Goal: Information Seeking & Learning: Learn about a topic

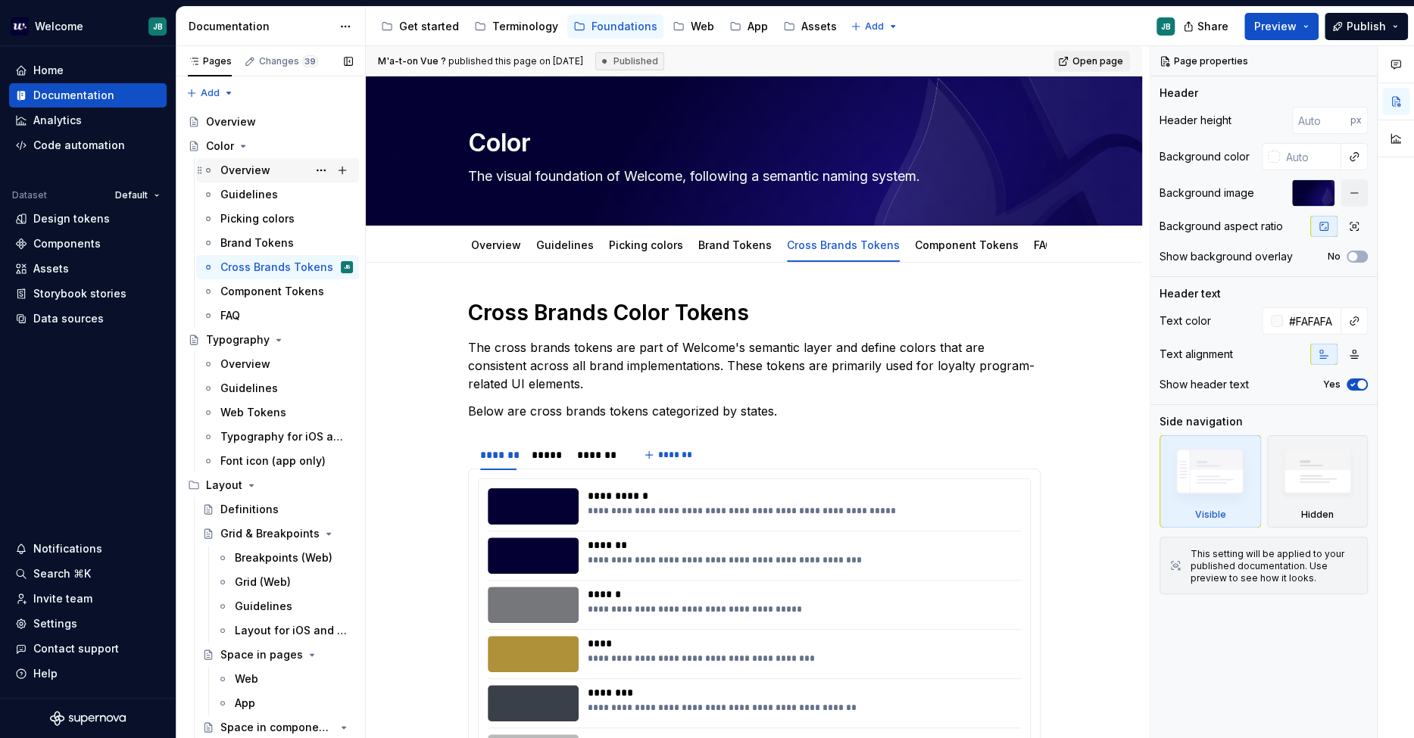
click at [239, 171] on div "Overview" at bounding box center [245, 170] width 50 height 15
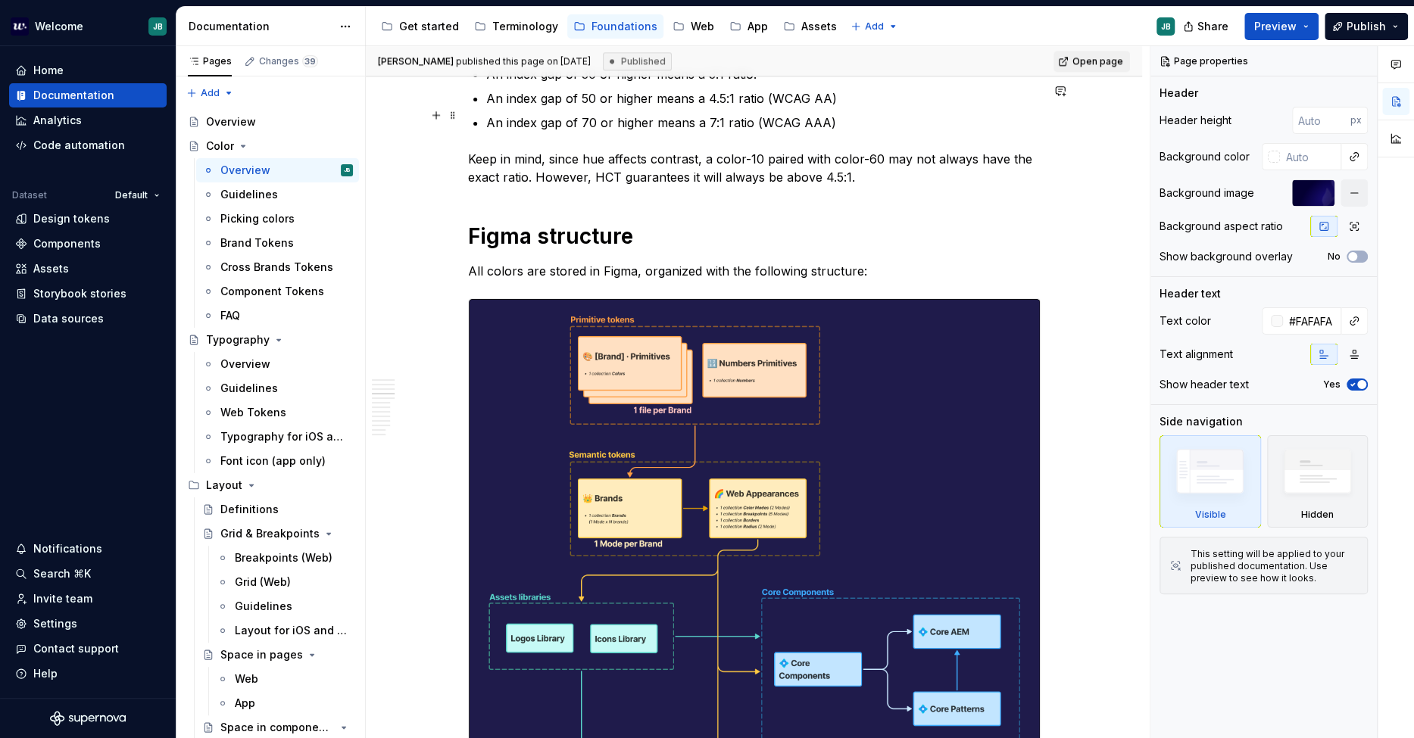
scroll to position [1489, 0]
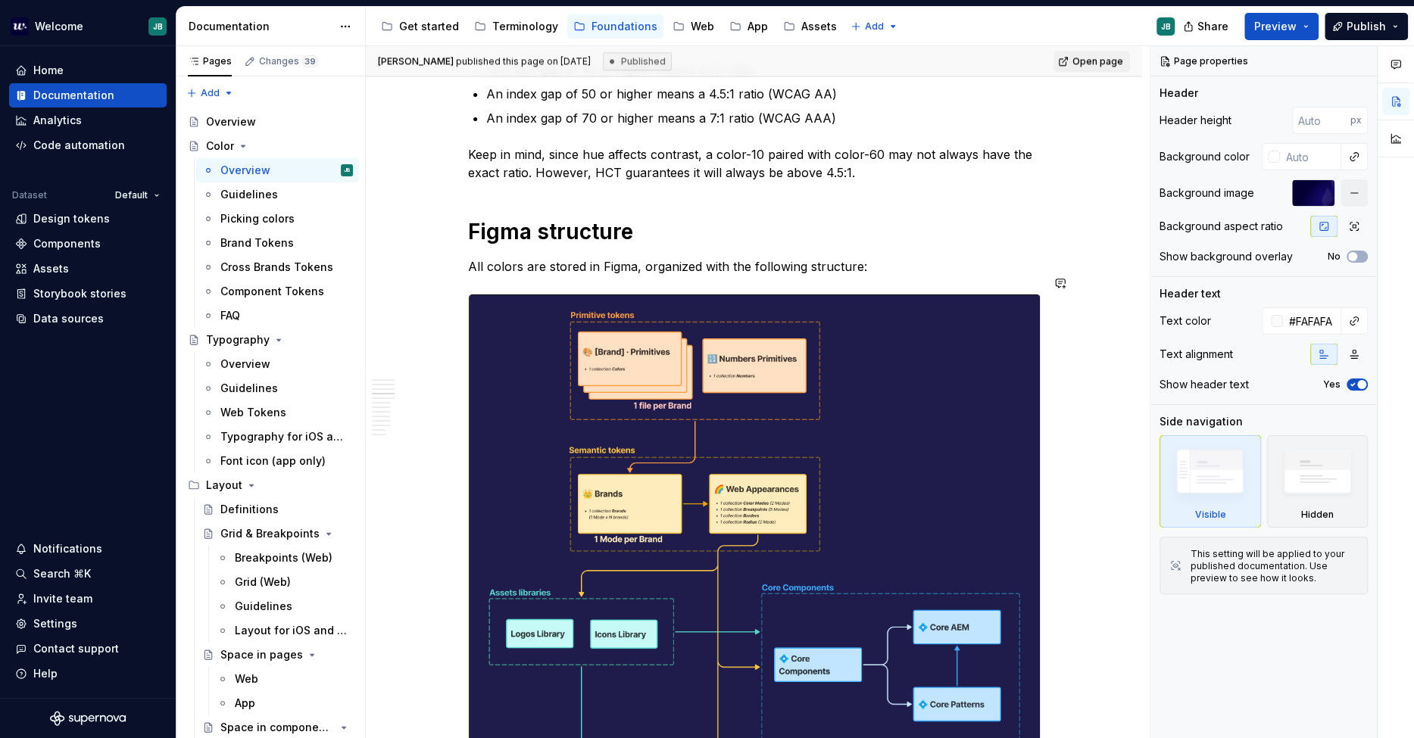
type textarea "*"
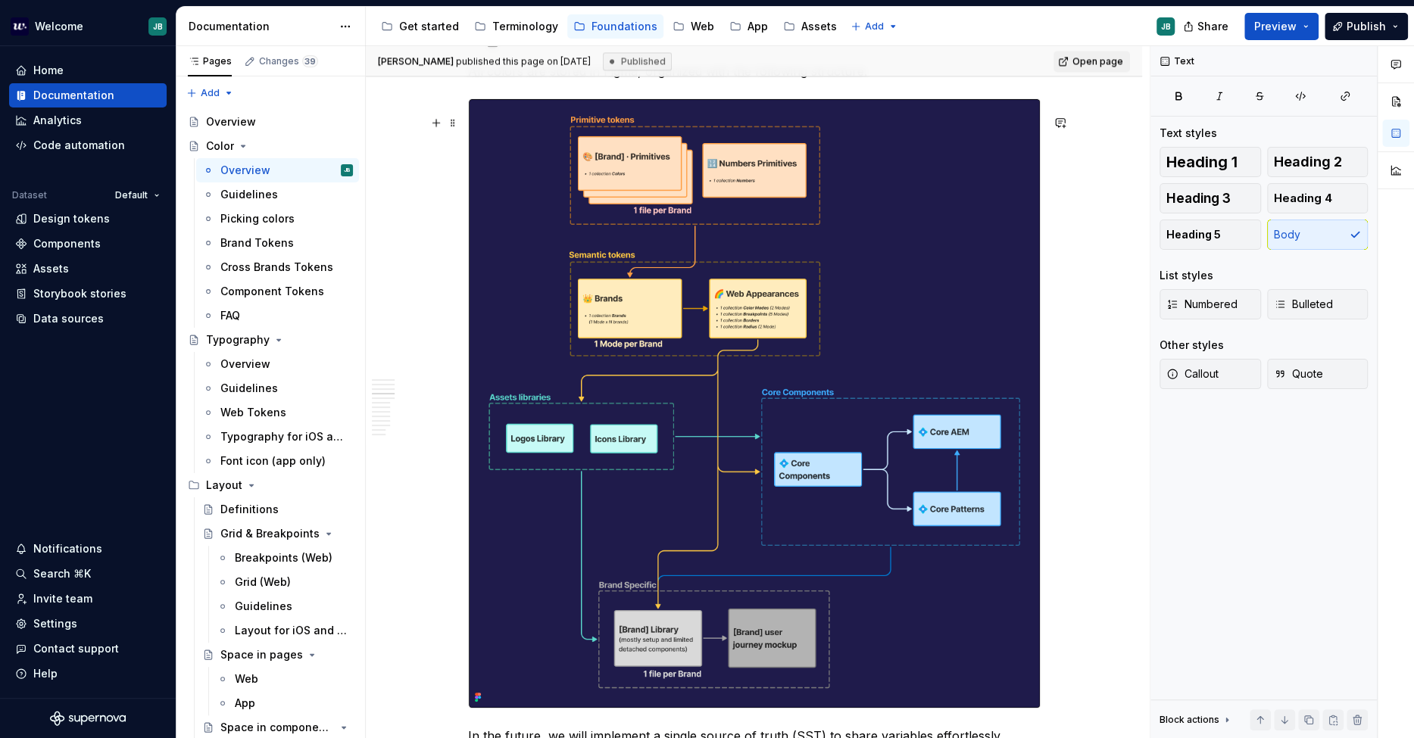
scroll to position [1405, 0]
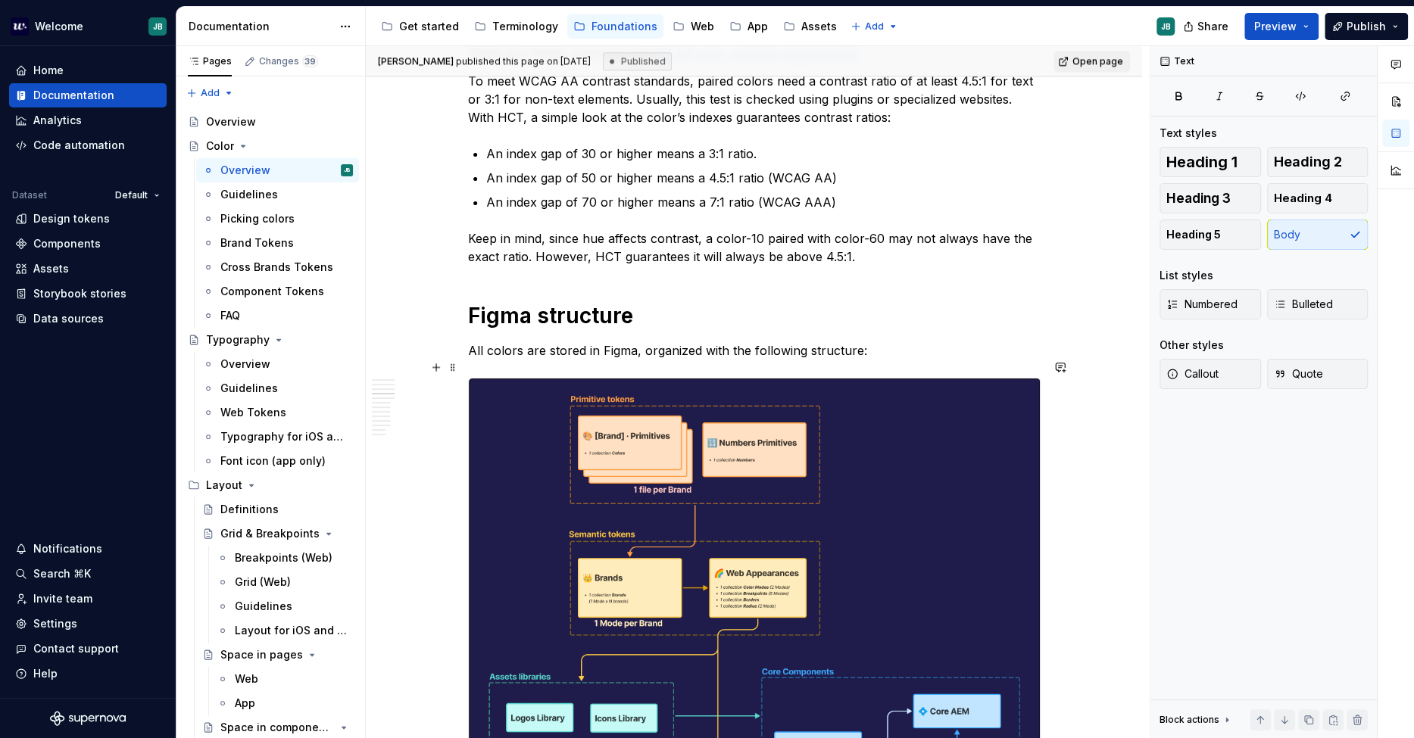
click at [522, 360] on p "All colors are stored in Figma, organized with the following structure:" at bounding box center [754, 351] width 573 height 18
drag, startPoint x: 632, startPoint y: 367, endPoint x: 872, endPoint y: 360, distance: 240.2
click at [872, 360] on p "All colors are stored in Figma, organized with the following structure:" at bounding box center [754, 351] width 573 height 18
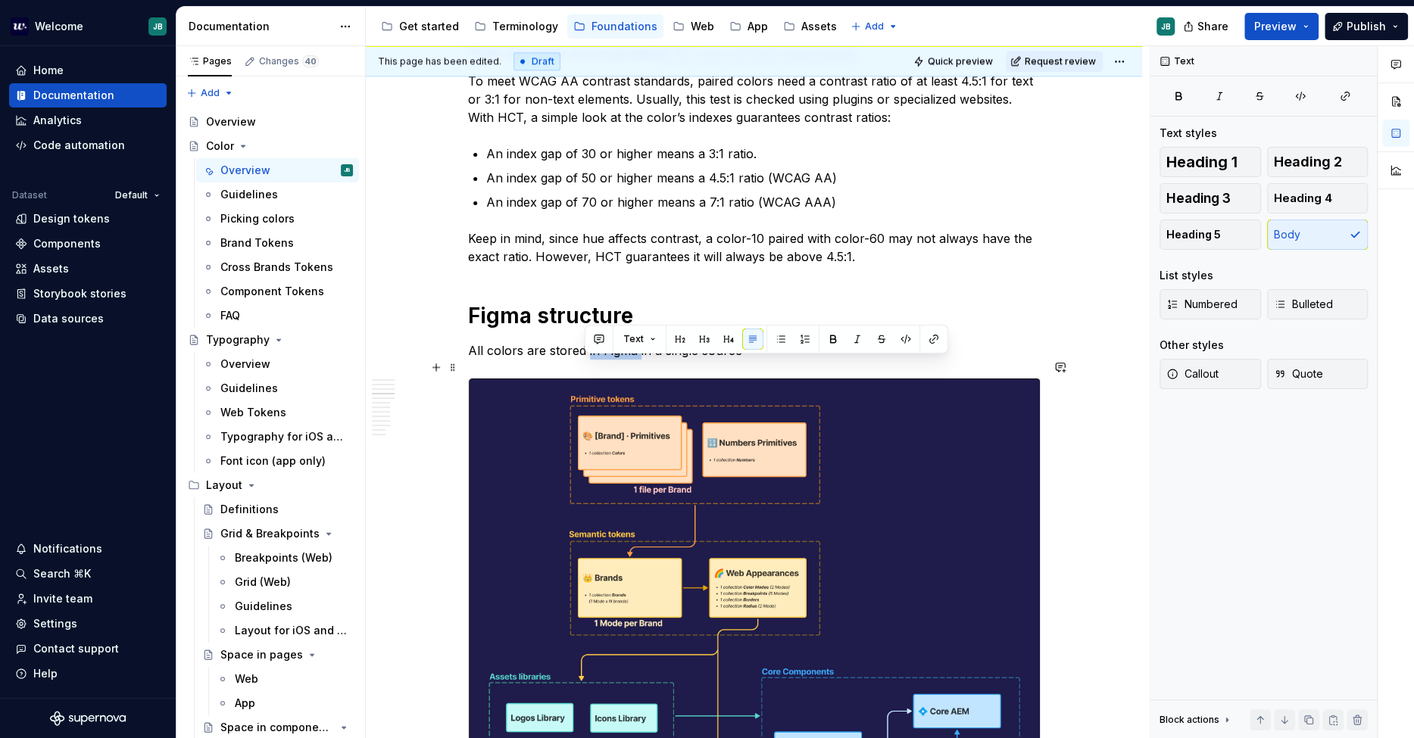
drag, startPoint x: 632, startPoint y: 364, endPoint x: 583, endPoint y: 365, distance: 49.2
click at [583, 360] on p "All colors are stored in Figma in a single source" at bounding box center [754, 351] width 573 height 18
click at [713, 360] on p "All colors are stored in a single source" at bounding box center [754, 351] width 573 height 18
click at [503, 360] on p "All colors are stored in a single source of thuth in [GEOGRAPHIC_DATA]," at bounding box center [754, 351] width 573 height 18
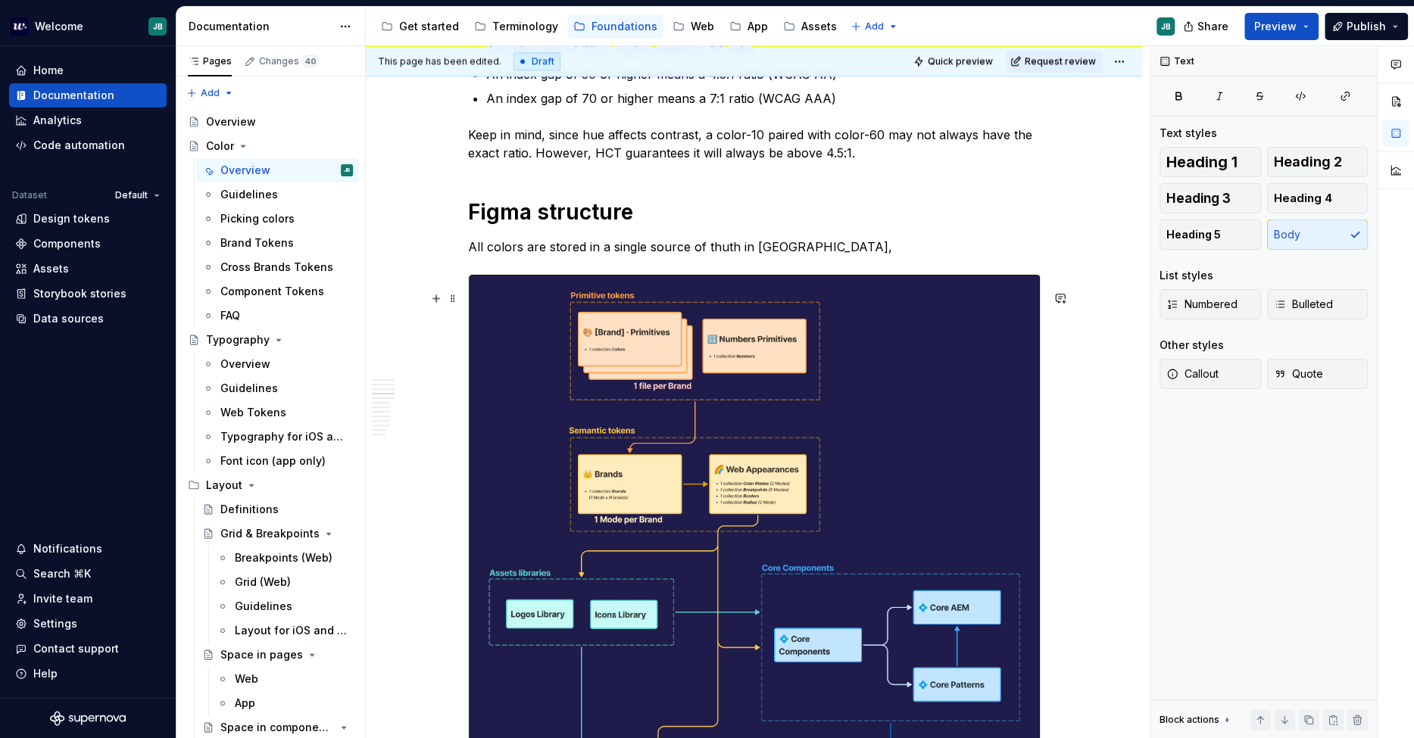
scroll to position [1489, 0]
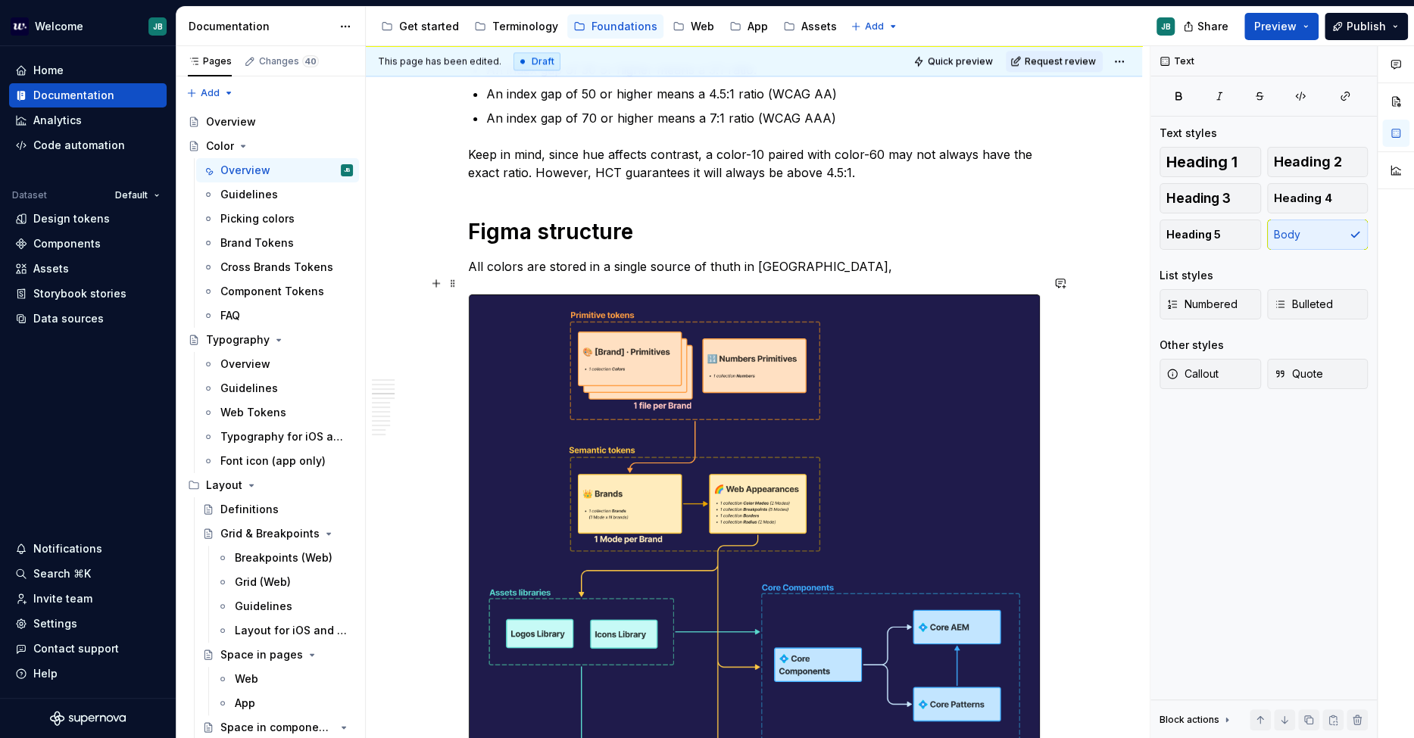
click at [801, 276] on p "All colors are stored in a single source of thuth in [GEOGRAPHIC_DATA]," at bounding box center [754, 266] width 573 height 18
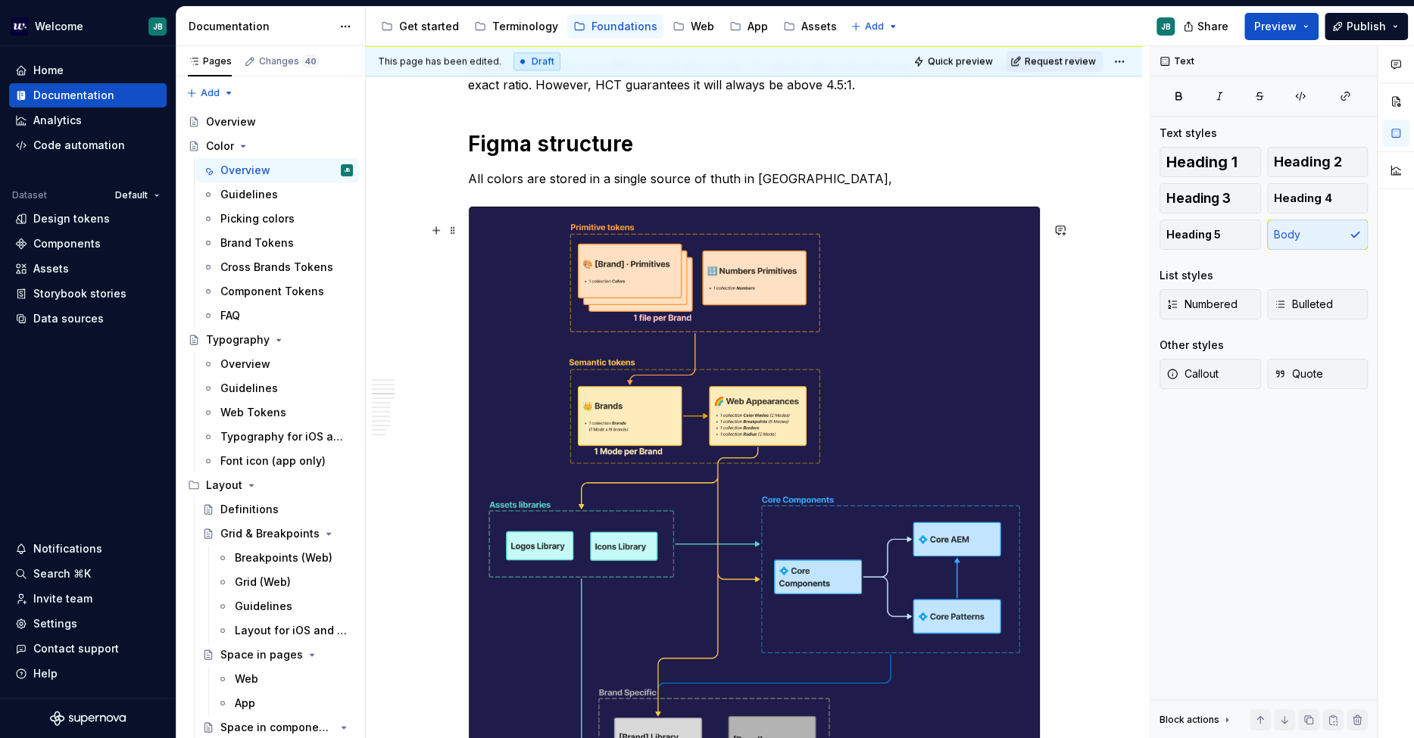
scroll to position [1573, 0]
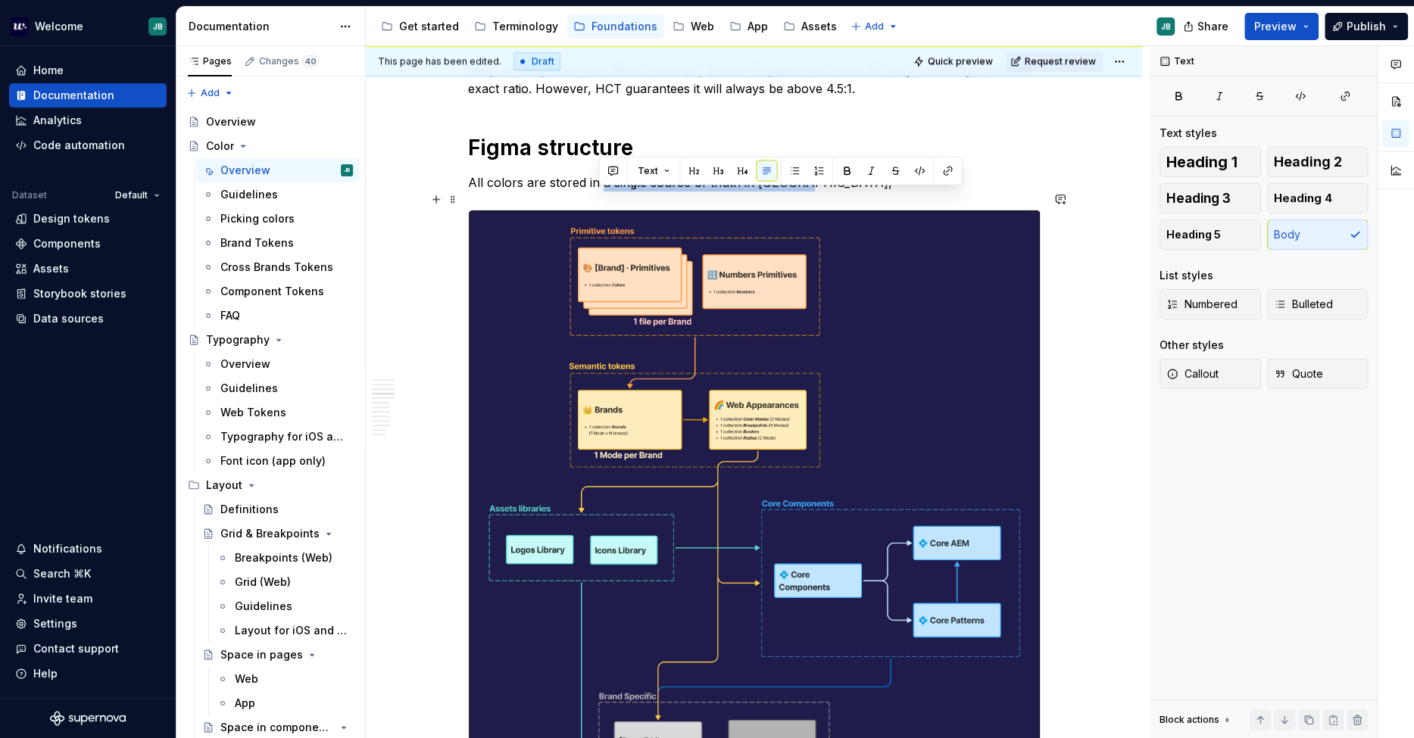
drag, startPoint x: 685, startPoint y: 201, endPoint x: 601, endPoint y: 198, distance: 84.2
click at [601, 192] on p "All colors are stored in a single source of thuth in [GEOGRAPHIC_DATA]," at bounding box center [754, 182] width 573 height 18
click at [803, 192] on p "All colors are stored in a single source of thuth in [GEOGRAPHIC_DATA]," at bounding box center [754, 182] width 573 height 18
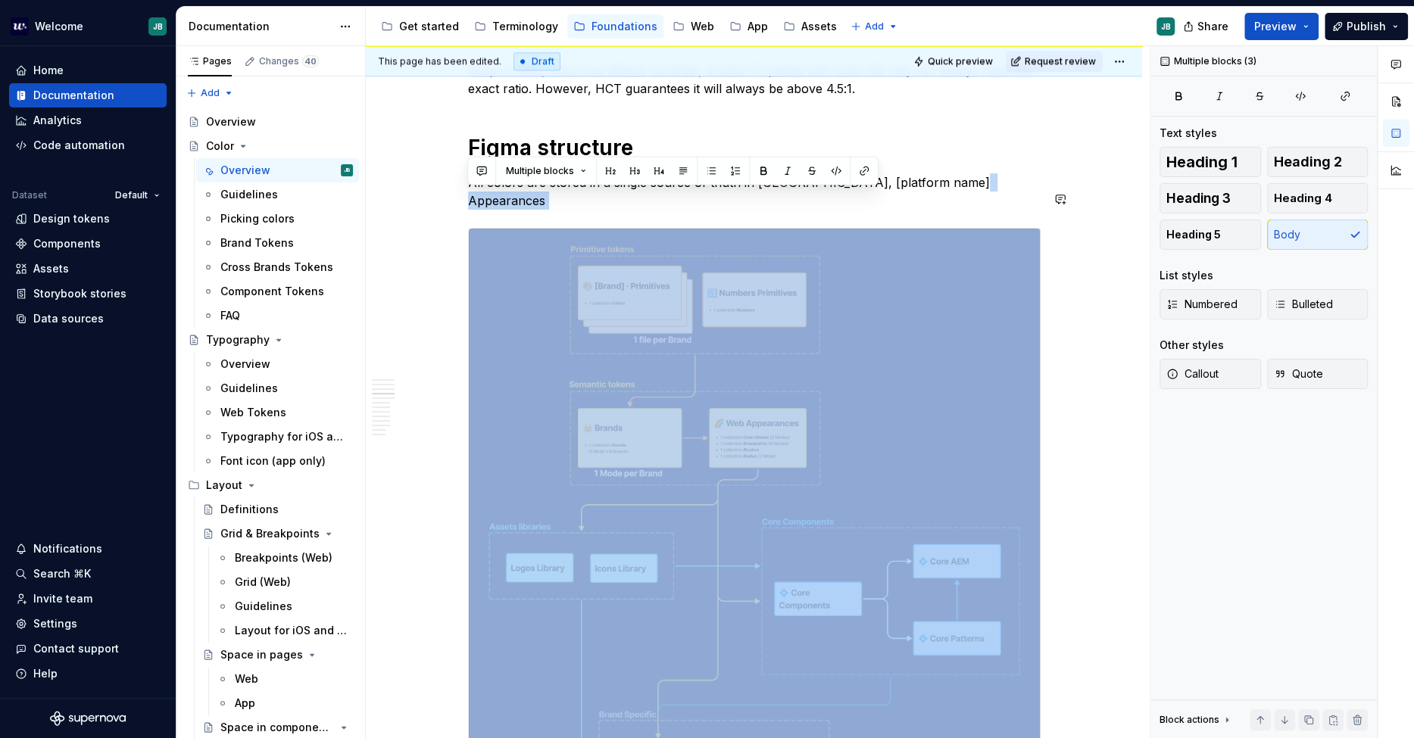
drag, startPoint x: 975, startPoint y: 200, endPoint x: 816, endPoint y: 201, distance: 159.8
click at [816, 205] on p "All colors are stored in a single source of thuth in [GEOGRAPHIC_DATA], [platfo…" at bounding box center [754, 191] width 573 height 36
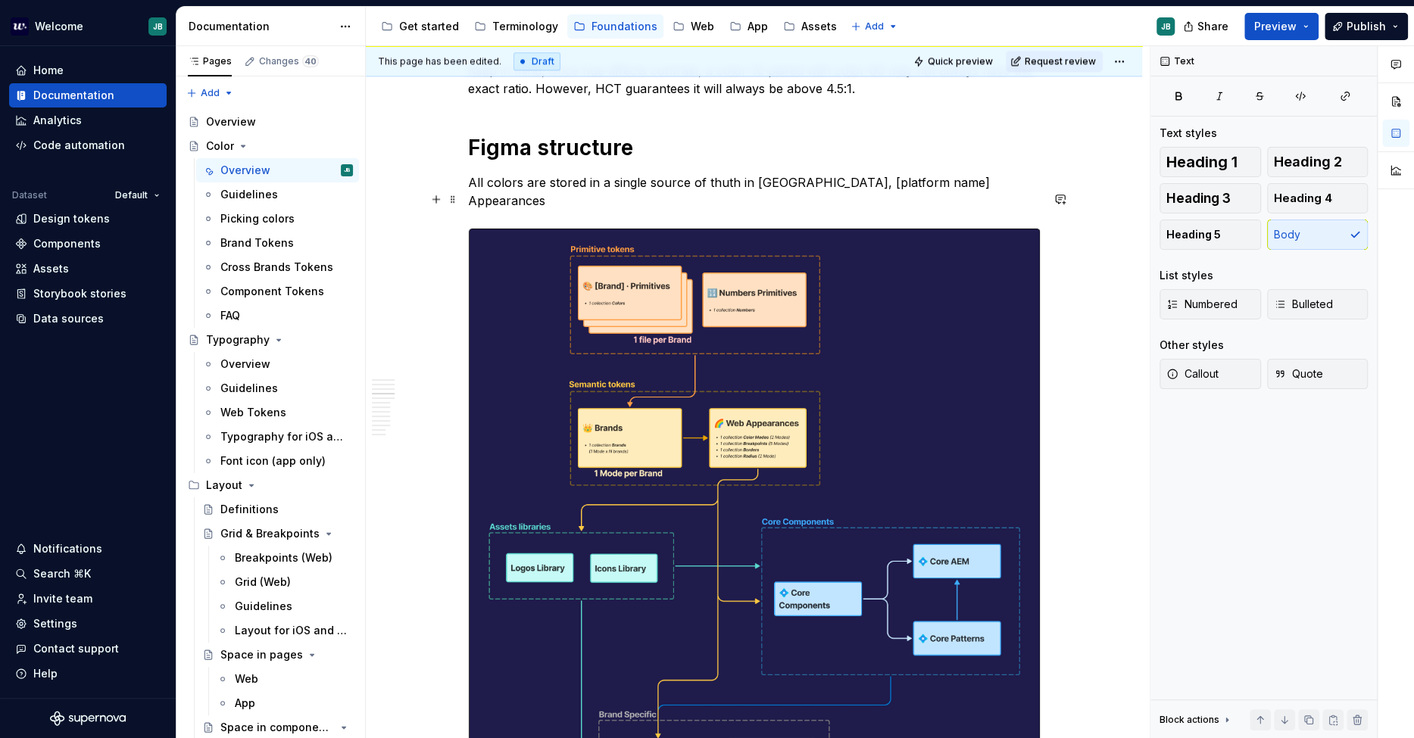
click at [796, 200] on p "All colors are stored in a single source of thuth in [GEOGRAPHIC_DATA], [platfo…" at bounding box center [754, 191] width 573 height 36
drag, startPoint x: 790, startPoint y: 198, endPoint x: 965, endPoint y: 204, distance: 175.1
click at [965, 204] on p "All colors are stored in a single source of thuth in [GEOGRAPHIC_DATA], [platfo…" at bounding box center [754, 191] width 573 height 36
click at [1034, 173] on button "button" at bounding box center [1039, 171] width 21 height 21
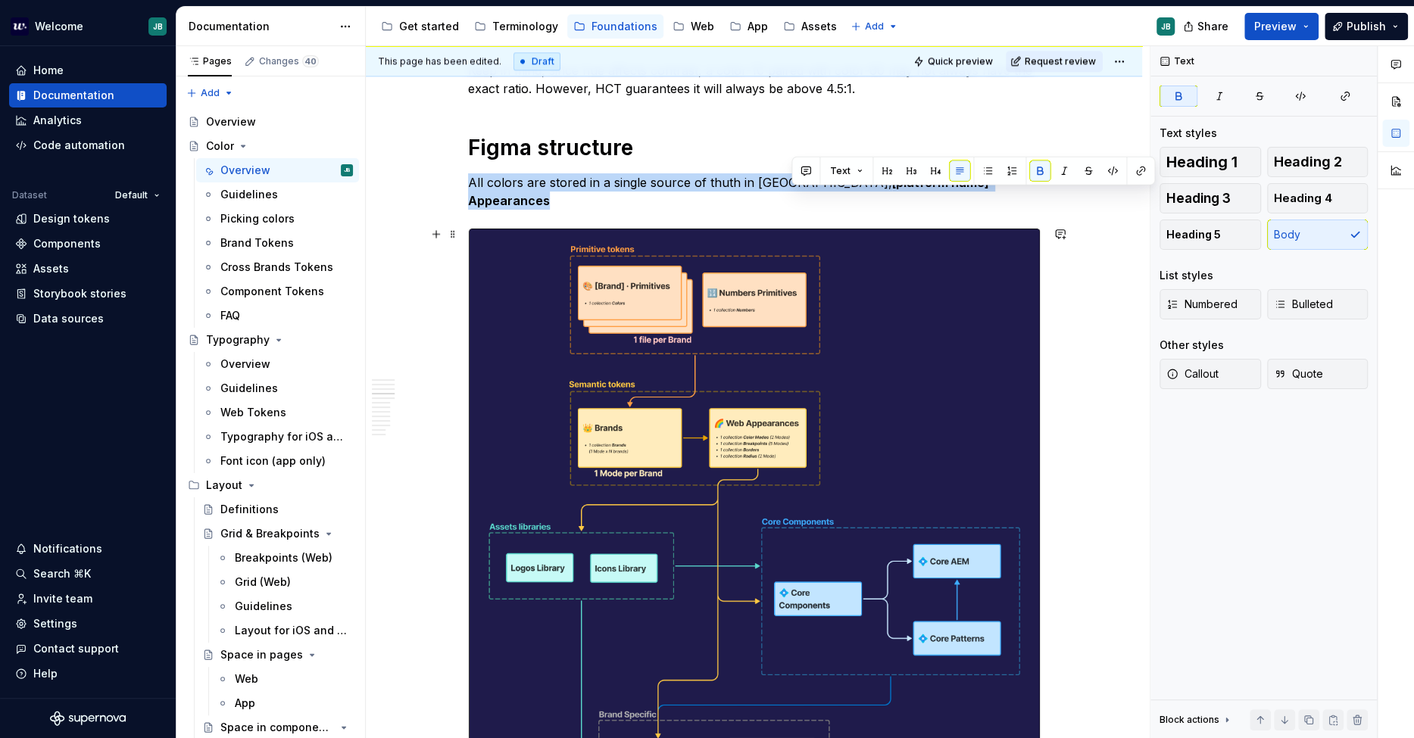
click at [804, 403] on img at bounding box center [754, 533] width 571 height 609
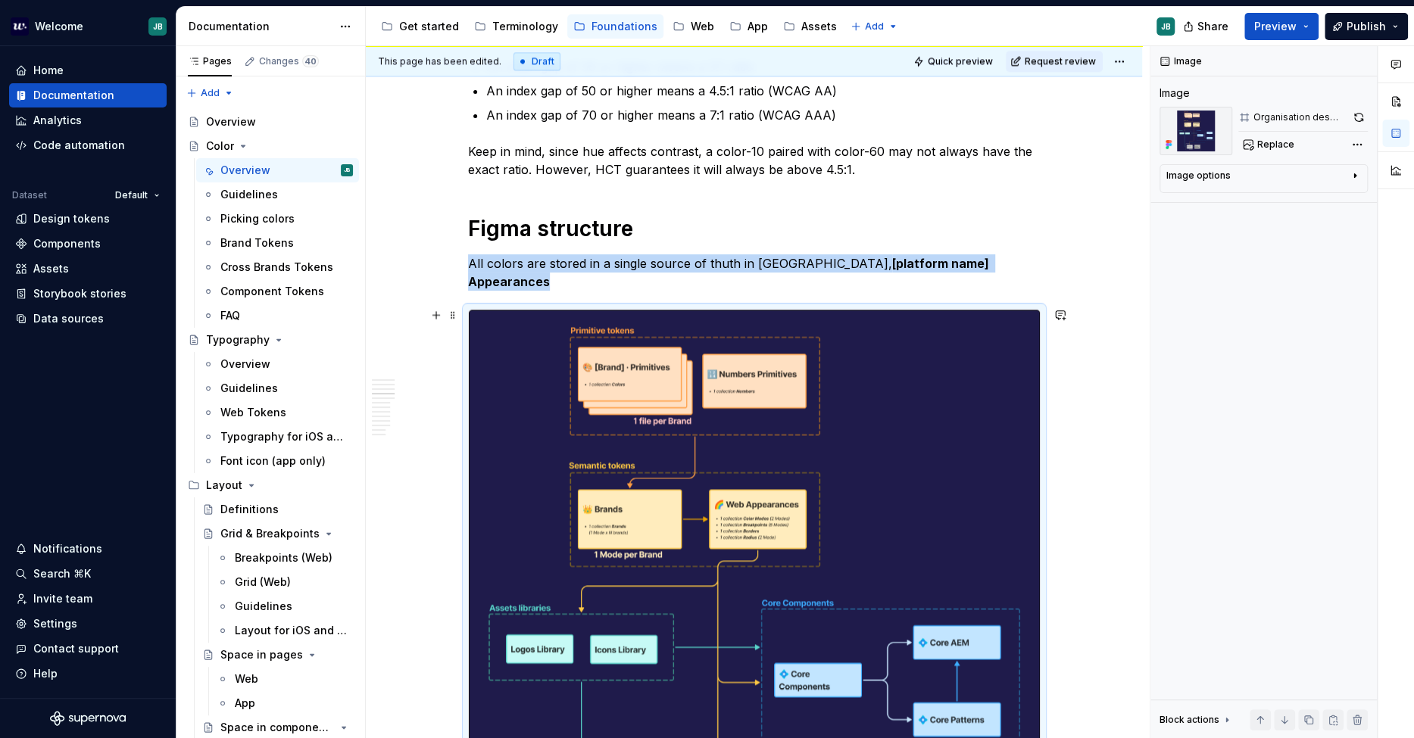
scroll to position [1489, 0]
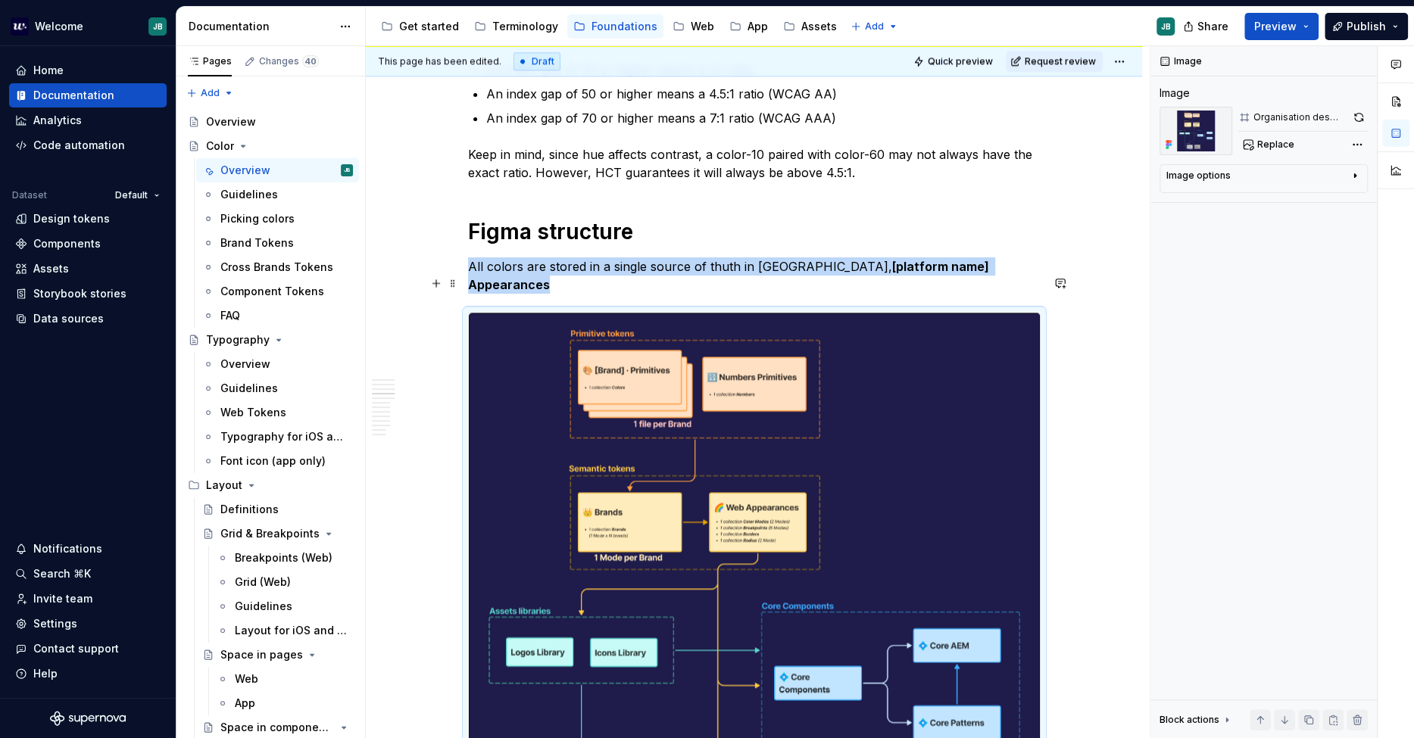
click at [990, 282] on p "All colors are stored in a single source of thuth in [GEOGRAPHIC_DATA], [platfo…" at bounding box center [754, 275] width 573 height 36
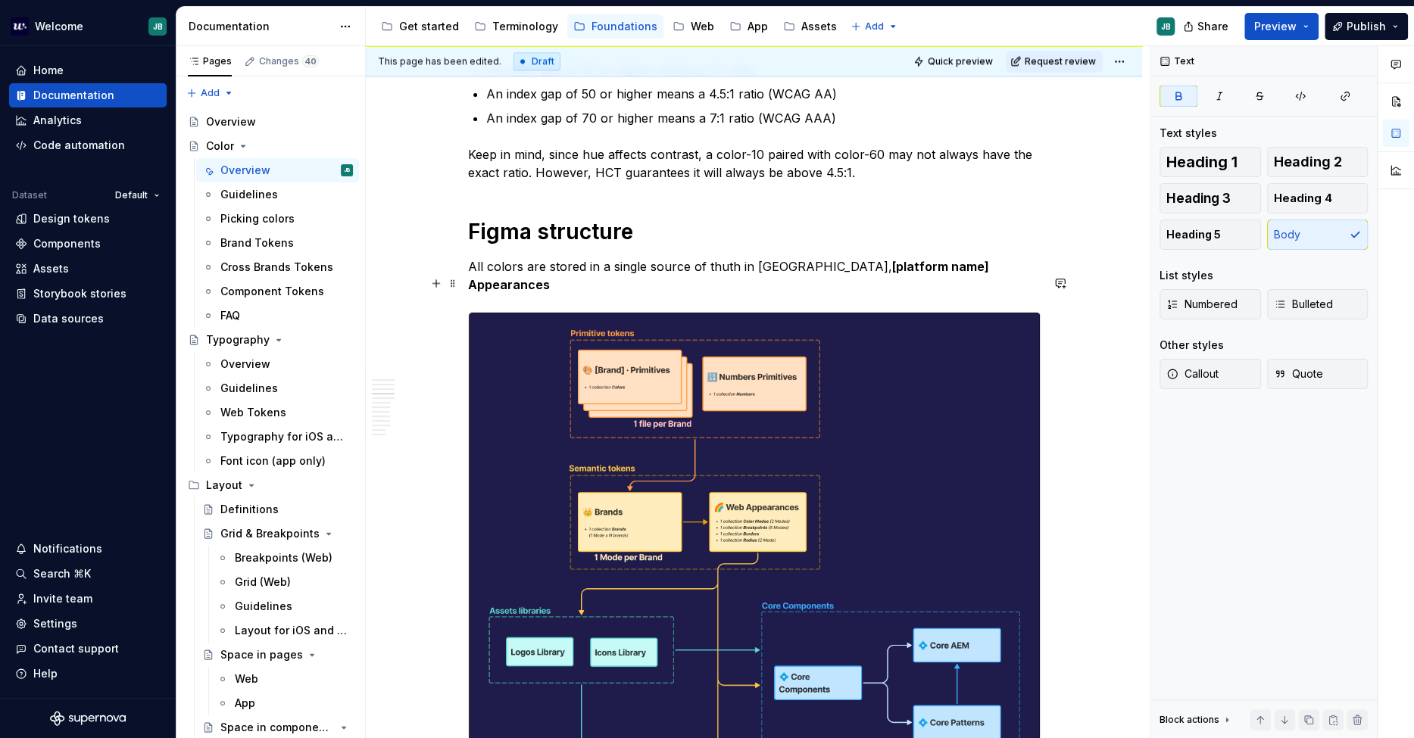
drag, startPoint x: 791, startPoint y: 281, endPoint x: 823, endPoint y: 277, distance: 32.0
click at [792, 280] on strong "[platform name] Appearances" at bounding box center [730, 275] width 524 height 33
click at [1118, 470] on div "This page has been edited. Draft Quick preview Request review Color The visual …" at bounding box center [758, 392] width 784 height 693
click at [770, 429] on img at bounding box center [754, 617] width 571 height 609
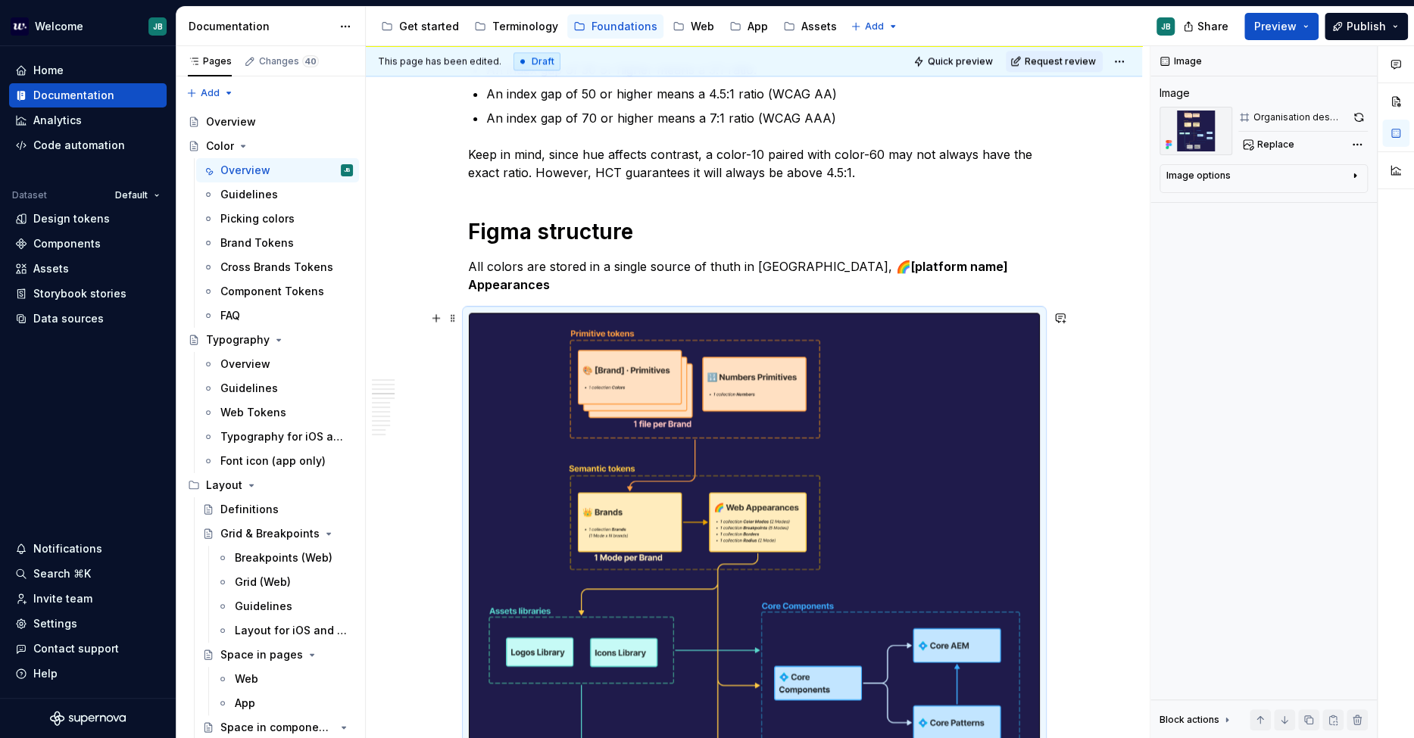
click at [770, 427] on img at bounding box center [754, 617] width 571 height 609
click at [1169, 145] on icon at bounding box center [1170, 144] width 3 height 3
click at [841, 360] on img at bounding box center [754, 617] width 571 height 609
click at [1357, 114] on button "button" at bounding box center [1359, 117] width 18 height 21
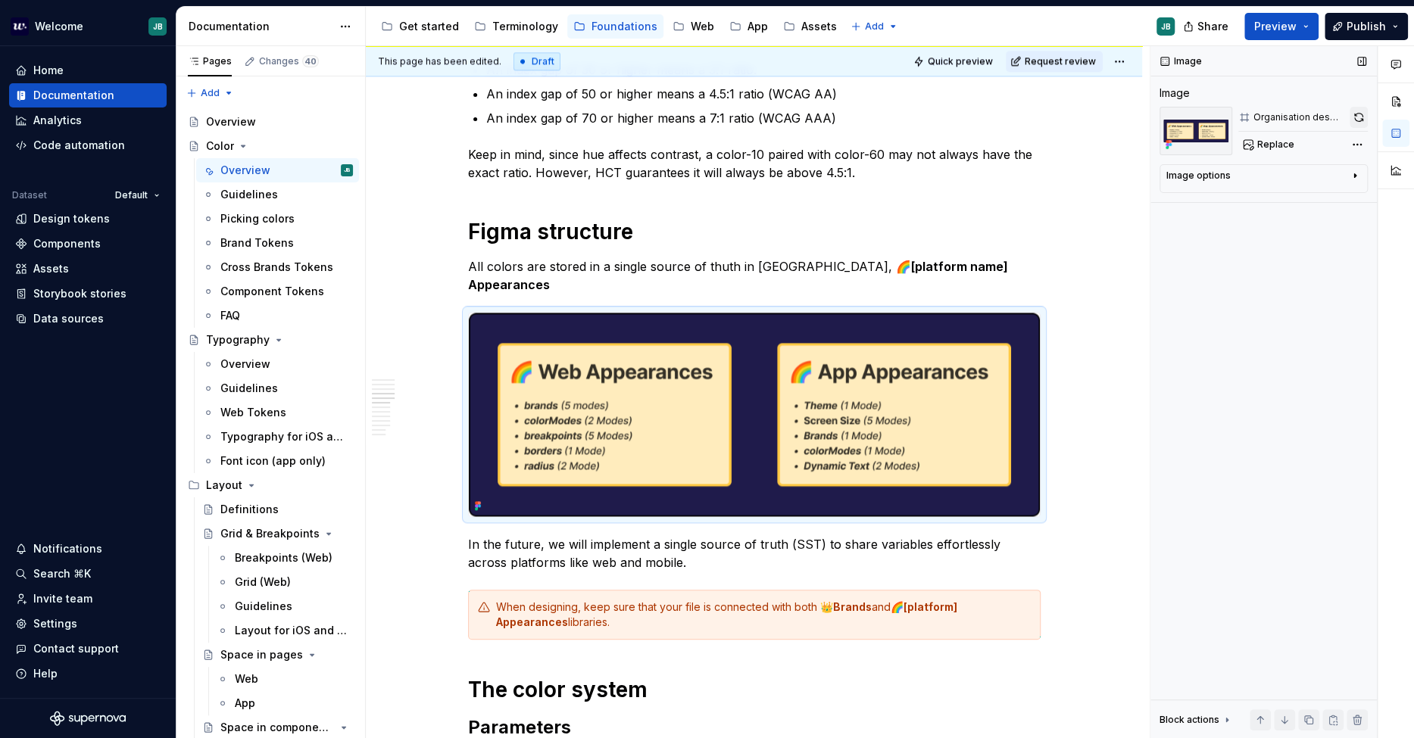
click at [1357, 114] on button "button" at bounding box center [1359, 117] width 18 height 21
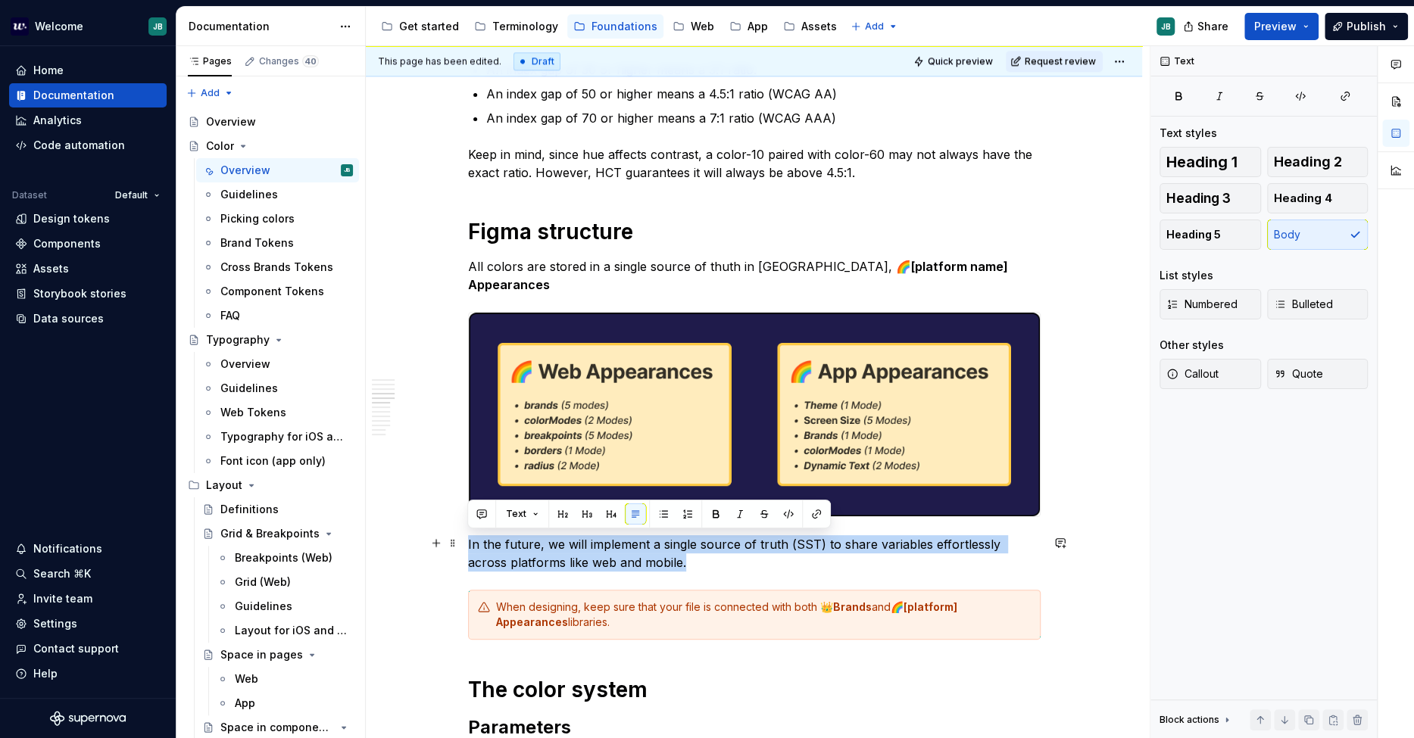
drag, startPoint x: 655, startPoint y: 568, endPoint x: 691, endPoint y: 543, distance: 44.1
click at [879, 548] on p "In the future, we will implement a single source of truth (SST) to share variab…" at bounding box center [754, 553] width 573 height 36
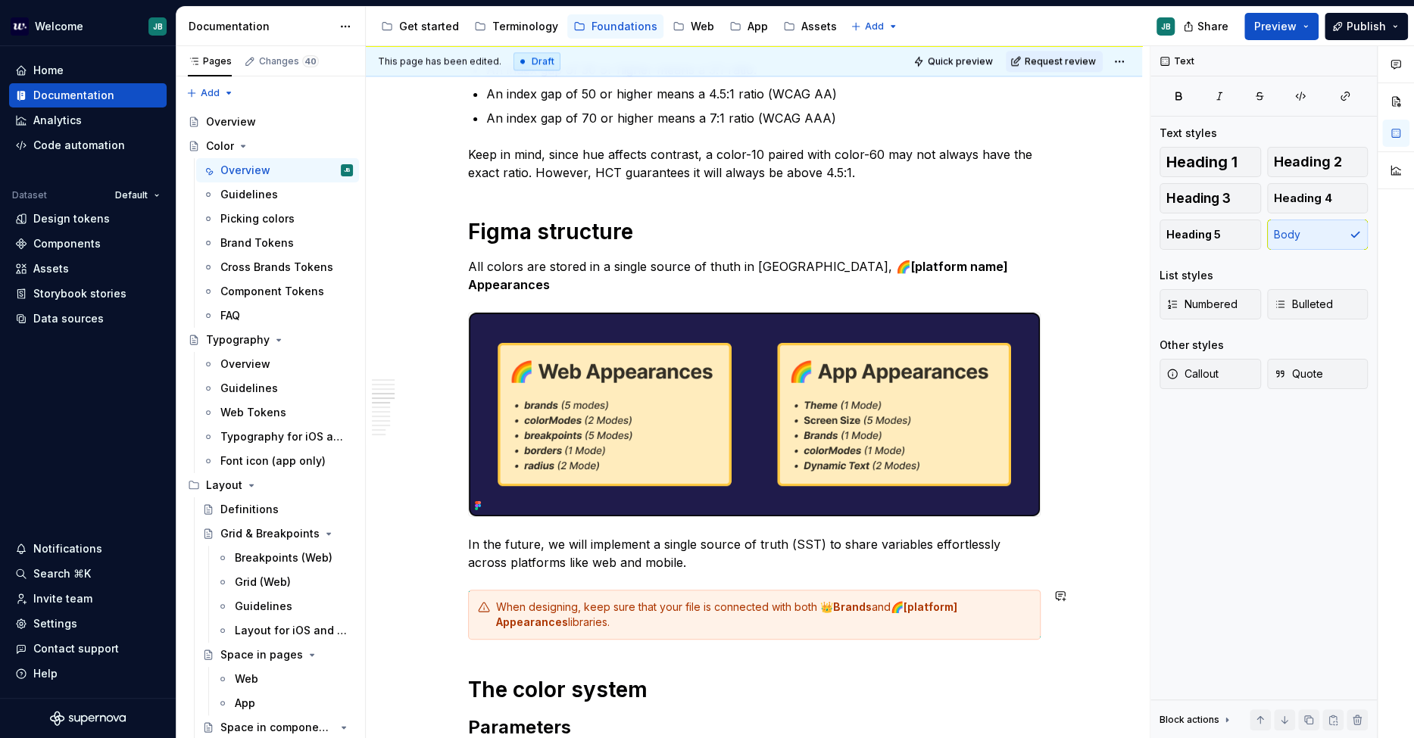
click at [1010, 627] on div "When designing, keep sure that your file is connected with both 👑 Brands and 🌈[…" at bounding box center [754, 615] width 573 height 50
click at [451, 600] on span at bounding box center [453, 605] width 12 height 21
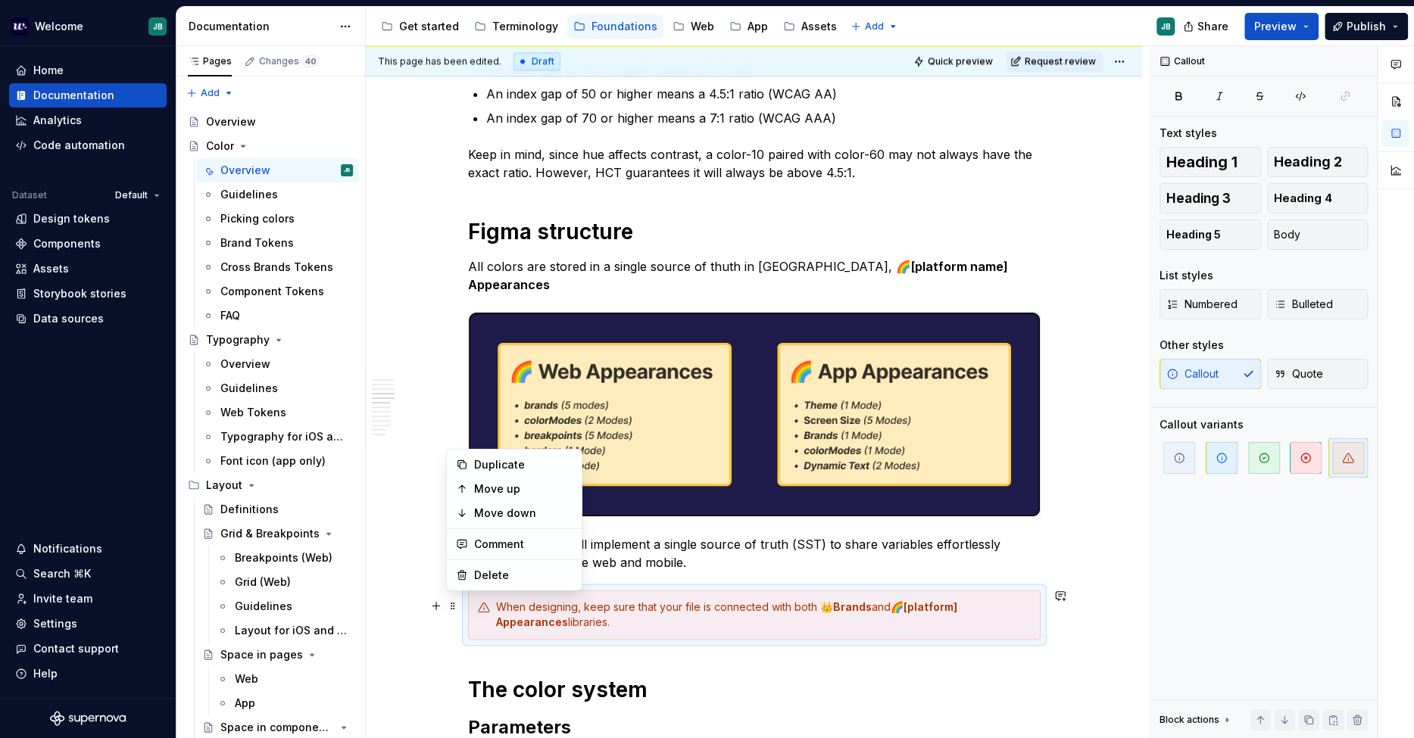
click at [891, 610] on div "When designing, keep sure that your file is connected with both 👑 Brands and 🌈[…" at bounding box center [763, 615] width 535 height 30
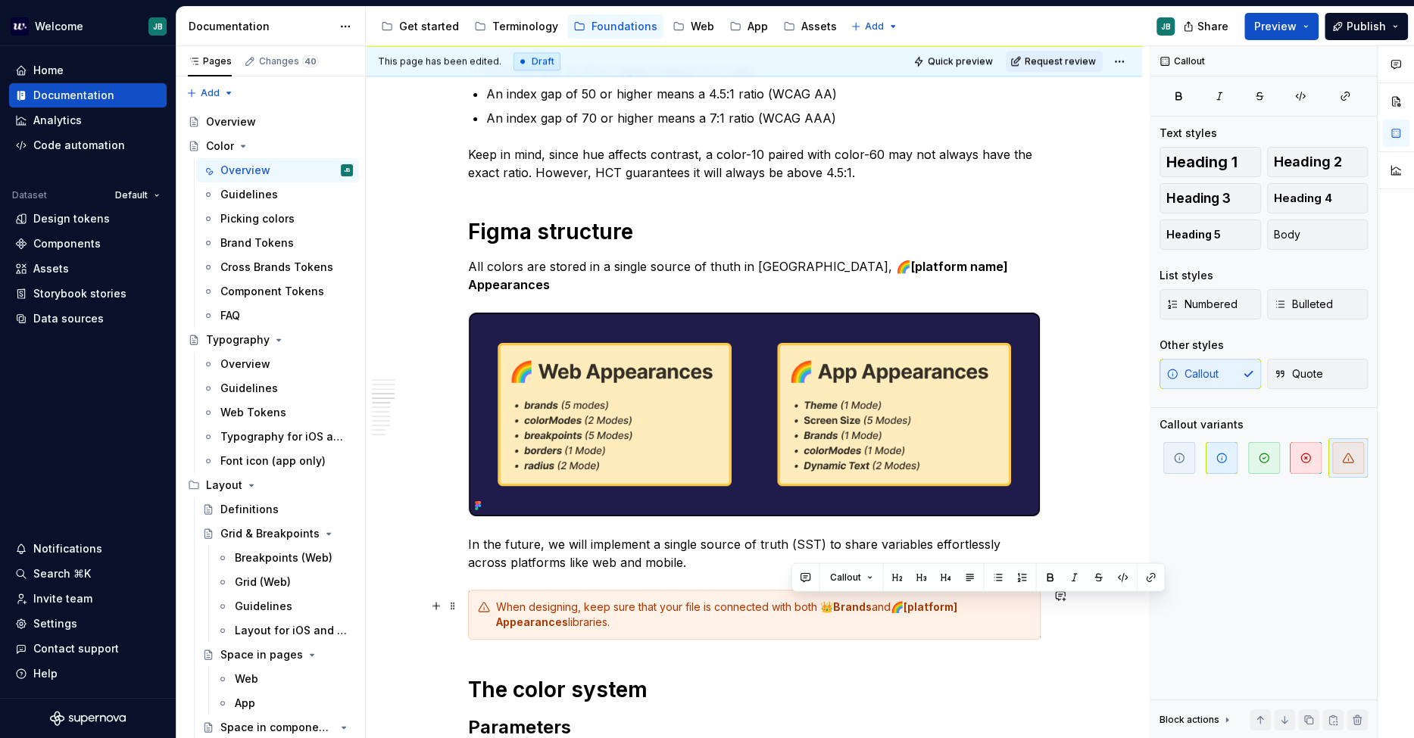
drag, startPoint x: 895, startPoint y: 604, endPoint x: 793, endPoint y: 604, distance: 102.2
click at [793, 604] on div "When designing, keep sure that your file is connected with both 👑 Brands and 🌈[…" at bounding box center [763, 615] width 535 height 30
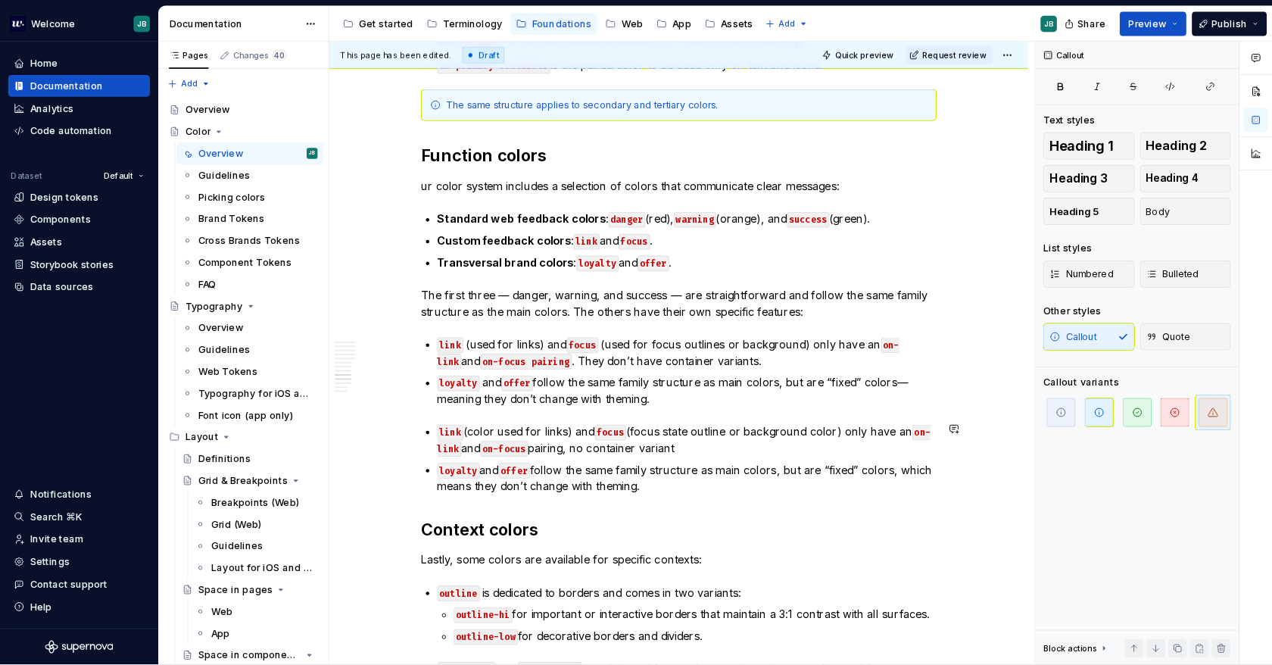
scroll to position [3677, 0]
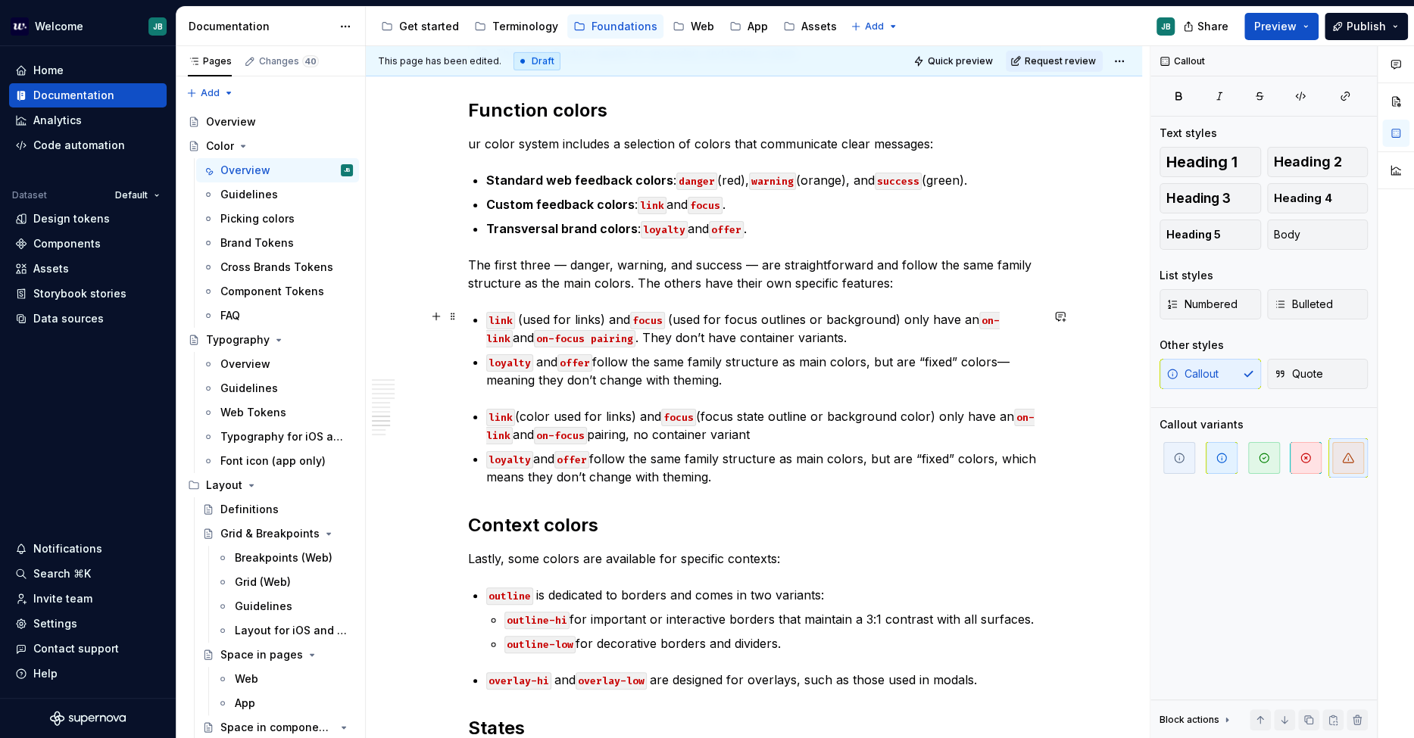
click at [647, 314] on code "focus" at bounding box center [647, 320] width 35 height 17
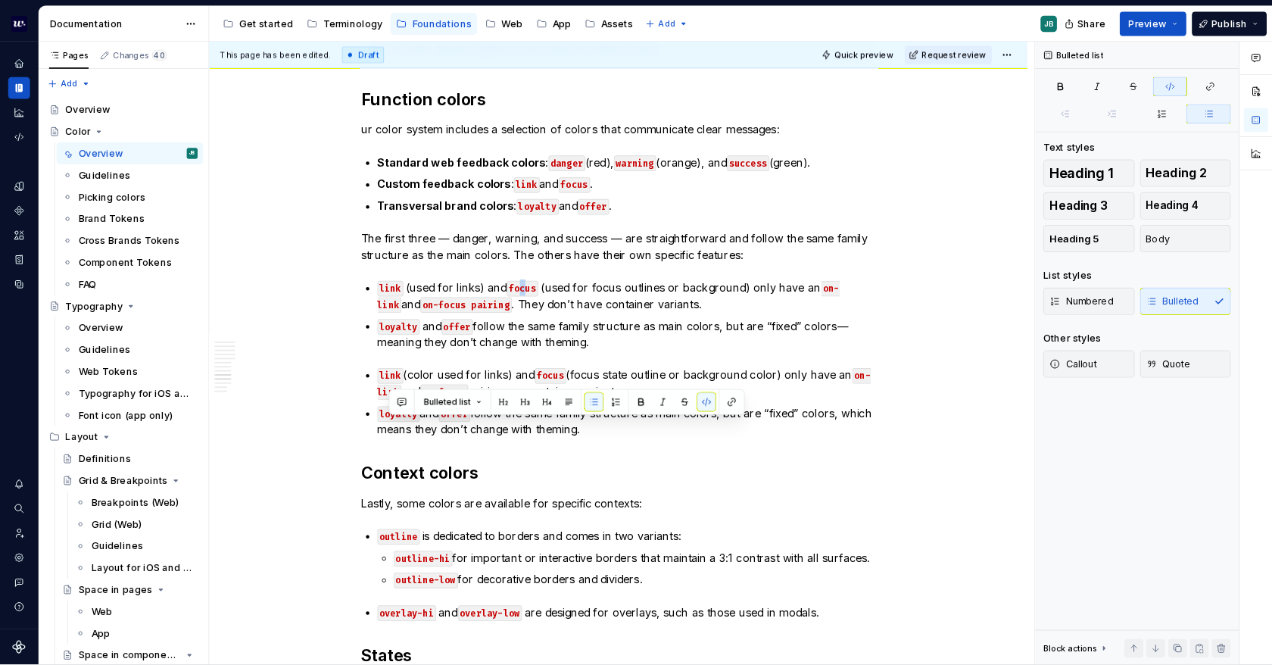
scroll to position [3537, 0]
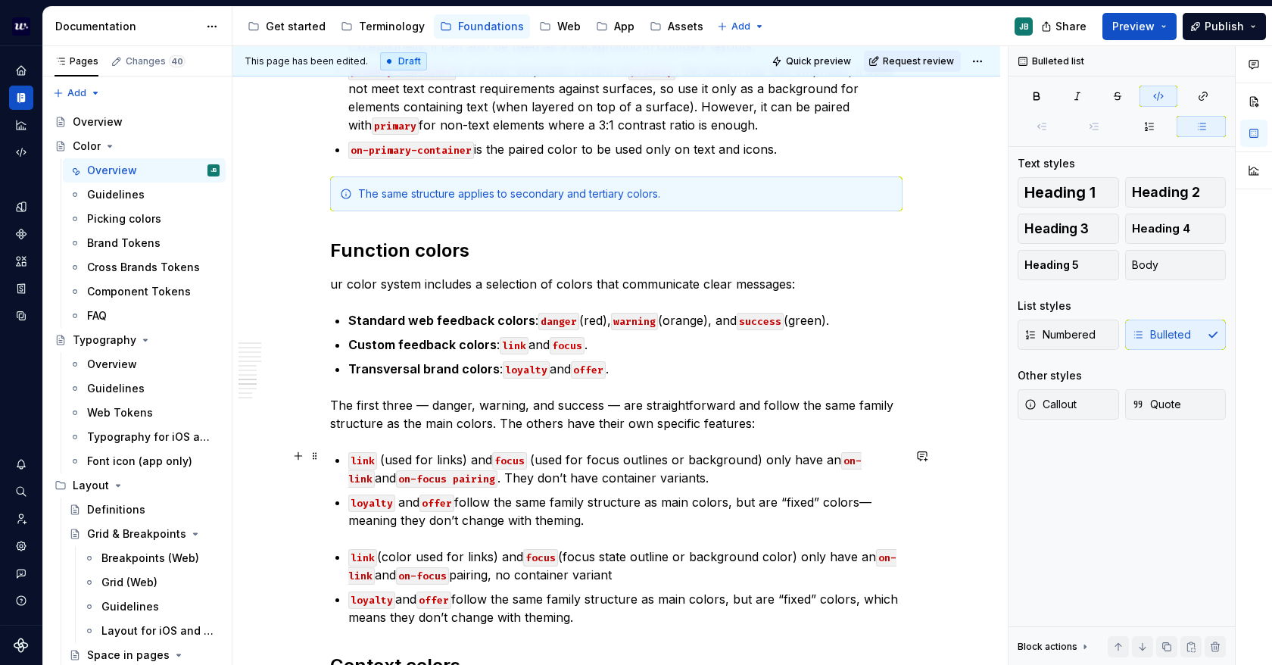
click at [457, 464] on p "link (used for links) and focus (used for focus outlines or background) only ha…" at bounding box center [625, 469] width 554 height 36
click at [523, 454] on code "focus" at bounding box center [509, 460] width 35 height 17
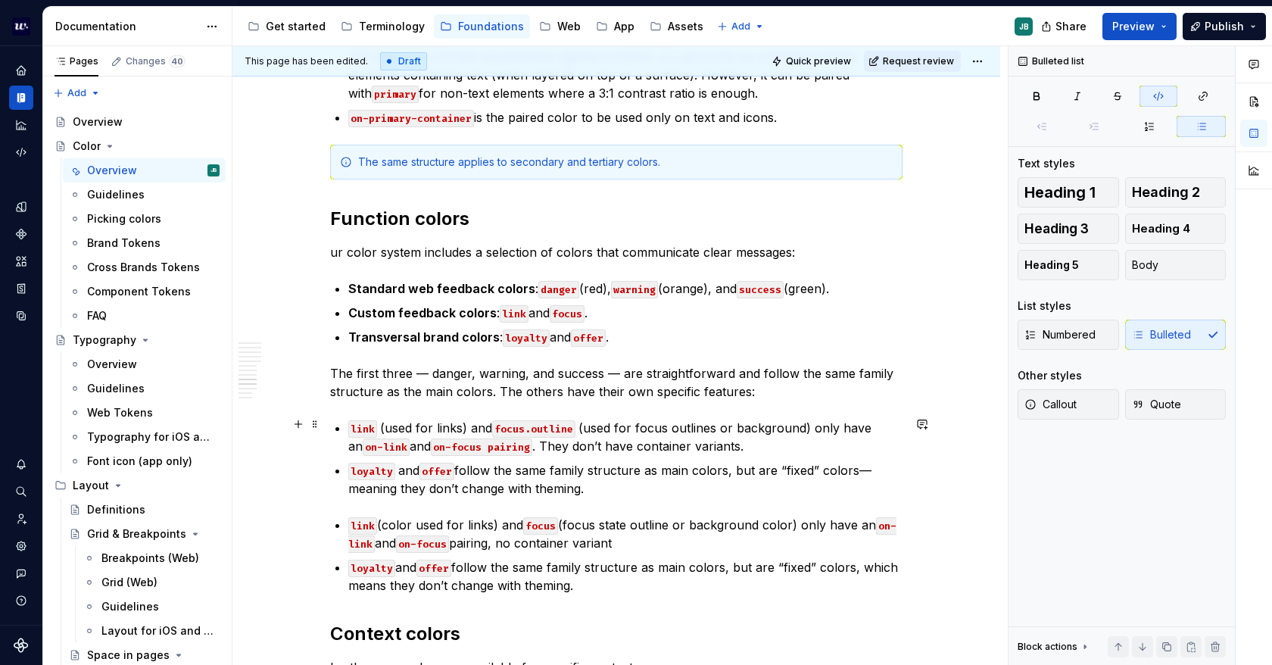
scroll to position [3613, 0]
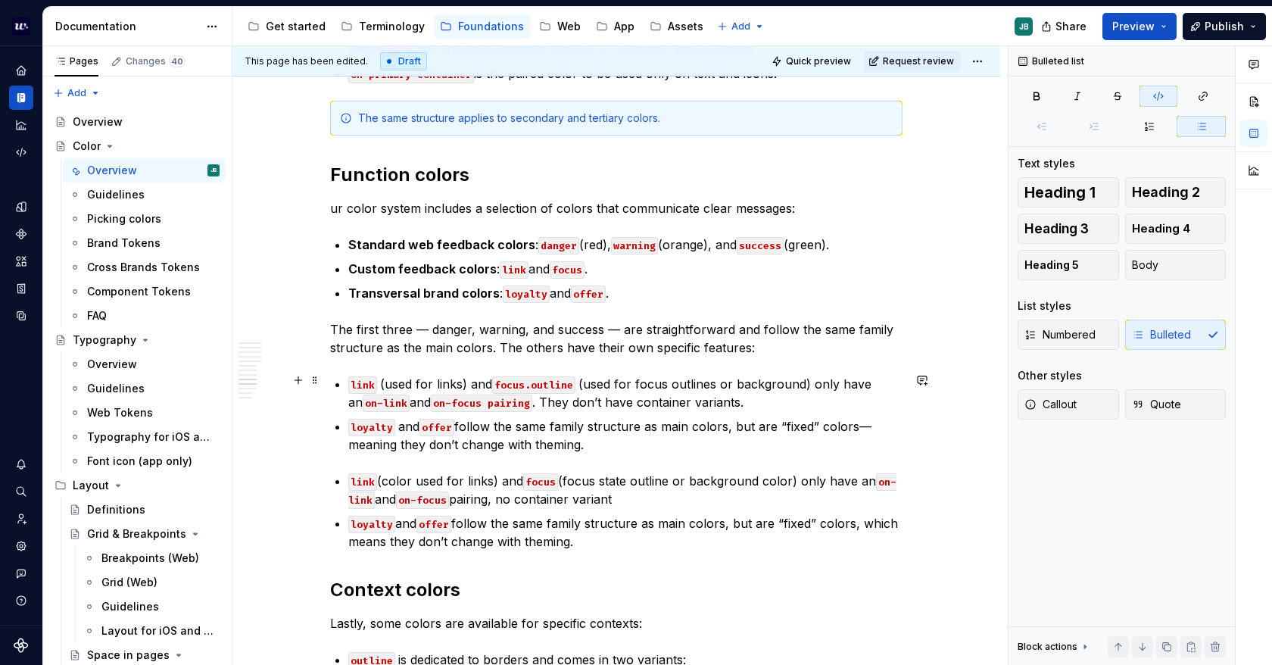
click at [730, 376] on p "link (used for links) and focus.outline (used for focus outlines or background)…" at bounding box center [625, 393] width 554 height 36
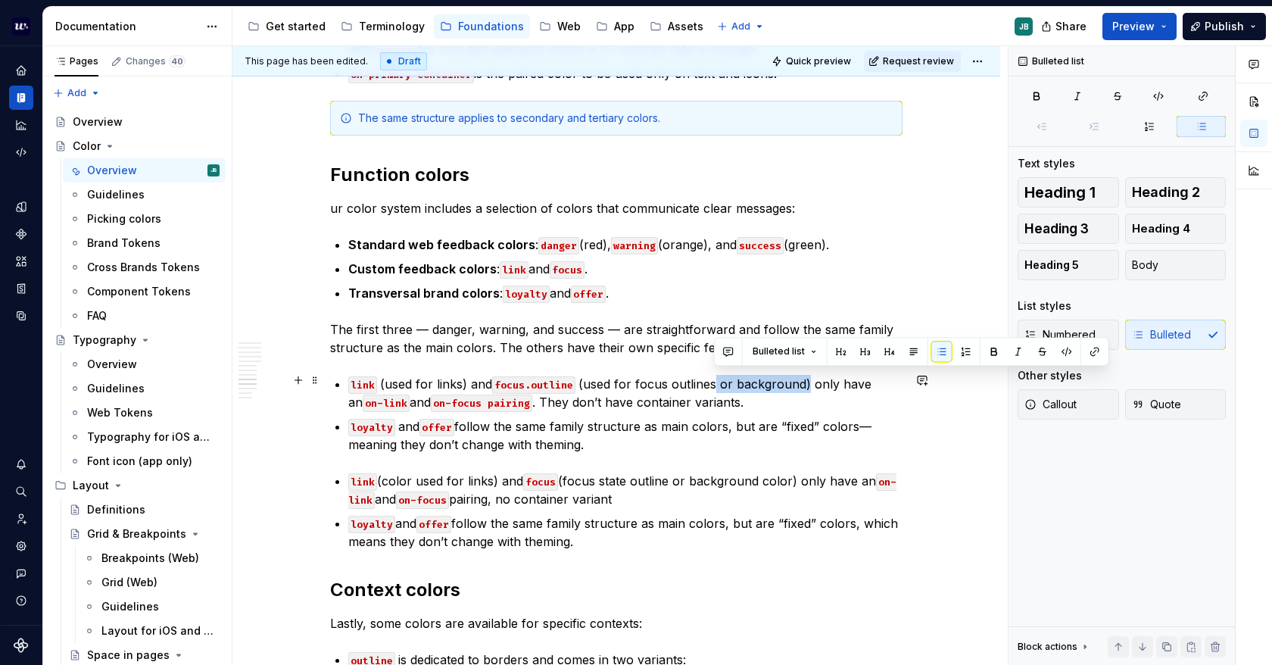
drag, startPoint x: 803, startPoint y: 375, endPoint x: 711, endPoint y: 379, distance: 91.7
click at [711, 379] on p "link (used for links) and focus.outline (used for focus outlines or background)…" at bounding box center [625, 393] width 554 height 36
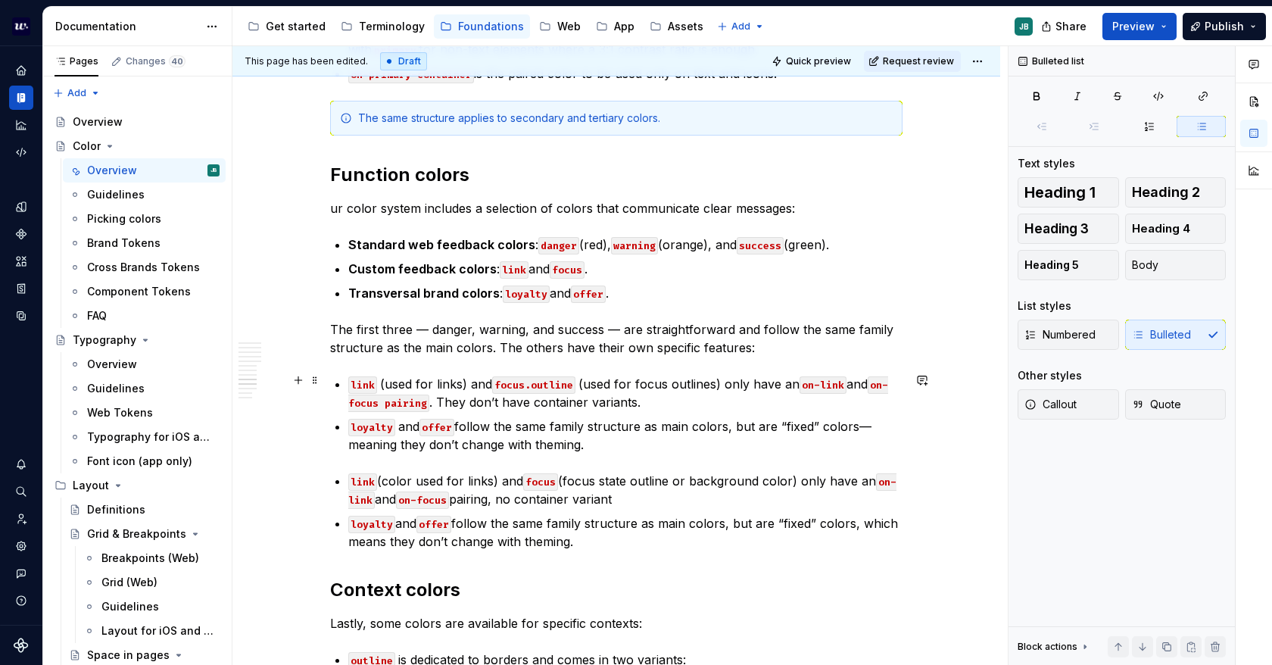
click at [621, 396] on p "link (used for links) and focus.outline (used for focus outlines) only have an …" at bounding box center [625, 393] width 554 height 36
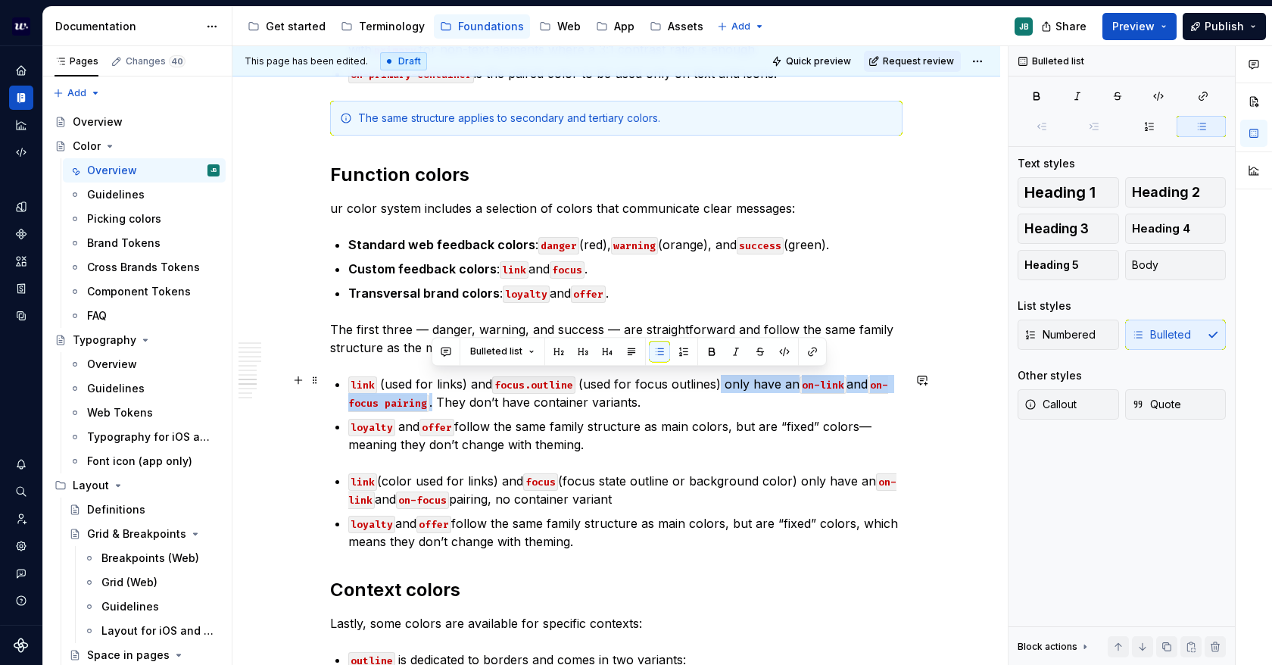
drag, startPoint x: 431, startPoint y: 398, endPoint x: 717, endPoint y: 383, distance: 286.6
click at [717, 383] on p "link (used for links) and focus.outline (used for focus outlines) only have an …" at bounding box center [625, 393] width 554 height 36
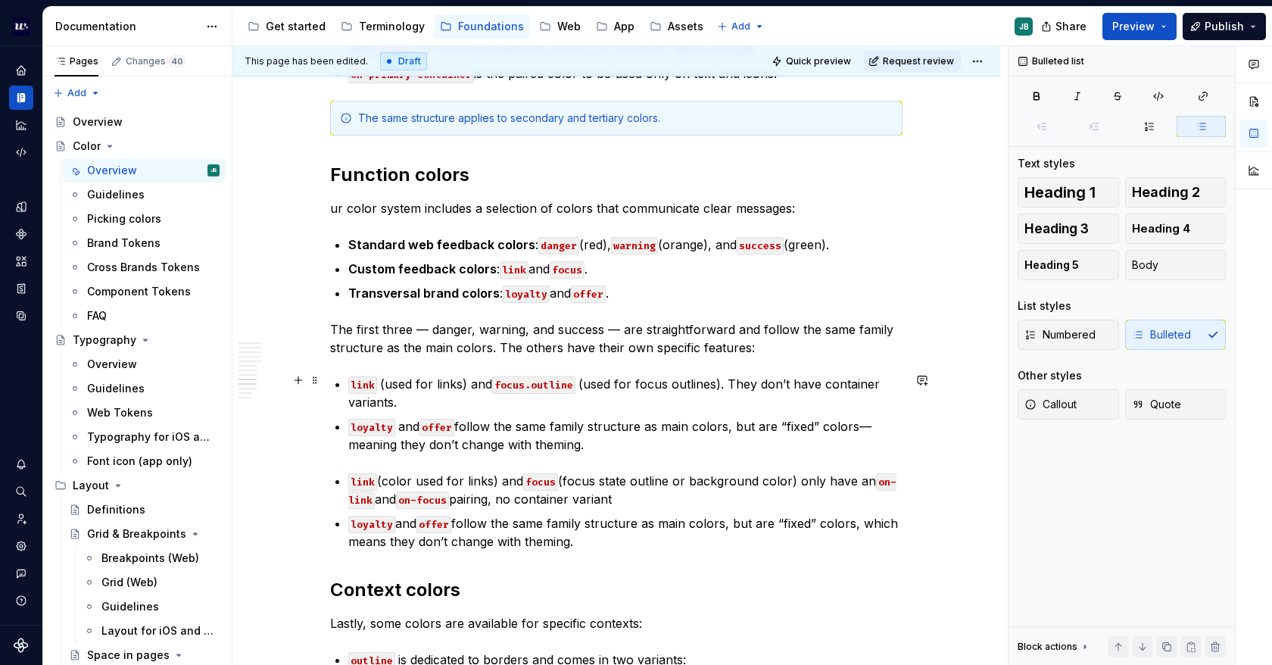
click at [429, 376] on p "link (used for links) and focus.outline (used for focus outlines). They don’t h…" at bounding box center [625, 393] width 554 height 36
click at [457, 375] on p "link (used for links) and focus.outline (used for focus outlines). They don’t h…" at bounding box center [625, 393] width 554 height 36
click at [733, 385] on p "link (used for links) and focus.outline (used for focus outlines). They don’t h…" at bounding box center [625, 393] width 554 height 36
click at [741, 375] on p "link (used for links) and focus.outline (used for focus outlines). They don’t h…" at bounding box center [625, 393] width 554 height 36
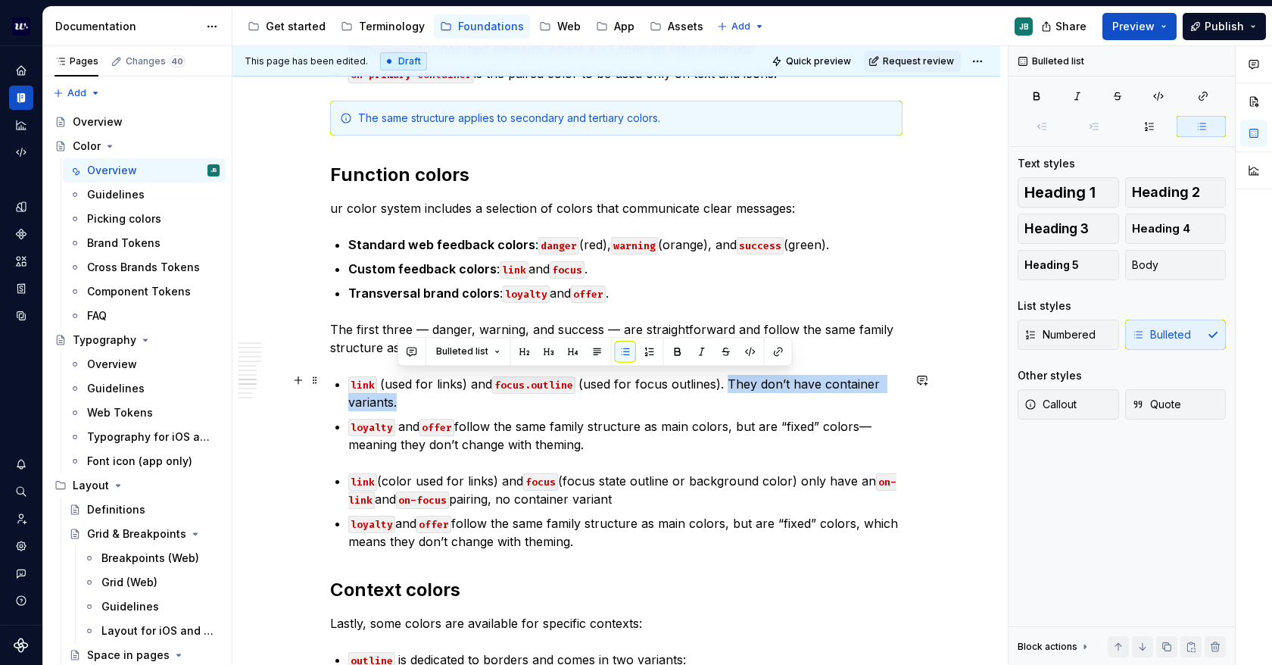
drag, startPoint x: 732, startPoint y: 376, endPoint x: 653, endPoint y: 402, distance: 83.1
click at [653, 402] on p "link (used for links) and focus.outline (used for focus outlines). They don’t h…" at bounding box center [625, 393] width 554 height 36
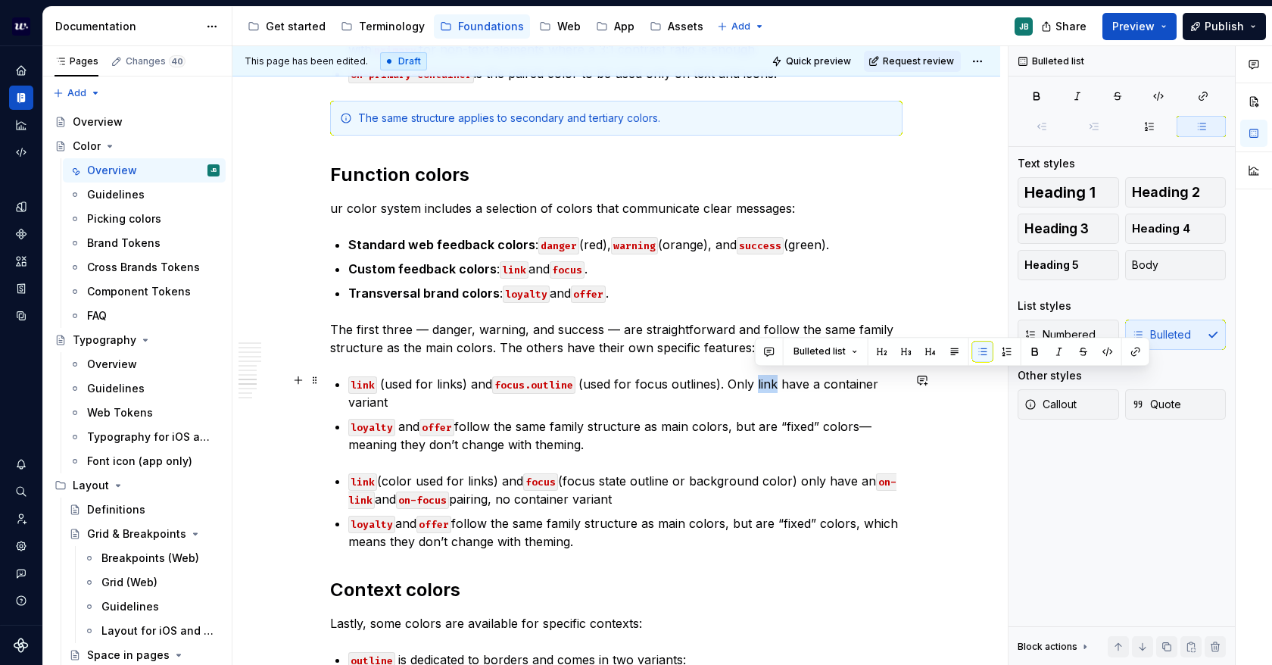
drag, startPoint x: 773, startPoint y: 380, endPoint x: 754, endPoint y: 379, distance: 18.9
click at [754, 379] on p "link (used for links) and focus.outline (used for focus outlines). Only link ha…" at bounding box center [625, 393] width 554 height 36
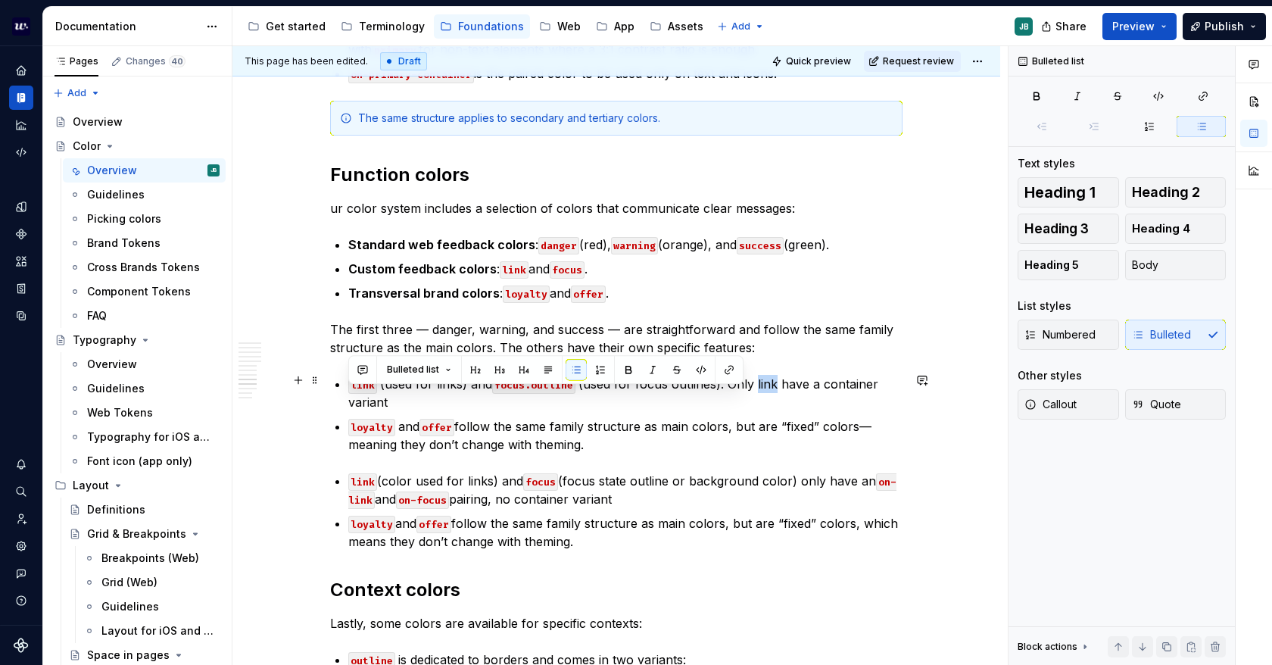
drag, startPoint x: 389, startPoint y: 394, endPoint x: 345, endPoint y: 395, distance: 43.9
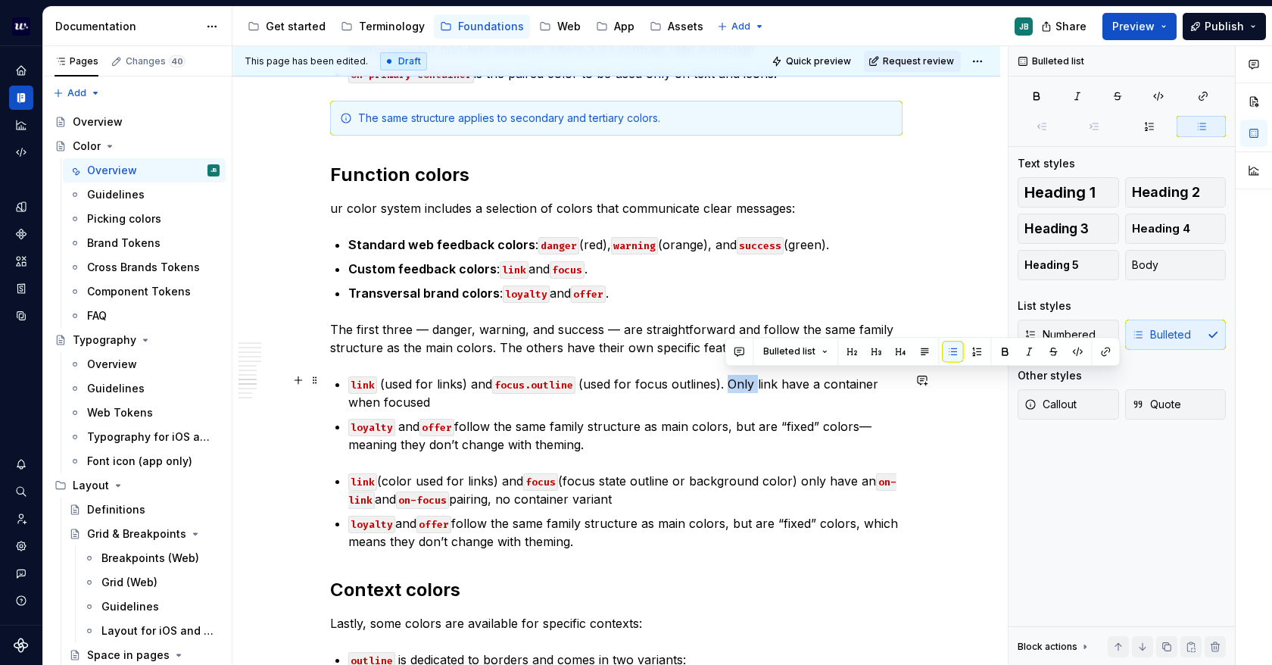
drag, startPoint x: 754, startPoint y: 376, endPoint x: 724, endPoint y: 378, distance: 30.3
click at [724, 378] on p "link (used for links) and focus.outline (used for focus outlines). Only link ha…" at bounding box center [625, 393] width 554 height 36
drag, startPoint x: 745, startPoint y: 379, endPoint x: 725, endPoint y: 380, distance: 20.5
click at [725, 380] on p "link (used for links) and focus.outline (used for focus outlines). link have a …" at bounding box center [625, 393] width 554 height 36
click at [1074, 348] on button "button" at bounding box center [1077, 351] width 21 height 21
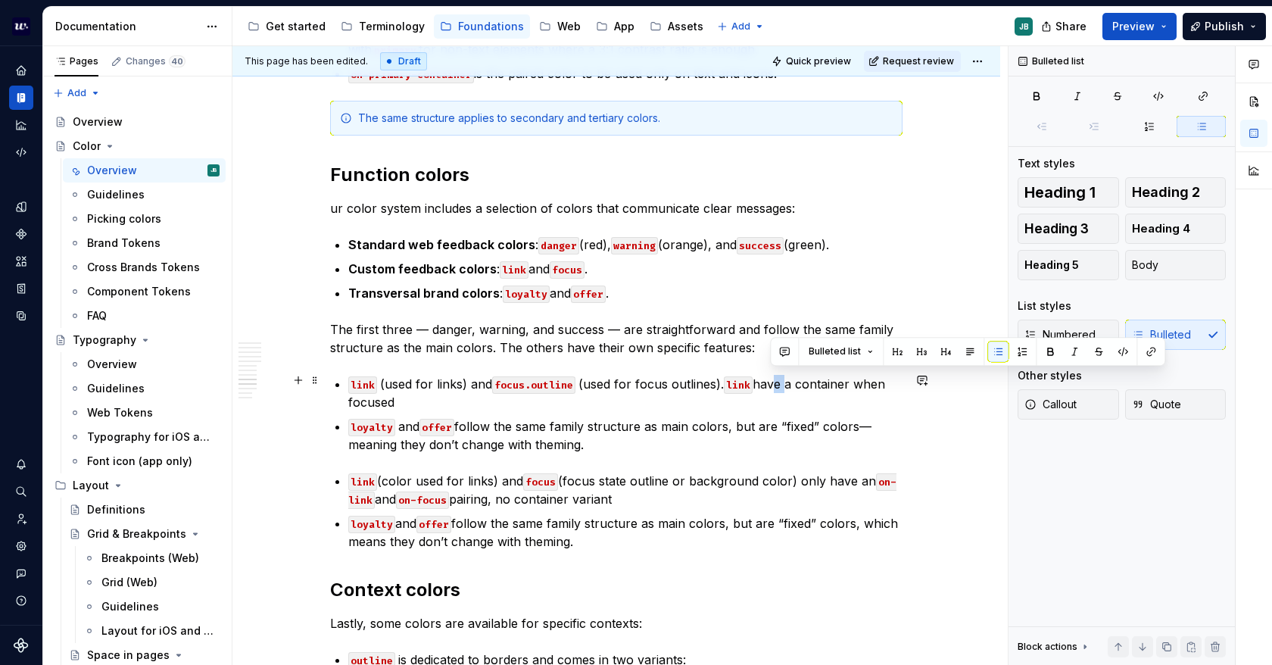
drag, startPoint x: 782, startPoint y: 379, endPoint x: 767, endPoint y: 379, distance: 14.4
click at [767, 379] on p "link (used for links) and focus.outline (used for focus outlines). link have a …" at bounding box center [625, 393] width 554 height 36
click at [429, 402] on p "link (used for links) and focus.outline (used for focus outlines). link has a c…" at bounding box center [625, 393] width 554 height 36
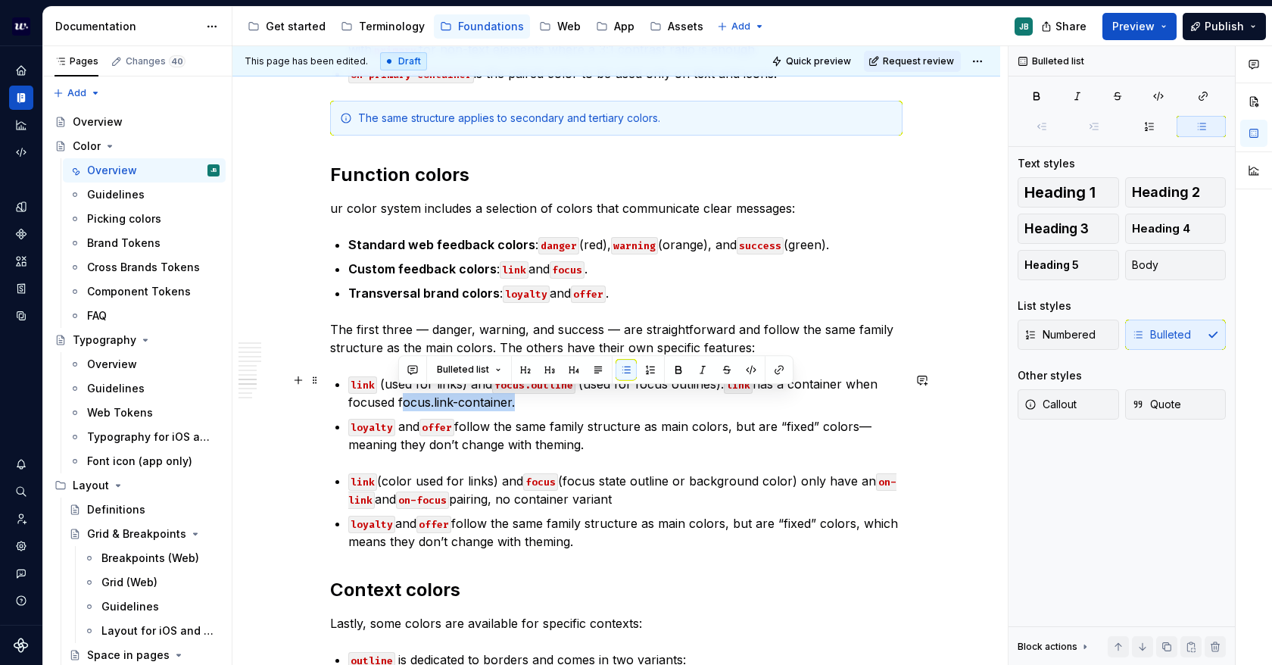
drag, startPoint x: 398, startPoint y: 396, endPoint x: 512, endPoint y: 392, distance: 113.7
click at [512, 392] on p "link (used for links) and focus.outline (used for focus outlines). link has a c…" at bounding box center [625, 393] width 554 height 36
click at [748, 367] on button "button" at bounding box center [751, 369] width 21 height 21
click at [683, 514] on p "loyalty and offer follow the same family structure as main colors, but are “fix…" at bounding box center [625, 532] width 554 height 36
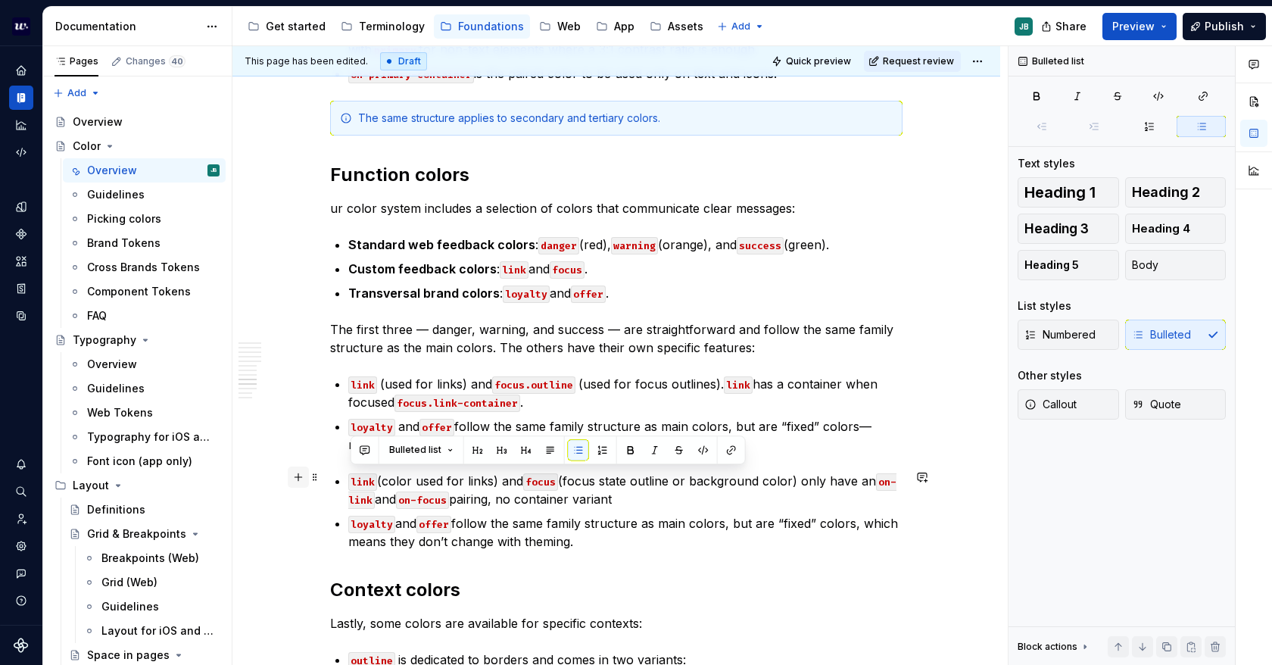
drag, startPoint x: 615, startPoint y: 542, endPoint x: 302, endPoint y: 475, distance: 319.8
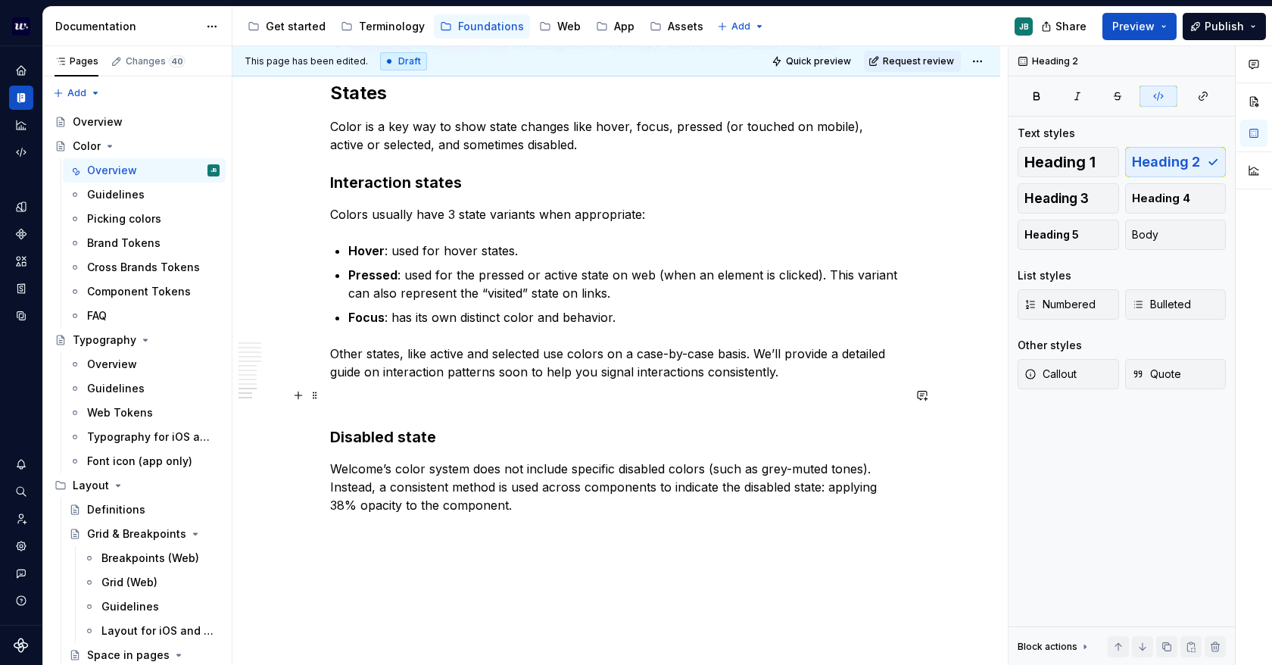
scroll to position [4218, 0]
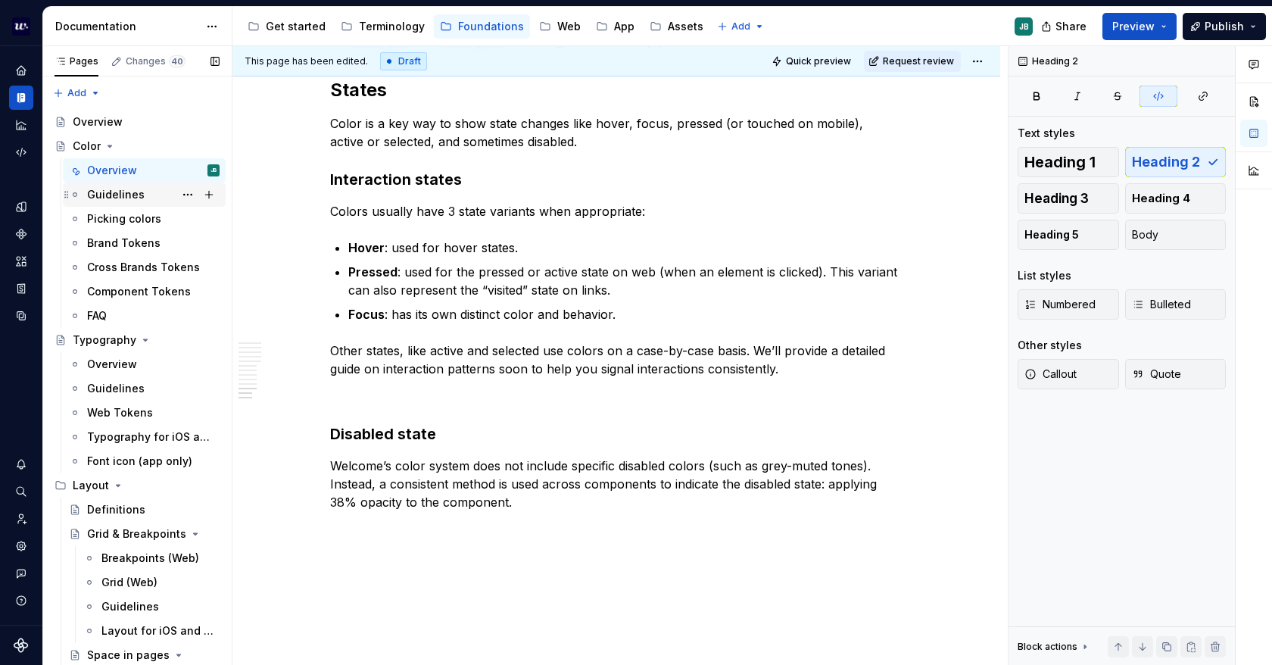
drag, startPoint x: 121, startPoint y: 199, endPoint x: 133, endPoint y: 199, distance: 12.1
click at [121, 199] on div "Guidelines" at bounding box center [116, 194] width 58 height 15
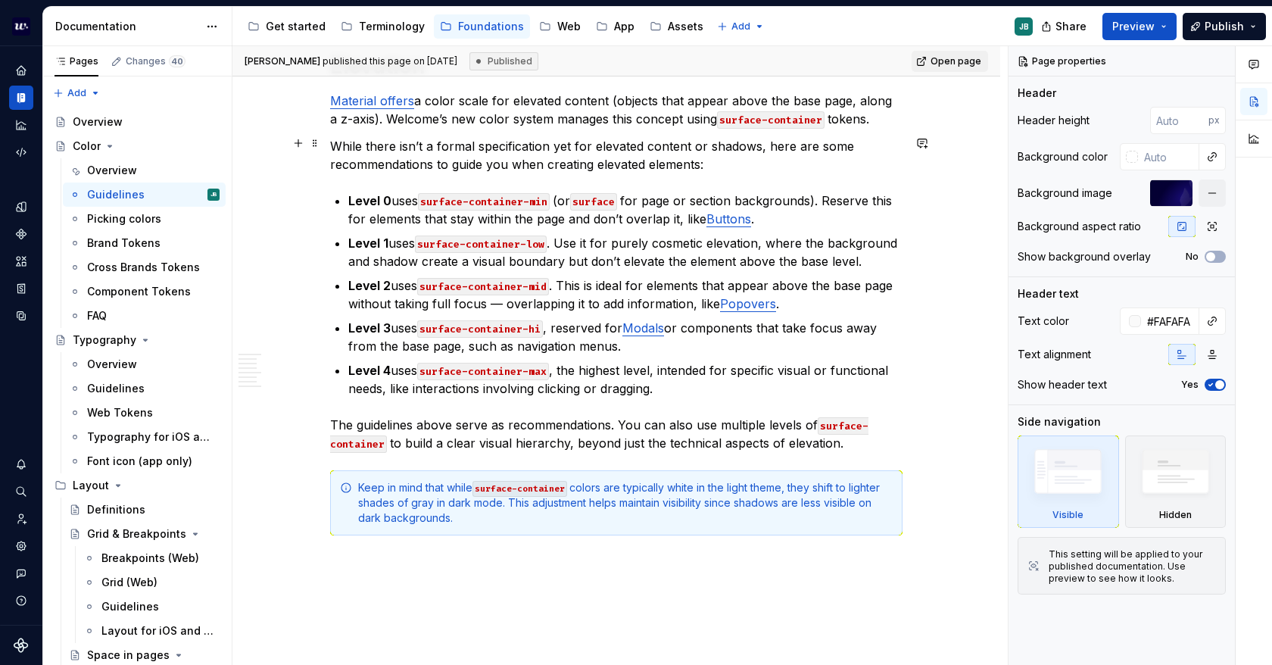
scroll to position [3029, 0]
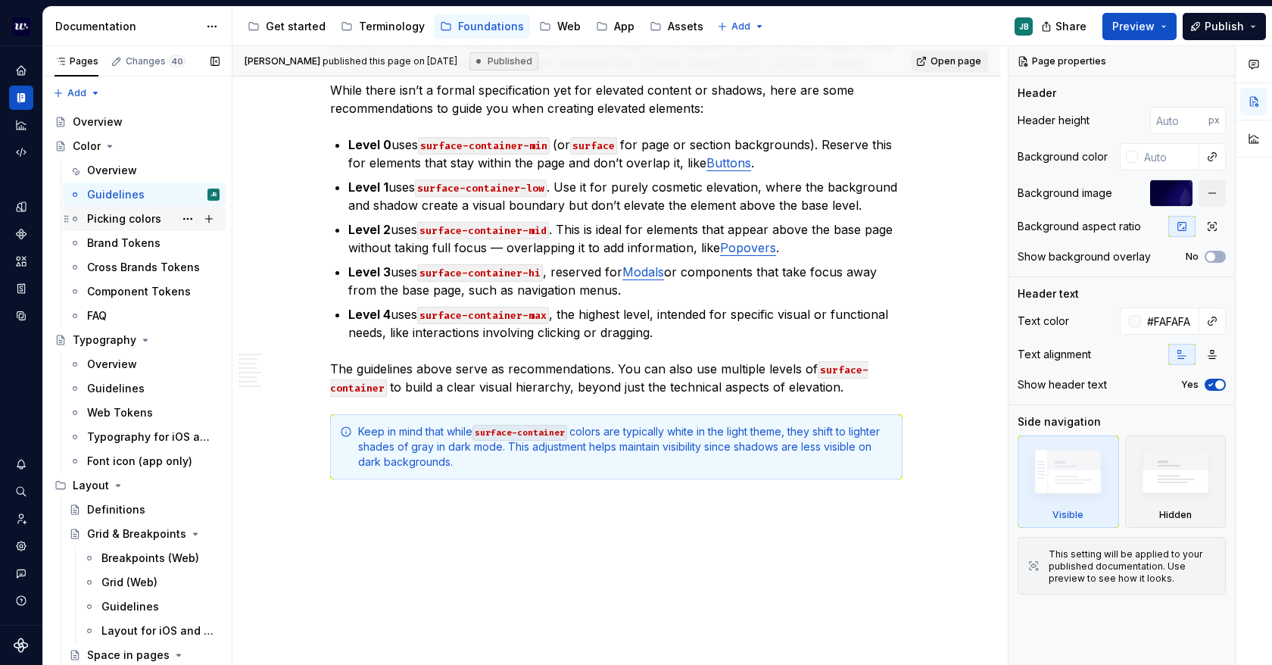
click at [97, 216] on div "Picking colors" at bounding box center [124, 218] width 74 height 15
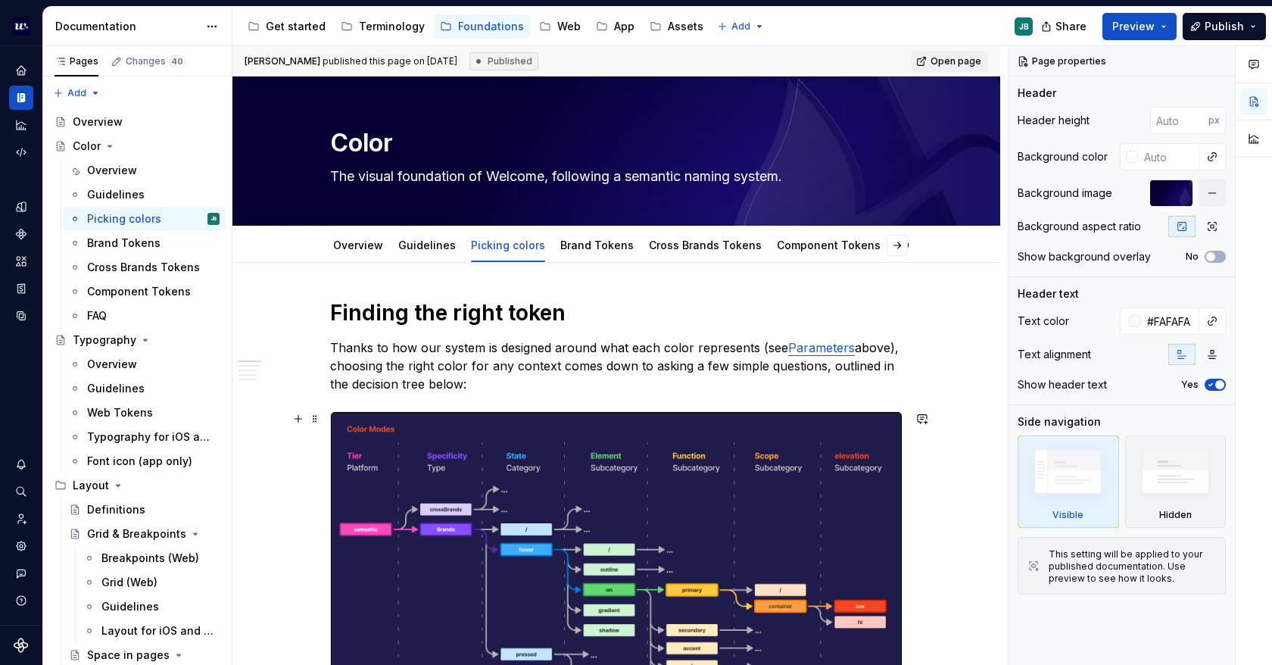
click at [759, 460] on img at bounding box center [616, 611] width 571 height 398
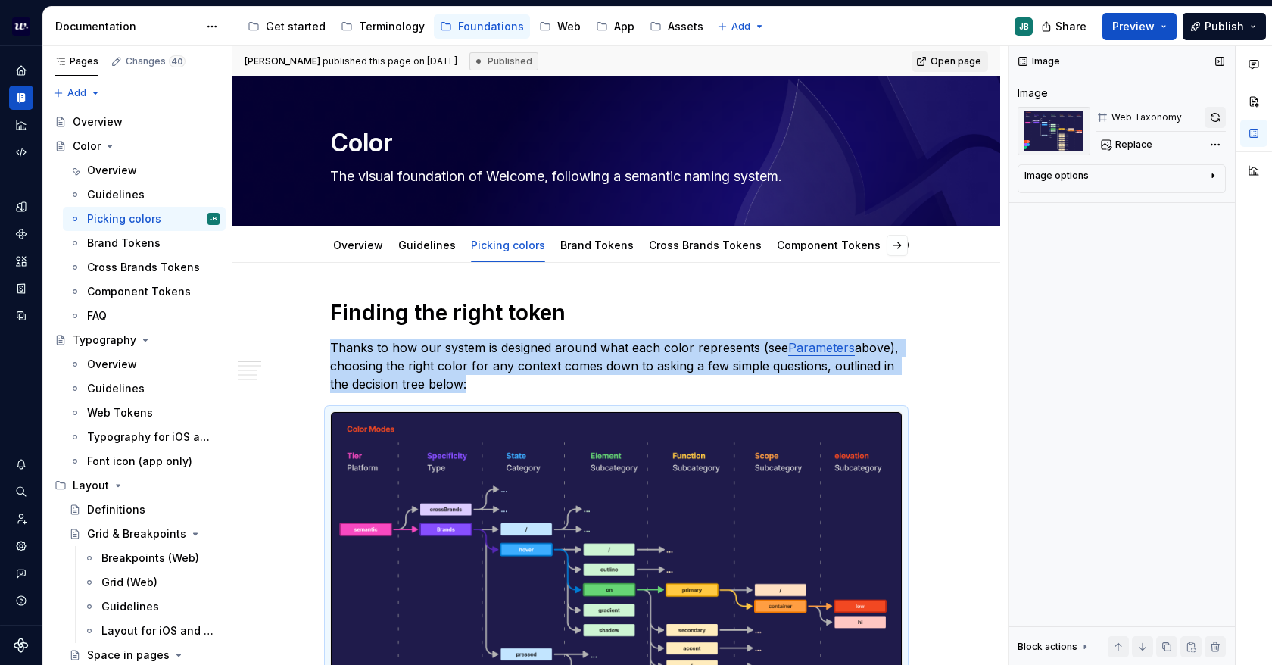
click at [1213, 117] on button "button" at bounding box center [1215, 117] width 21 height 21
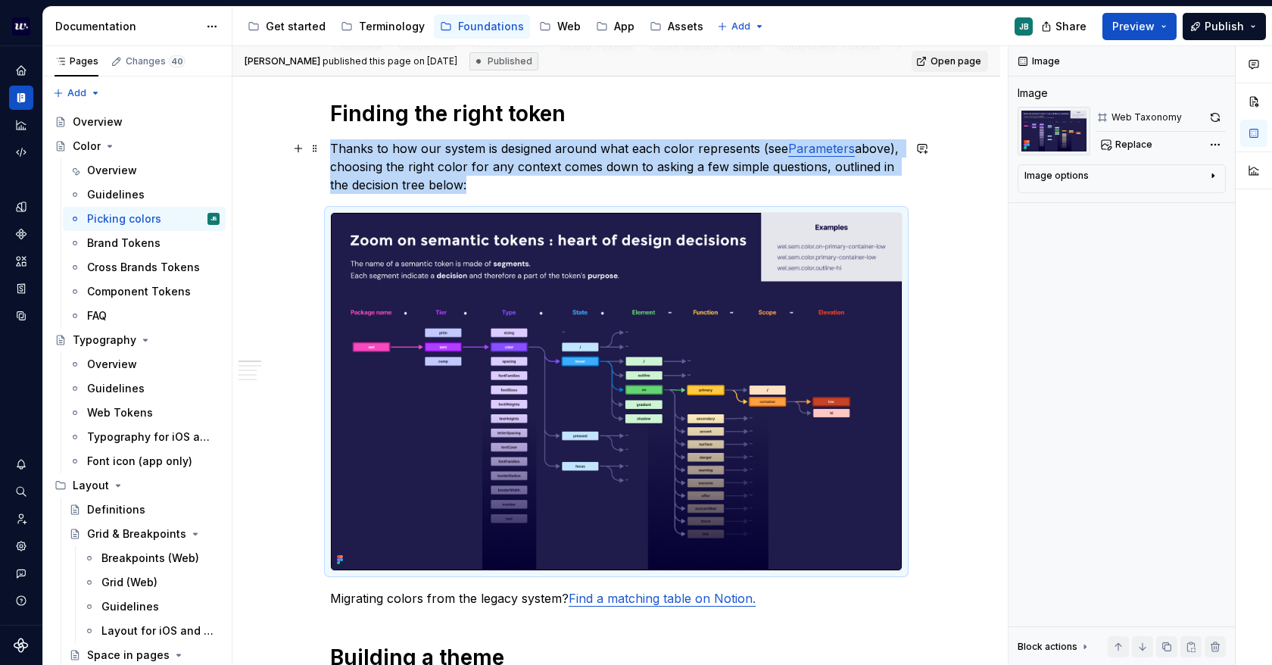
scroll to position [227, 0]
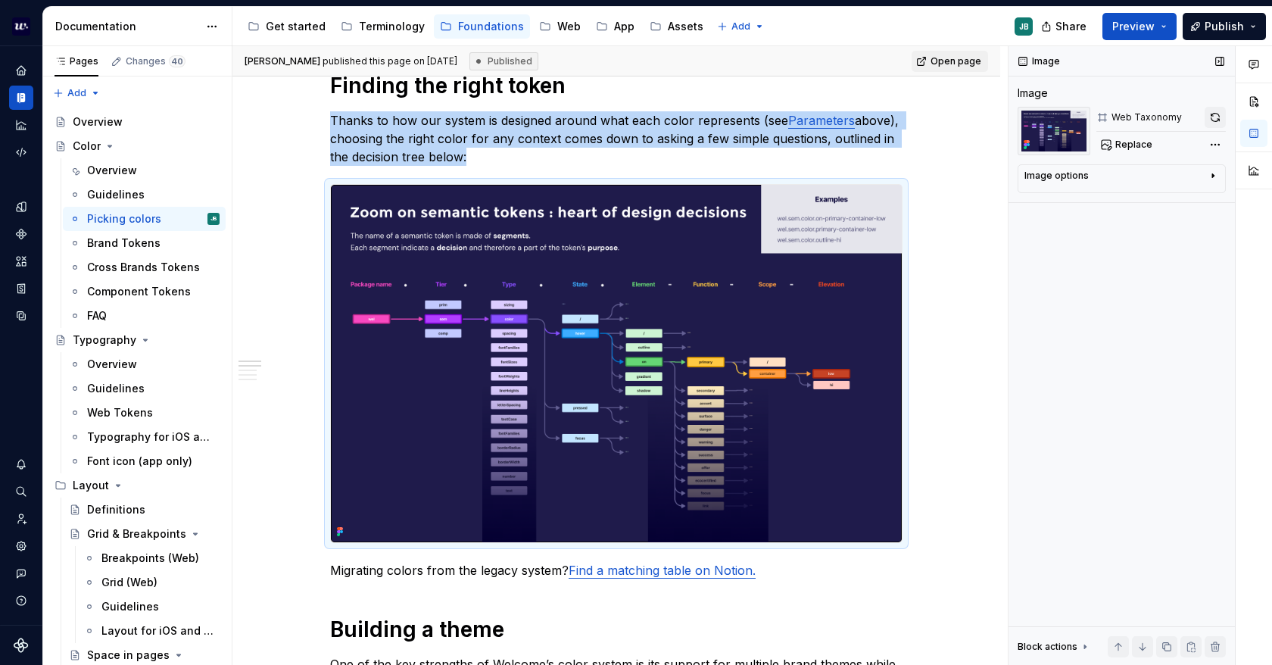
click at [1218, 114] on button "button" at bounding box center [1215, 117] width 21 height 21
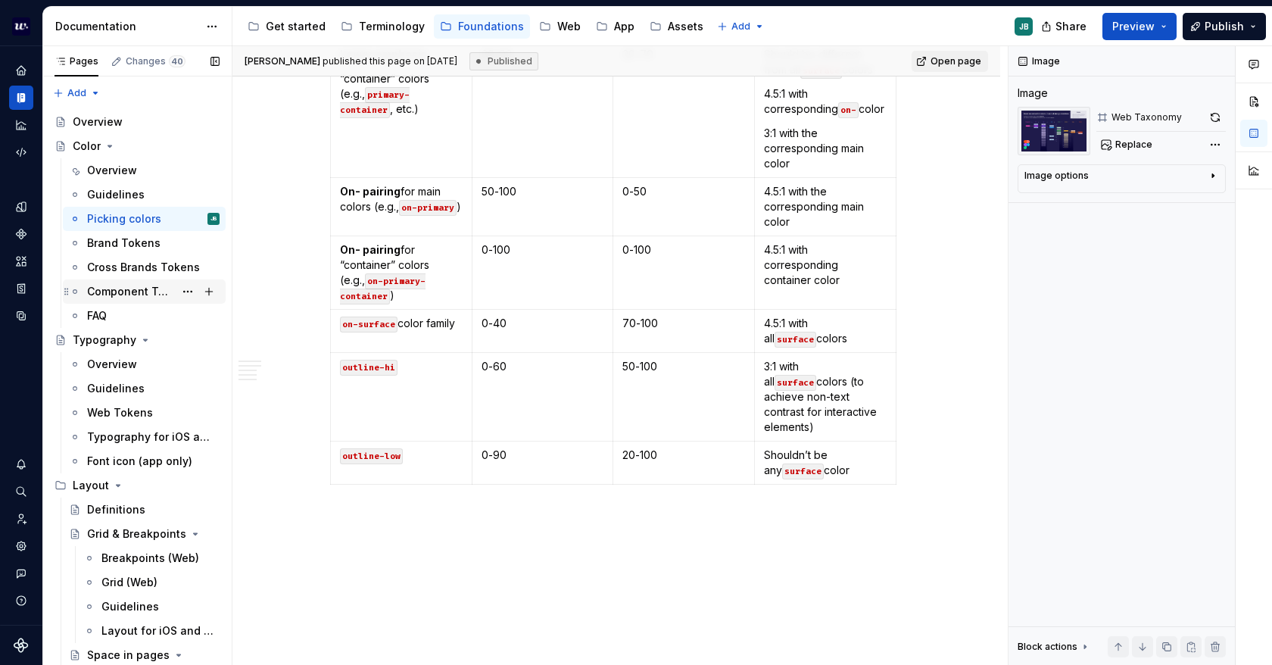
scroll to position [4371, 0]
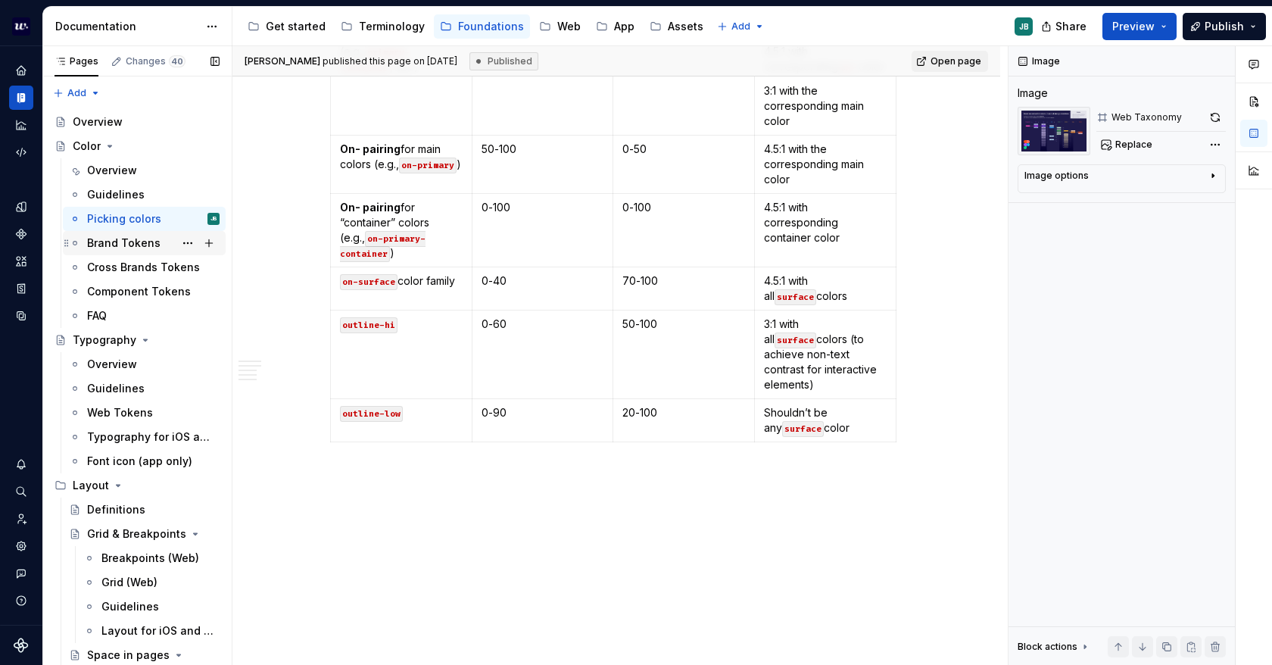
click at [100, 239] on div "Brand Tokens" at bounding box center [123, 243] width 73 height 15
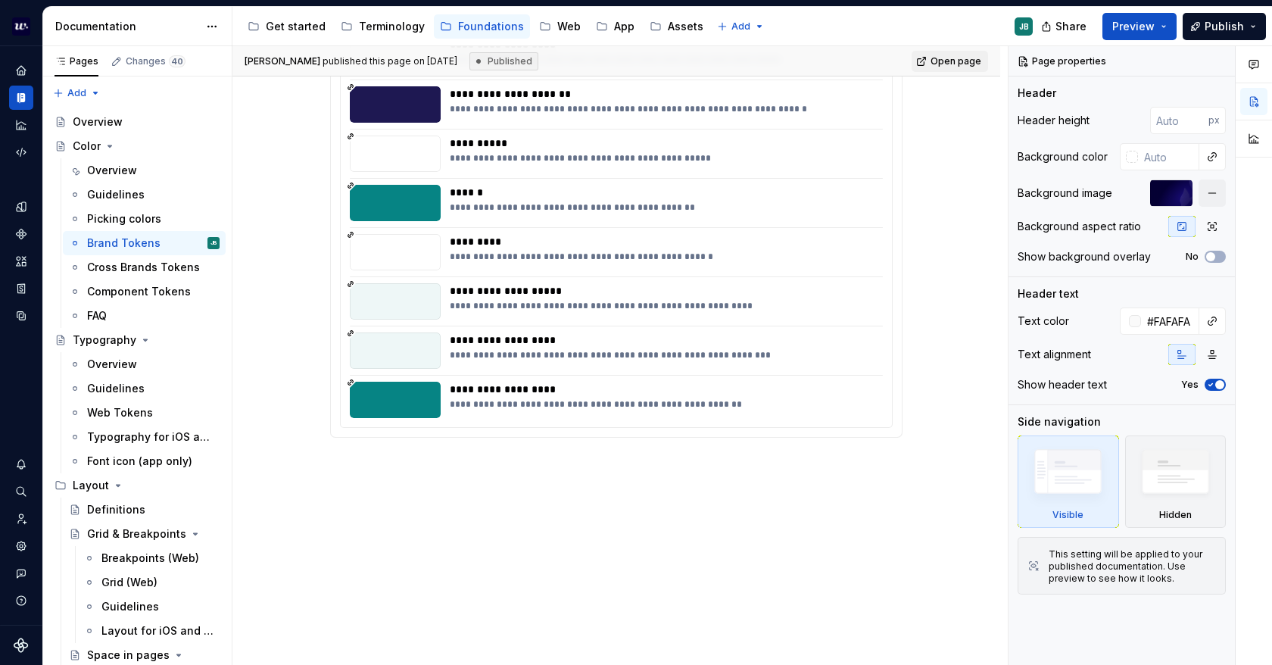
scroll to position [1050, 0]
click at [121, 295] on div "Component Tokens" at bounding box center [130, 291] width 87 height 15
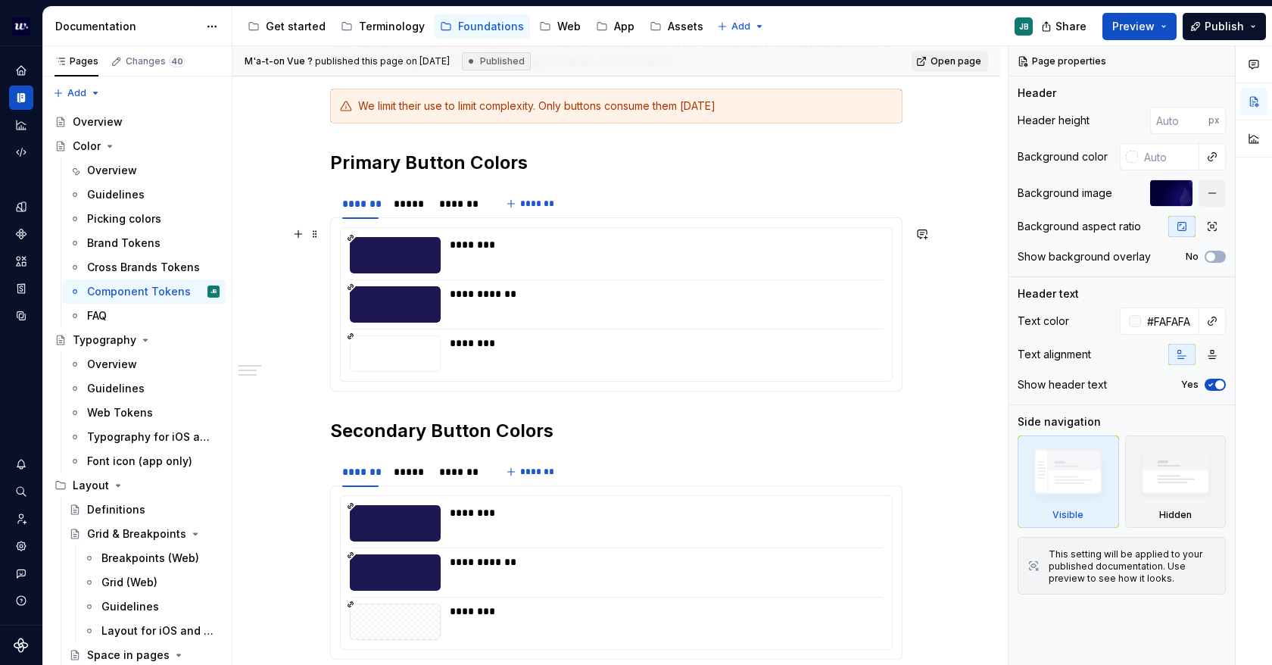
scroll to position [151, 0]
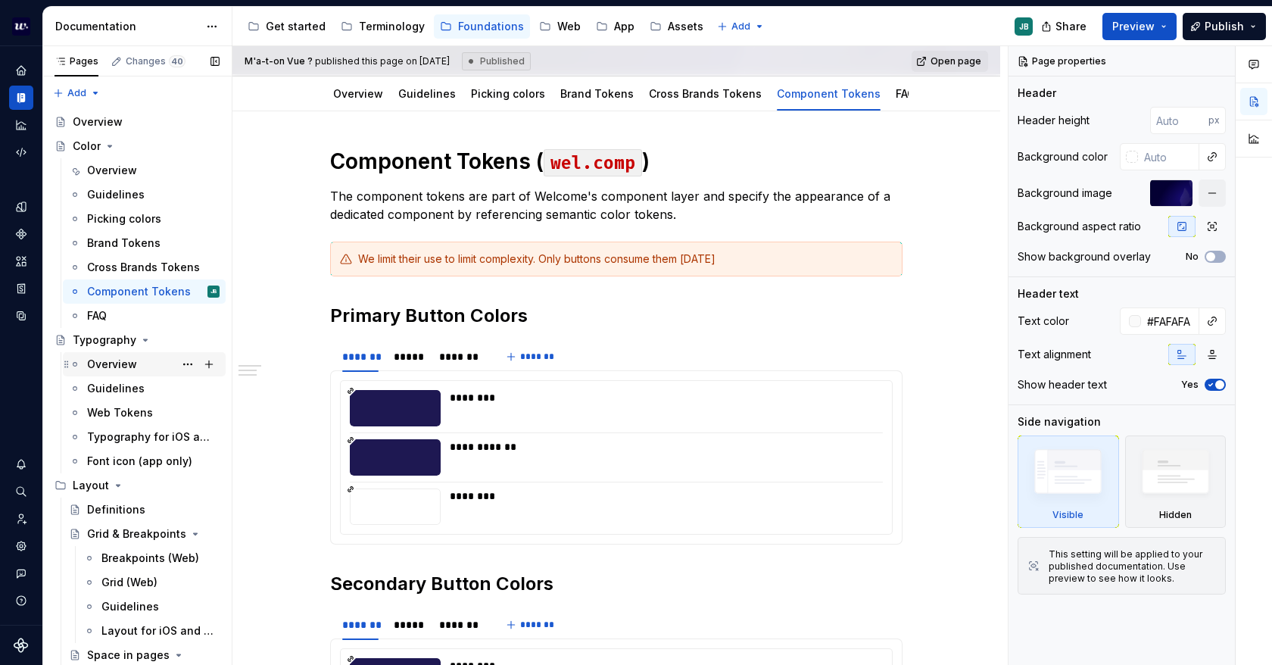
click at [114, 366] on div "Overview" at bounding box center [112, 364] width 50 height 15
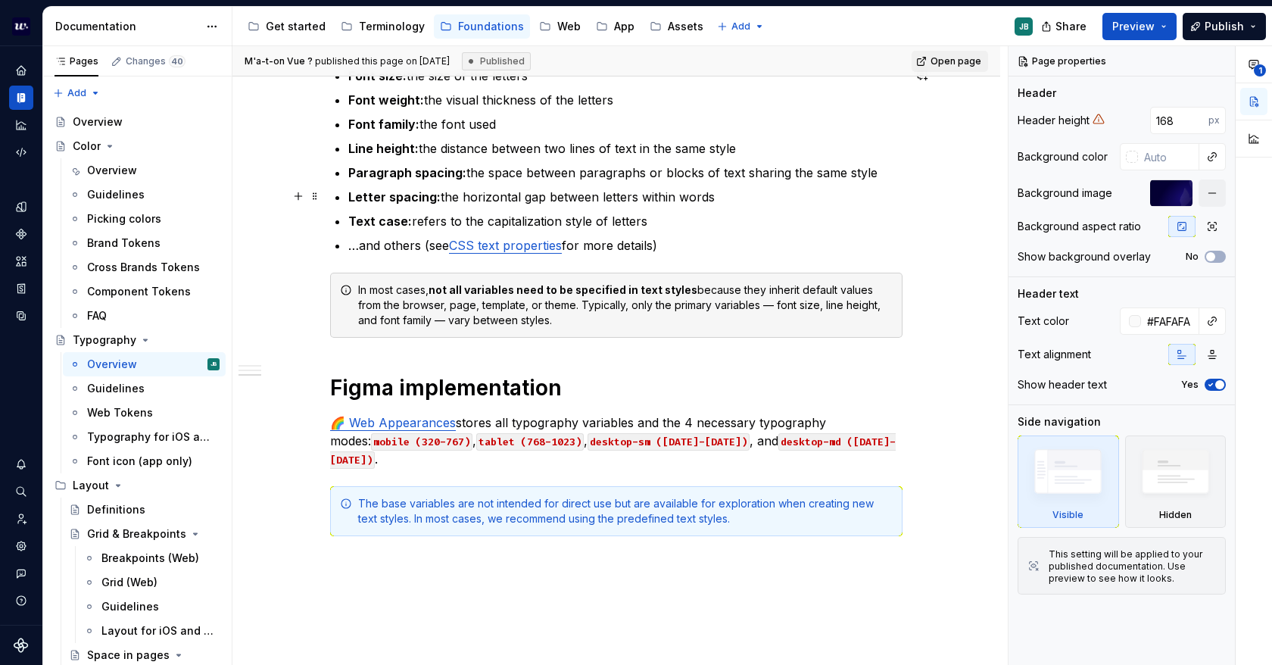
scroll to position [785, 0]
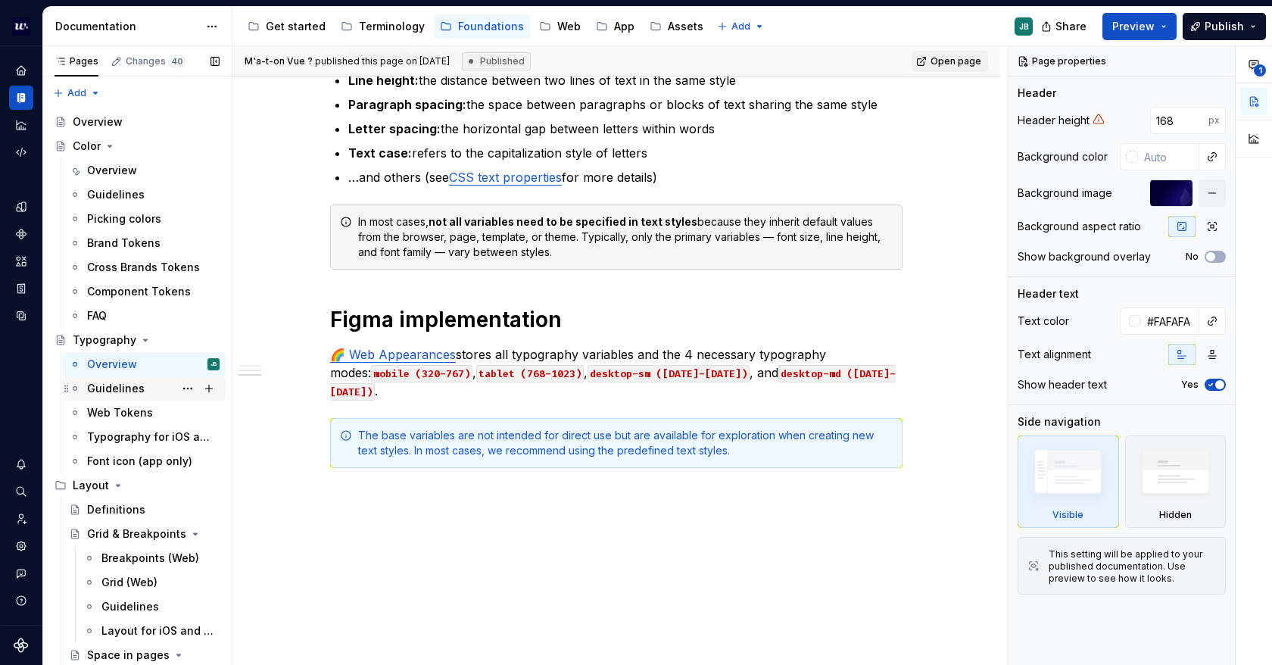
click at [122, 384] on div "Guidelines" at bounding box center [116, 388] width 58 height 15
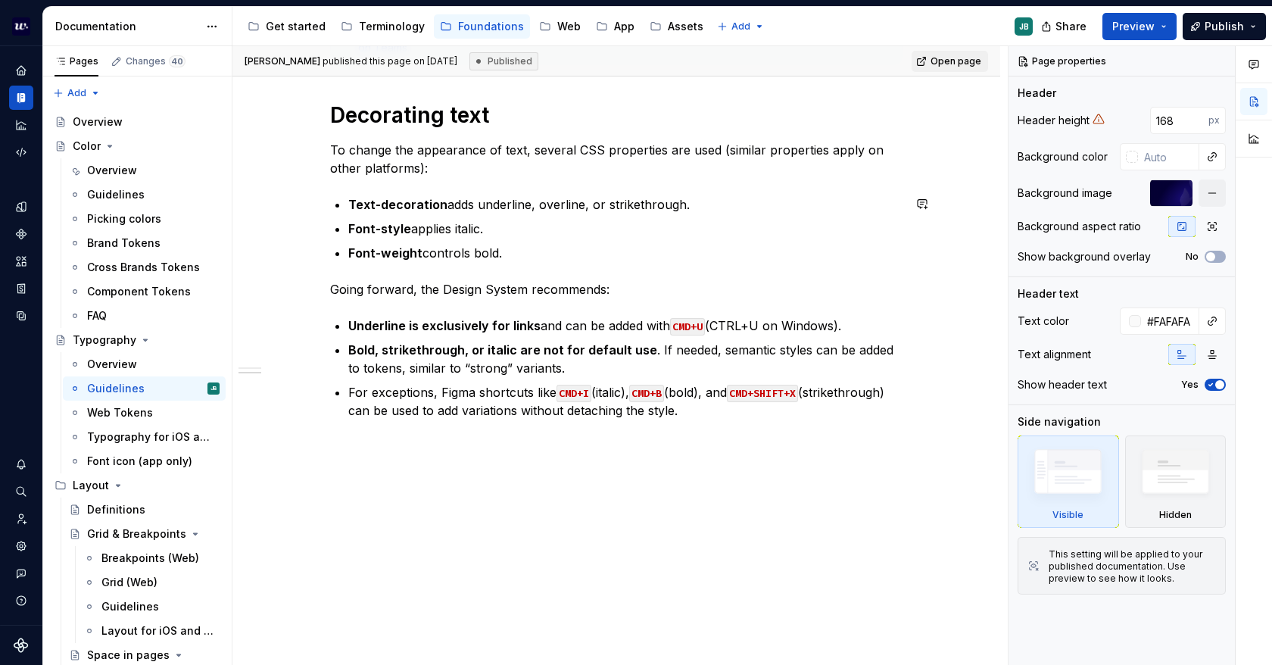
scroll to position [573, 0]
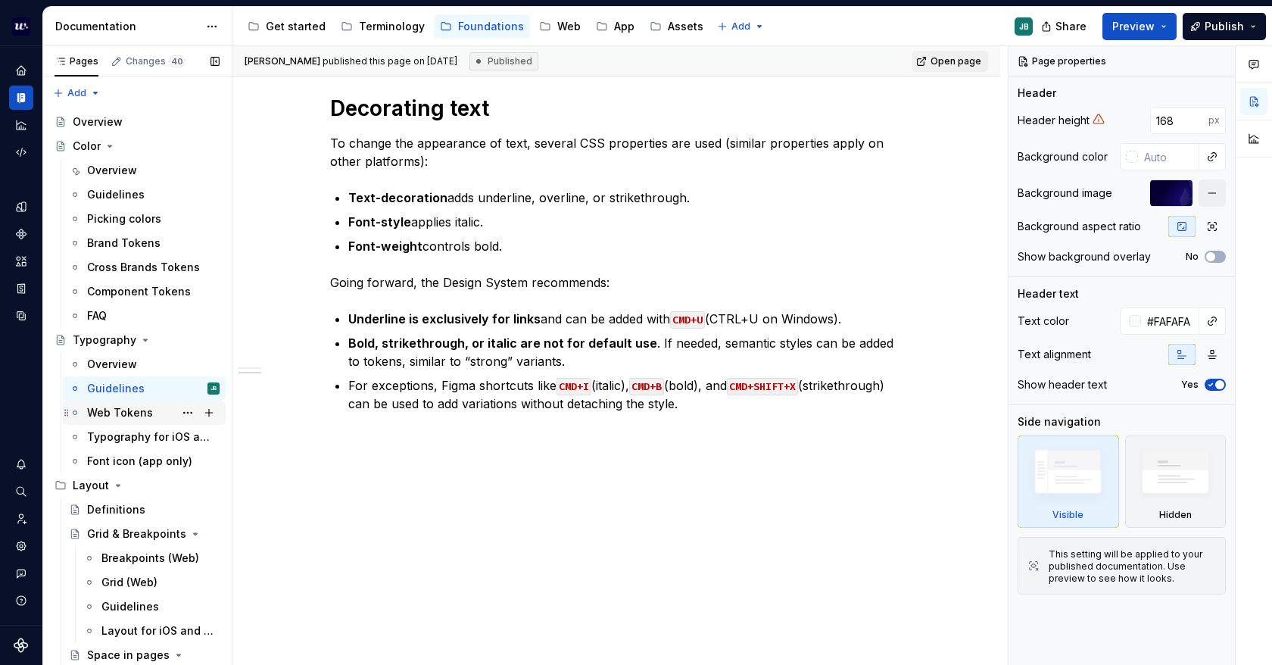
click at [132, 403] on div "Web Tokens" at bounding box center [153, 412] width 133 height 21
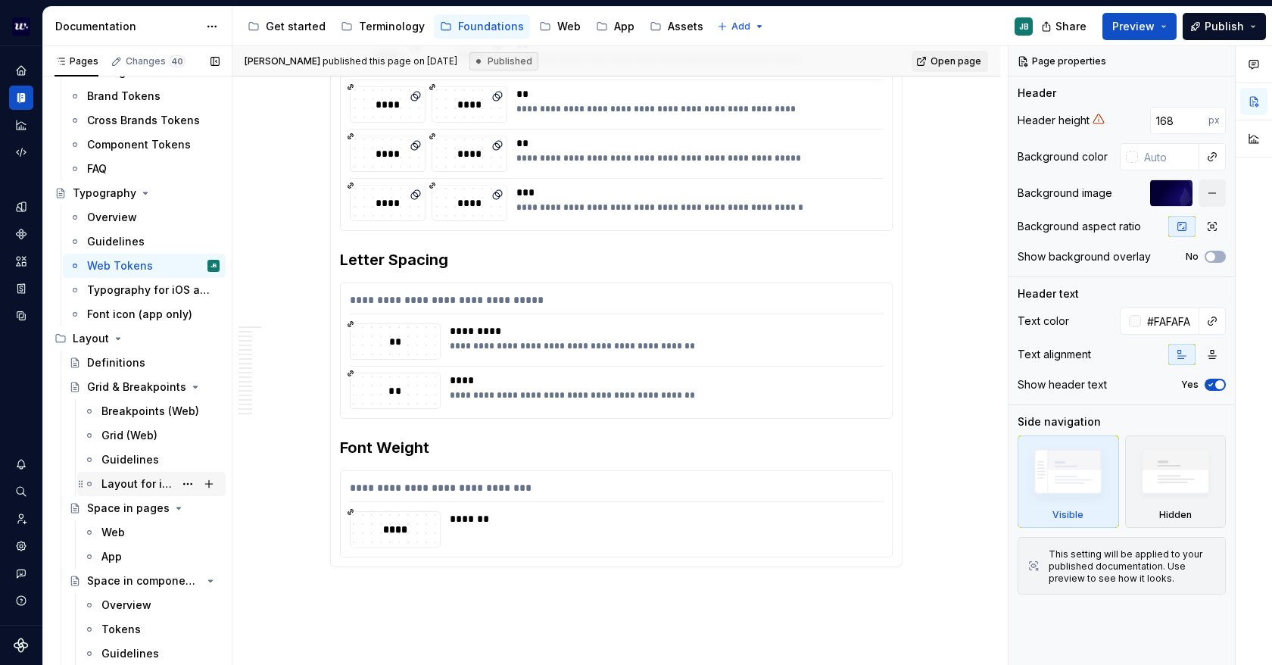
scroll to position [151, 0]
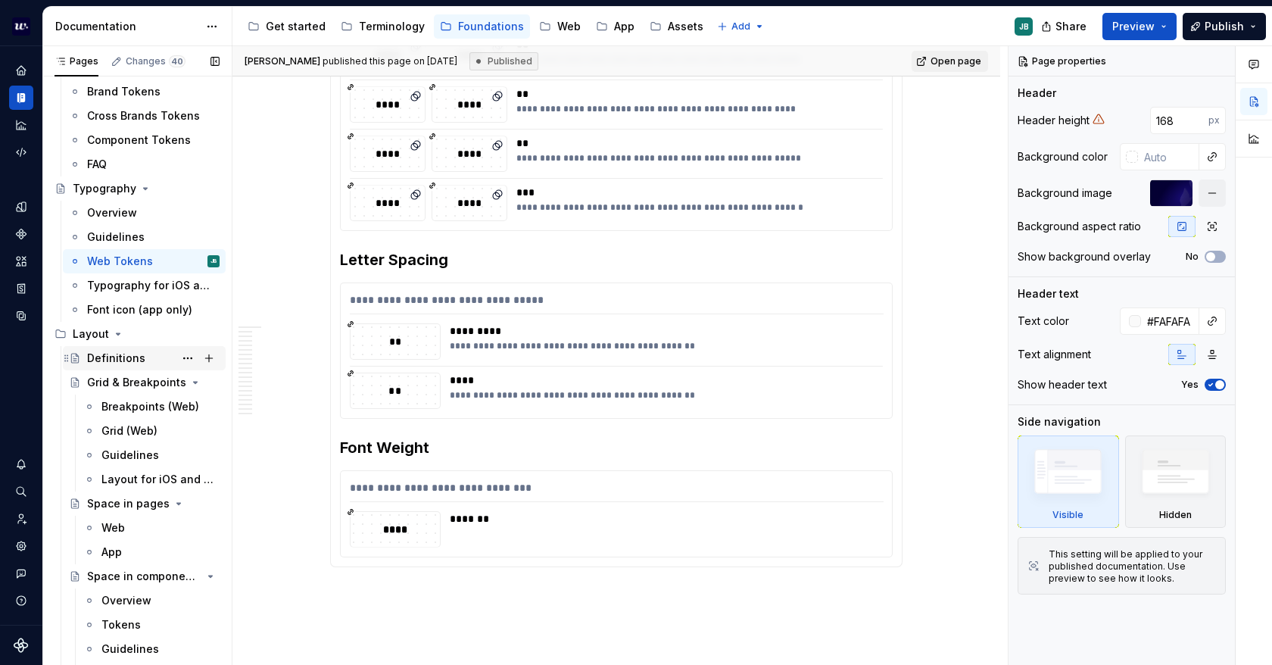
click at [111, 357] on div "Definitions" at bounding box center [116, 358] width 58 height 15
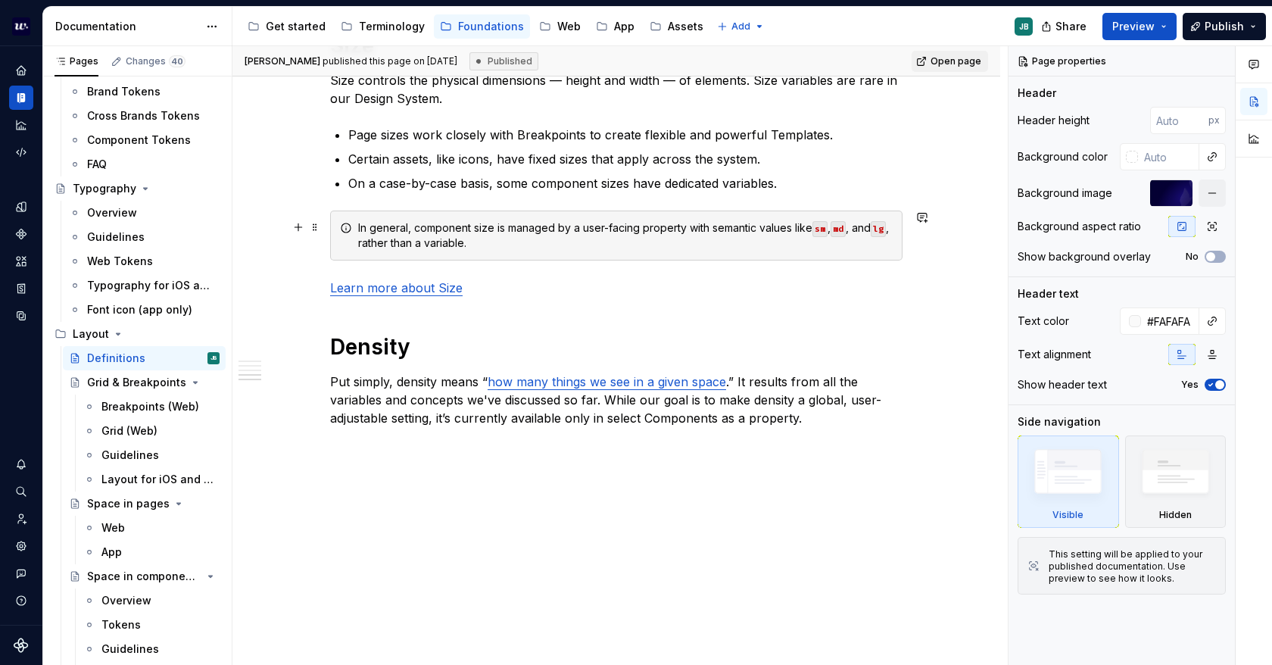
scroll to position [1227, 0]
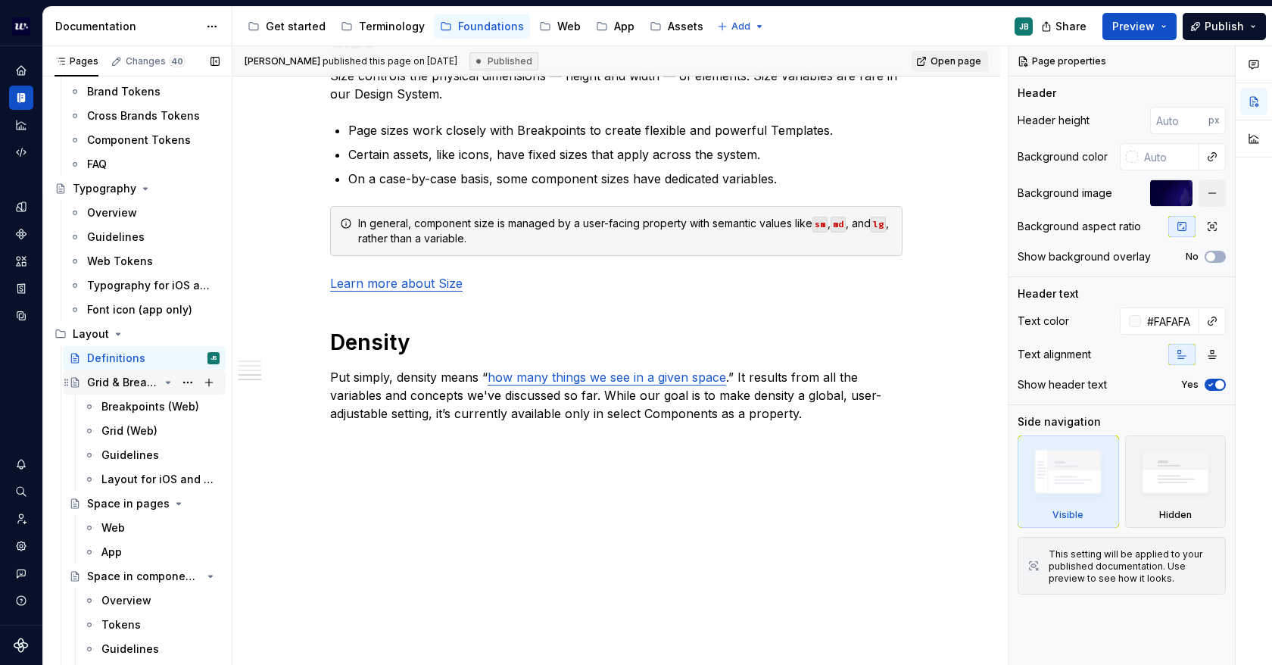
click at [92, 382] on div "Grid & Breakpoints" at bounding box center [123, 382] width 72 height 15
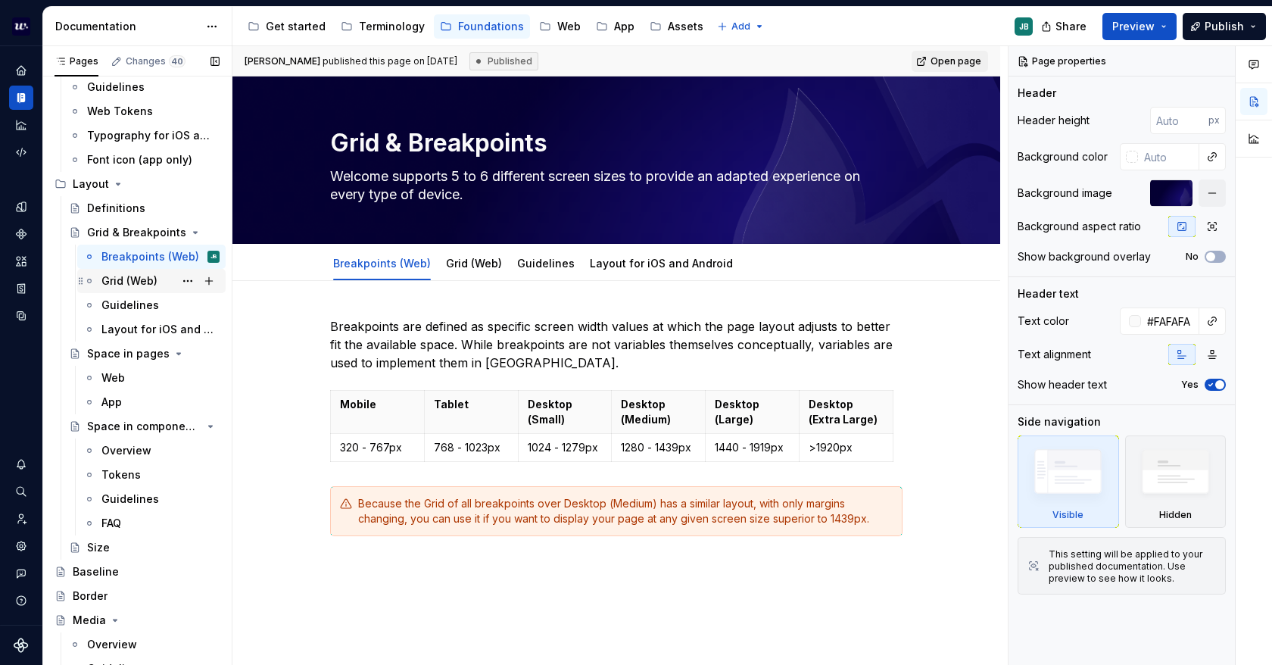
scroll to position [303, 0]
click at [136, 372] on div "Web" at bounding box center [160, 376] width 118 height 21
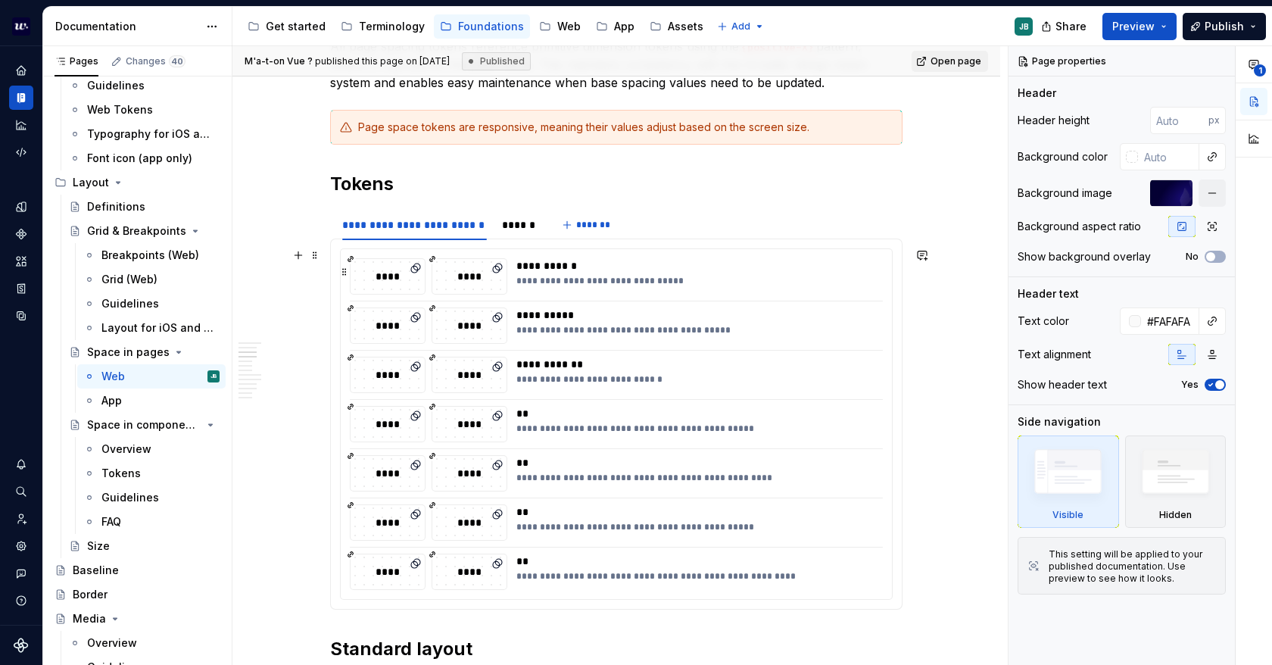
scroll to position [606, 0]
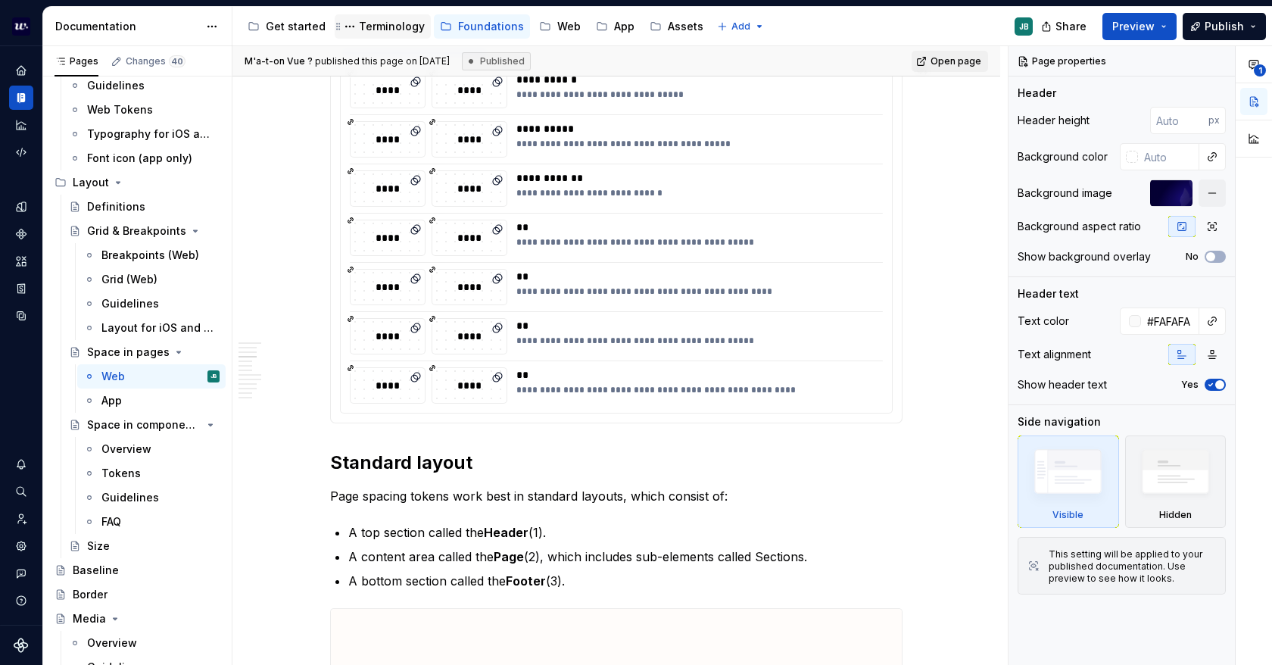
click at [377, 23] on div "Terminology" at bounding box center [392, 26] width 66 height 15
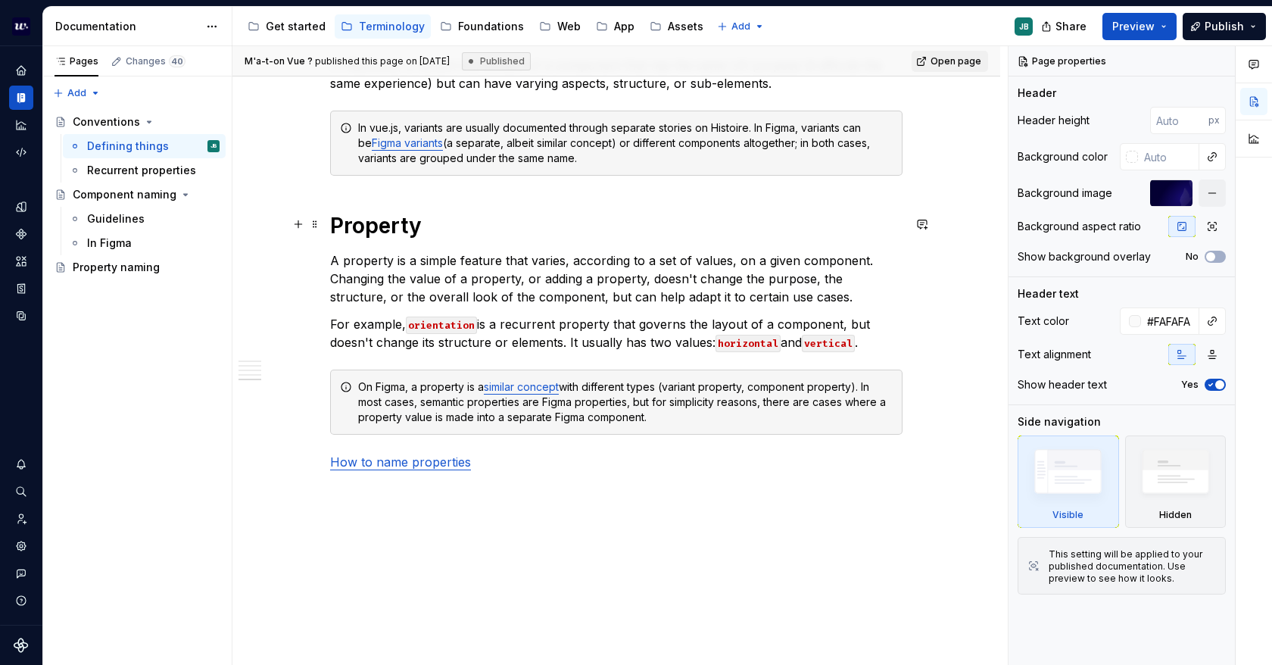
scroll to position [1439, 0]
click at [141, 171] on div "Recurrent properties" at bounding box center [130, 170] width 87 height 15
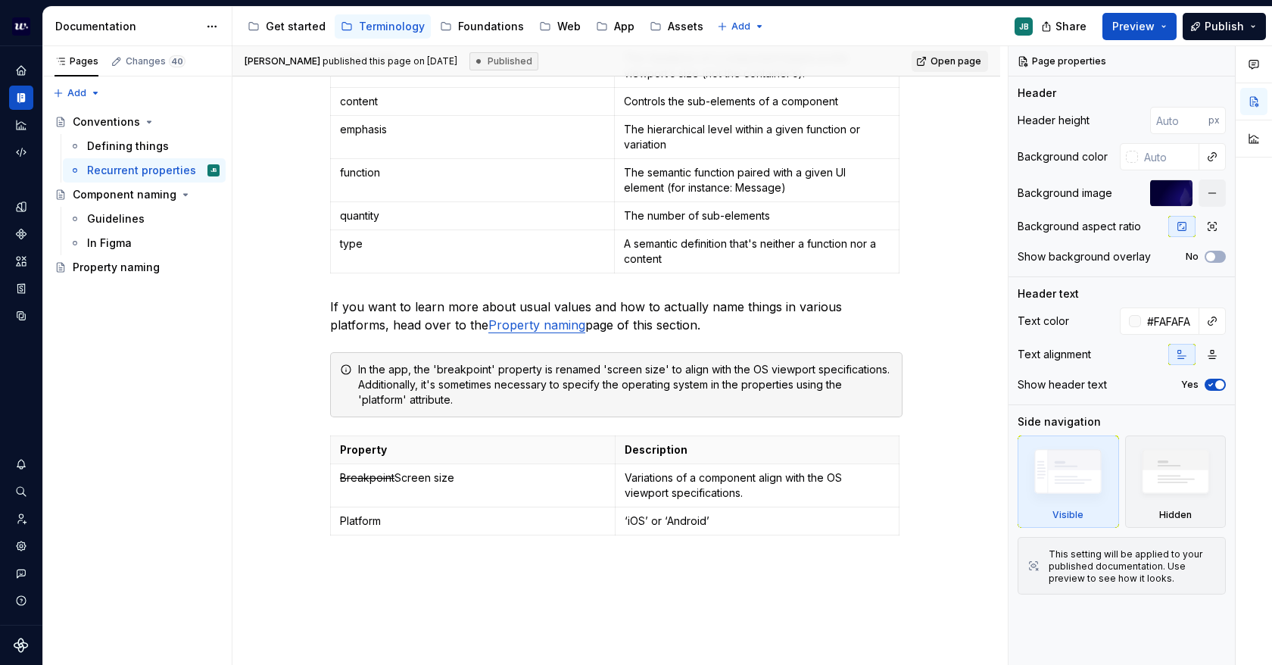
scroll to position [454, 0]
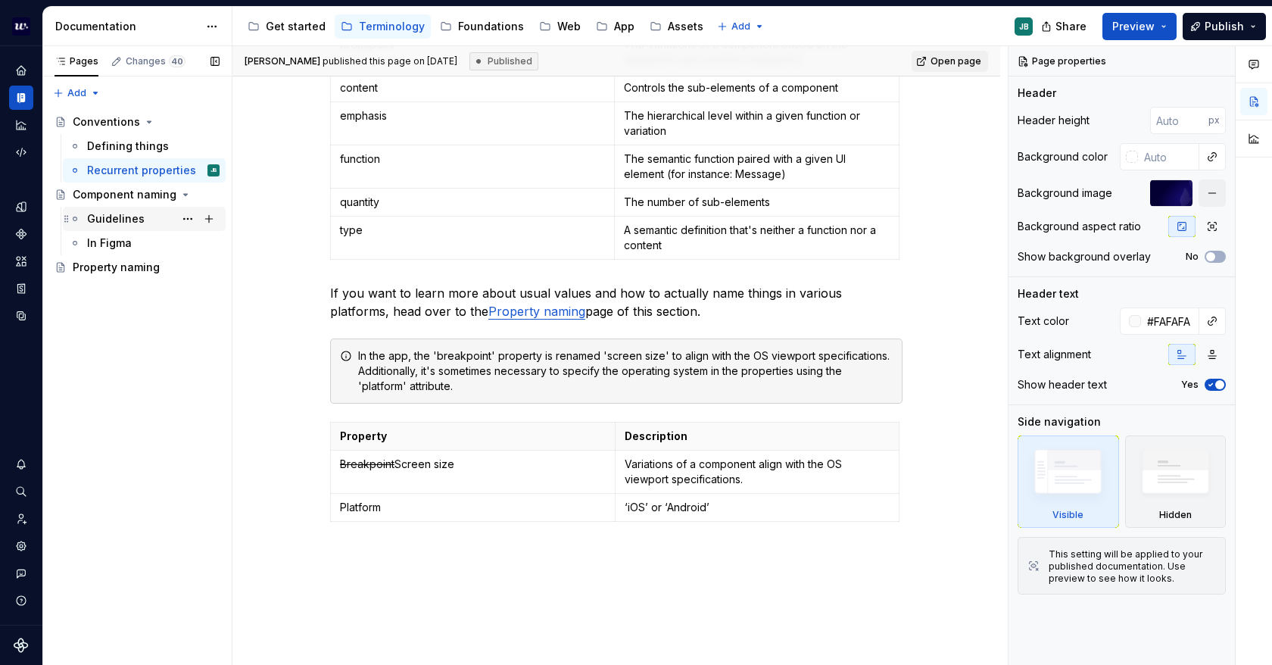
click at [111, 214] on div "Guidelines" at bounding box center [116, 218] width 58 height 15
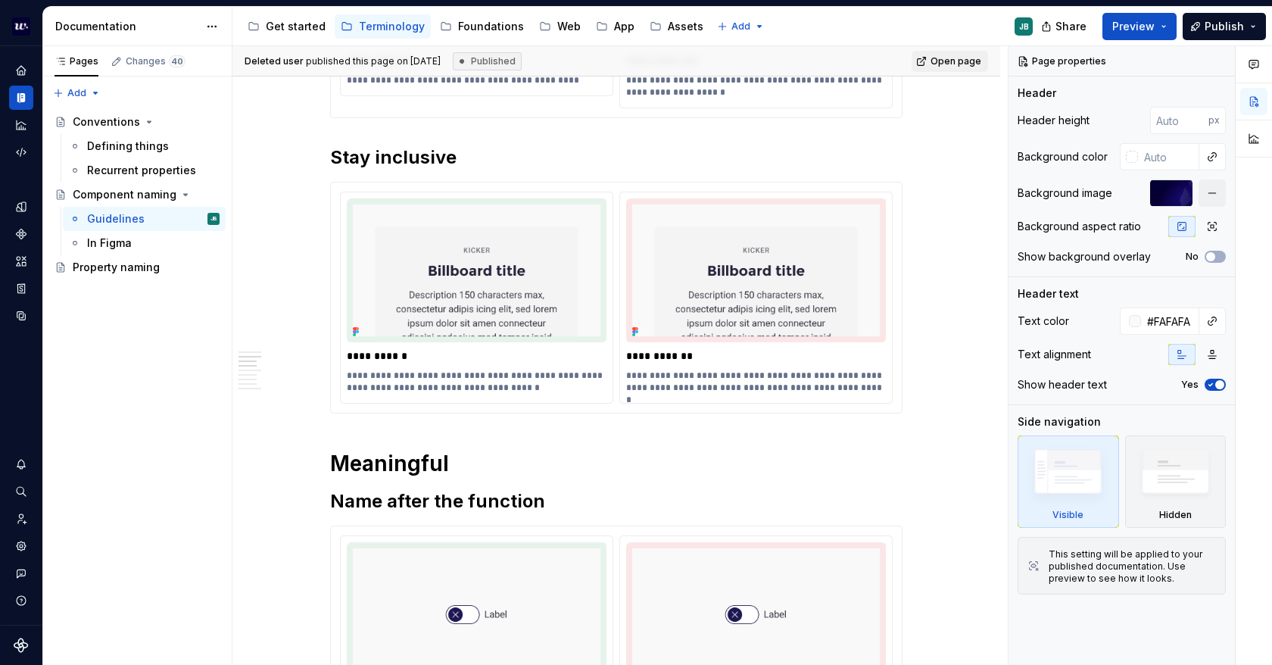
scroll to position [833, 0]
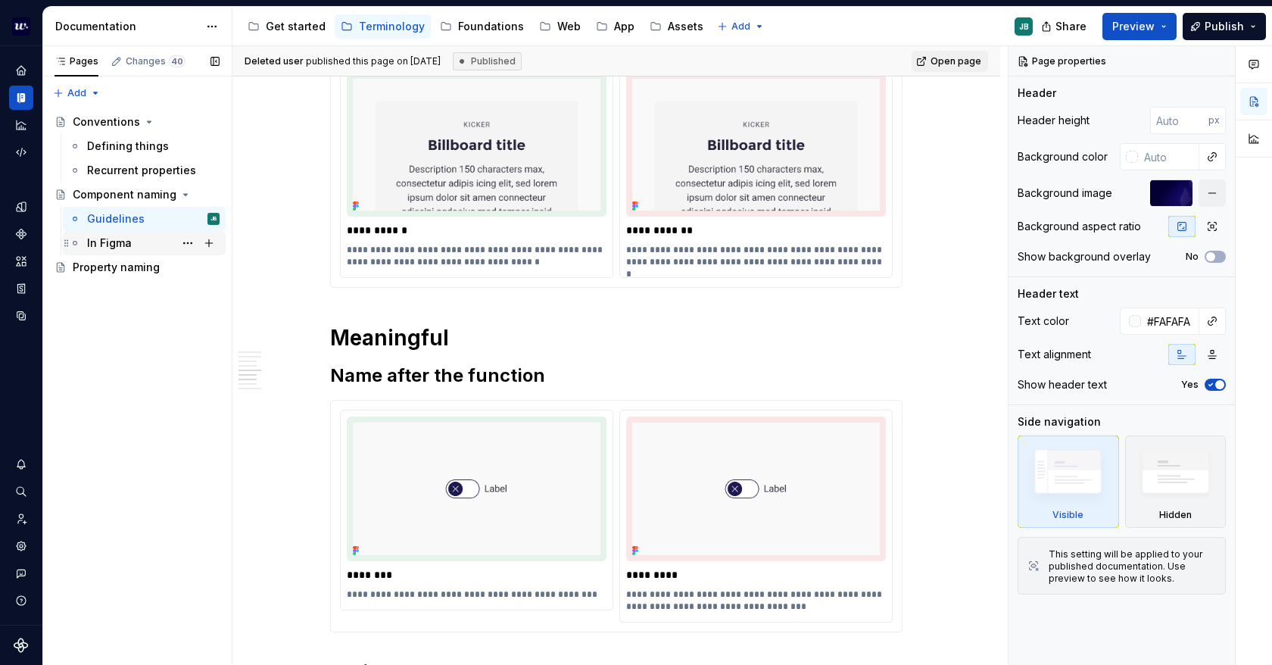
click at [126, 249] on div "In Figma" at bounding box center [109, 243] width 45 height 15
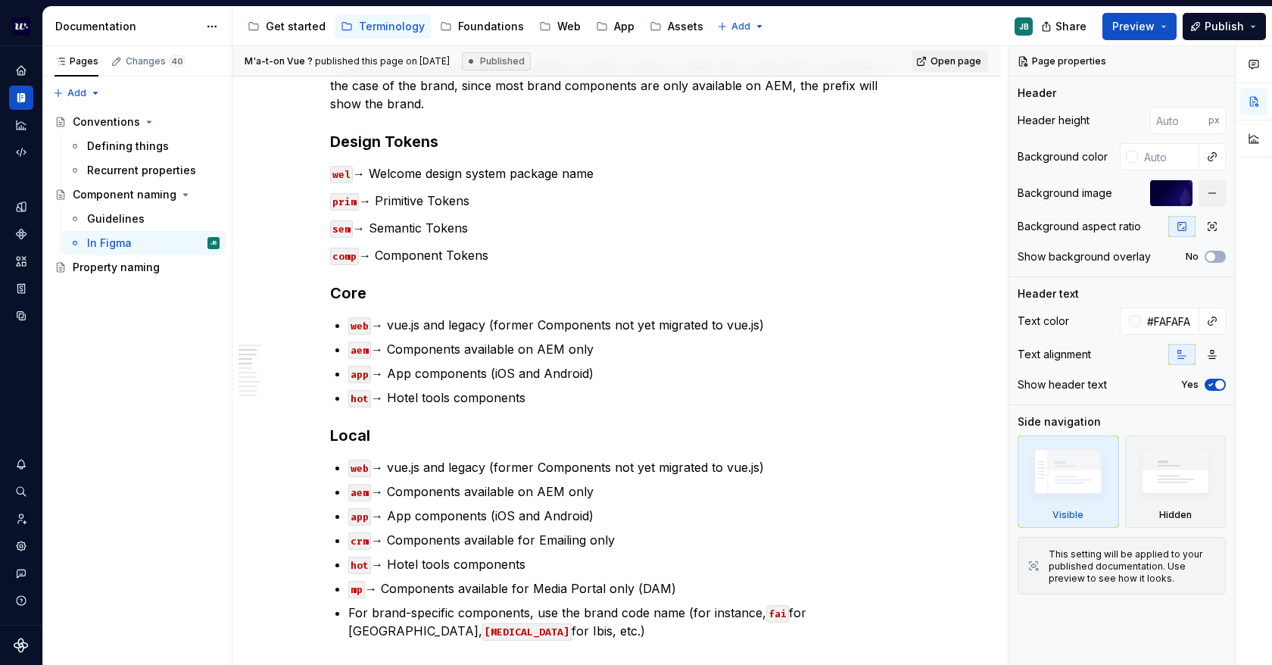
scroll to position [682, 0]
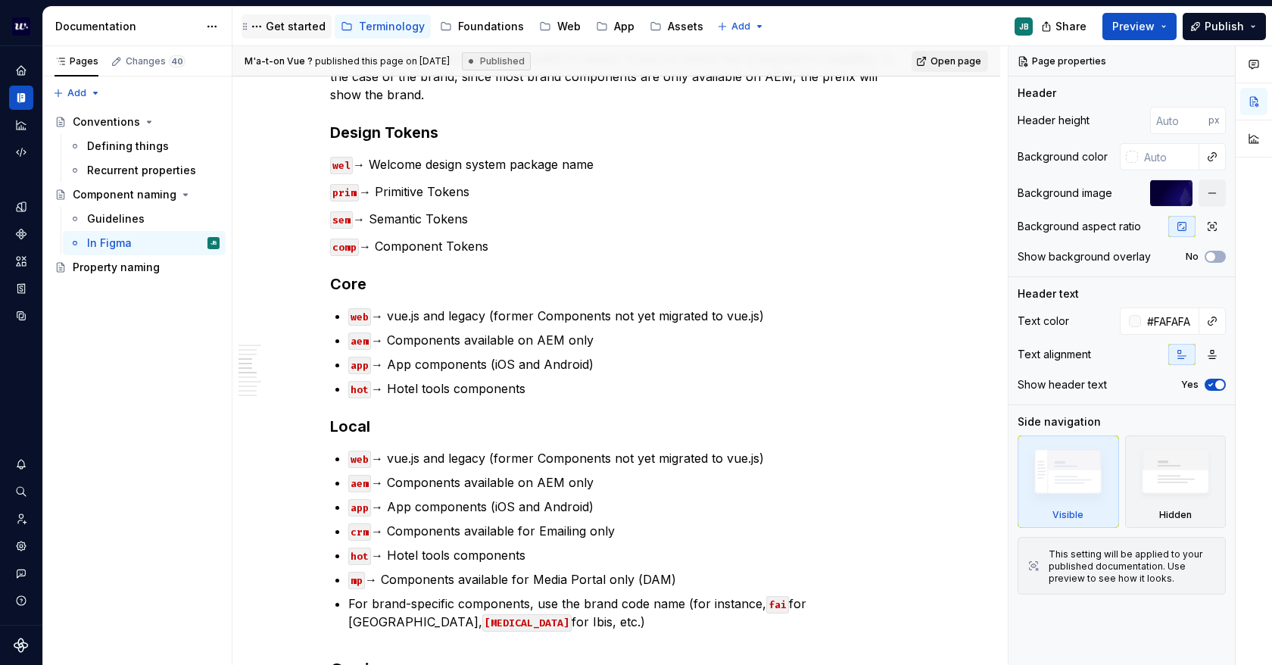
click at [280, 20] on div "Get started" at bounding box center [296, 26] width 60 height 15
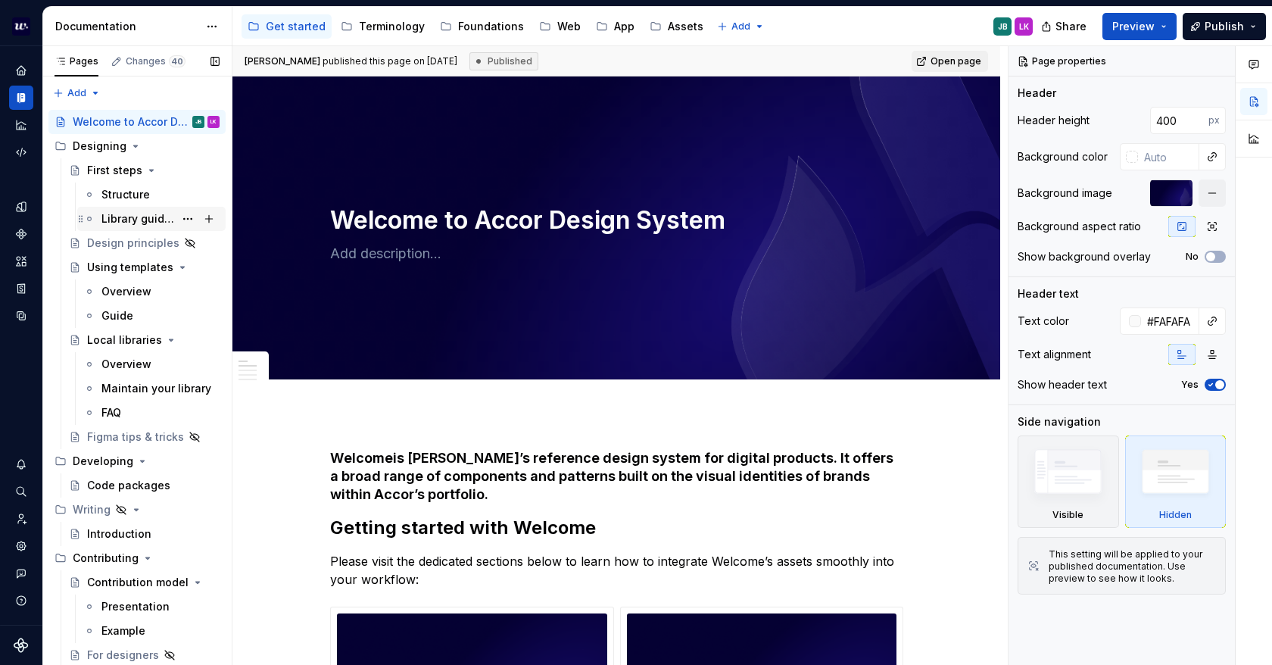
click at [144, 220] on div "Library guidelines" at bounding box center [137, 218] width 73 height 15
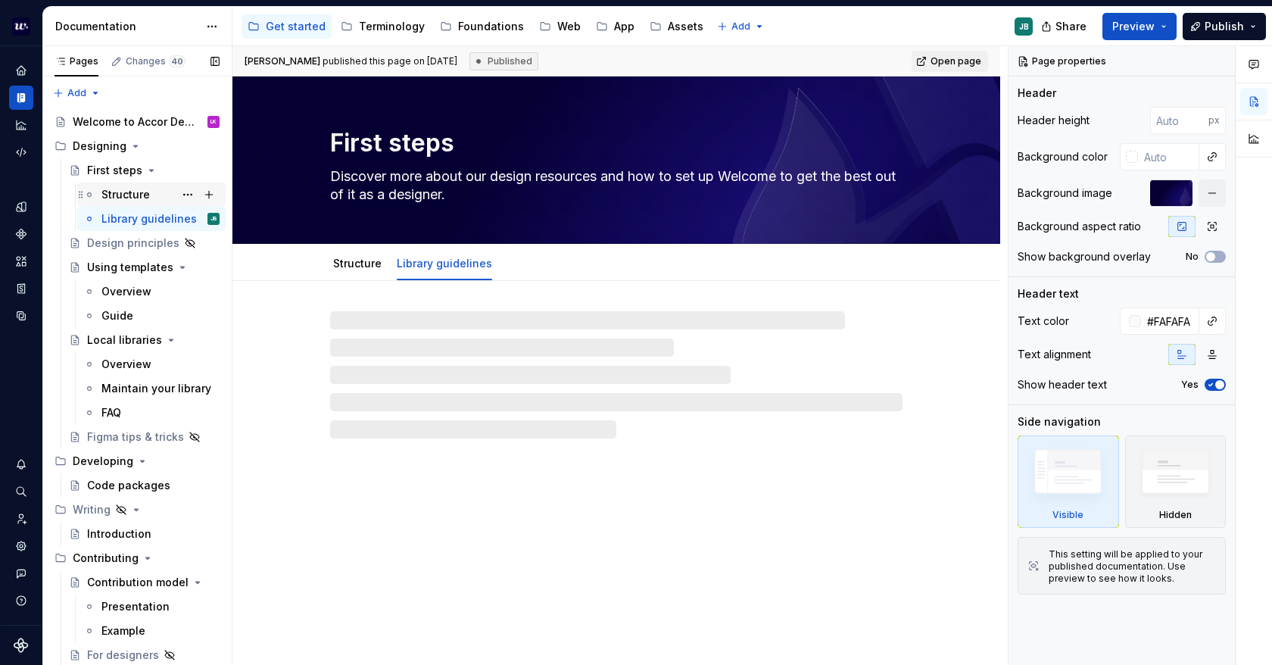
click at [123, 189] on div "Structure" at bounding box center [125, 194] width 48 height 15
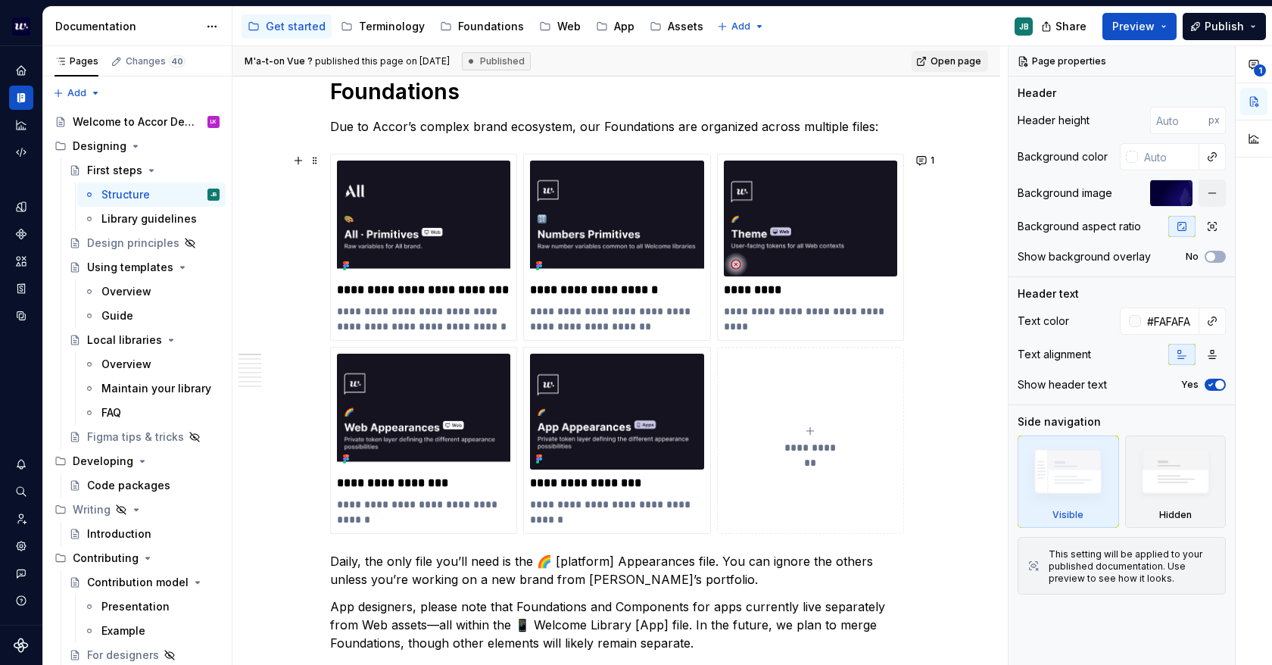
scroll to position [379, 0]
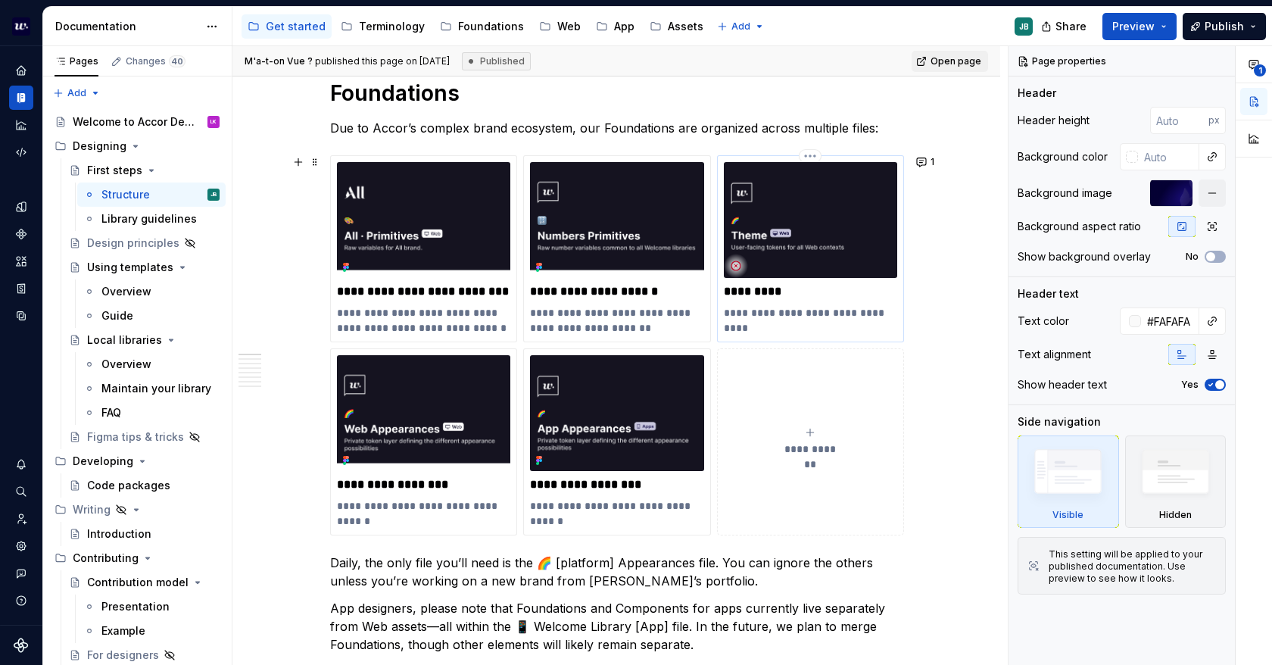
click at [785, 213] on img at bounding box center [810, 220] width 173 height 116
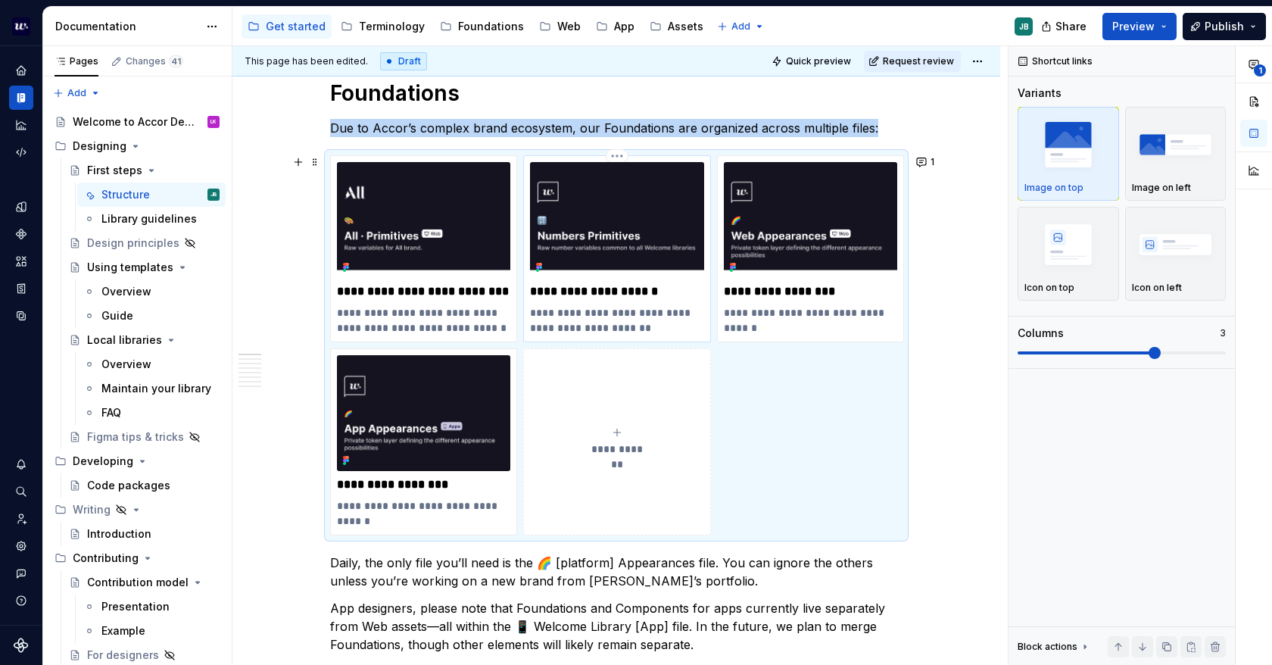
click at [644, 221] on img at bounding box center [616, 220] width 173 height 116
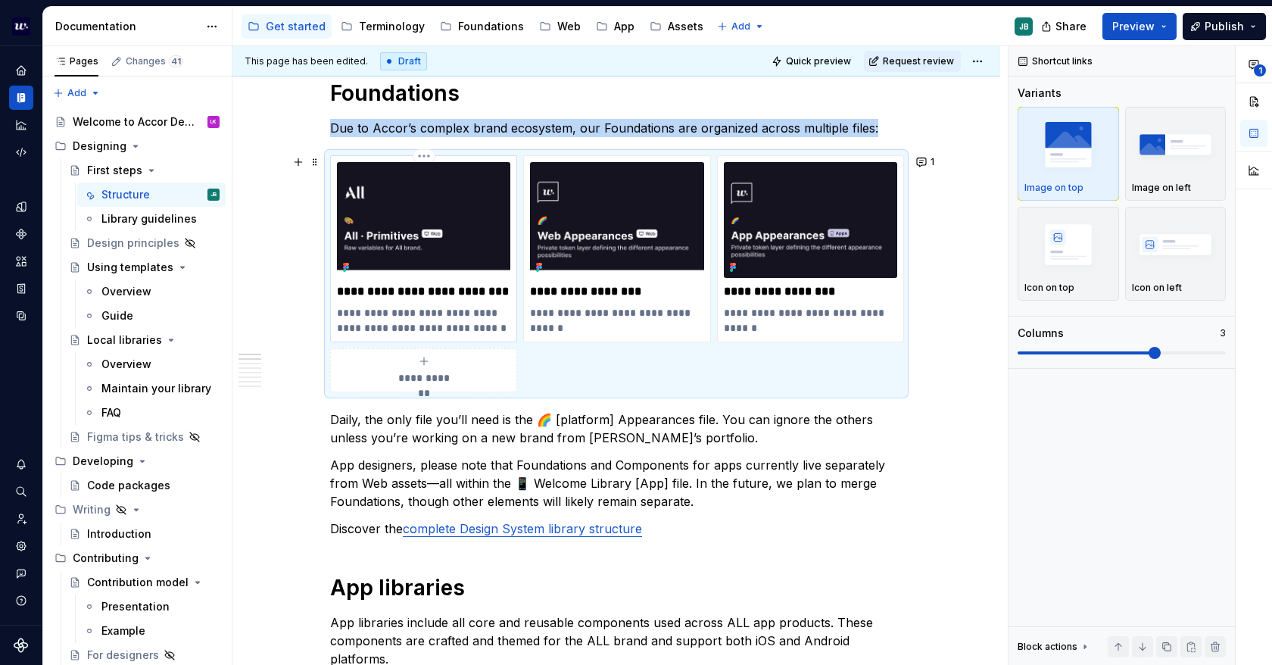
type textarea "*"
click at [425, 213] on img at bounding box center [423, 220] width 173 height 116
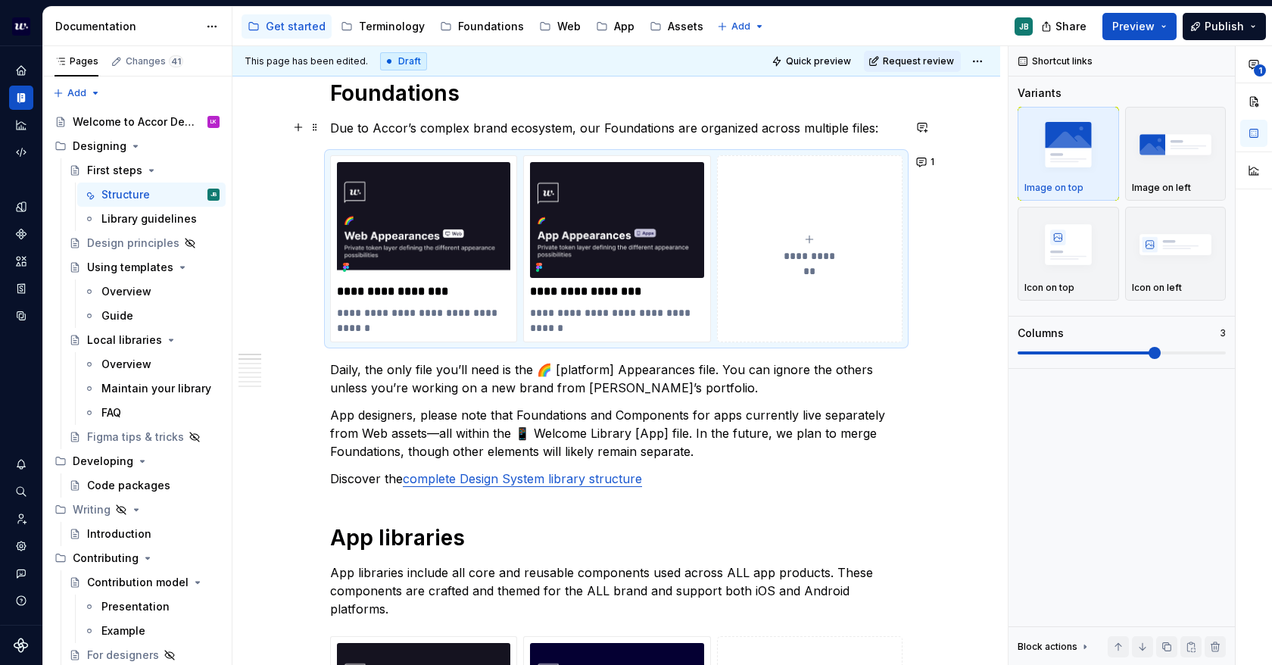
click at [436, 126] on p "Due to Accor’s complex brand ecosystem, our Foundations are organized across mu…" at bounding box center [616, 128] width 573 height 18
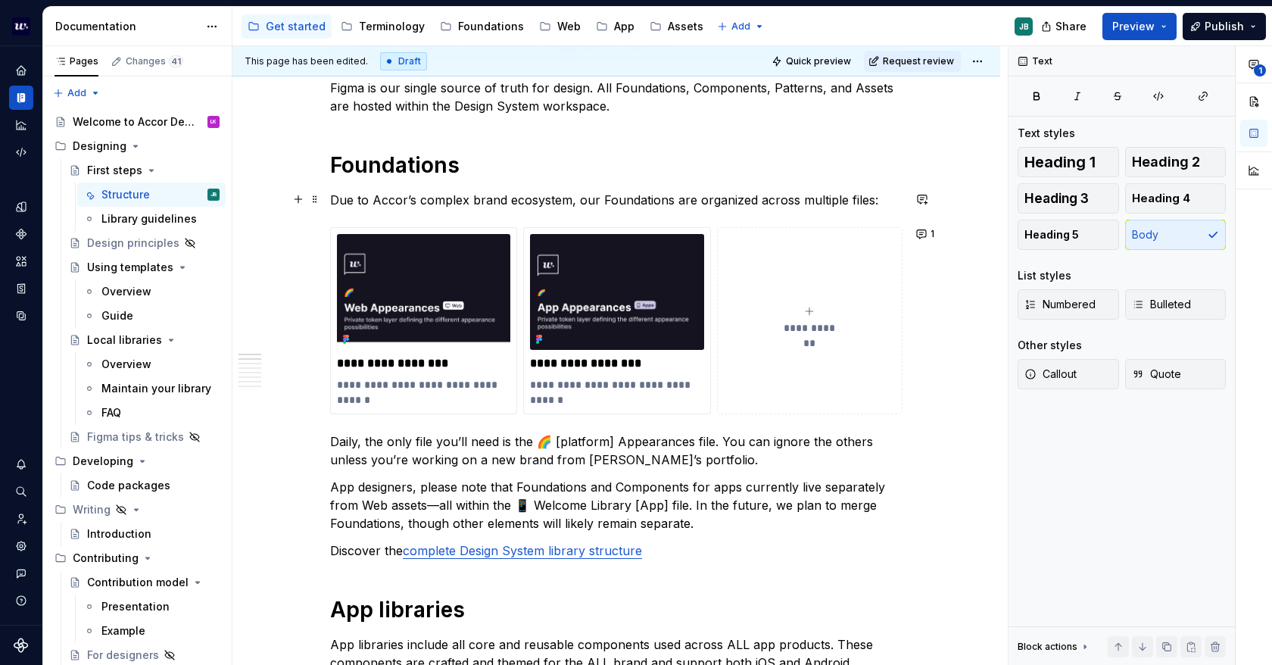
scroll to position [303, 0]
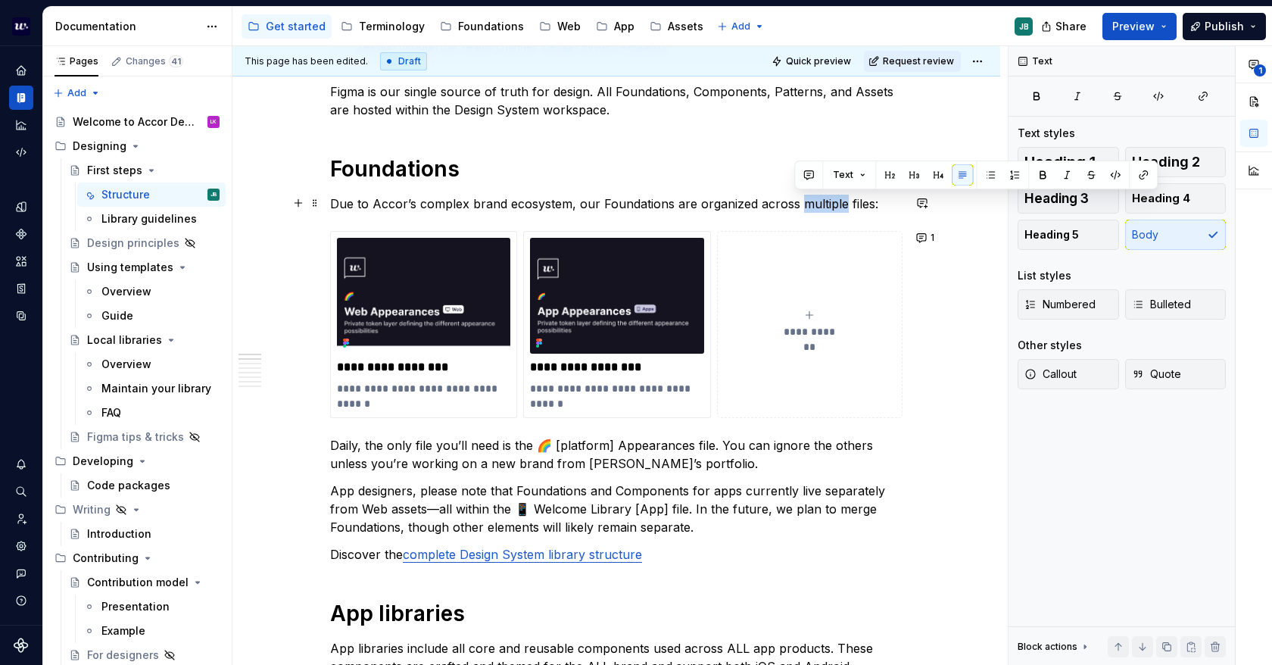
drag, startPoint x: 797, startPoint y: 201, endPoint x: 838, endPoint y: 202, distance: 40.9
click at [838, 202] on p "Due to Accor’s complex brand ecosystem, our Foundations are organized across mu…" at bounding box center [616, 204] width 573 height 18
click at [588, 204] on p "Due to Accor’s complex brand ecosystem, our Foundations are organized across mu…" at bounding box center [616, 204] width 573 height 18
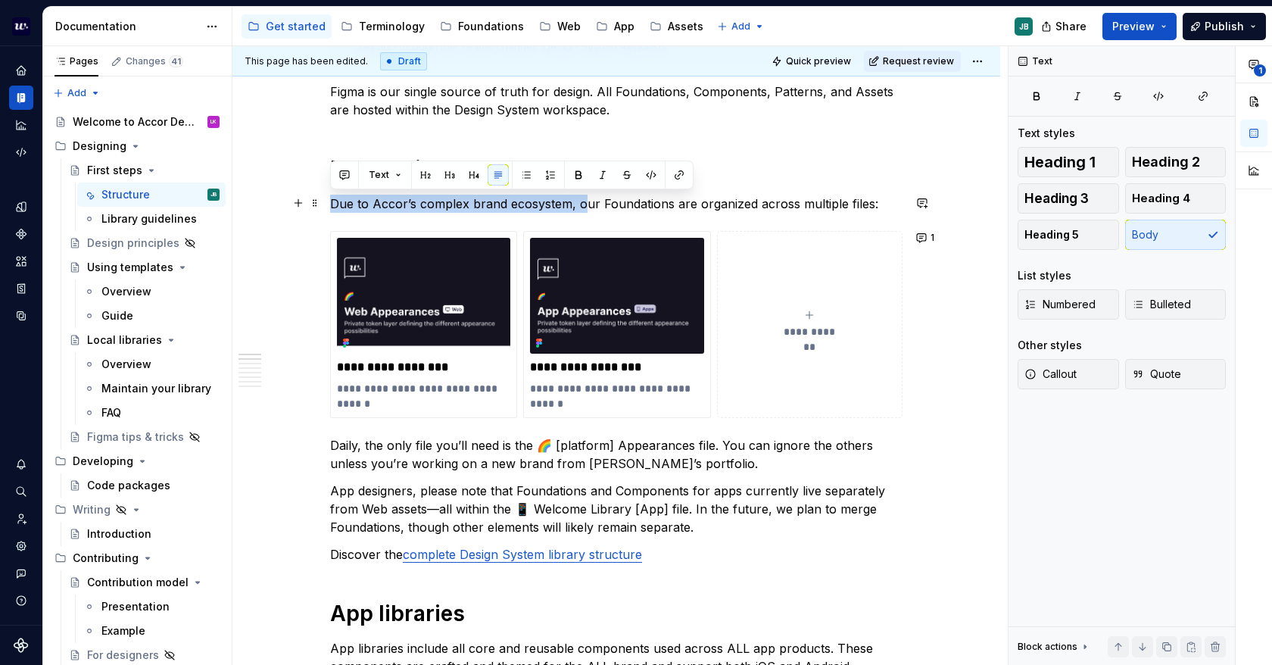
drag, startPoint x: 579, startPoint y: 201, endPoint x: 327, endPoint y: 205, distance: 252.2
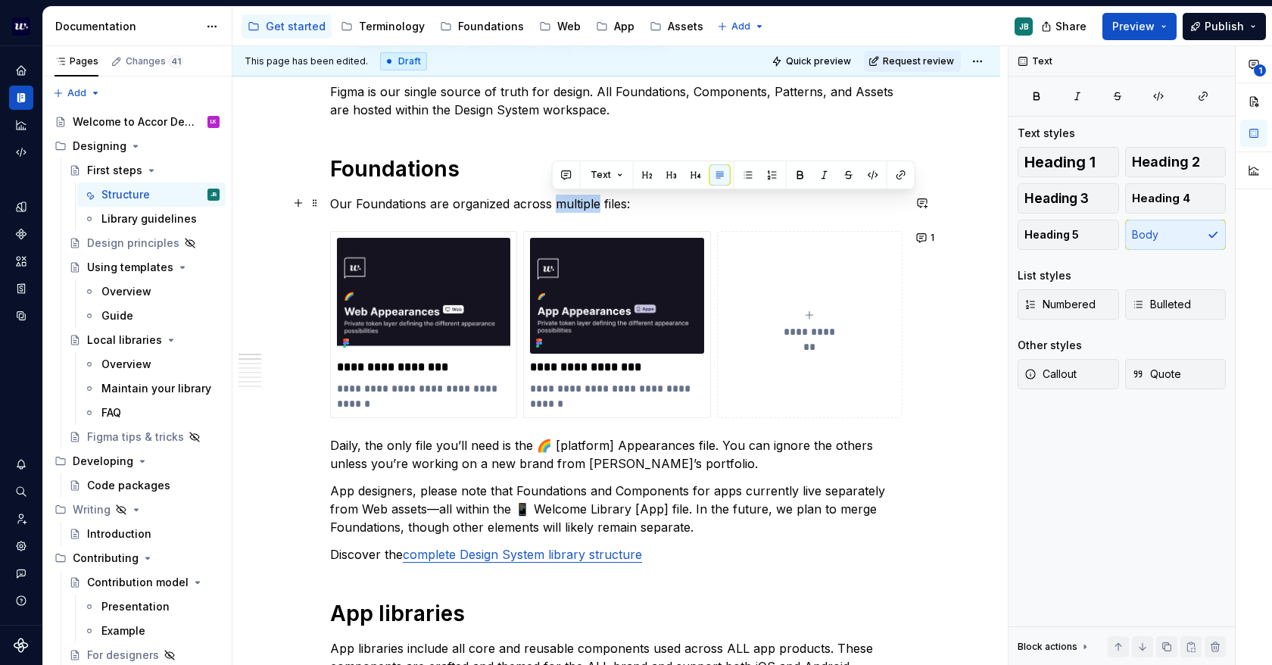
drag, startPoint x: 550, startPoint y: 201, endPoint x: 595, endPoint y: 201, distance: 45.4
click at [595, 201] on p "Our Foundations are organized across multiple files:" at bounding box center [616, 204] width 573 height 18
click at [520, 201] on p "Our Foundations are organized across multiple files:" at bounding box center [616, 204] width 573 height 18
drag, startPoint x: 552, startPoint y: 200, endPoint x: 596, endPoint y: 200, distance: 43.9
click at [596, 200] on p "Our Foundations are organized across multiple files:" at bounding box center [616, 204] width 573 height 18
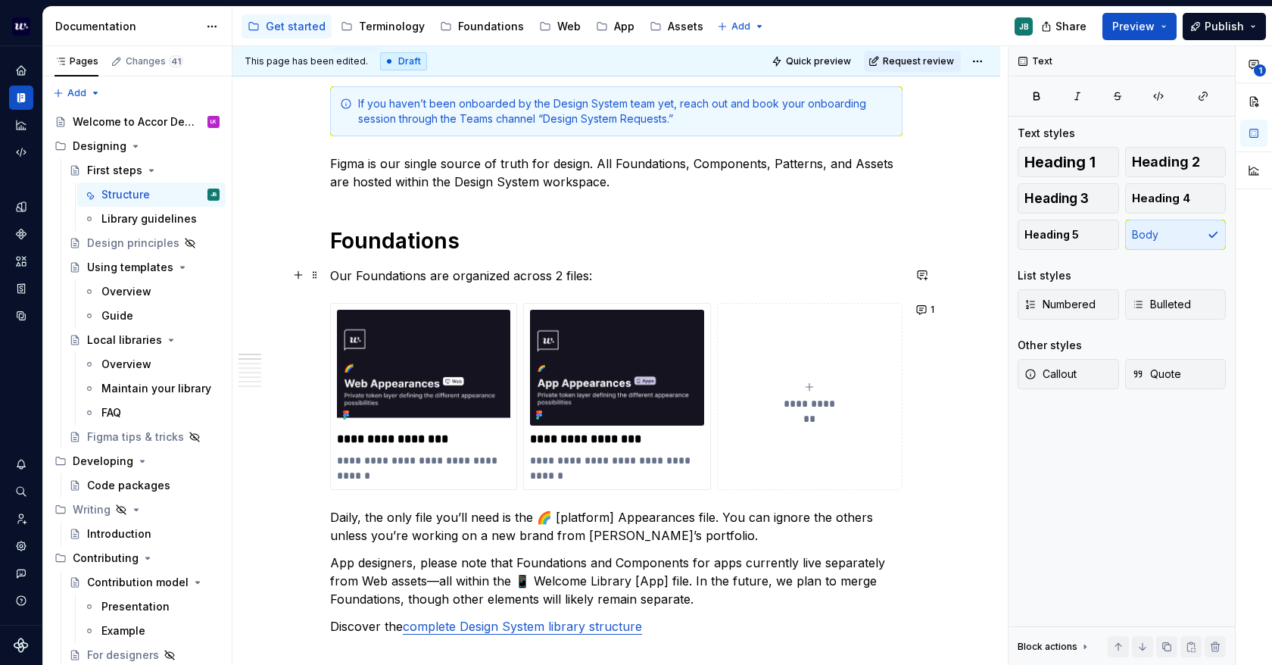
scroll to position [227, 0]
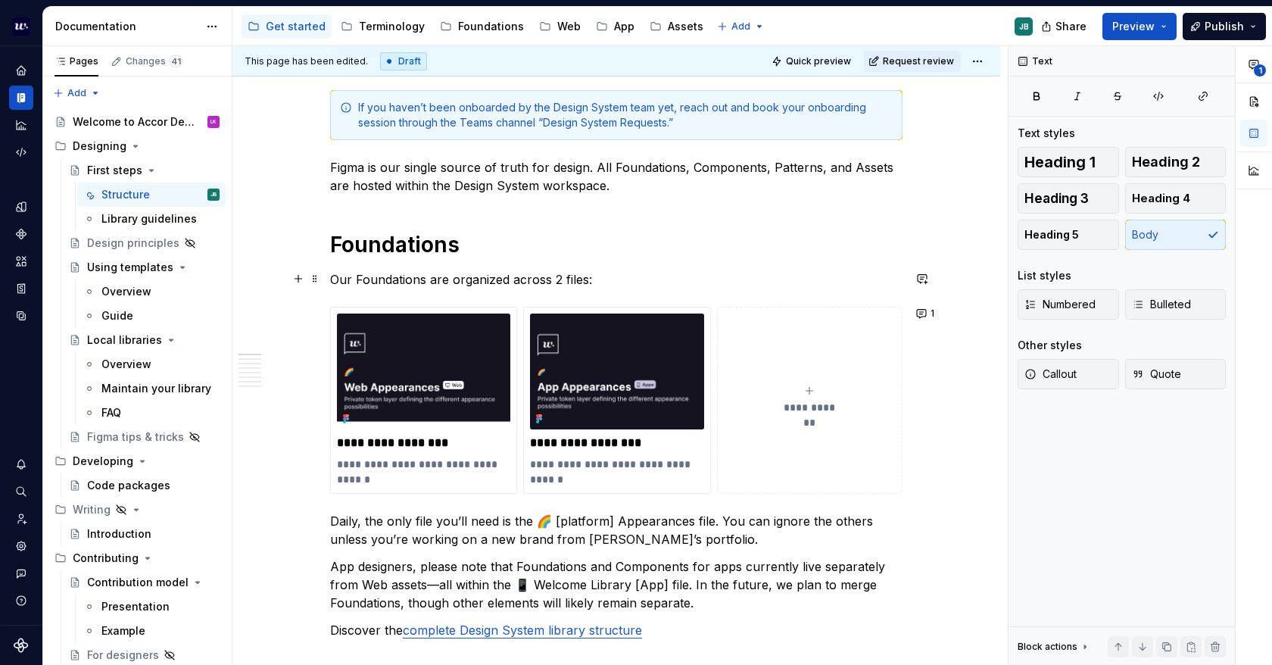
click at [585, 276] on p "Our Foundations are organized across 2 files:" at bounding box center [616, 279] width 573 height 18
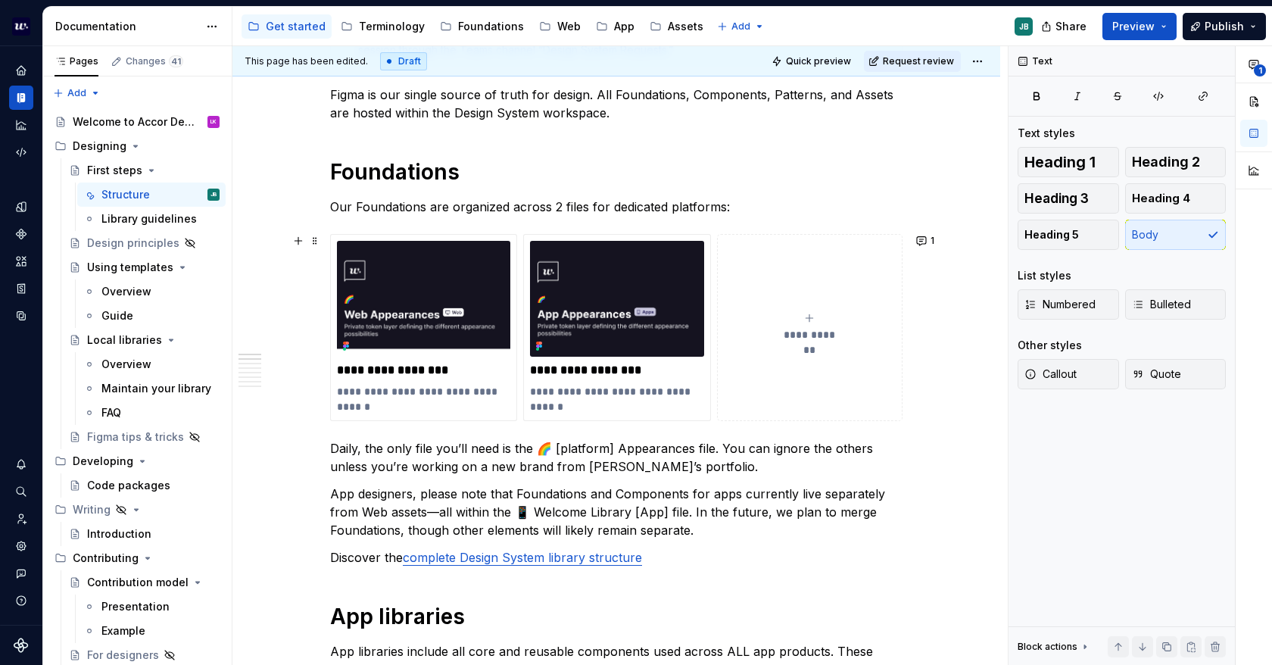
scroll to position [303, 0]
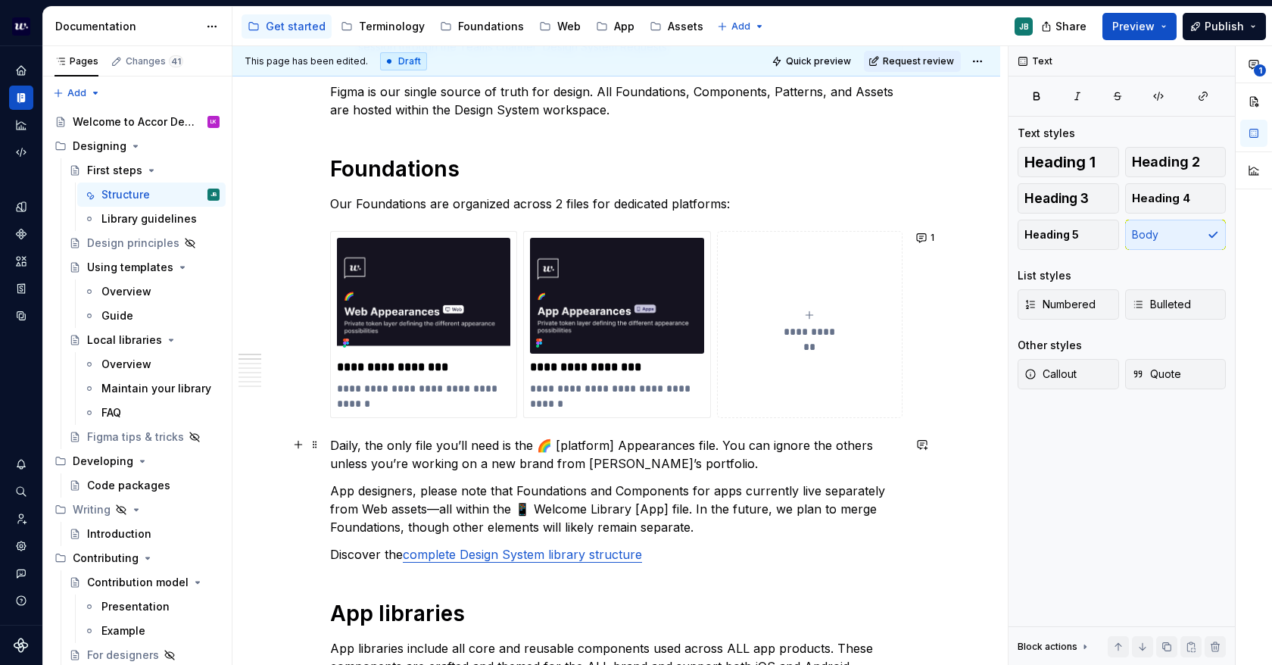
click at [509, 449] on p "Daily, the only file you’ll need is the 🌈 [platform] Appearances file. You can …" at bounding box center [616, 454] width 573 height 36
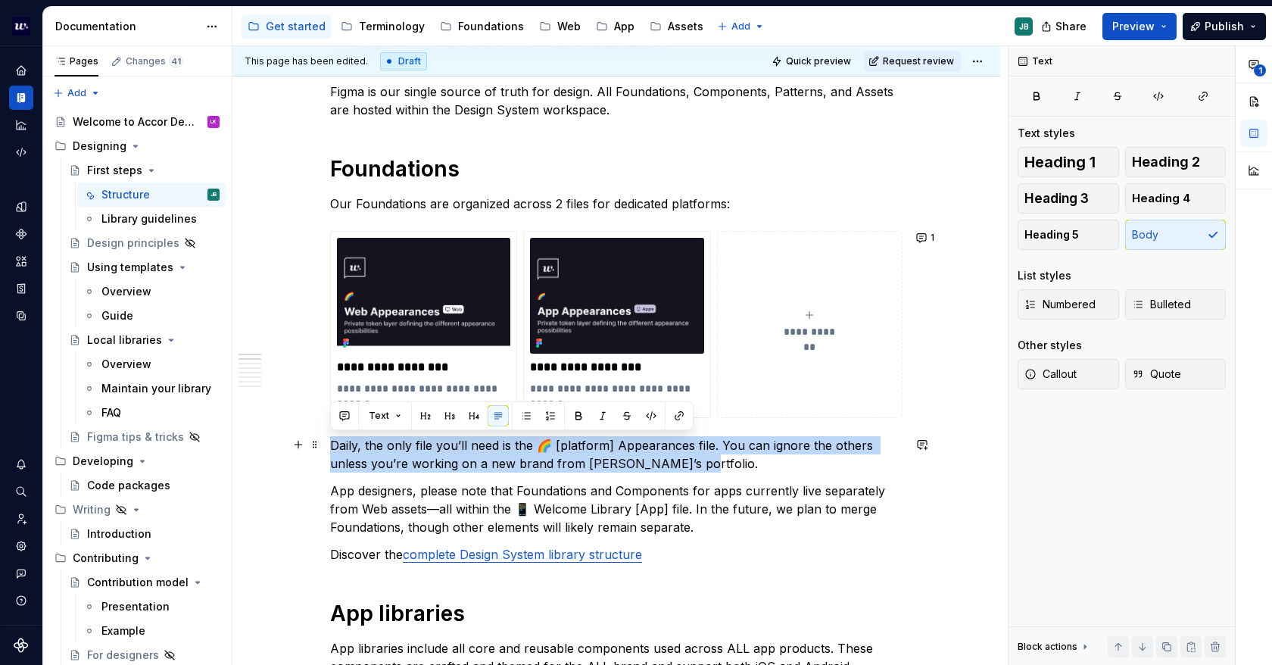
drag, startPoint x: 748, startPoint y: 463, endPoint x: 326, endPoint y: 442, distance: 422.4
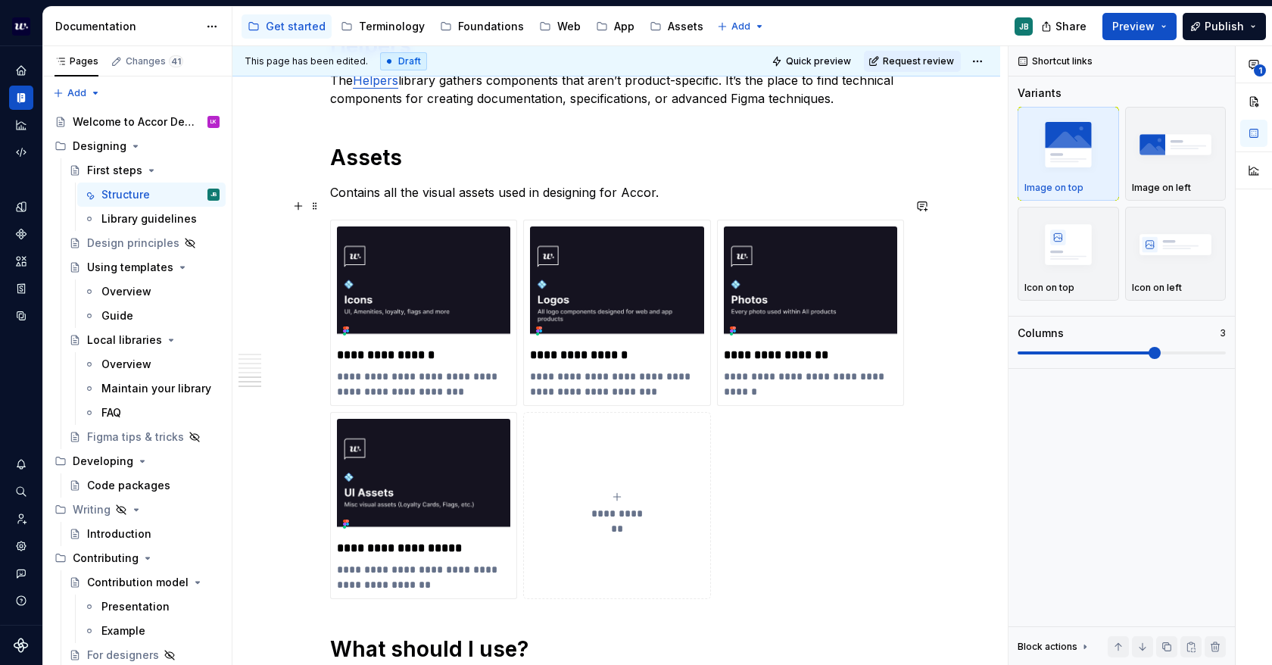
scroll to position [1818, 0]
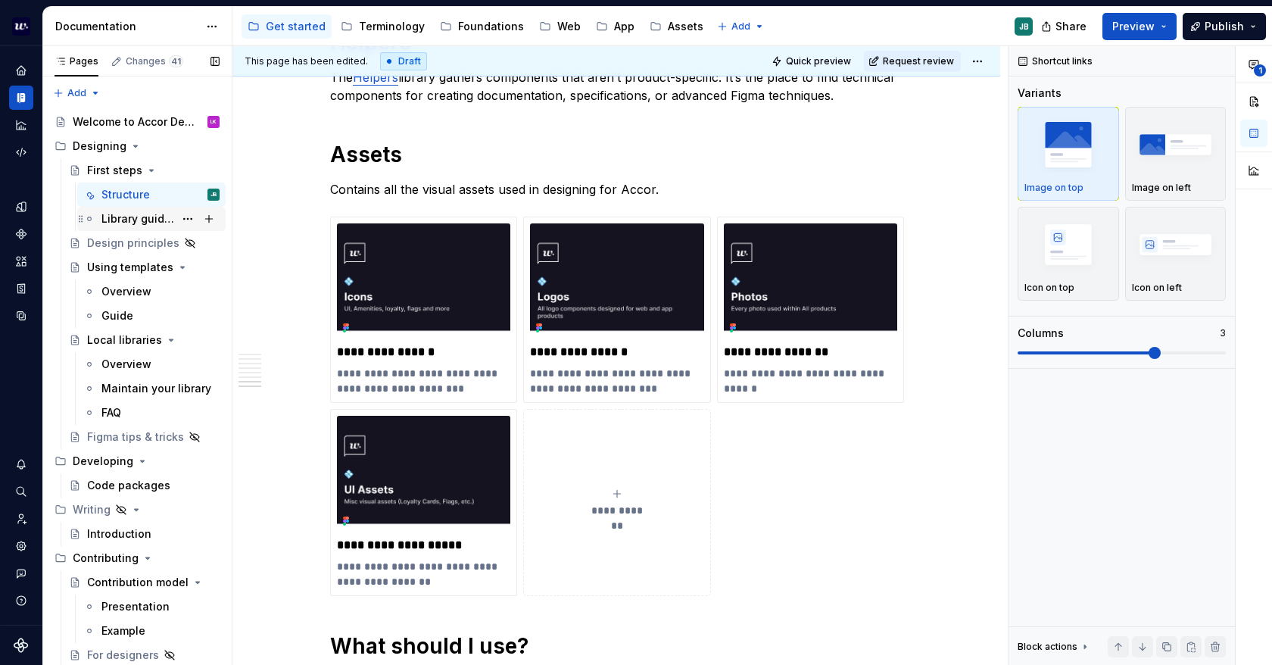
drag, startPoint x: 115, startPoint y: 214, endPoint x: 130, endPoint y: 210, distance: 15.8
click at [115, 214] on div "Library guidelines" at bounding box center [137, 218] width 73 height 15
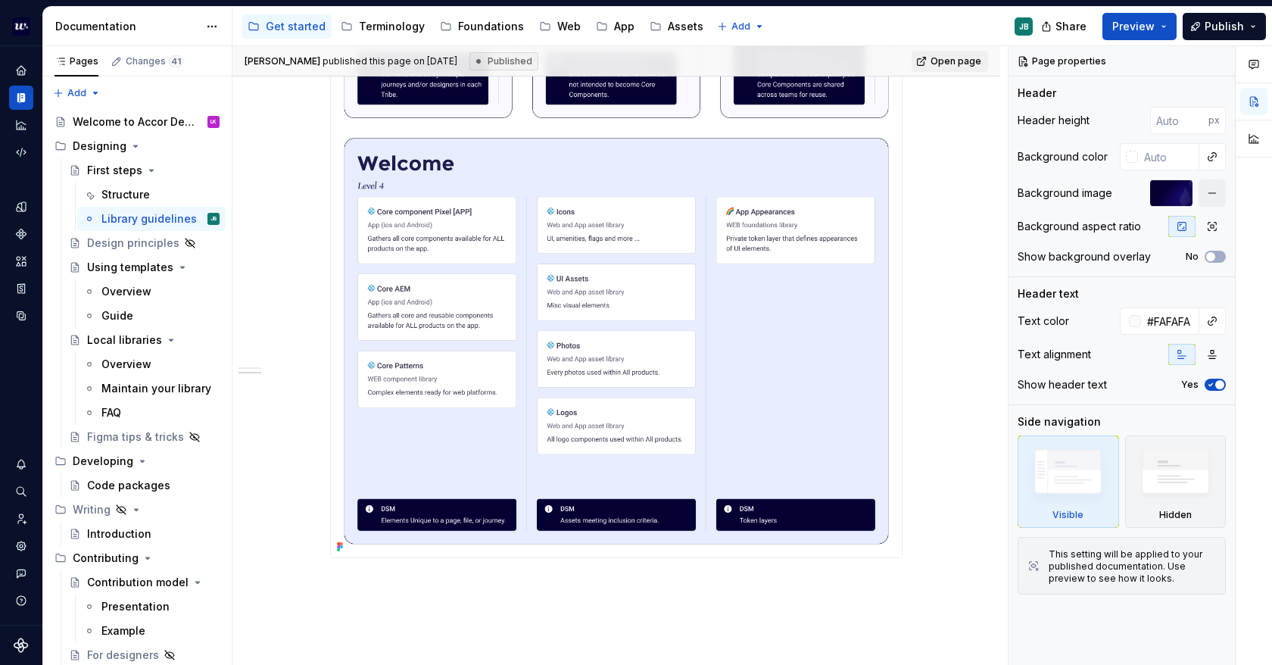
scroll to position [1893, 0]
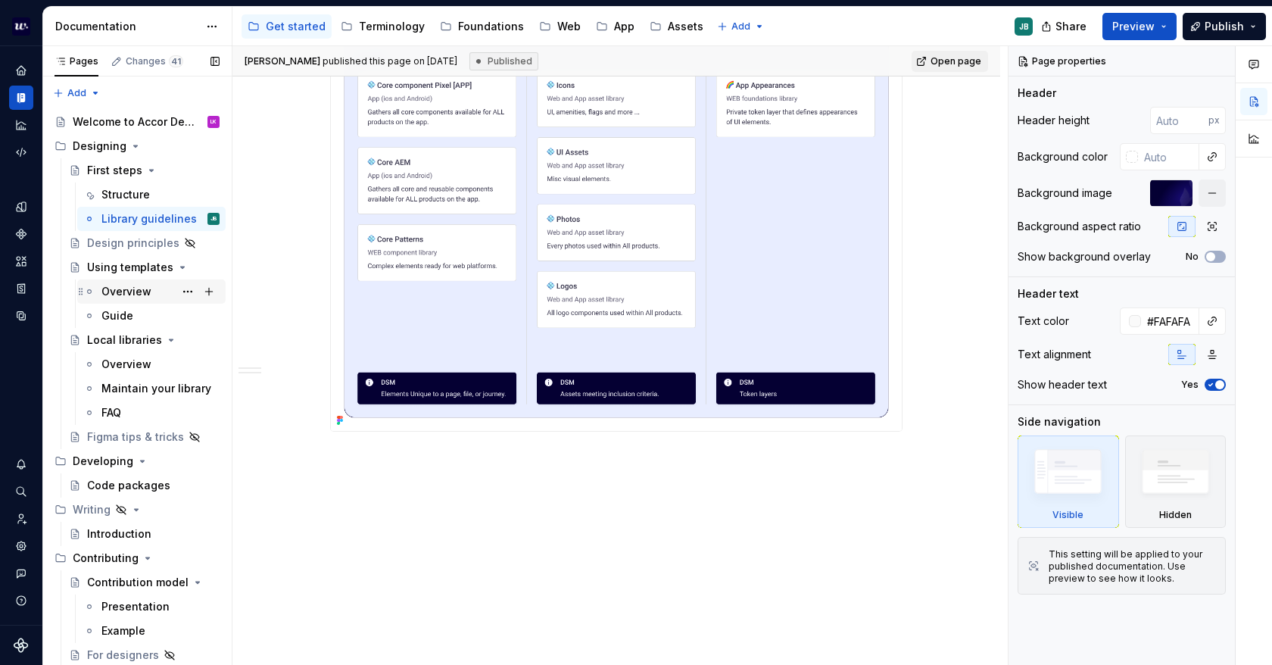
click at [124, 289] on div "Overview" at bounding box center [126, 291] width 50 height 15
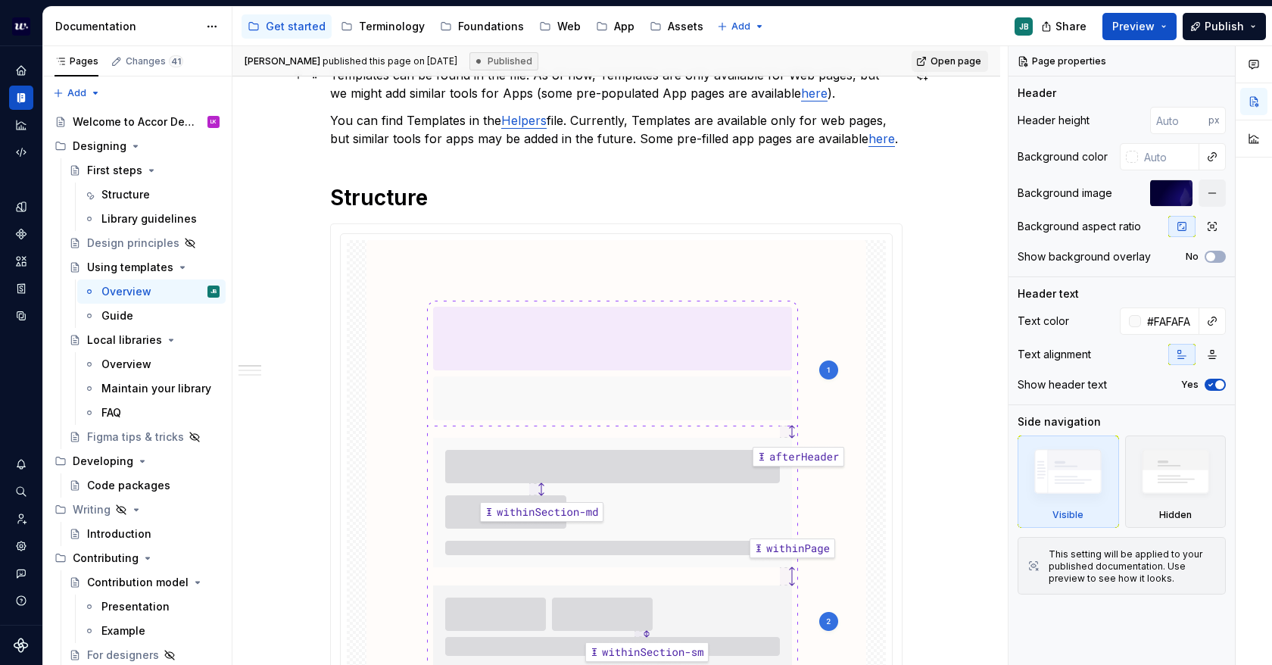
scroll to position [379, 0]
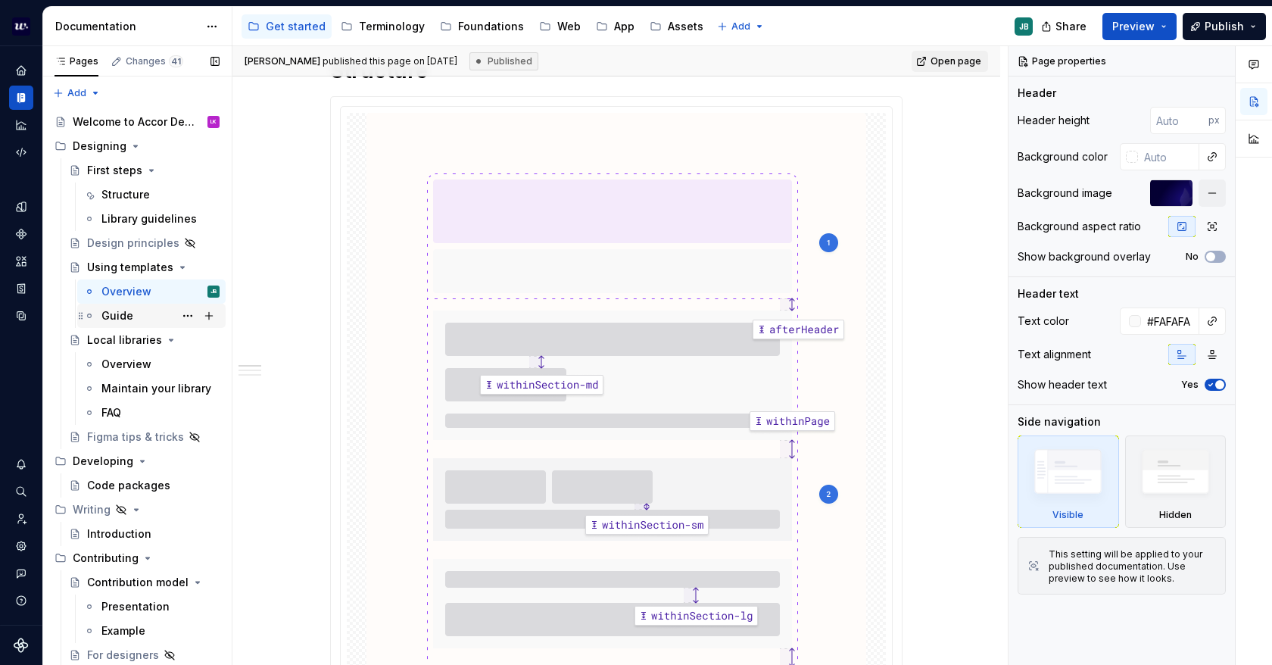
drag, startPoint x: 106, startPoint y: 317, endPoint x: 142, endPoint y: 314, distance: 36.5
click at [106, 317] on div "Guide" at bounding box center [117, 315] width 32 height 15
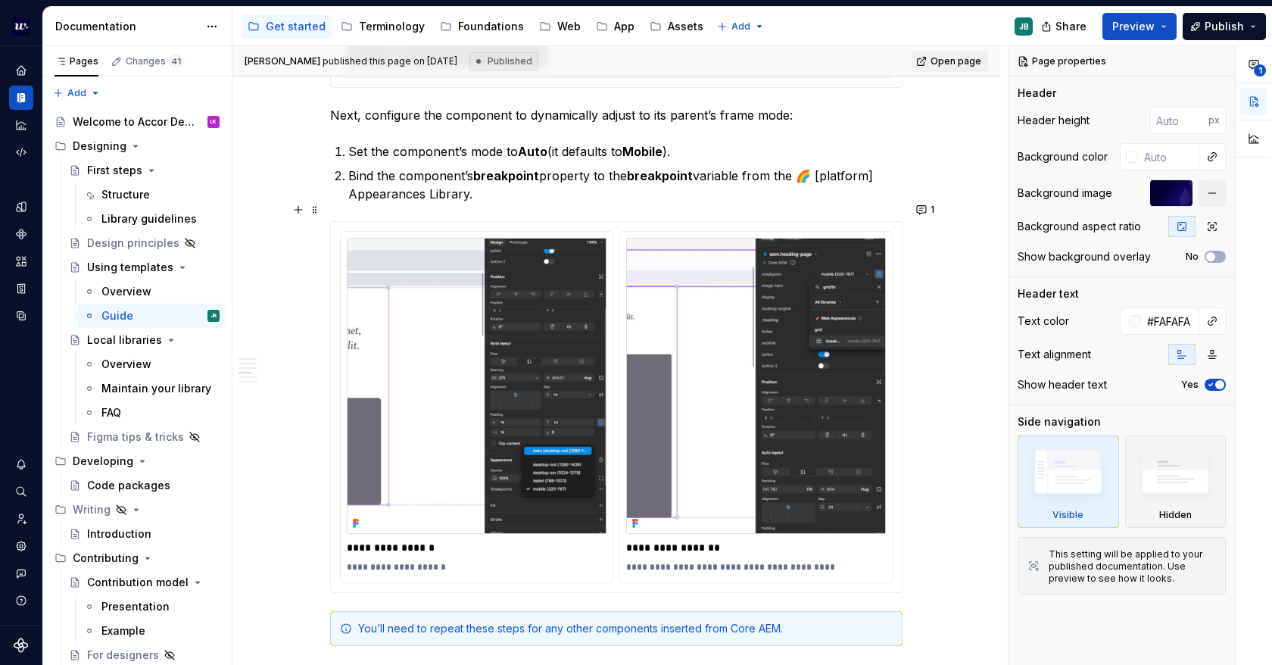
scroll to position [2575, 0]
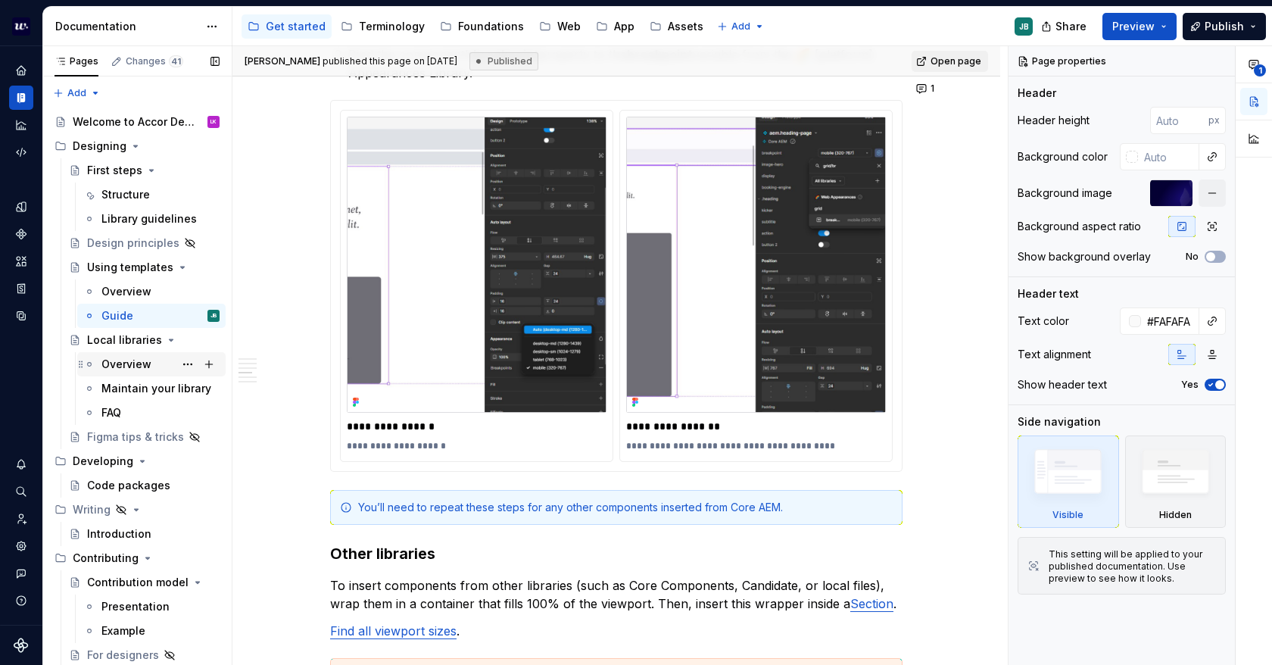
click at [105, 355] on div "Overview" at bounding box center [160, 364] width 118 height 21
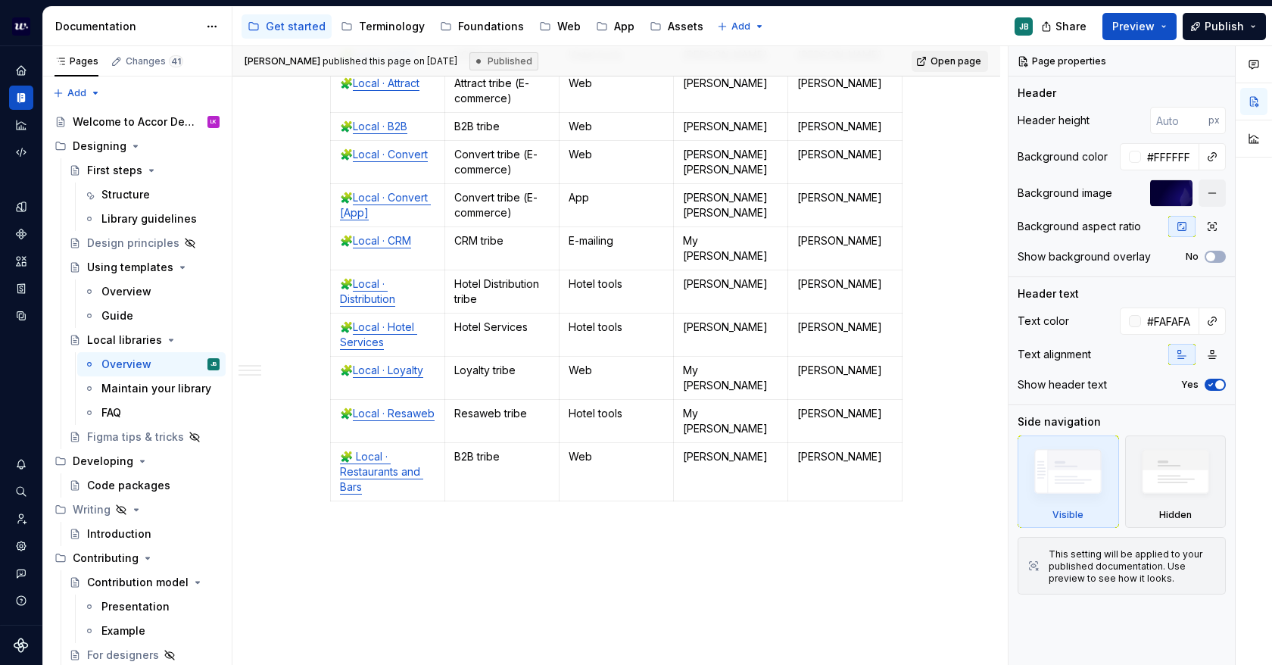
scroll to position [1439, 0]
click at [102, 395] on div "Maintain your library" at bounding box center [137, 388] width 73 height 15
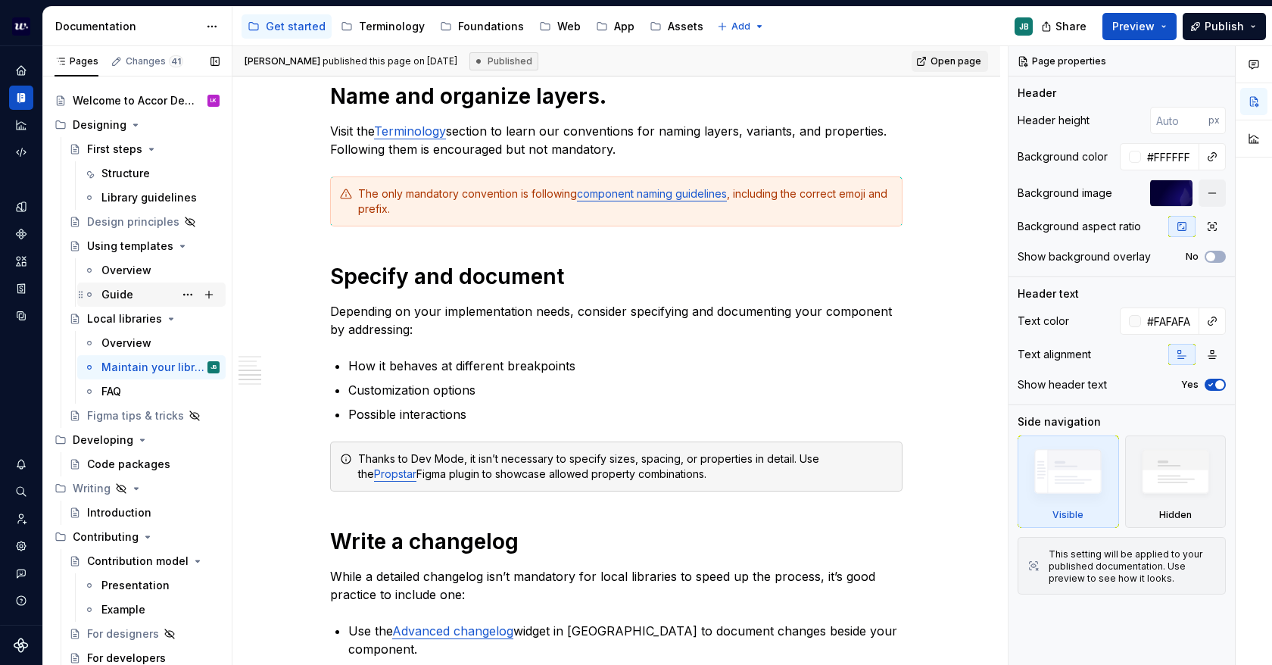
scroll to position [23, 0]
click at [125, 449] on div "Developing" at bounding box center [136, 438] width 177 height 24
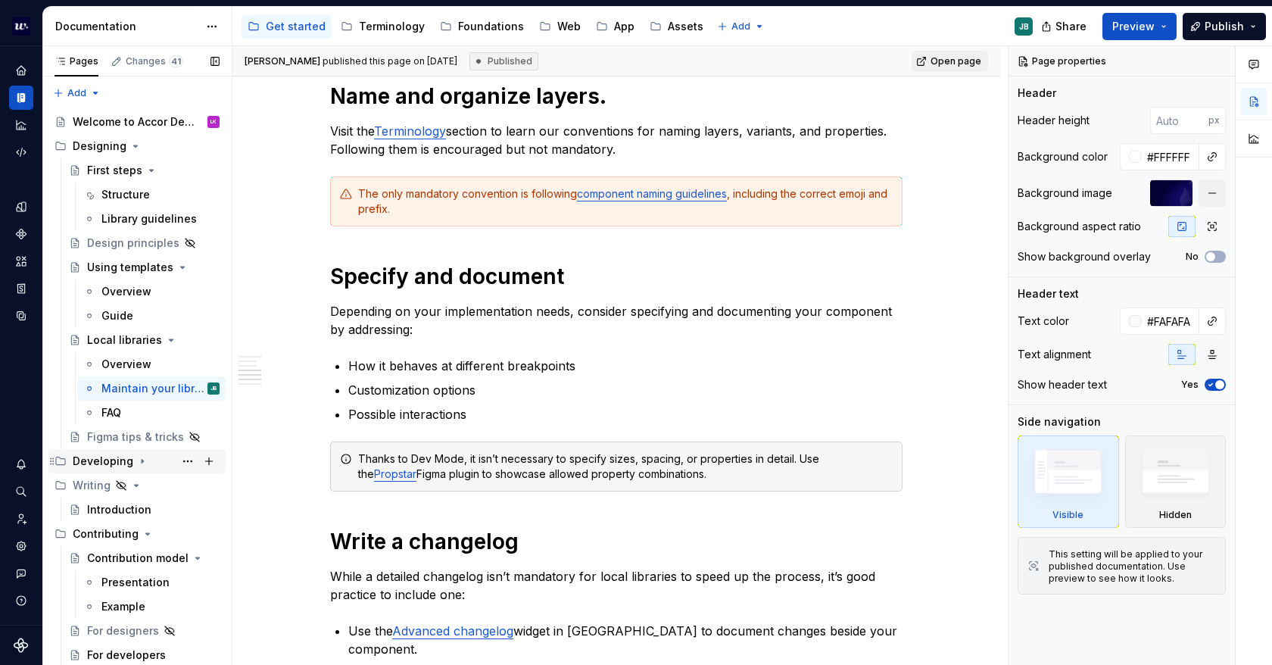
scroll to position [0, 0]
click at [115, 461] on div "Developing" at bounding box center [103, 461] width 61 height 15
click at [123, 482] on div "Code packages" at bounding box center [128, 485] width 83 height 15
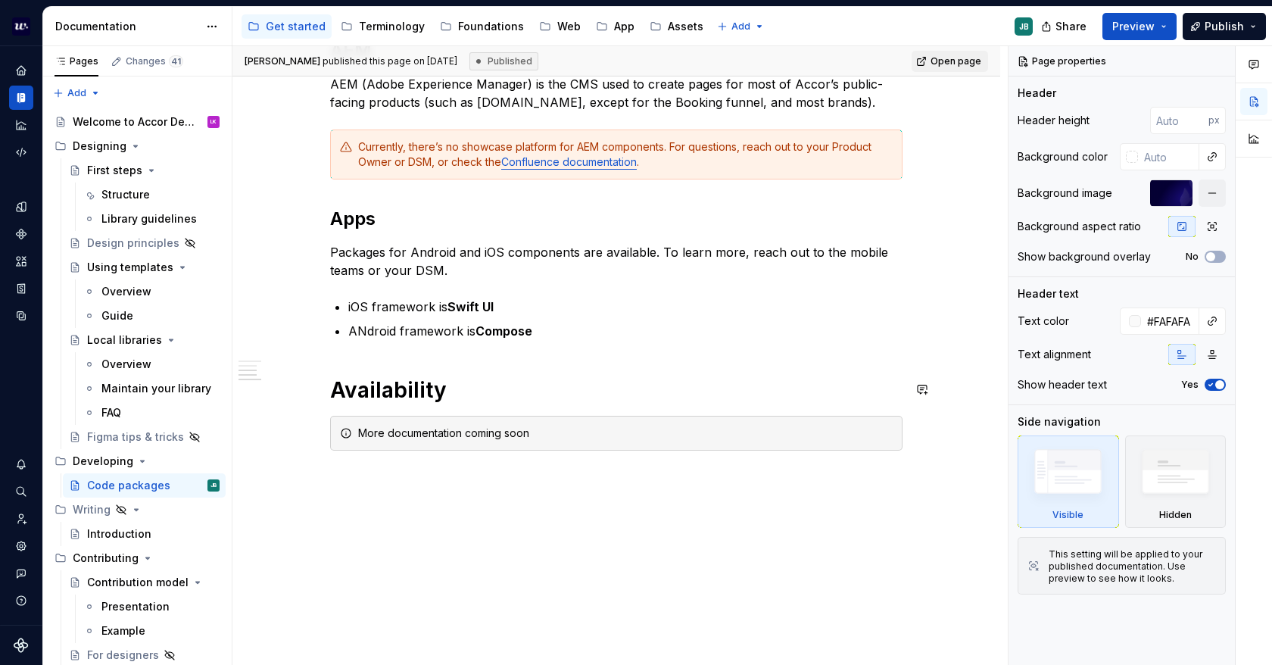
scroll to position [521, 0]
click at [118, 536] on div "Introduction" at bounding box center [119, 533] width 64 height 15
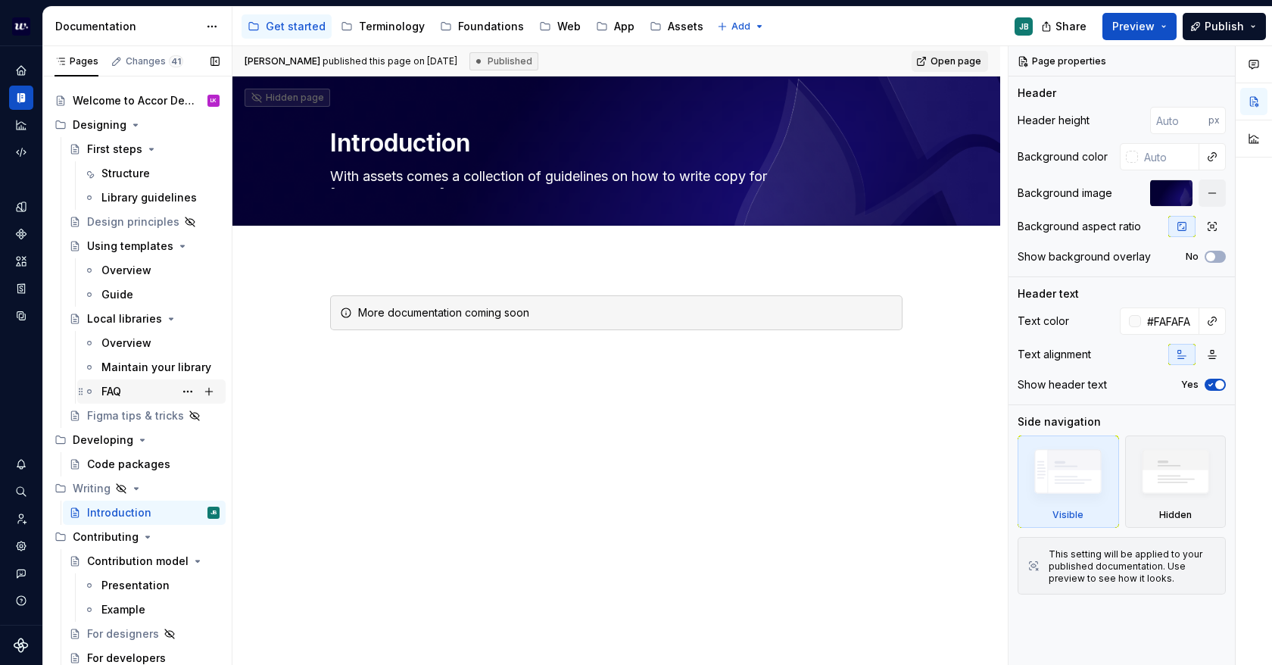
scroll to position [23, 0]
click at [115, 582] on div "Presentation" at bounding box center [135, 583] width 68 height 15
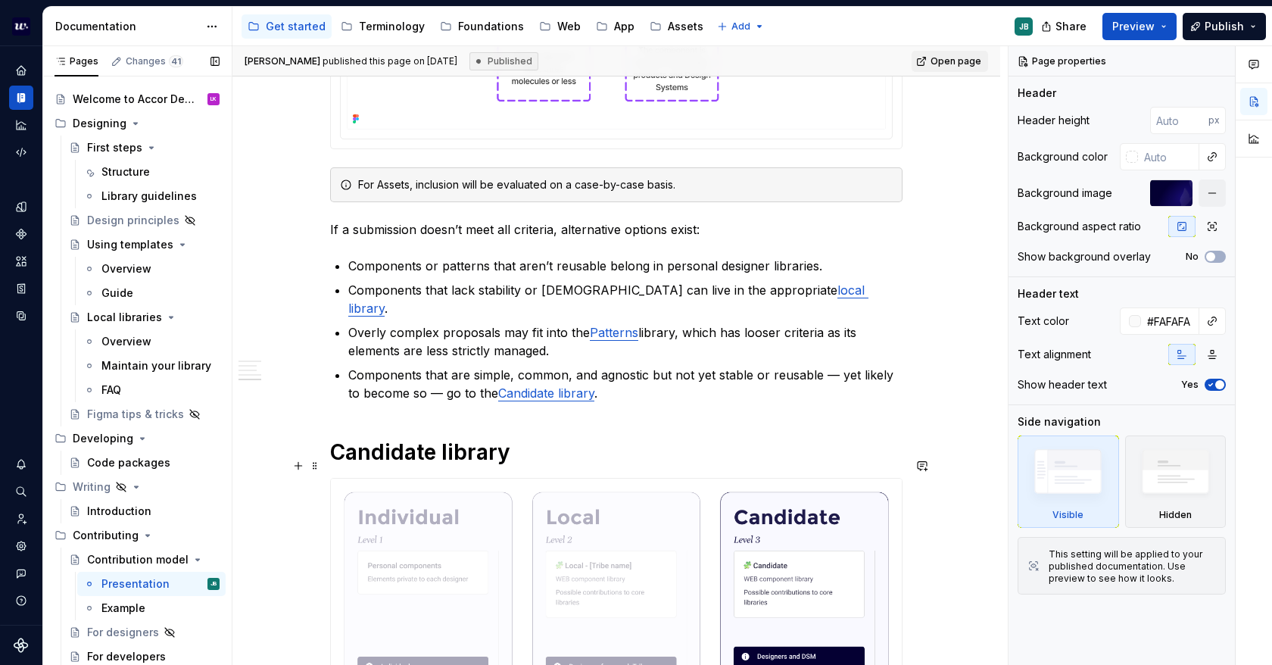
scroll to position [1666, 0]
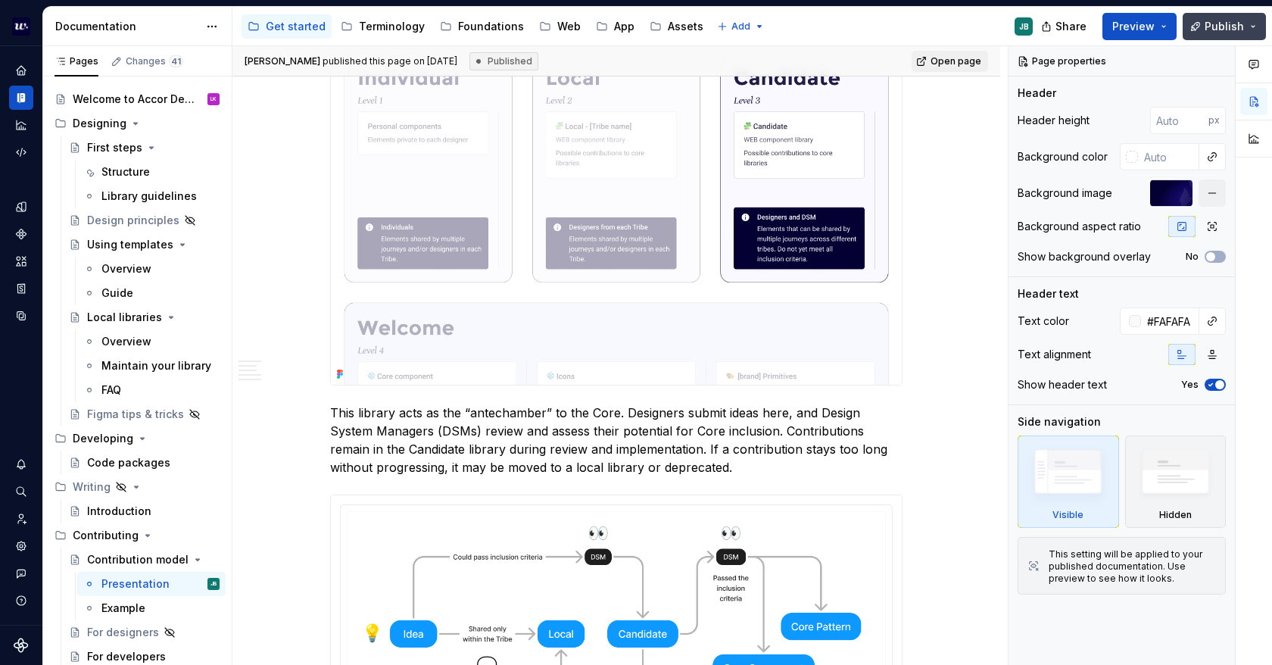
click at [1222, 21] on span "Publish" at bounding box center [1224, 26] width 39 height 15
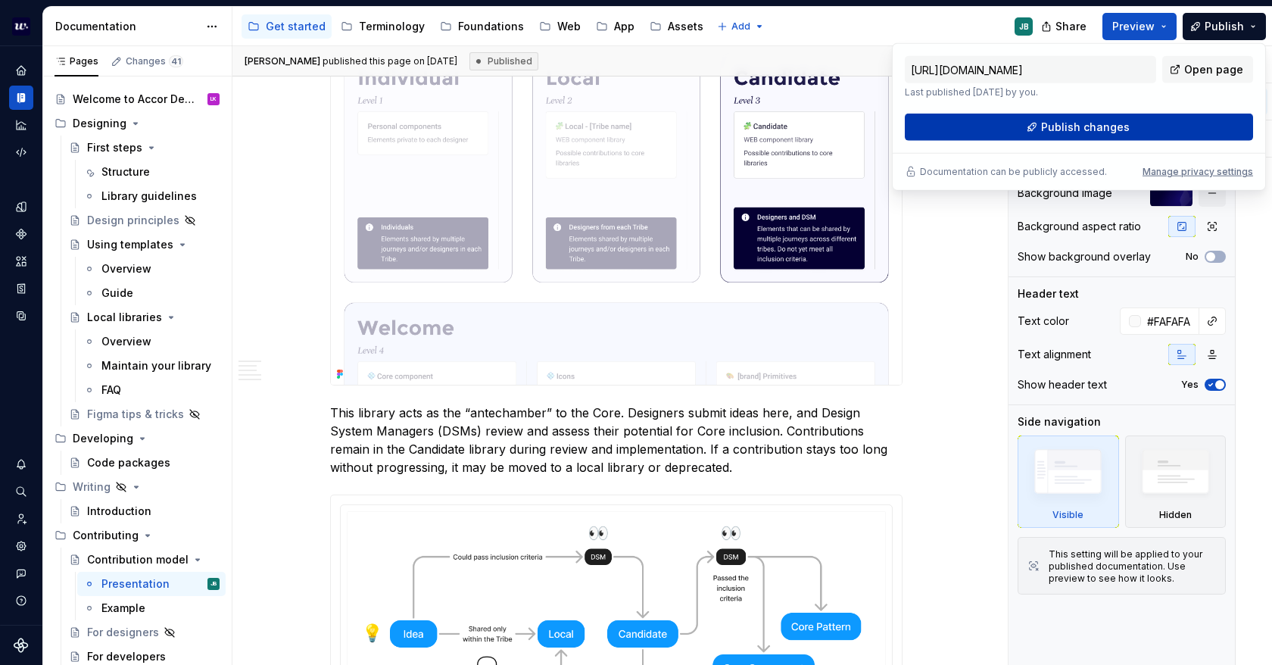
click at [1162, 134] on button "Publish changes" at bounding box center [1079, 127] width 348 height 27
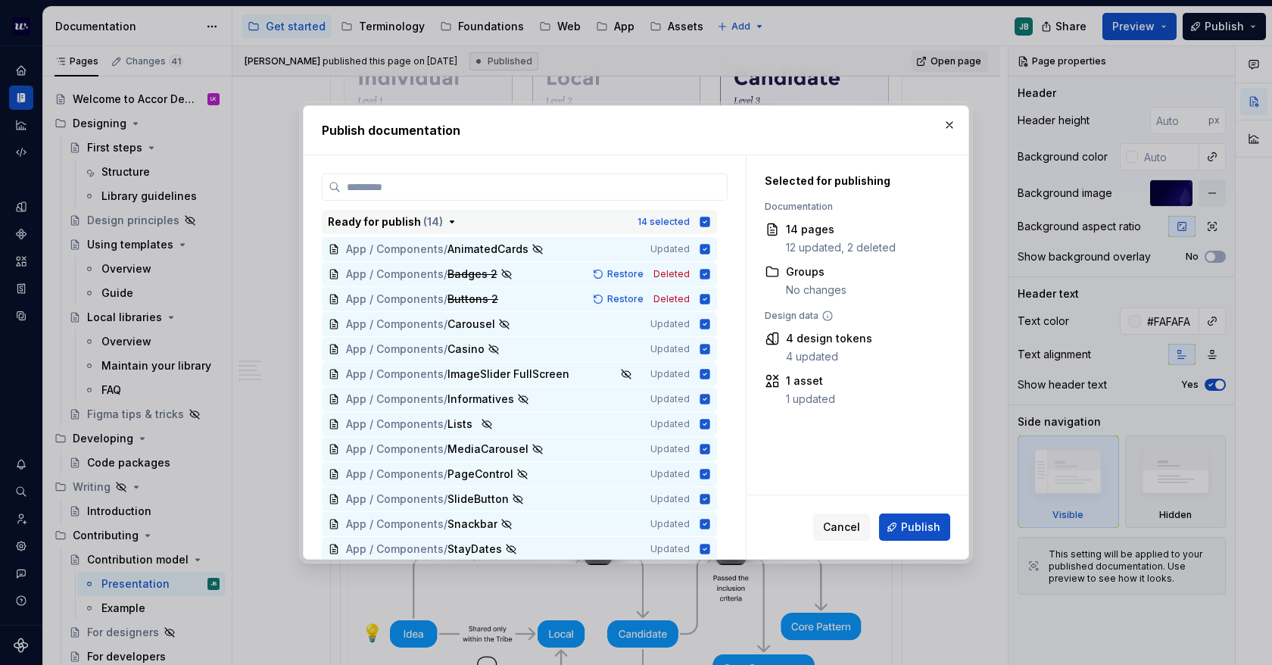
click at [704, 221] on icon "button" at bounding box center [706, 222] width 10 height 10
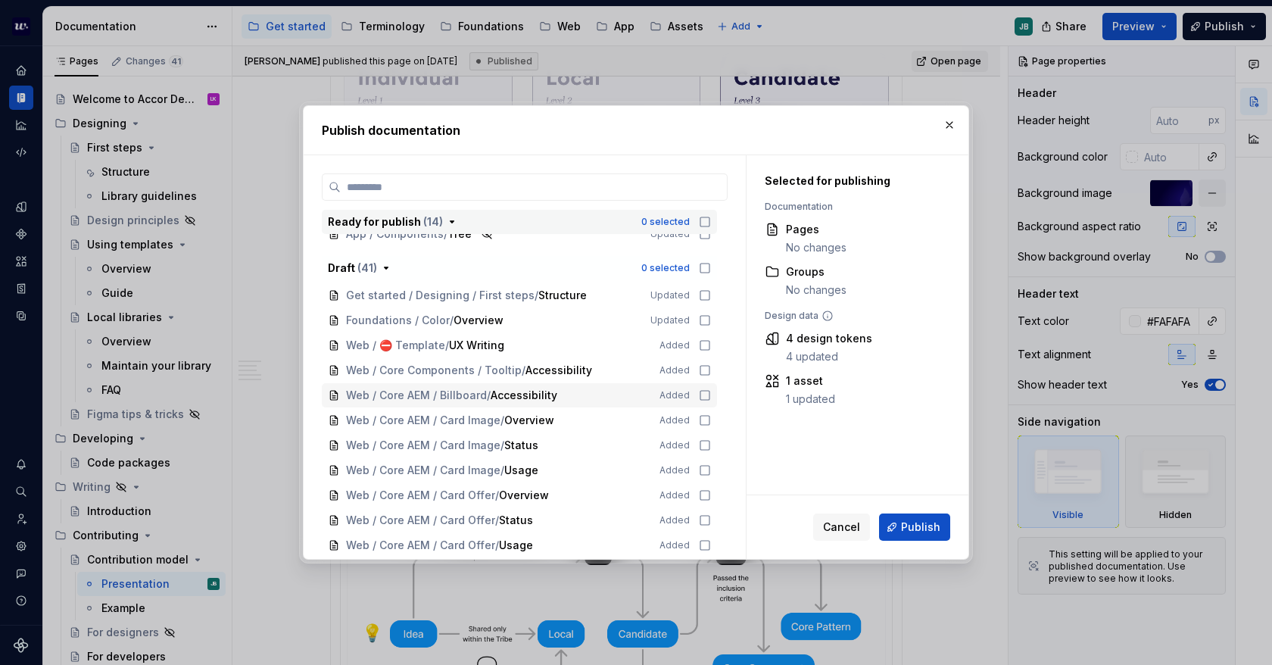
scroll to position [303, 0]
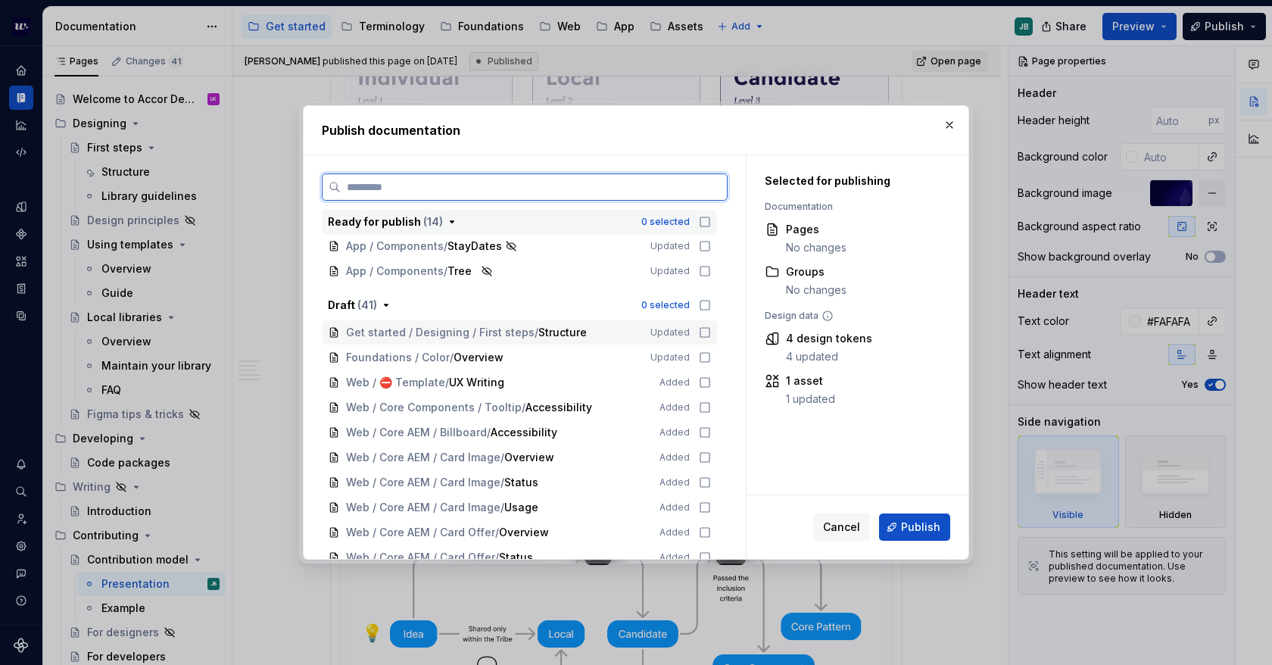
click at [706, 334] on icon at bounding box center [705, 332] width 12 height 12
click at [705, 358] on icon at bounding box center [705, 357] width 12 height 12
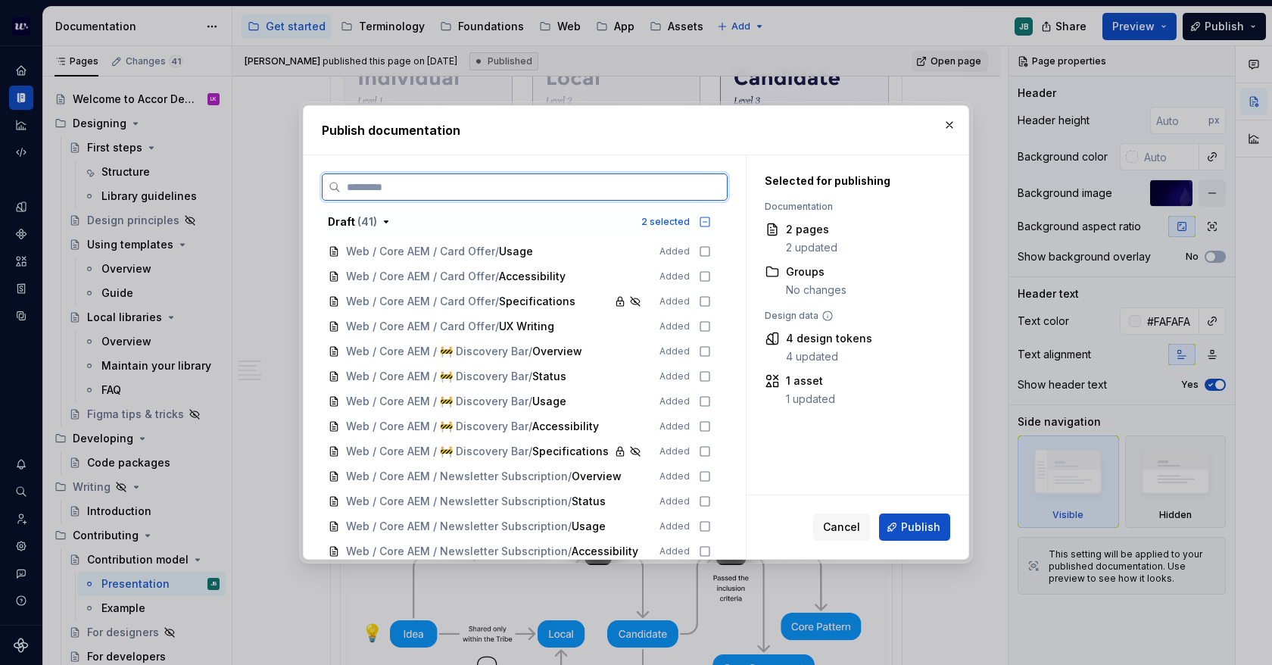
scroll to position [331, 0]
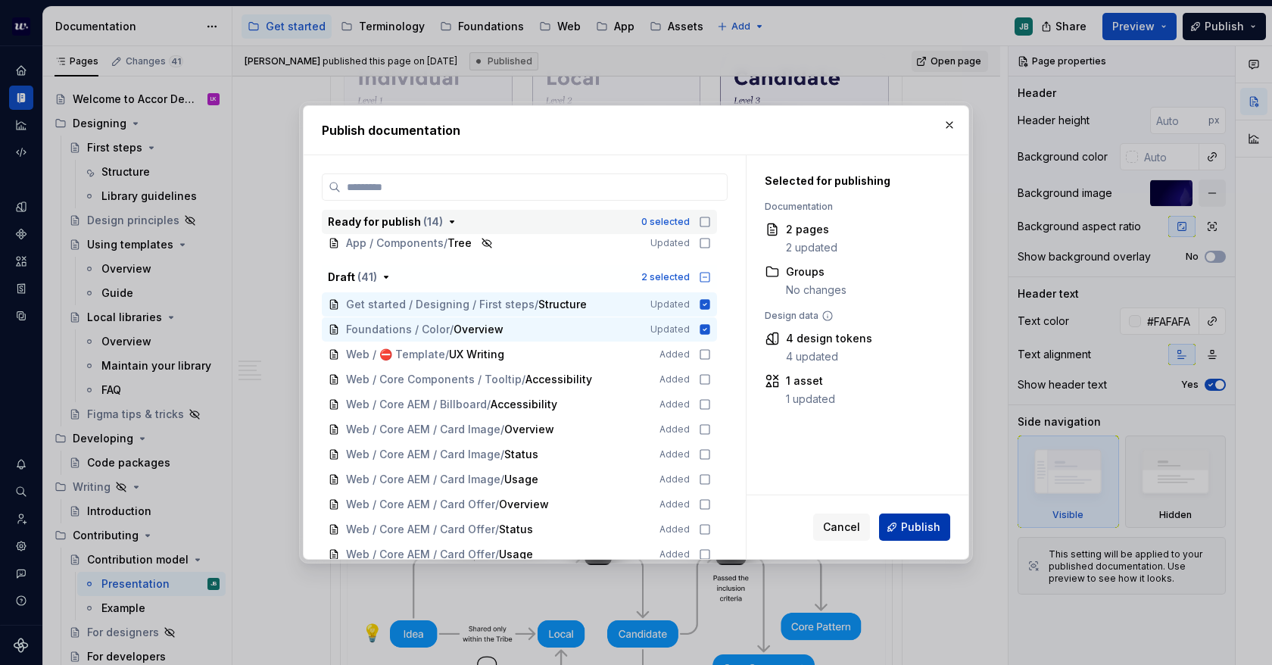
click at [923, 525] on span "Publish" at bounding box center [920, 527] width 39 height 15
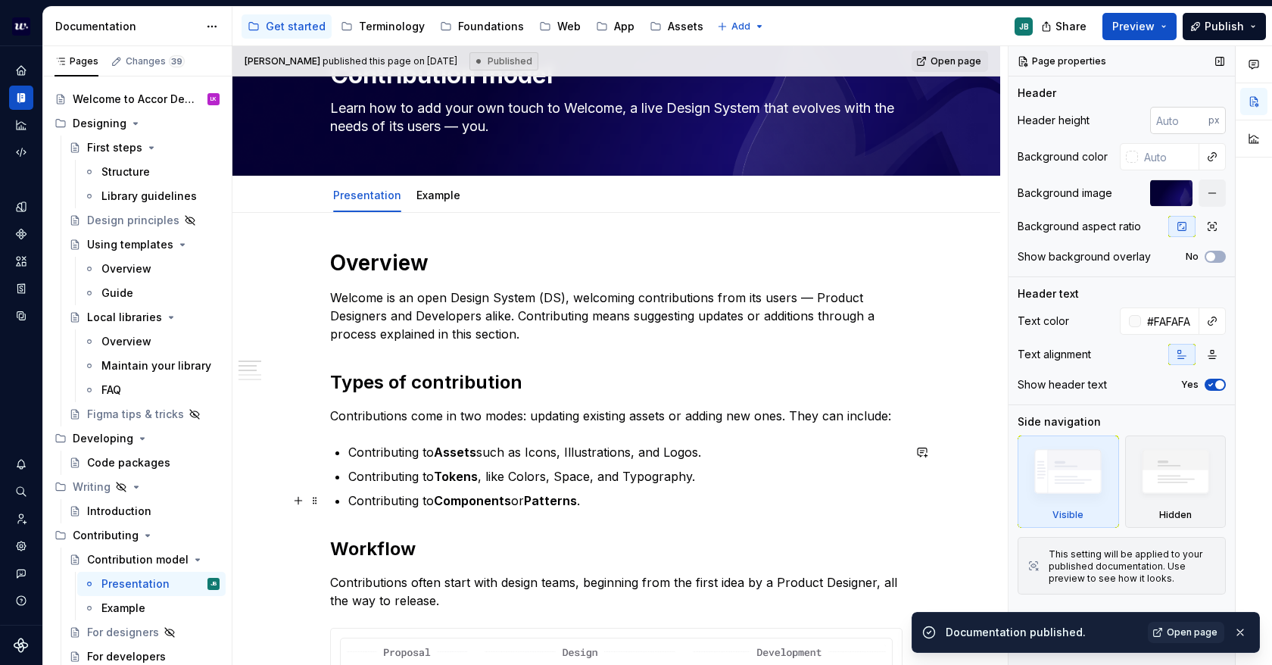
scroll to position [0, 0]
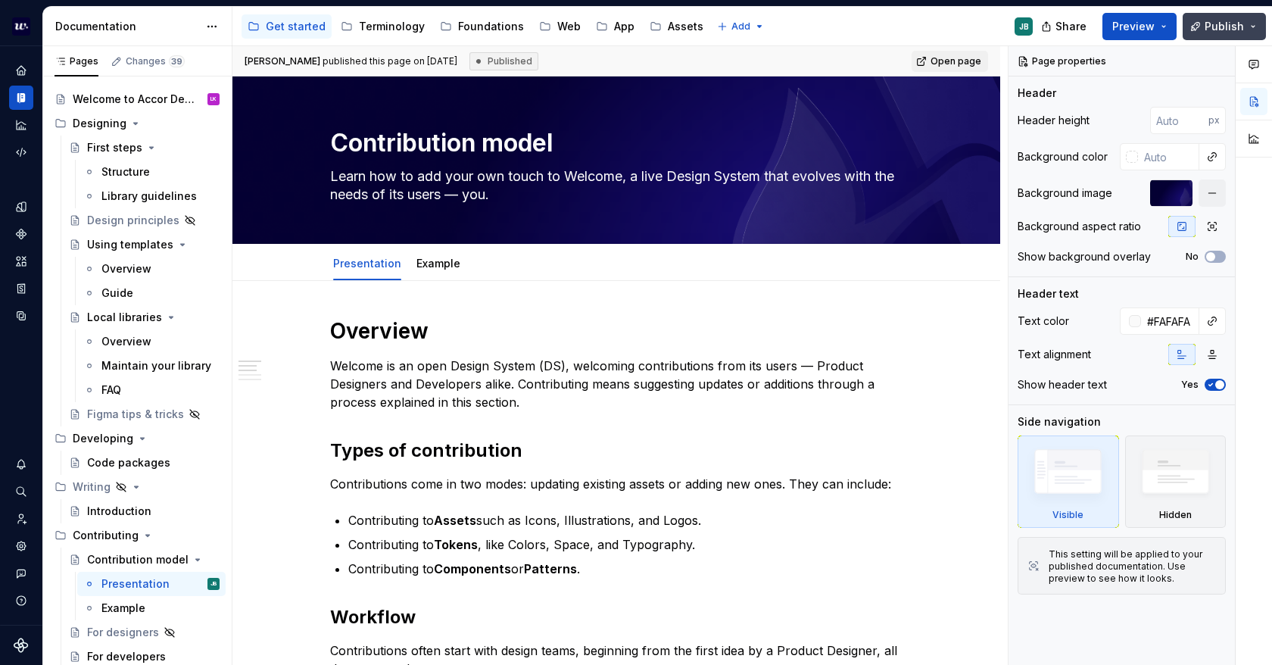
click at [1228, 28] on span "Publish" at bounding box center [1224, 26] width 39 height 15
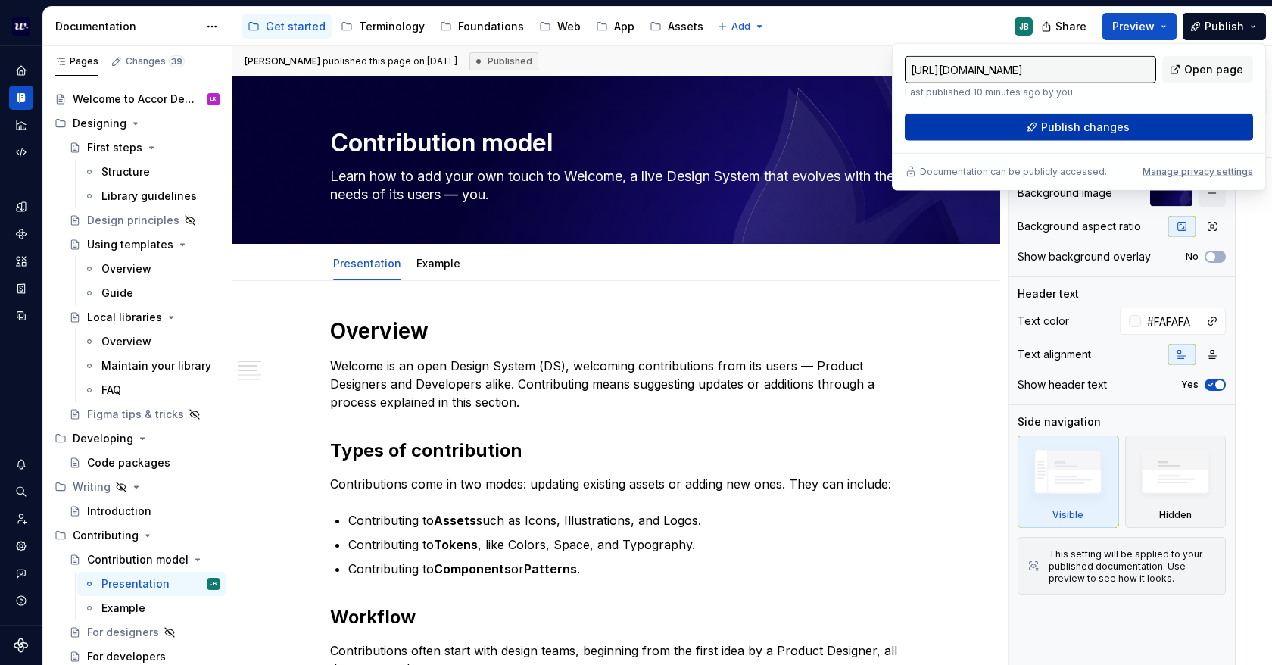
drag, startPoint x: 1228, startPoint y: 28, endPoint x: 1111, endPoint y: 126, distance: 152.6
click at [1111, 126] on span "Publish changes" at bounding box center [1085, 127] width 89 height 15
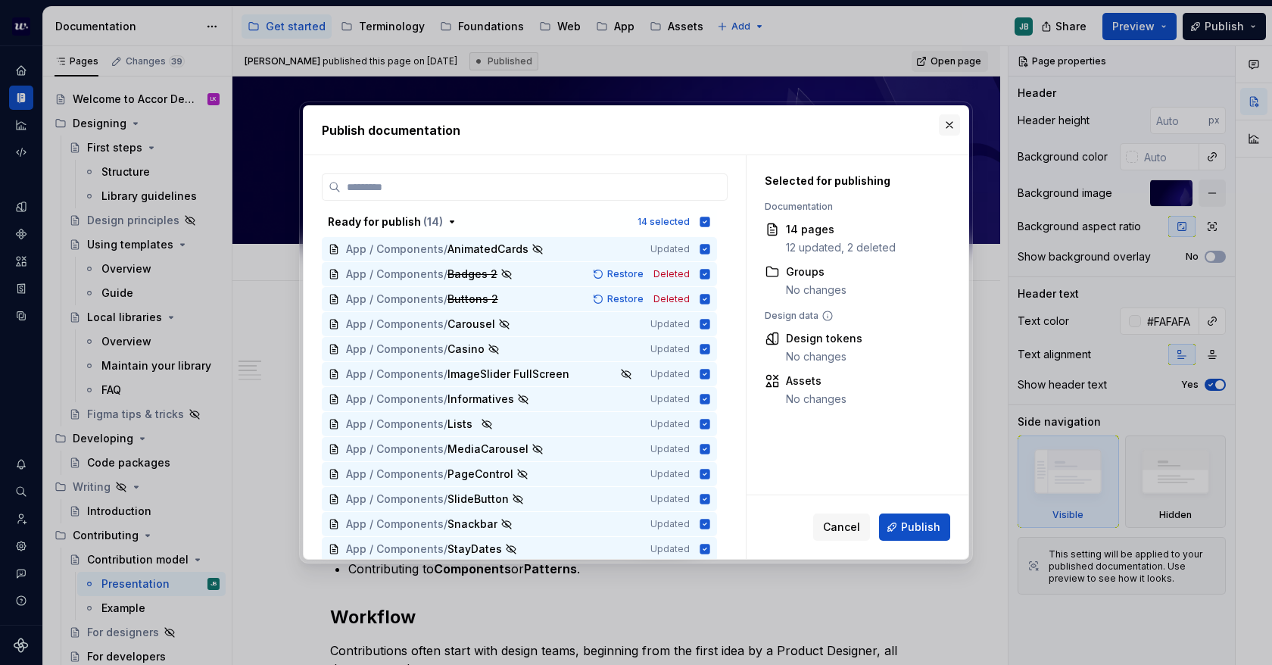
click at [944, 124] on button "button" at bounding box center [949, 124] width 21 height 21
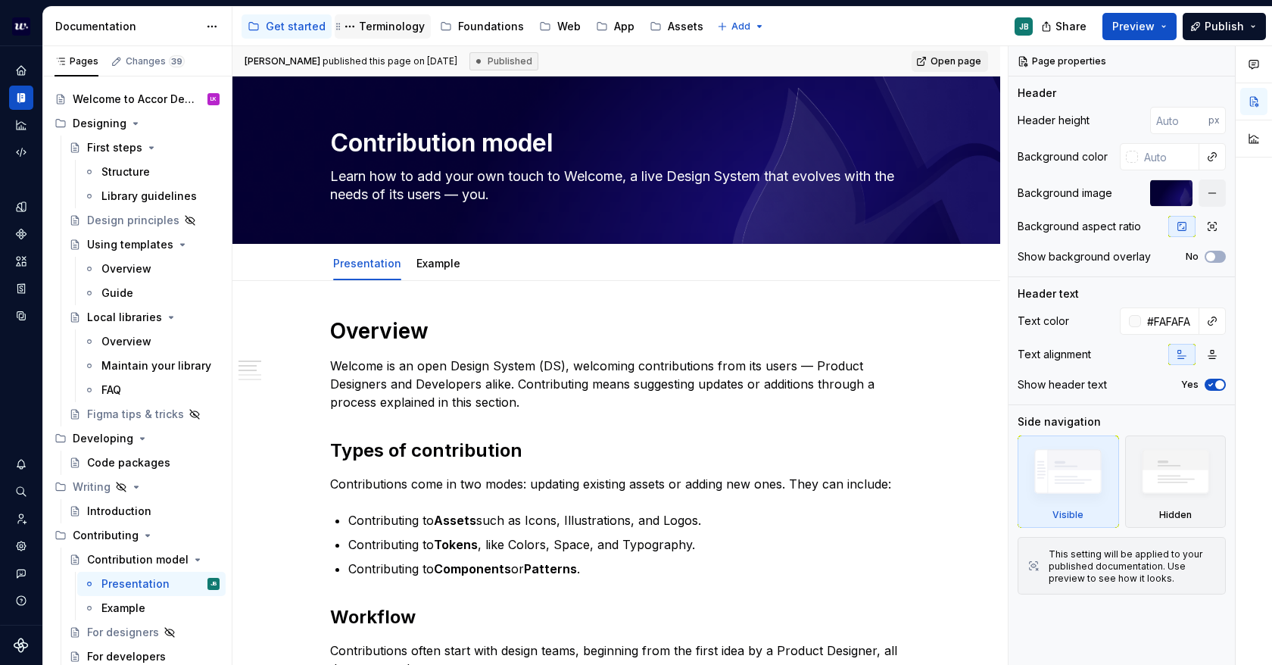
click at [370, 29] on div "Terminology" at bounding box center [392, 26] width 66 height 15
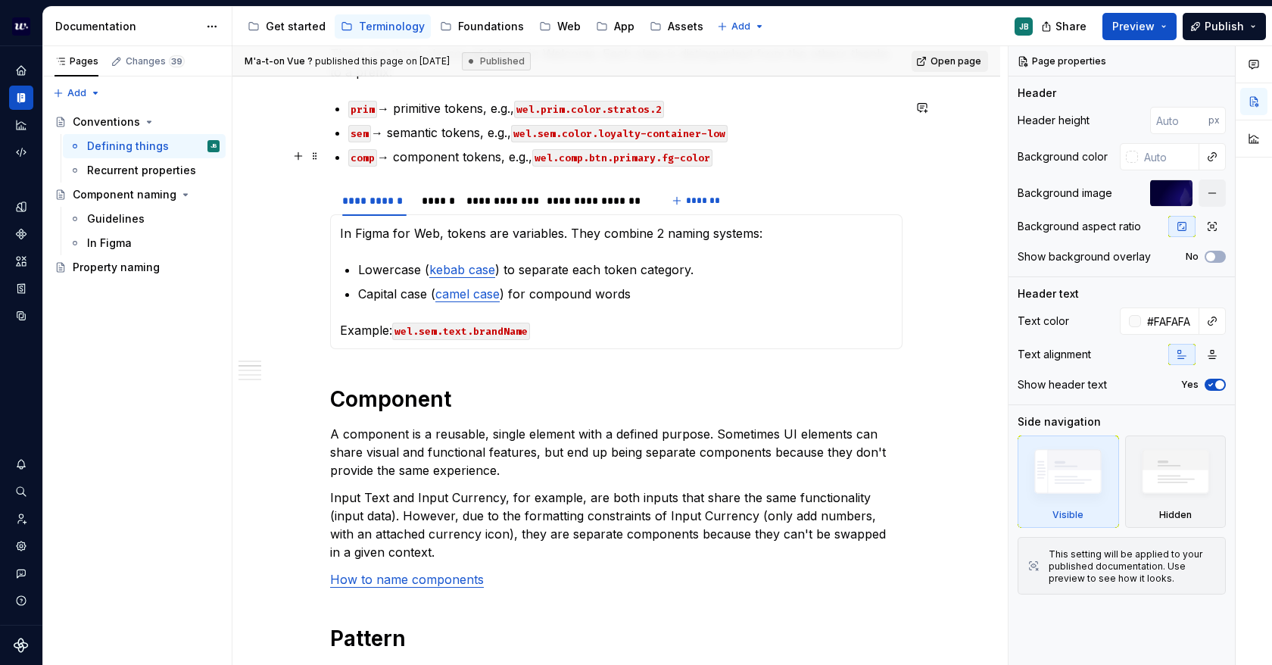
scroll to position [985, 0]
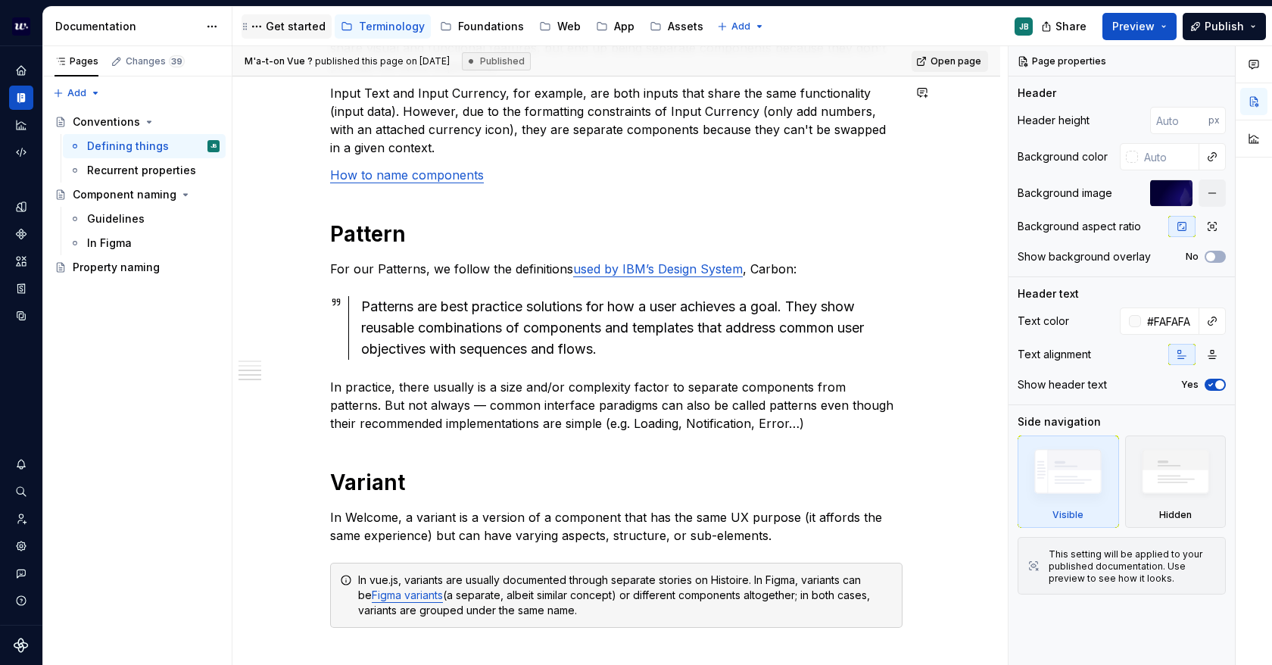
click at [297, 28] on div "Get started" at bounding box center [296, 26] width 60 height 15
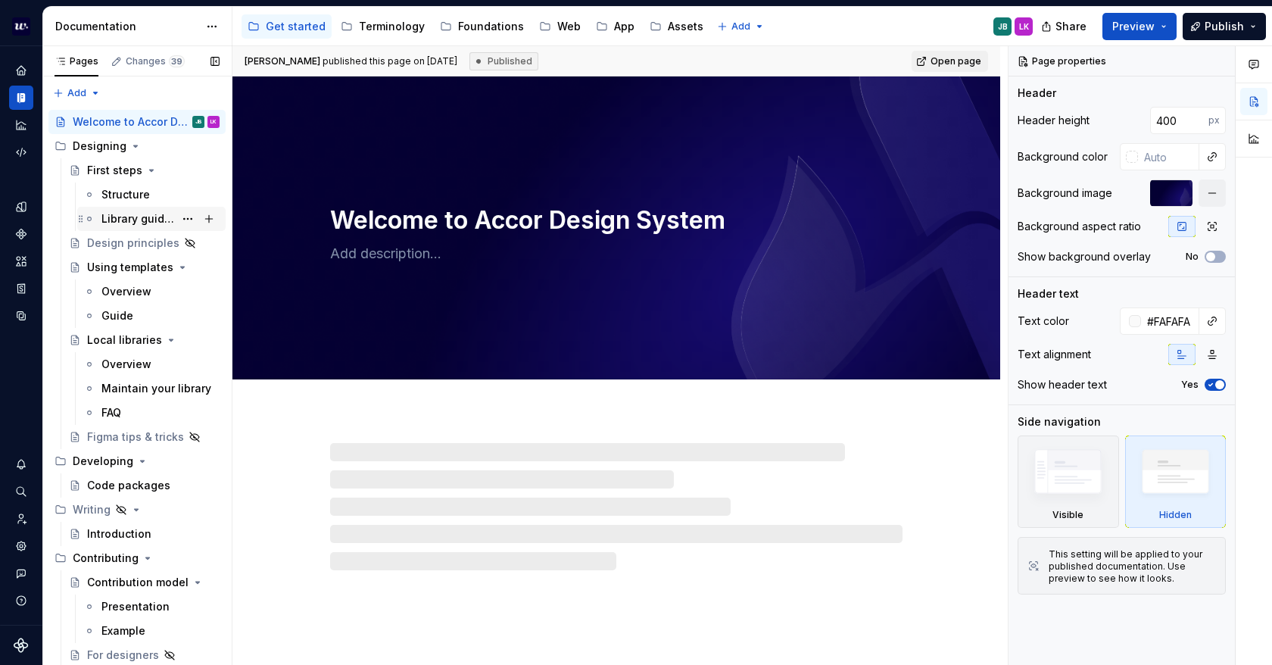
click at [127, 215] on div "Library guidelines" at bounding box center [137, 218] width 73 height 15
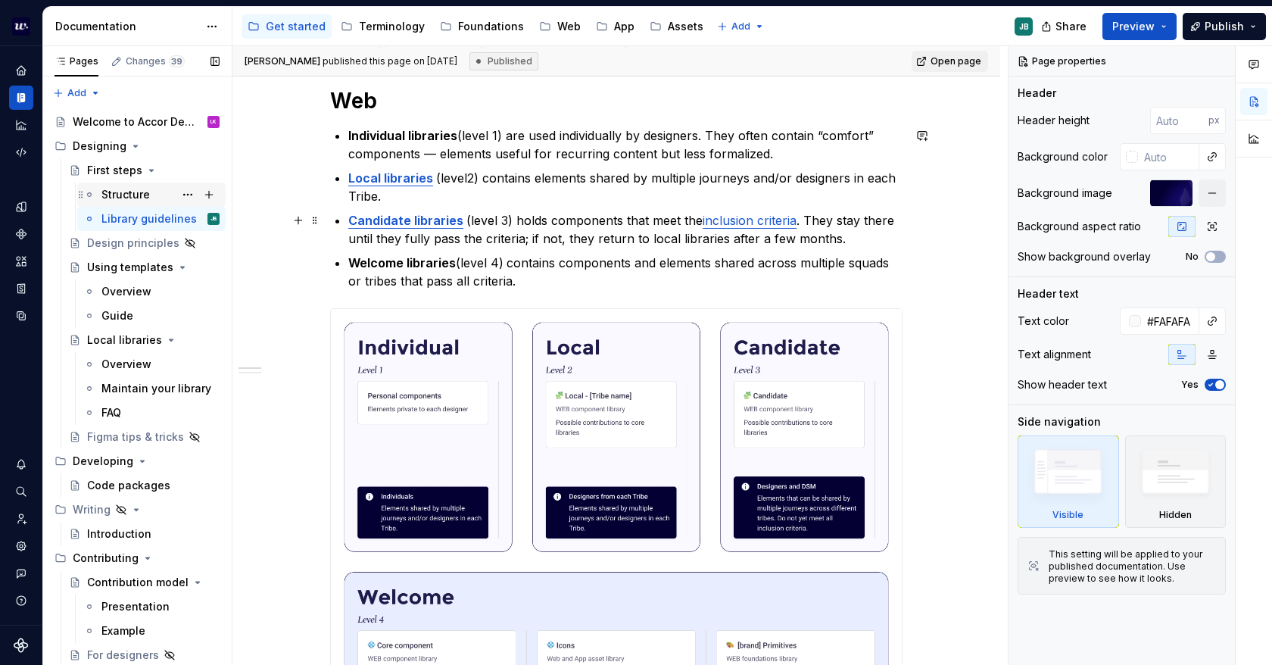
scroll to position [303, 0]
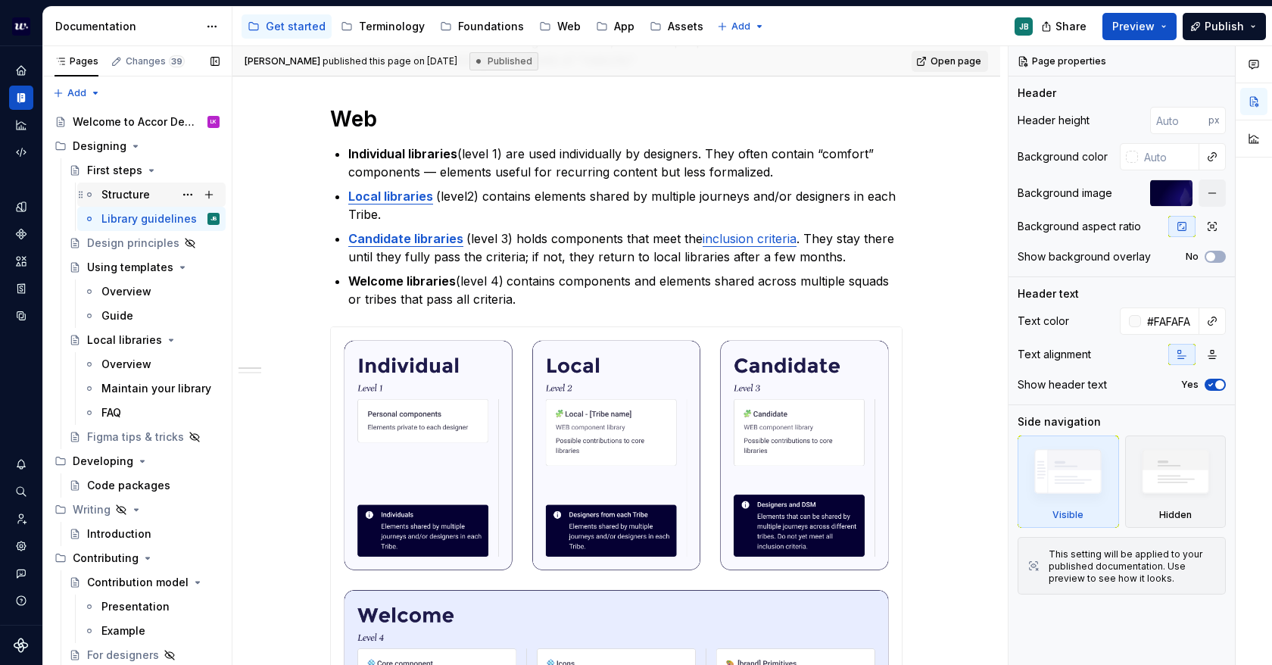
click at [132, 200] on div "Structure" at bounding box center [125, 194] width 48 height 15
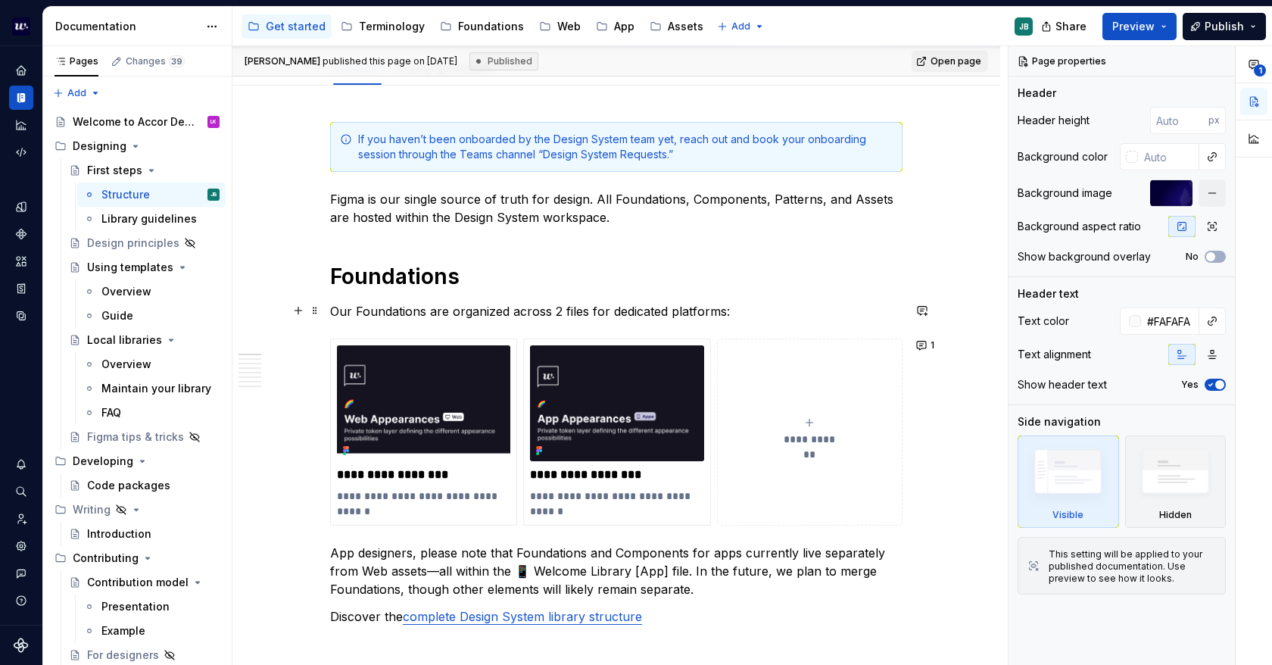
scroll to position [151, 0]
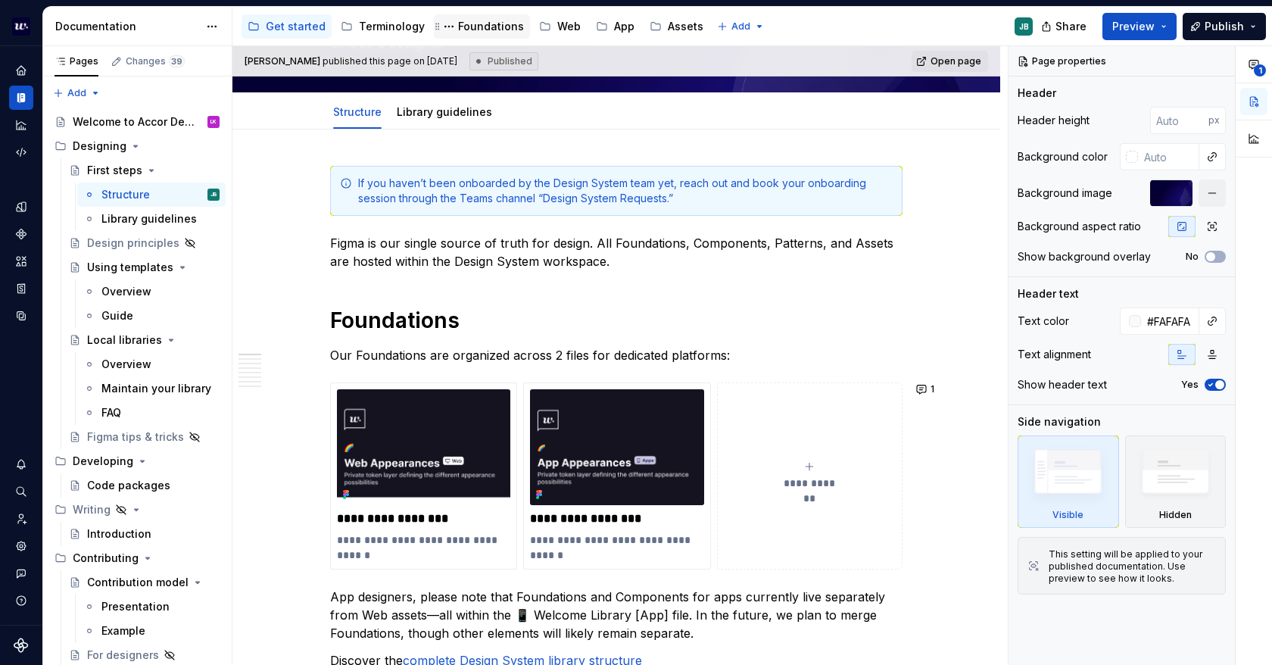
click at [467, 27] on div "Foundations" at bounding box center [491, 26] width 66 height 15
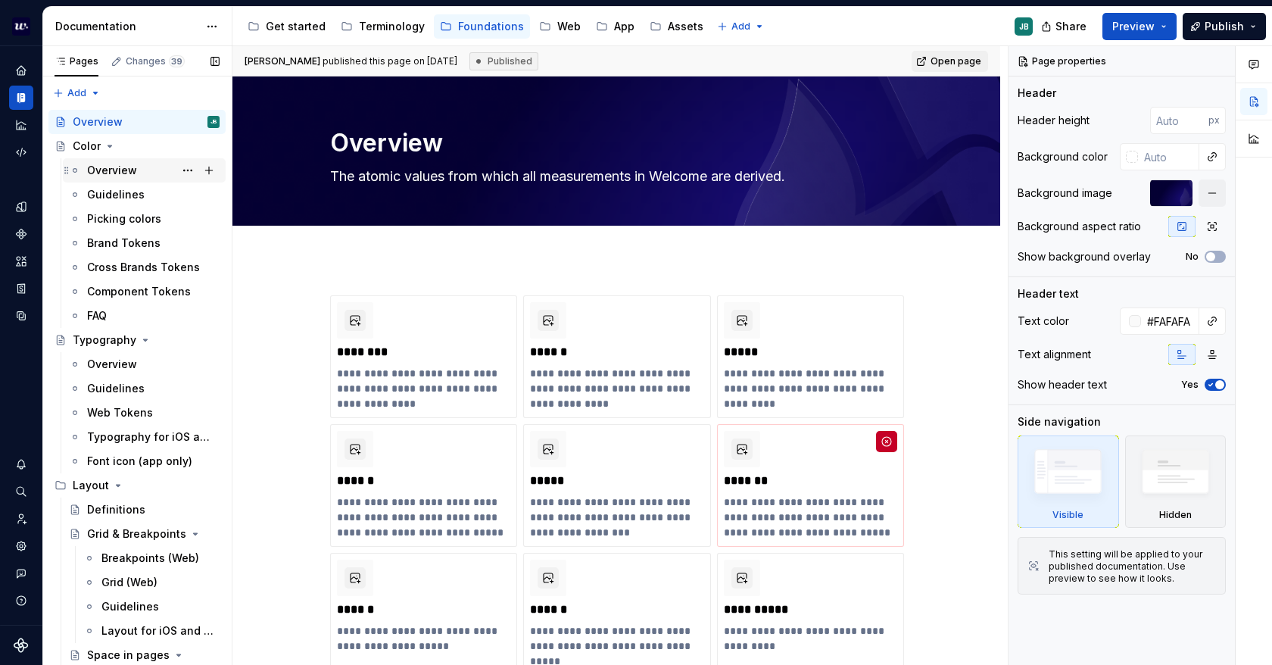
click at [98, 174] on div "Overview" at bounding box center [112, 170] width 50 height 15
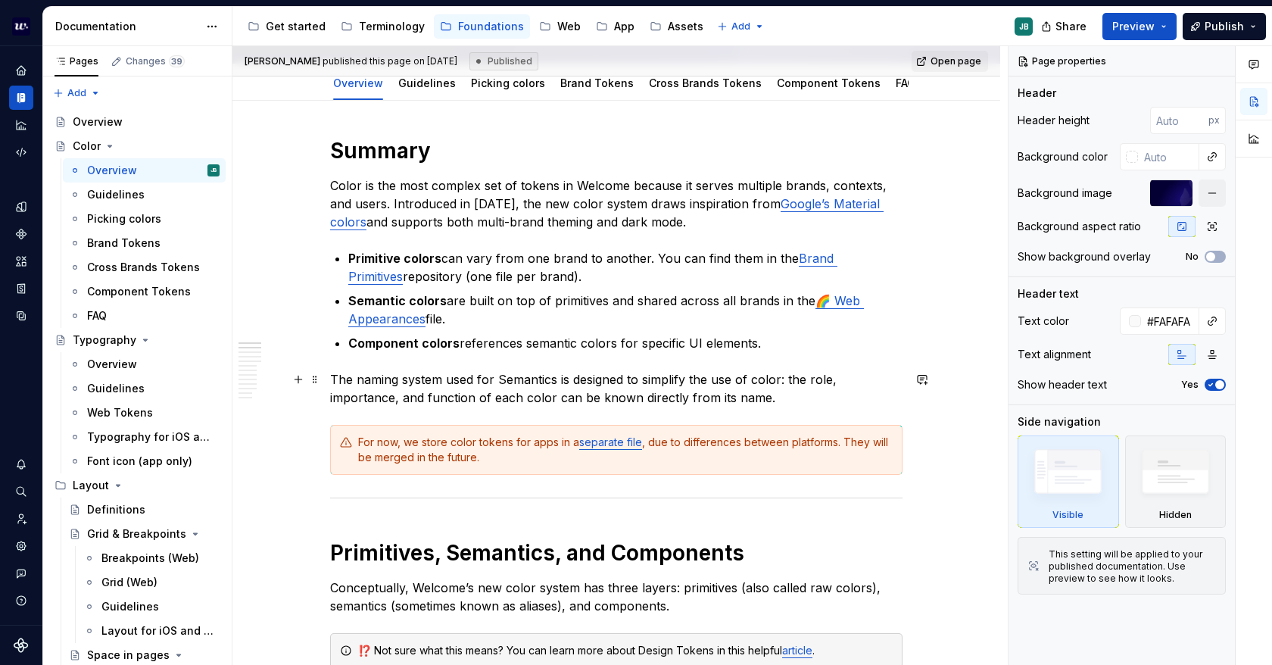
scroll to position [151, 0]
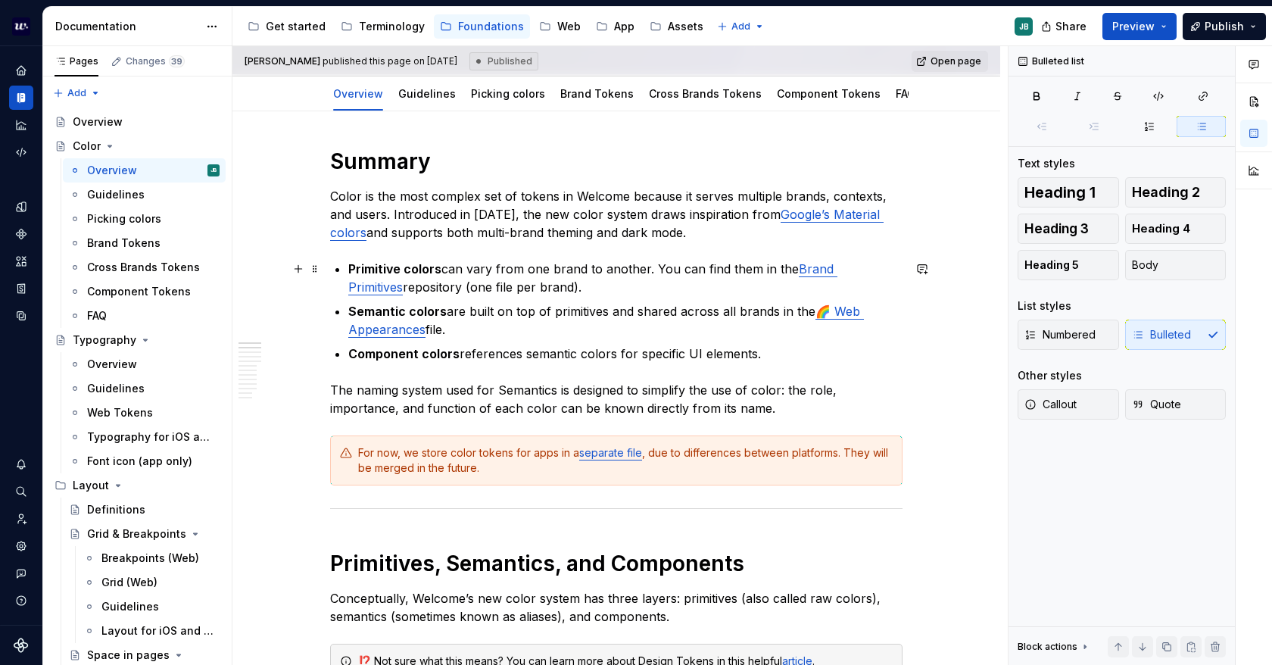
click at [667, 264] on p "Primitive colors can vary from one brand to another. You can find them in the B…" at bounding box center [625, 278] width 554 height 36
click at [626, 264] on p "Primitive colors can vary from one brand to another. You can find them in the B…" at bounding box center [625, 278] width 554 height 36
click at [807, 269] on link "Brand Primitives" at bounding box center [592, 277] width 489 height 33
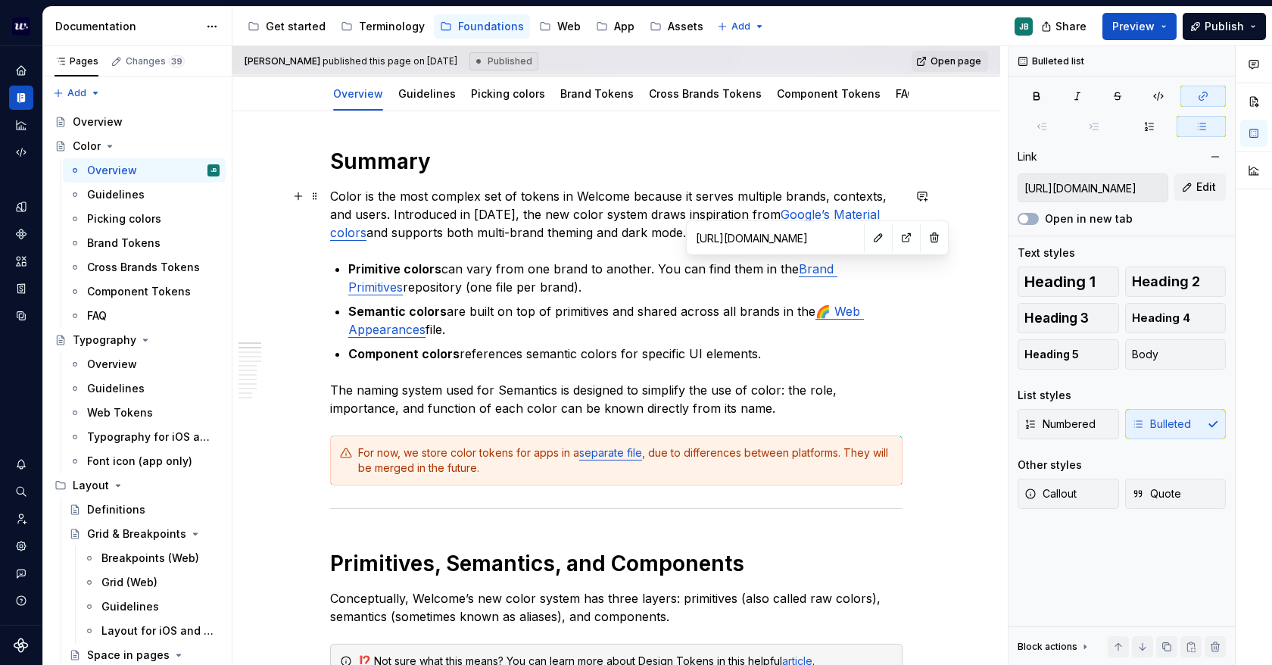
click at [783, 236] on input "[URL][DOMAIN_NAME]" at bounding box center [775, 237] width 171 height 27
click at [896, 236] on button "button" at bounding box center [906, 237] width 21 height 21
type textarea "*"
type input "[URL][DOMAIN_NAME]"
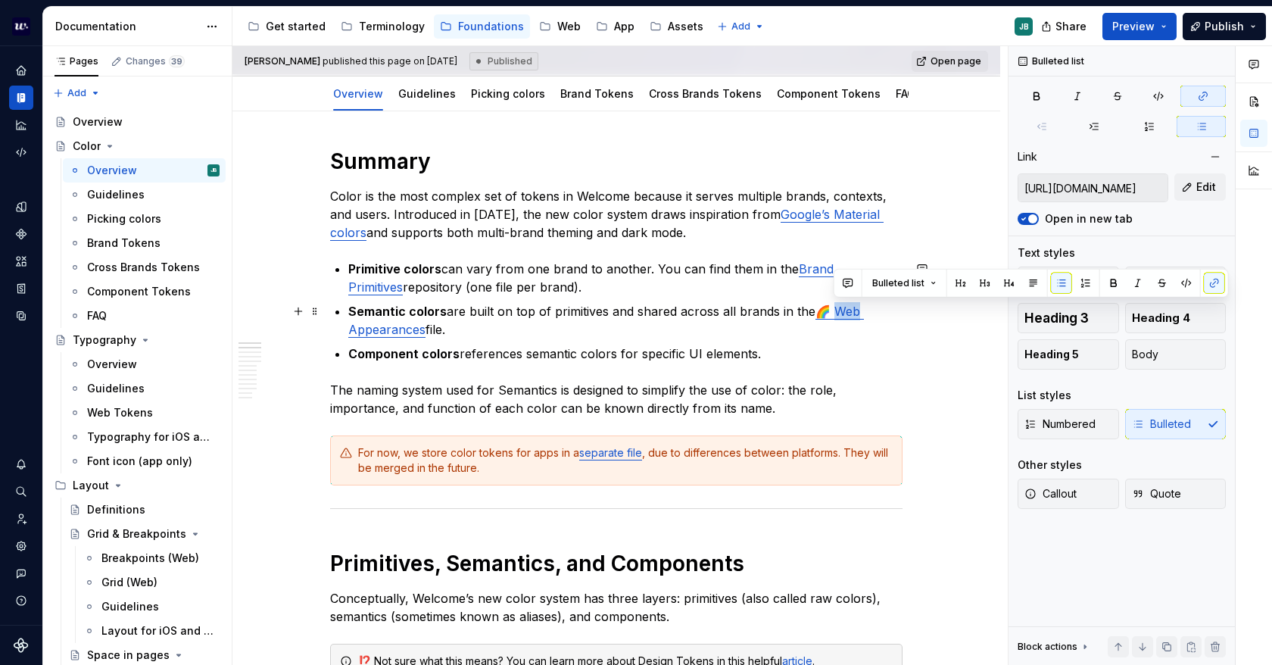
drag, startPoint x: 836, startPoint y: 307, endPoint x: 858, endPoint y: 307, distance: 22.0
click at [858, 307] on link "🌈 Web Appearances" at bounding box center [606, 320] width 516 height 33
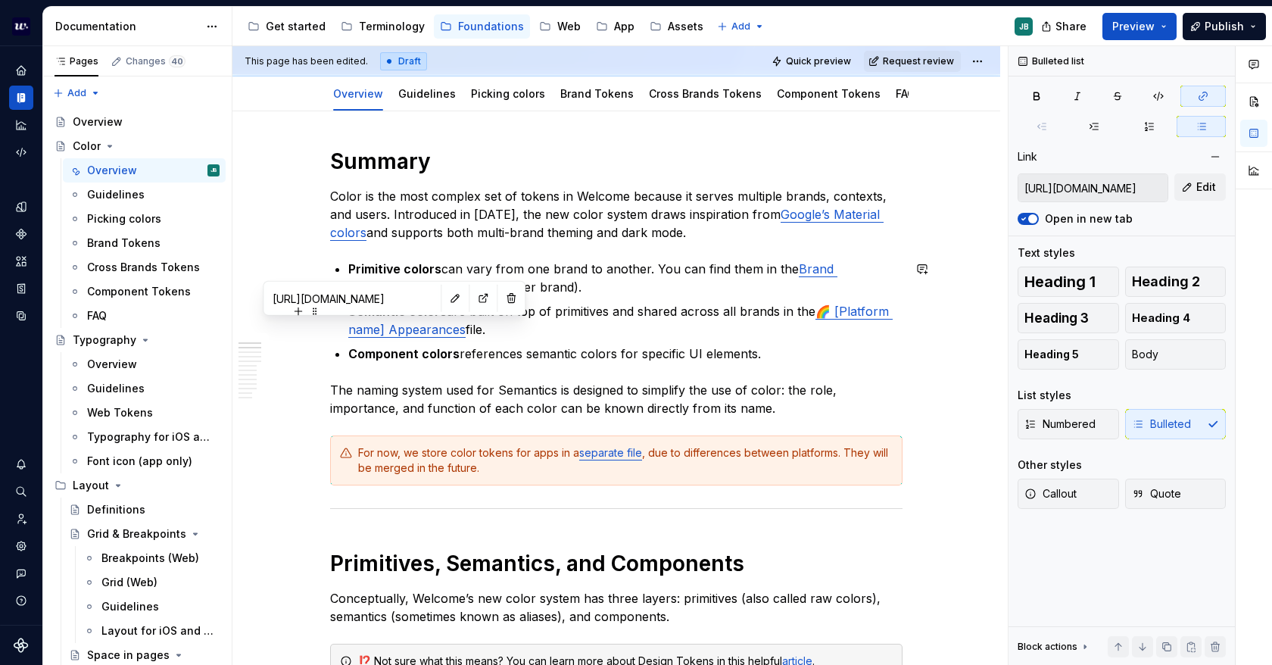
click at [481, 328] on p "Semantic colors are built on top of primitives and shared across all brands in …" at bounding box center [625, 320] width 554 height 36
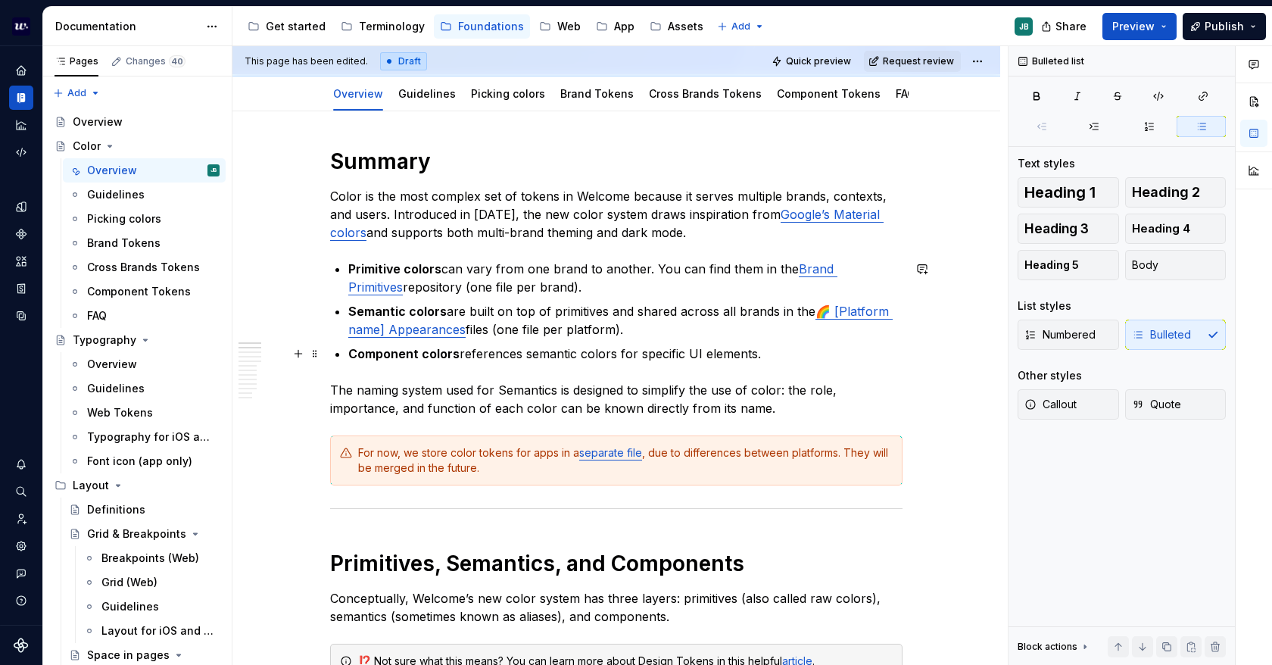
click at [521, 343] on ul "Primitive colors can vary from one brand to another. You can find them in the B…" at bounding box center [625, 311] width 554 height 103
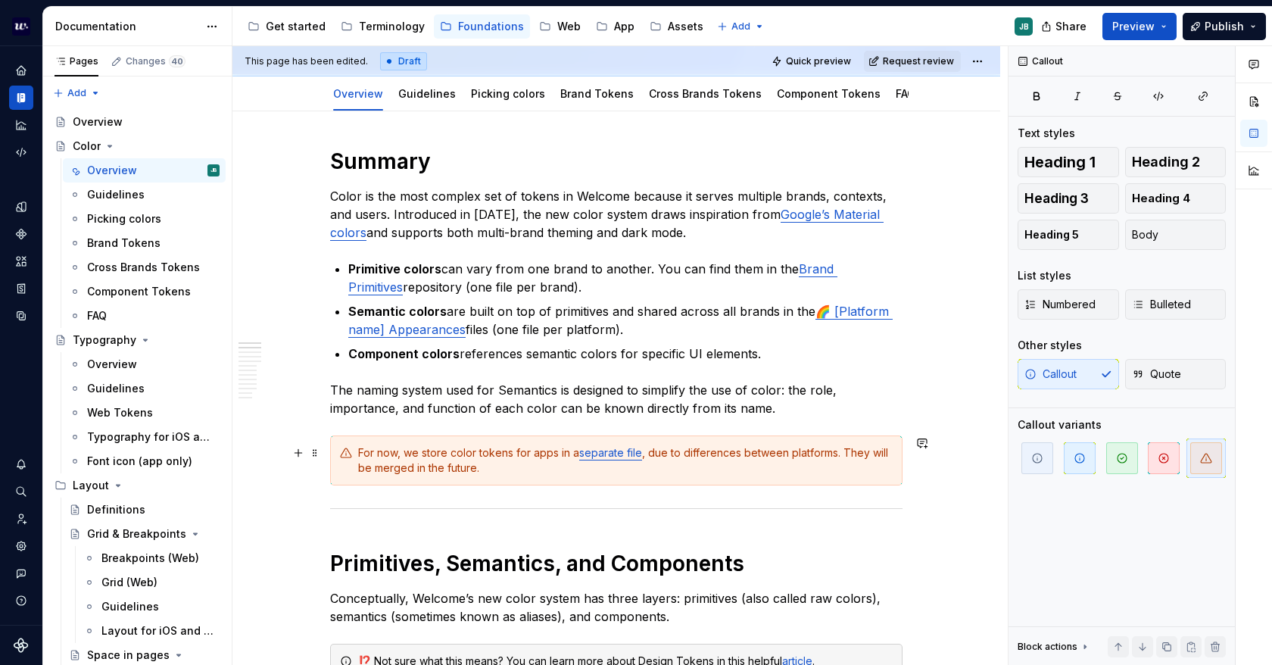
click at [463, 452] on div "For now, we store color tokens for apps in a separate file , due to differences…" at bounding box center [625, 460] width 535 height 30
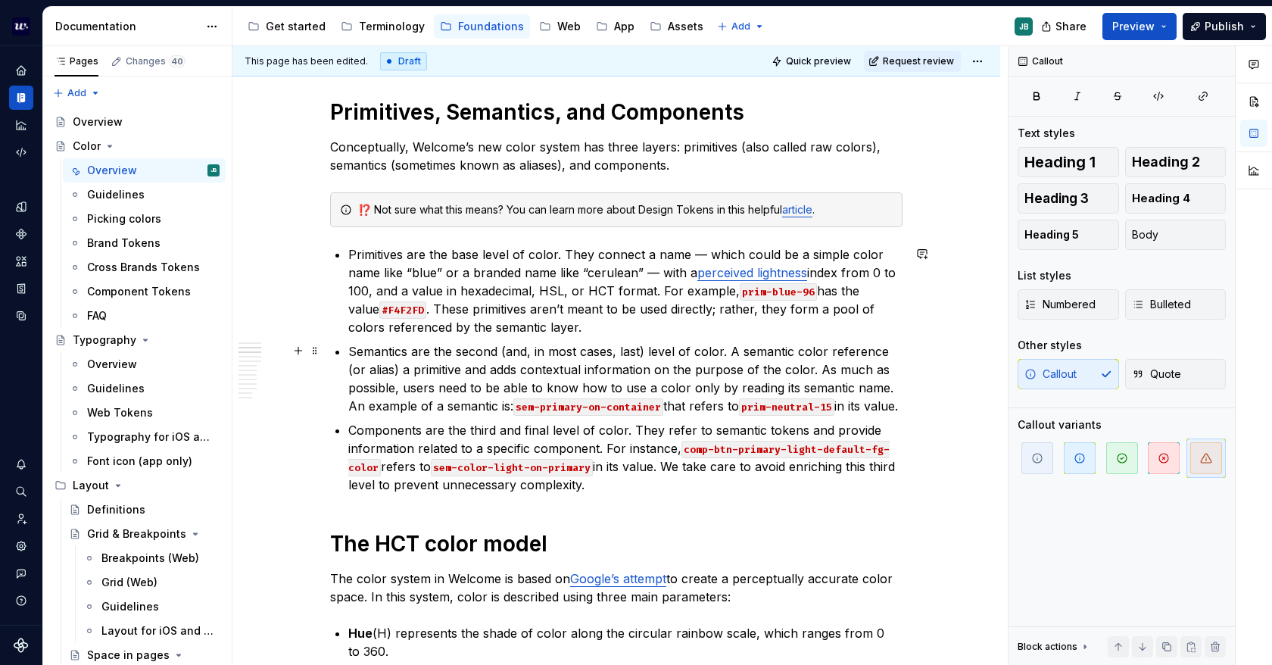
scroll to position [606, 0]
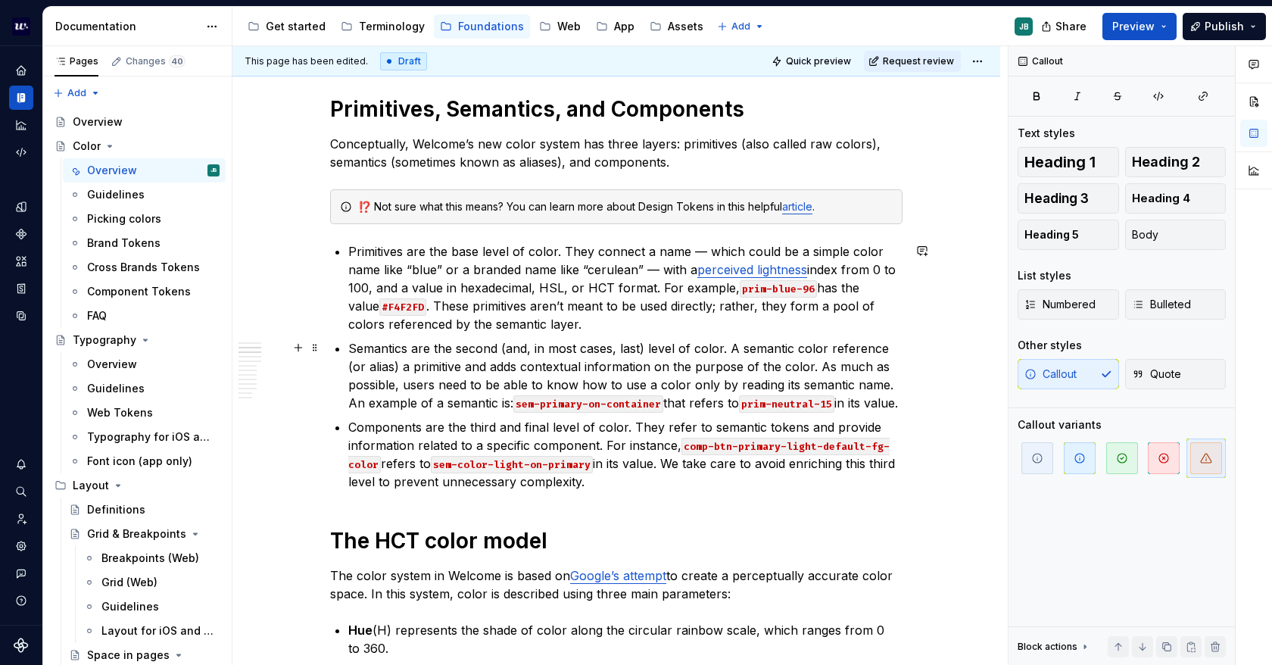
click at [524, 401] on code "sem-primary-on-container" at bounding box center [588, 403] width 150 height 17
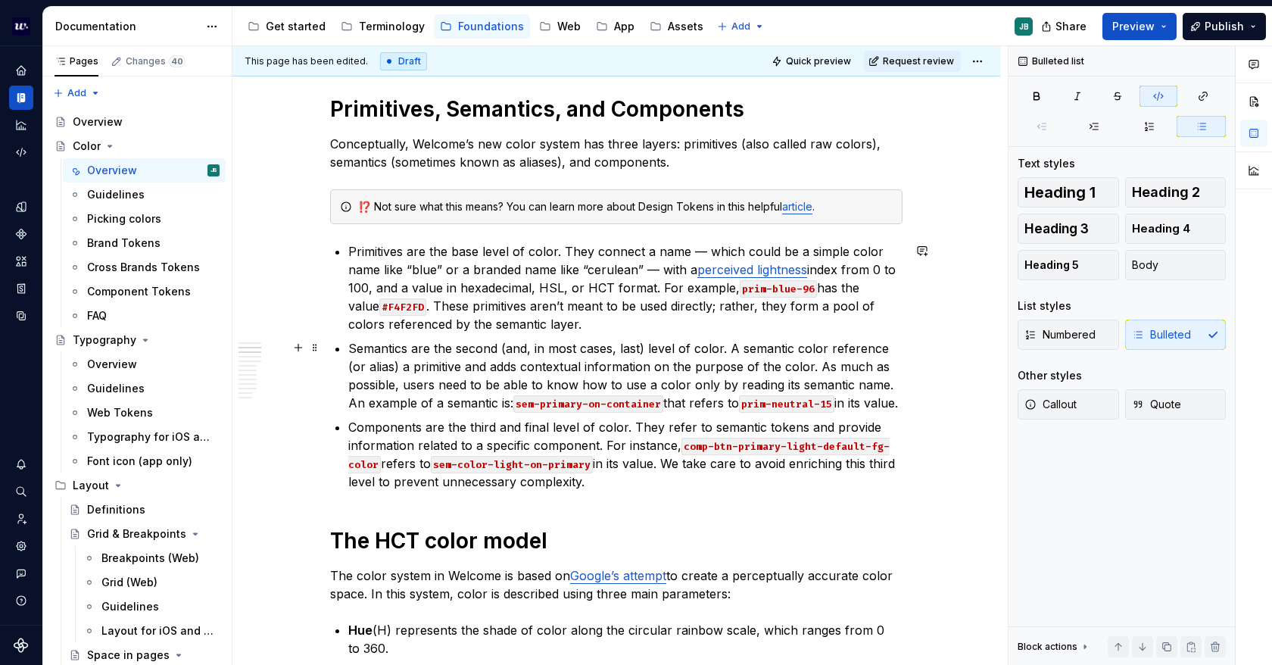
click at [520, 401] on code "sem-primary-on-container" at bounding box center [588, 403] width 150 height 17
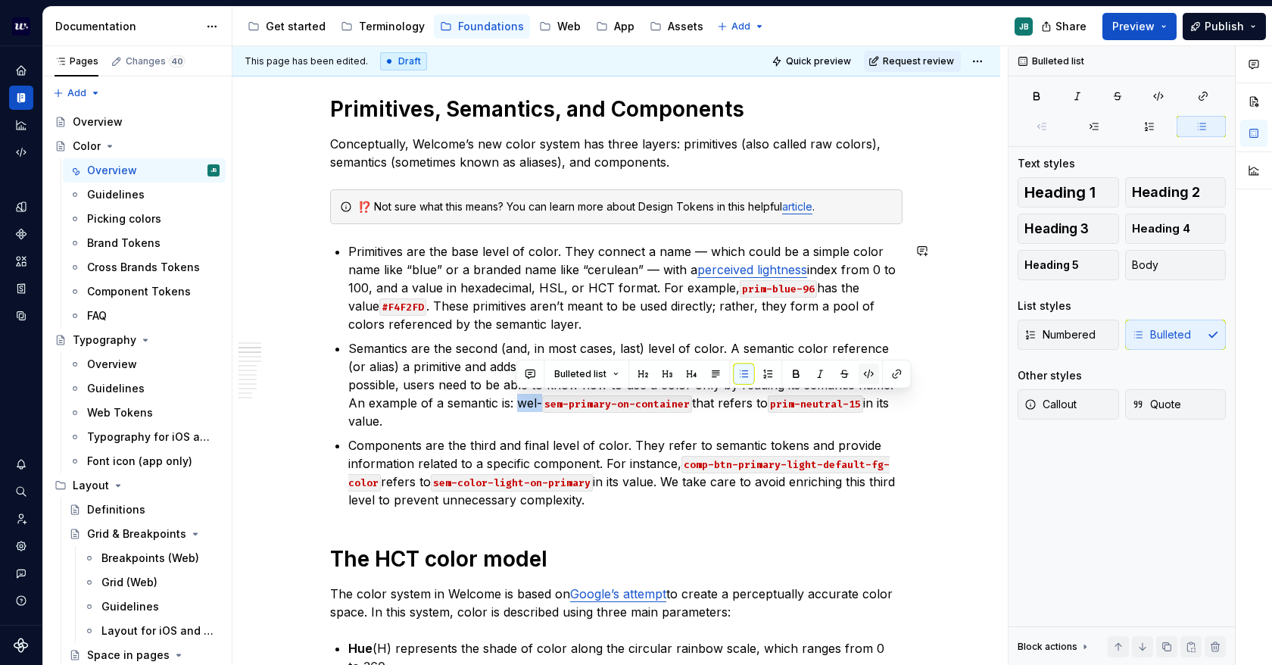
click at [862, 373] on button "button" at bounding box center [868, 374] width 21 height 21
click at [654, 420] on p "Semantics are the second (and, in most cases, last) level of color. A semantic …" at bounding box center [625, 384] width 554 height 91
click at [568, 401] on code "wel-sem-primary-on-container" at bounding box center [600, 403] width 174 height 17
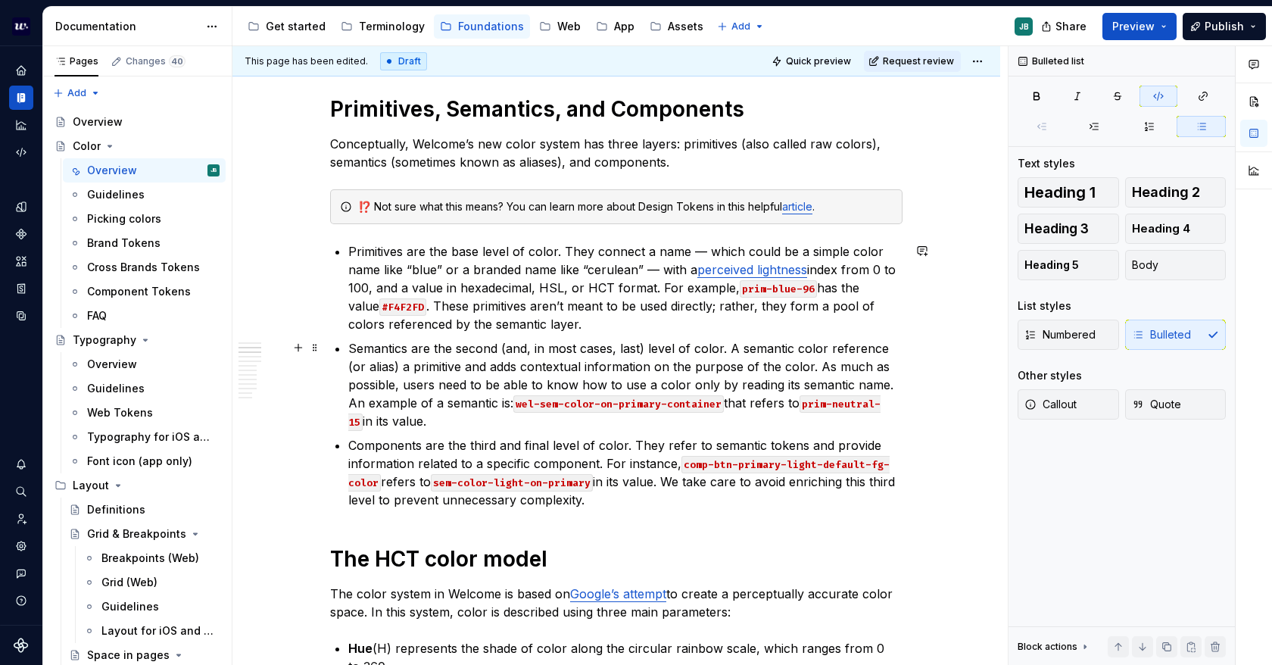
click at [479, 407] on p "Semantics are the second (and, in most cases, last) level of color. A semantic …" at bounding box center [625, 384] width 554 height 91
click at [696, 467] on code "comp-btn-primary-light-default-fg-color" at bounding box center [619, 474] width 542 height 36
click at [687, 464] on code "comp-btn-primary-light-default-fg-color" at bounding box center [619, 474] width 542 height 36
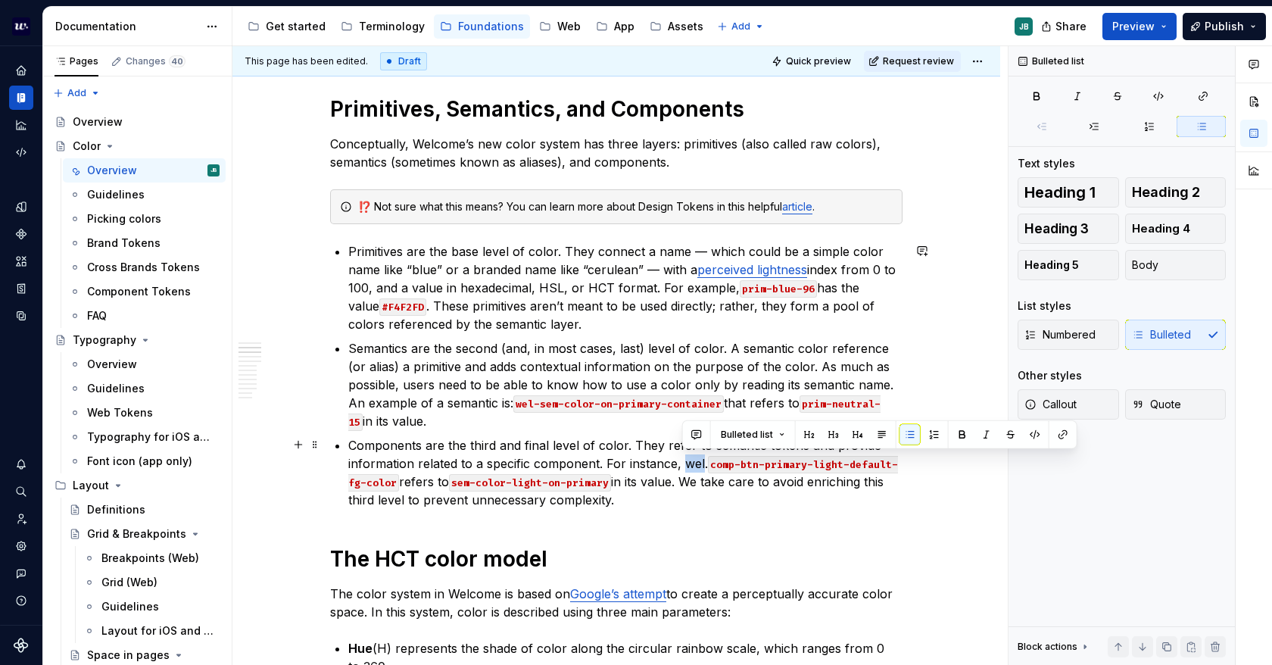
drag, startPoint x: 703, startPoint y: 463, endPoint x: 870, endPoint y: 420, distance: 172.7
click at [686, 463] on p "Components are the third and final level of color. They refer to semantic token…" at bounding box center [625, 472] width 554 height 73
click at [1031, 432] on button "button" at bounding box center [1035, 434] width 21 height 21
click at [711, 467] on code "comp-btn-primary-light-default-fg-color" at bounding box center [622, 474] width 549 height 36
drag, startPoint x: 709, startPoint y: 463, endPoint x: 700, endPoint y: 463, distance: 9.1
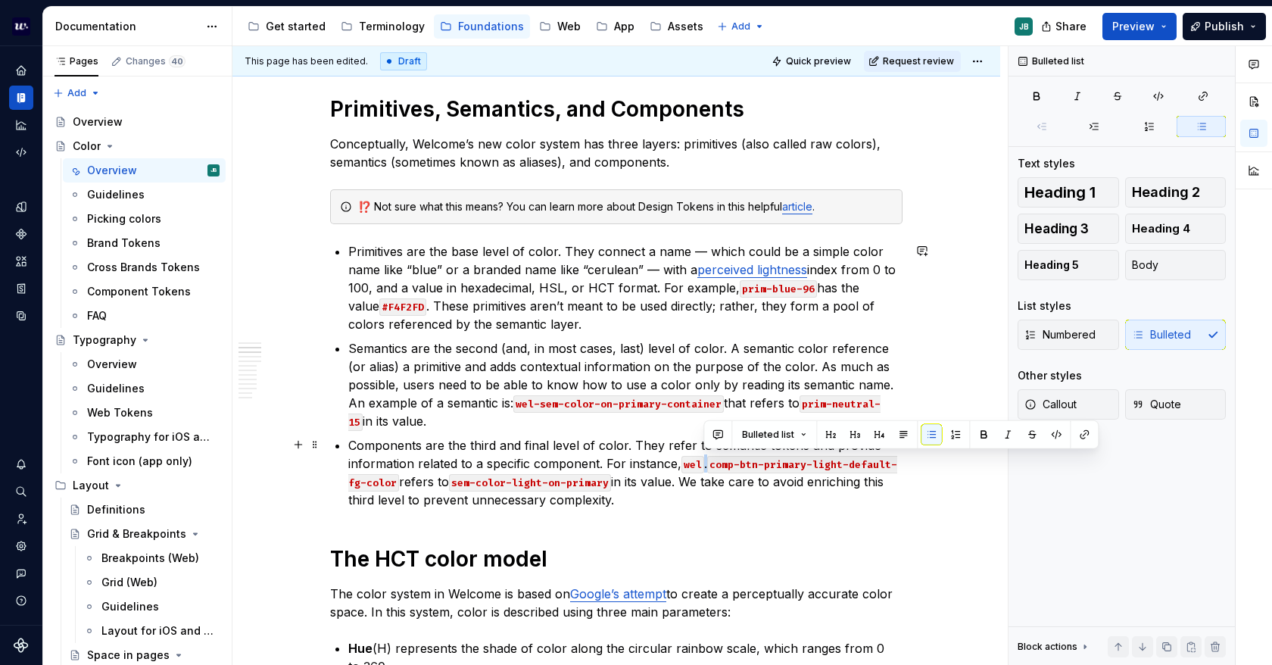
click at [700, 463] on p "Components are the third and final level of color. They refer to semantic token…" at bounding box center [625, 472] width 554 height 73
click at [1053, 435] on button "button" at bounding box center [1056, 434] width 21 height 21
click at [780, 471] on p "Components are the third and final level of color. They refer to semantic token…" at bounding box center [625, 472] width 554 height 73
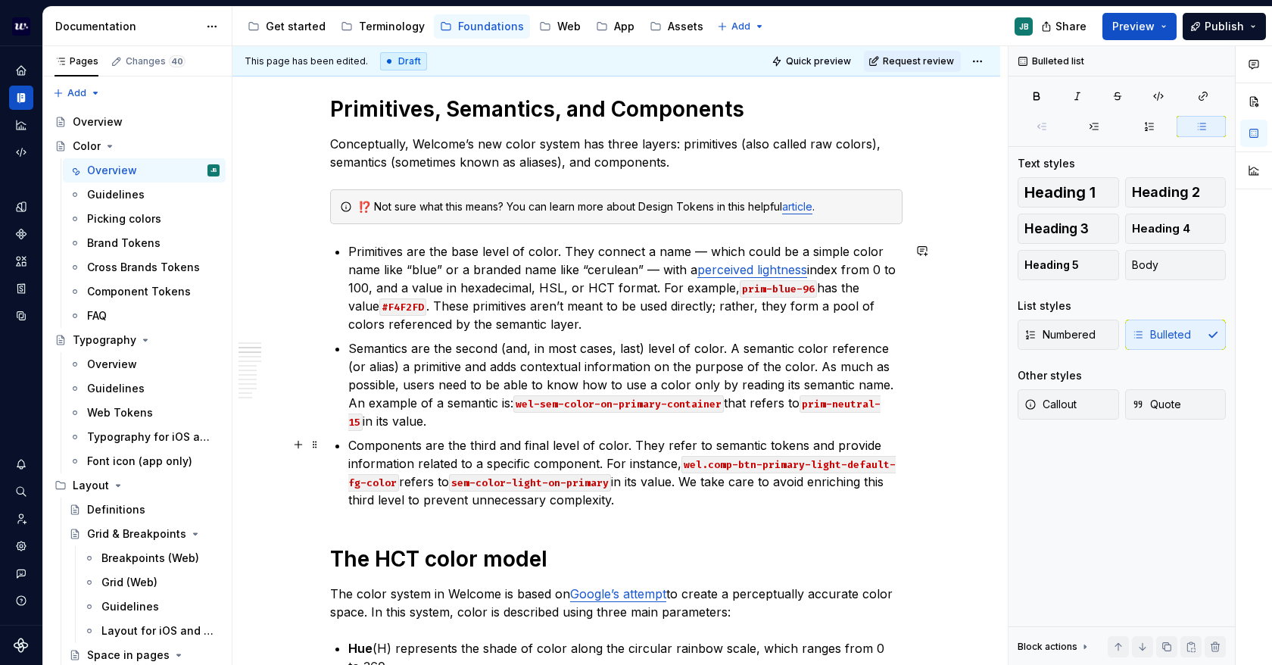
click at [736, 461] on code "wel.comp-btn-primary-light-default-fg-color" at bounding box center [622, 474] width 548 height 36
click at [456, 482] on code "sem-color-light-on-primary" at bounding box center [530, 482] width 162 height 17
click at [488, 477] on code "Sem-color-light-on-primary" at bounding box center [564, 482] width 162 height 17
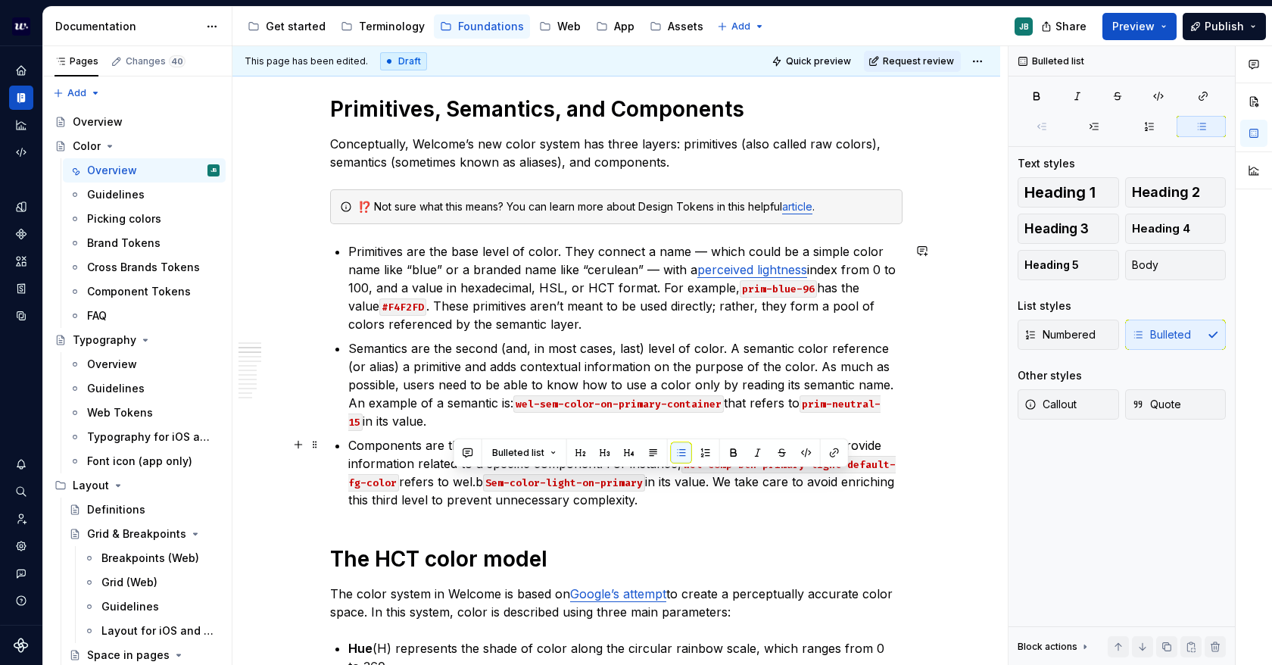
drag, startPoint x: 488, startPoint y: 479, endPoint x: 457, endPoint y: 479, distance: 31.8
click at [454, 480] on p "Components are the third and final level of color. They refer to semantic token…" at bounding box center [625, 472] width 554 height 73
click at [807, 450] on button "button" at bounding box center [806, 452] width 21 height 21
click at [631, 481] on code "wel.bSem-color-light-on-primary" at bounding box center [545, 482] width 192 height 17
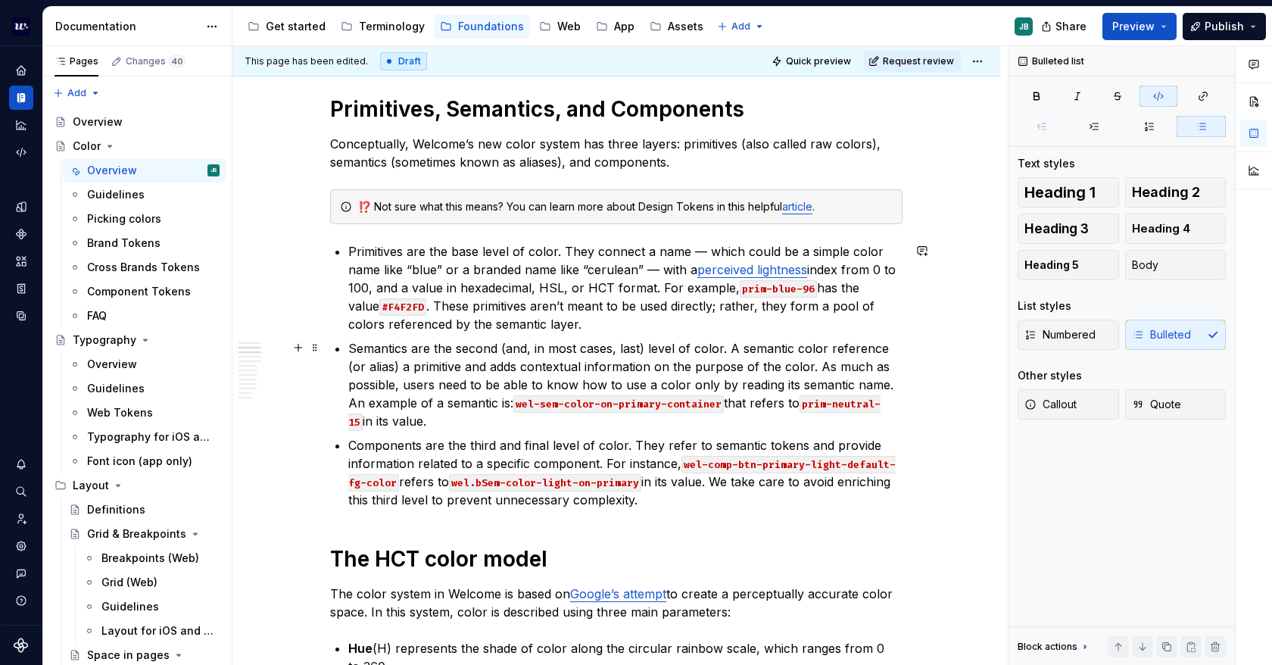
drag, startPoint x: 536, startPoint y: 401, endPoint x: 554, endPoint y: 399, distance: 18.2
click at [536, 400] on code "wel-sem-color-on-primary-container" at bounding box center [618, 403] width 211 height 17
click at [477, 477] on code "wel.bSem-color-light-on-primary" at bounding box center [545, 482] width 192 height 17
click at [632, 432] on ul "Primitives are the base level of color. They connect a name — which could be a …" at bounding box center [625, 375] width 554 height 267
click at [812, 399] on code "prim-neutral-15" at bounding box center [614, 413] width 532 height 36
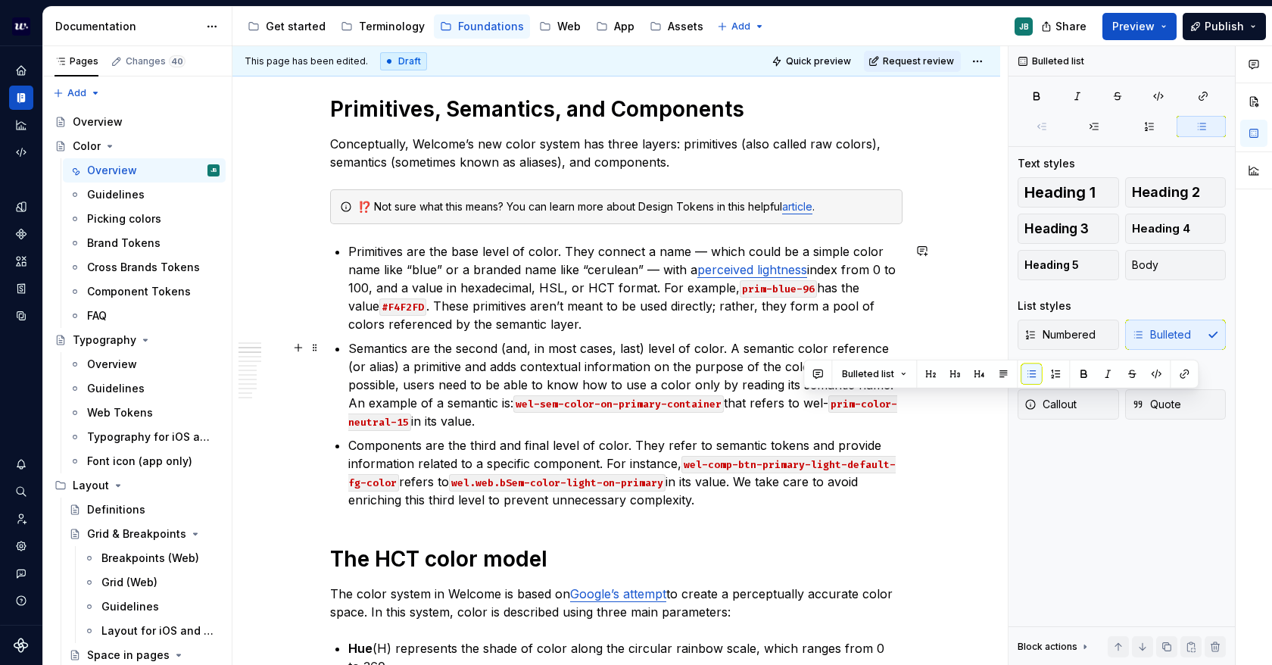
drag, startPoint x: 828, startPoint y: 398, endPoint x: 806, endPoint y: 402, distance: 22.3
click at [806, 402] on p "Semantics are the second (and, in most cases, last) level of color. A semantic …" at bounding box center [625, 384] width 554 height 91
click at [1154, 373] on button "button" at bounding box center [1156, 374] width 21 height 21
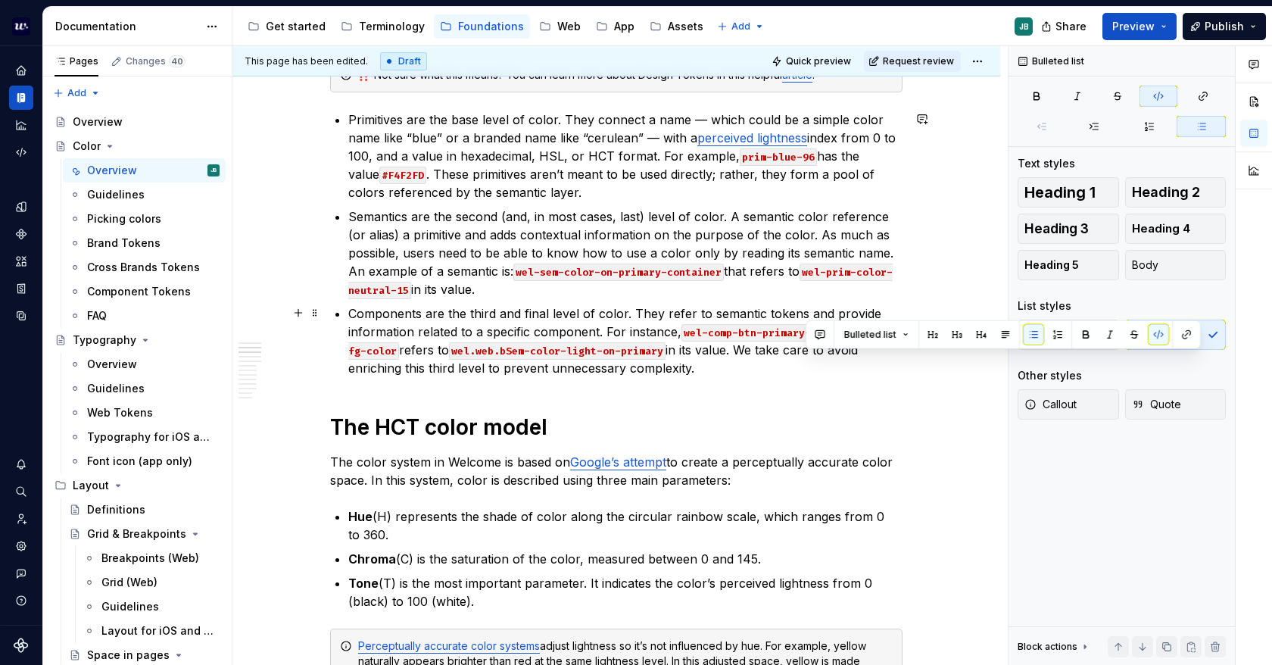
scroll to position [757, 0]
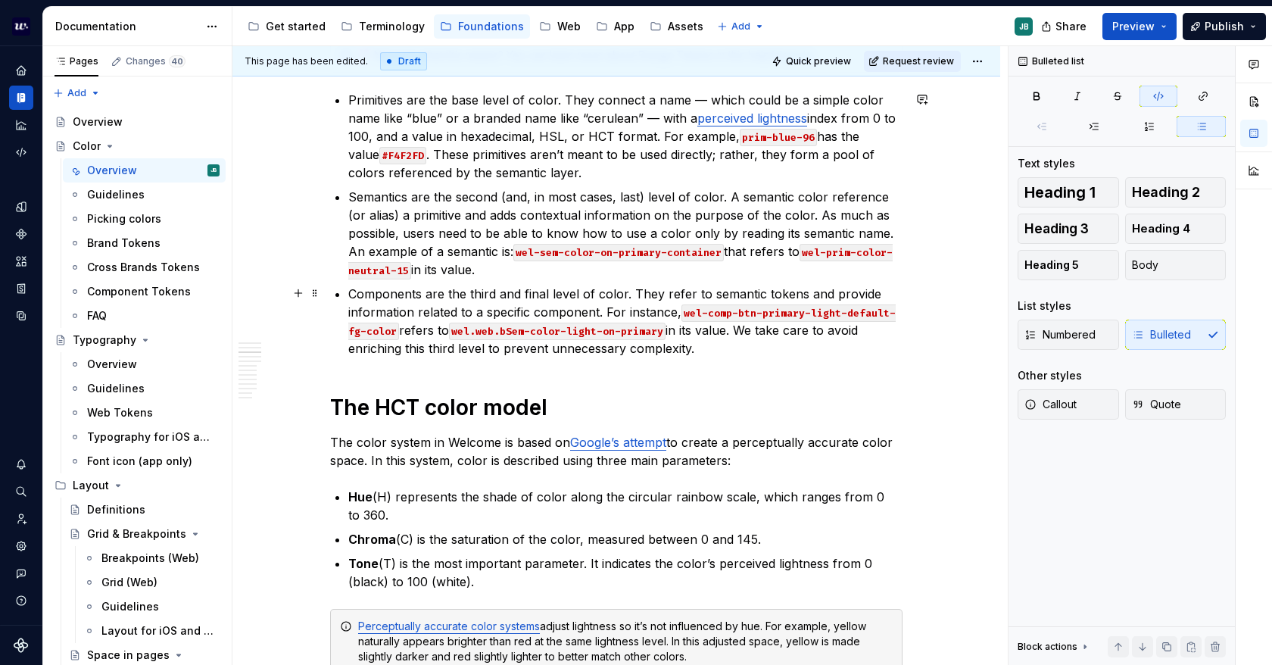
click at [521, 328] on code "wel.web.bSem-color-light-on-primary" at bounding box center [557, 331] width 217 height 17
click at [567, 329] on code "wel.web.bComp-color-light-on-primary" at bounding box center [560, 331] width 223 height 17
click at [822, 312] on code "wel-comp-btn-primary-light-default-fg-color" at bounding box center [622, 322] width 548 height 36
drag, startPoint x: 809, startPoint y: 310, endPoint x: 899, endPoint y: 311, distance: 90.1
click at [899, 311] on p "Components are the third and final level of color. They refer to semantic token…" at bounding box center [625, 321] width 554 height 73
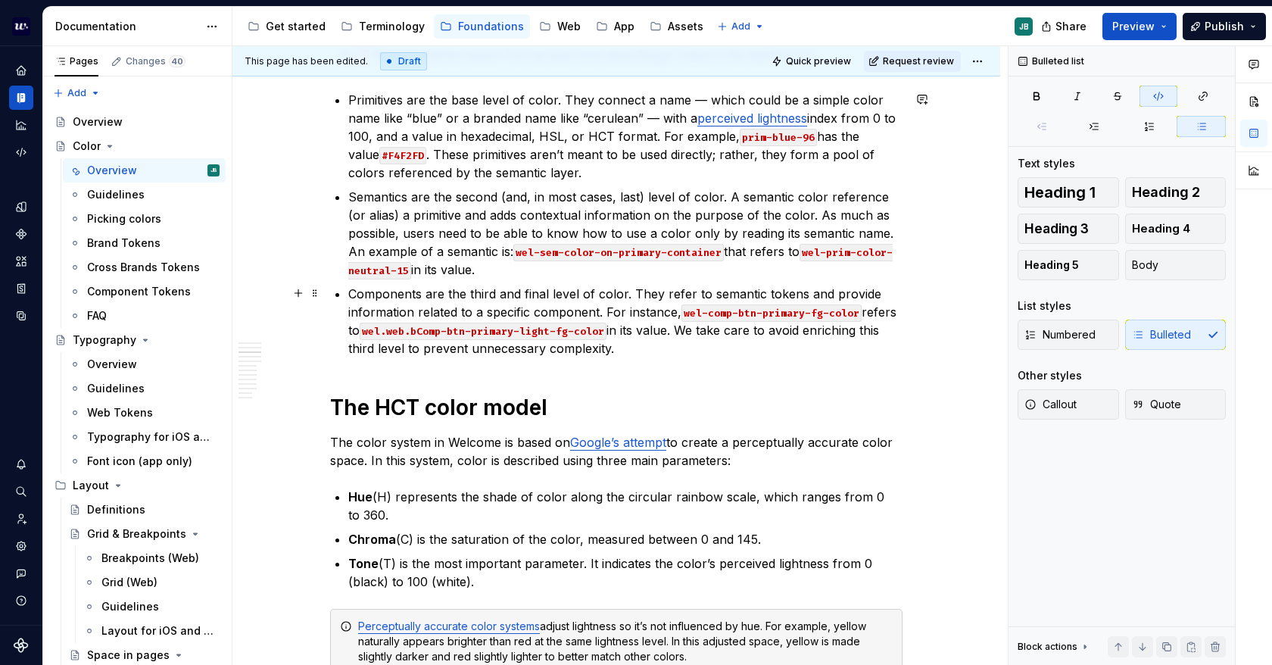
click at [719, 332] on p "Components are the third and final level of color. They refer to semantic token…" at bounding box center [625, 321] width 554 height 73
click at [683, 337] on p "Components are the third and final level of color. They refer to semantic token…" at bounding box center [625, 321] width 554 height 73
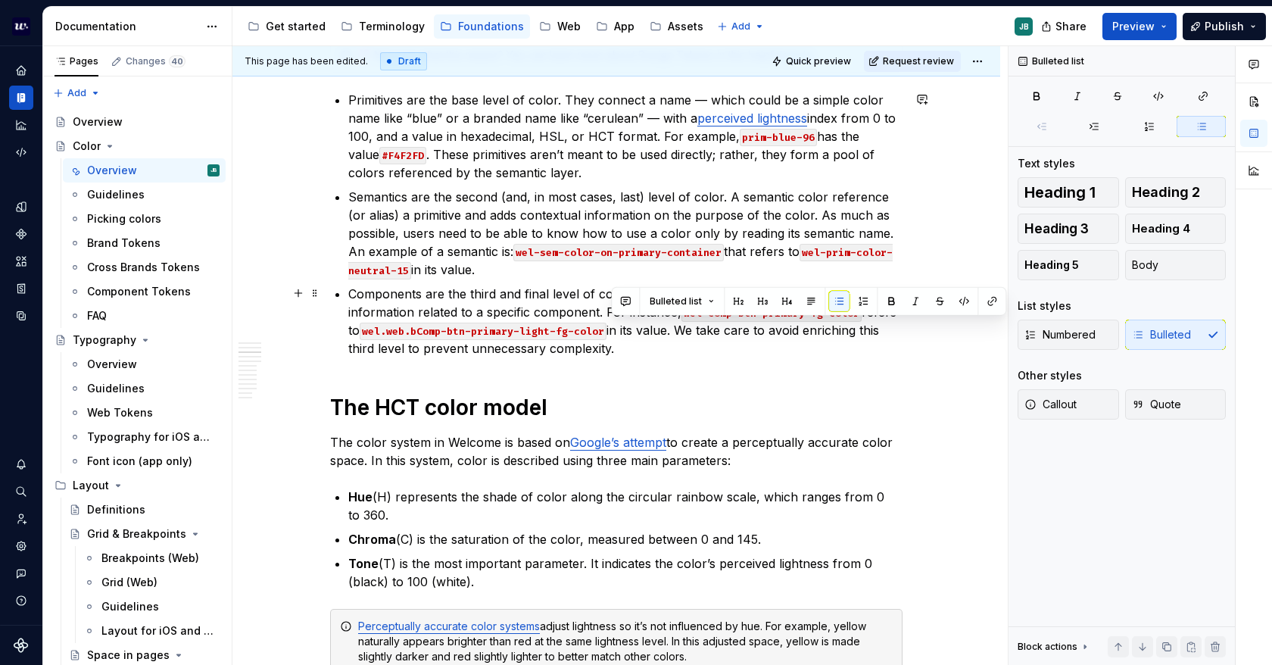
click at [783, 349] on p "Components are the third and final level of color. They refer to semantic token…" at bounding box center [625, 321] width 554 height 73
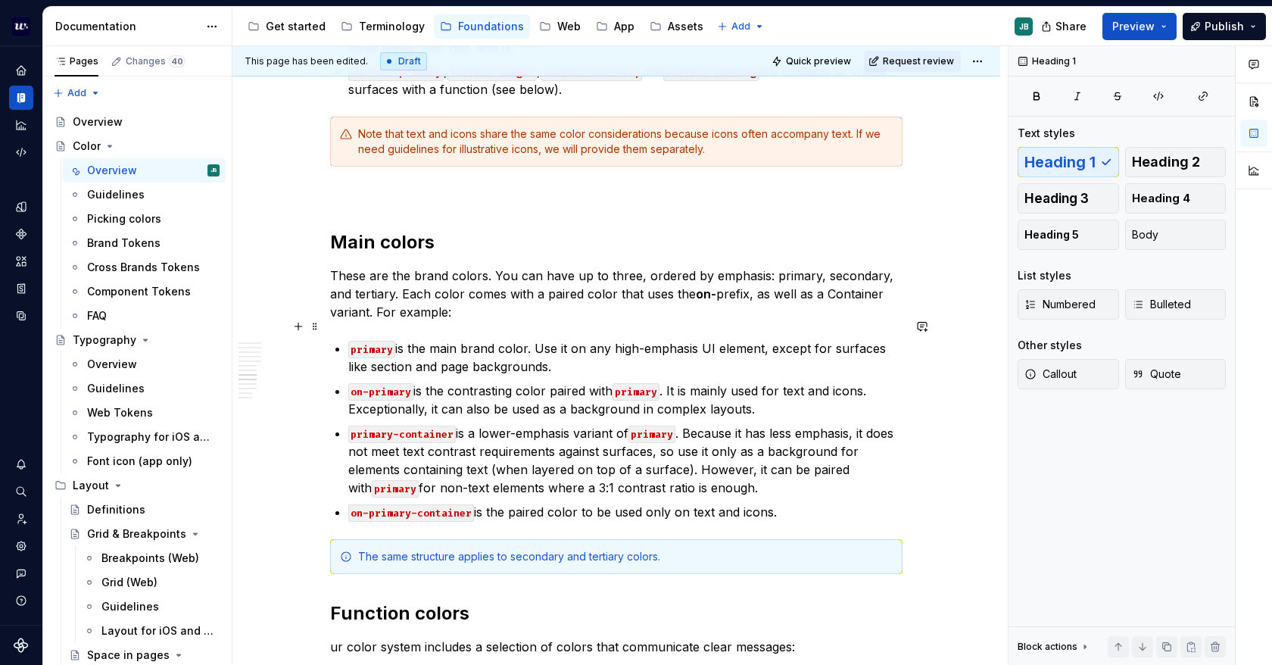
scroll to position [3257, 0]
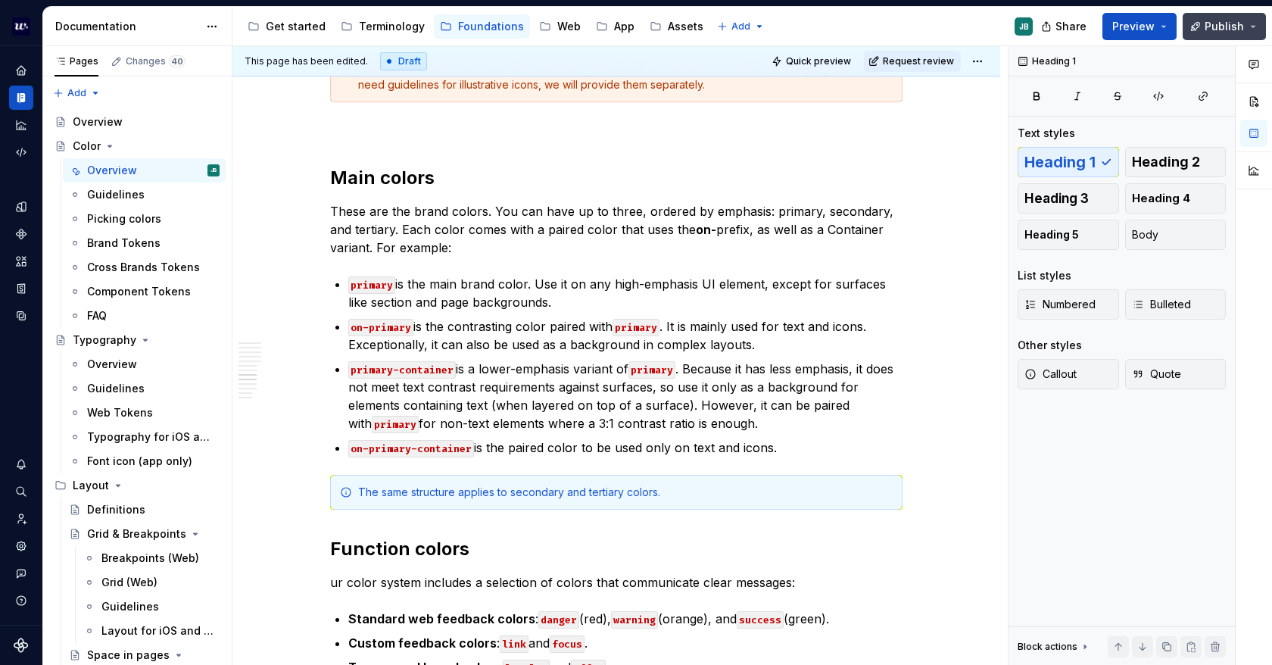
click at [1210, 23] on span "Publish" at bounding box center [1224, 26] width 39 height 15
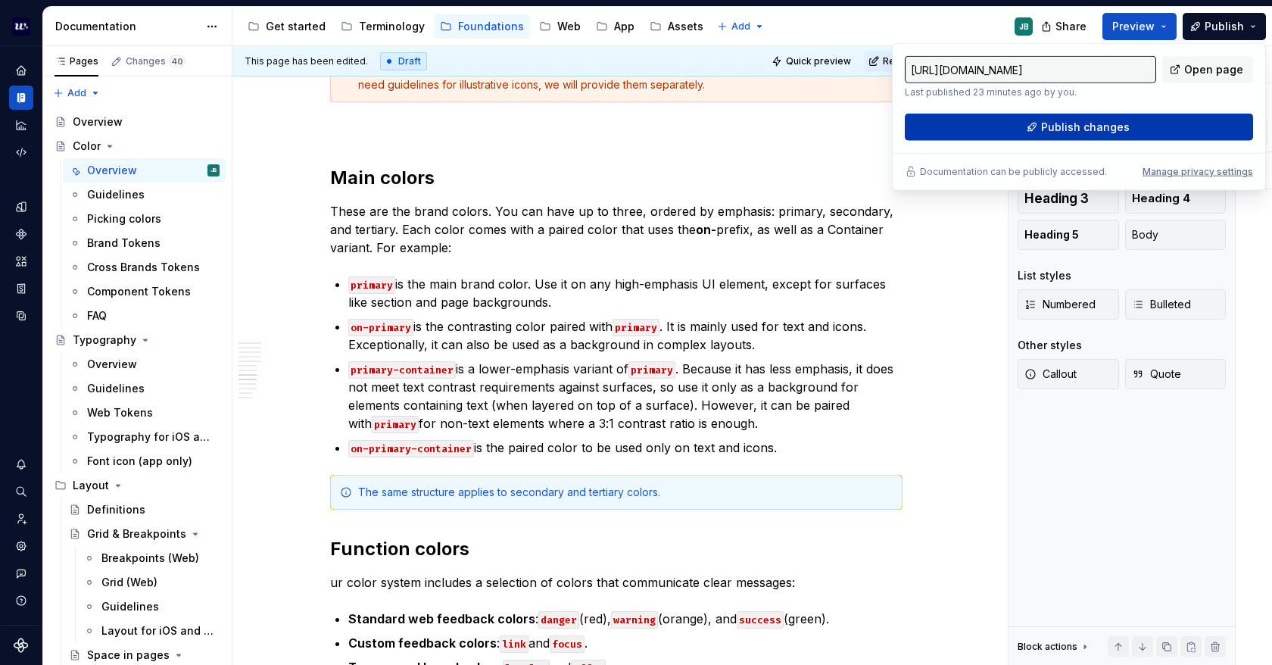
click at [1049, 134] on button "Publish changes" at bounding box center [1079, 127] width 348 height 27
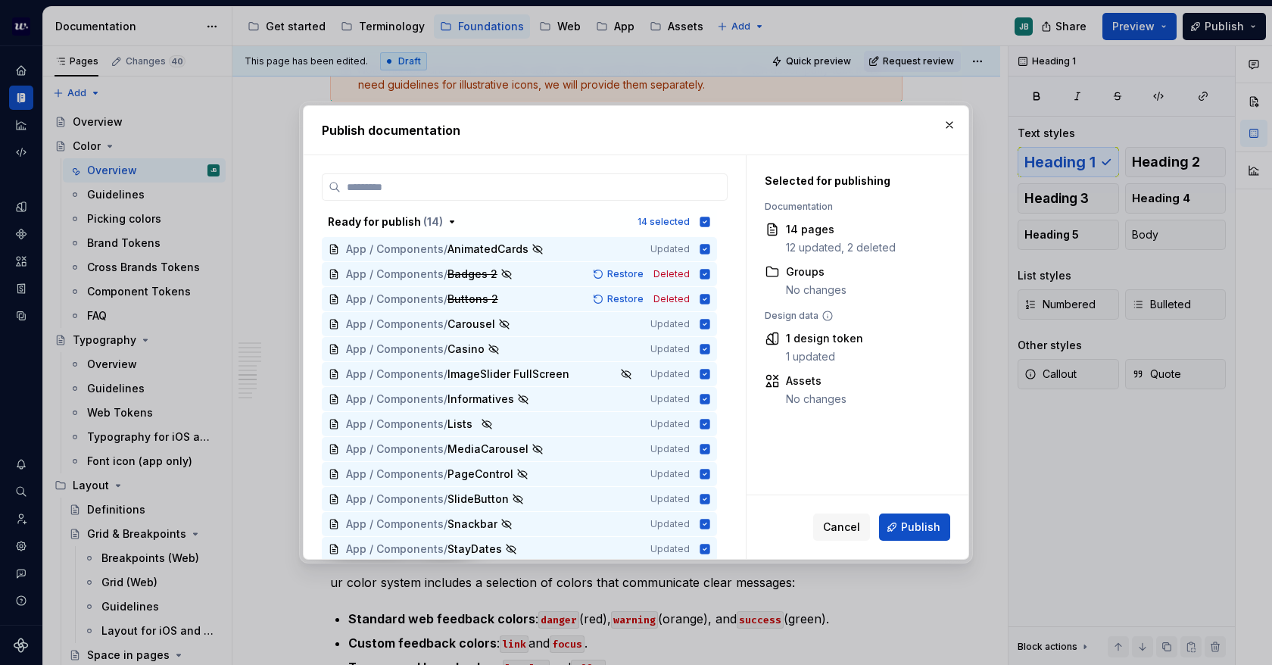
click at [955, 120] on button "button" at bounding box center [949, 124] width 21 height 21
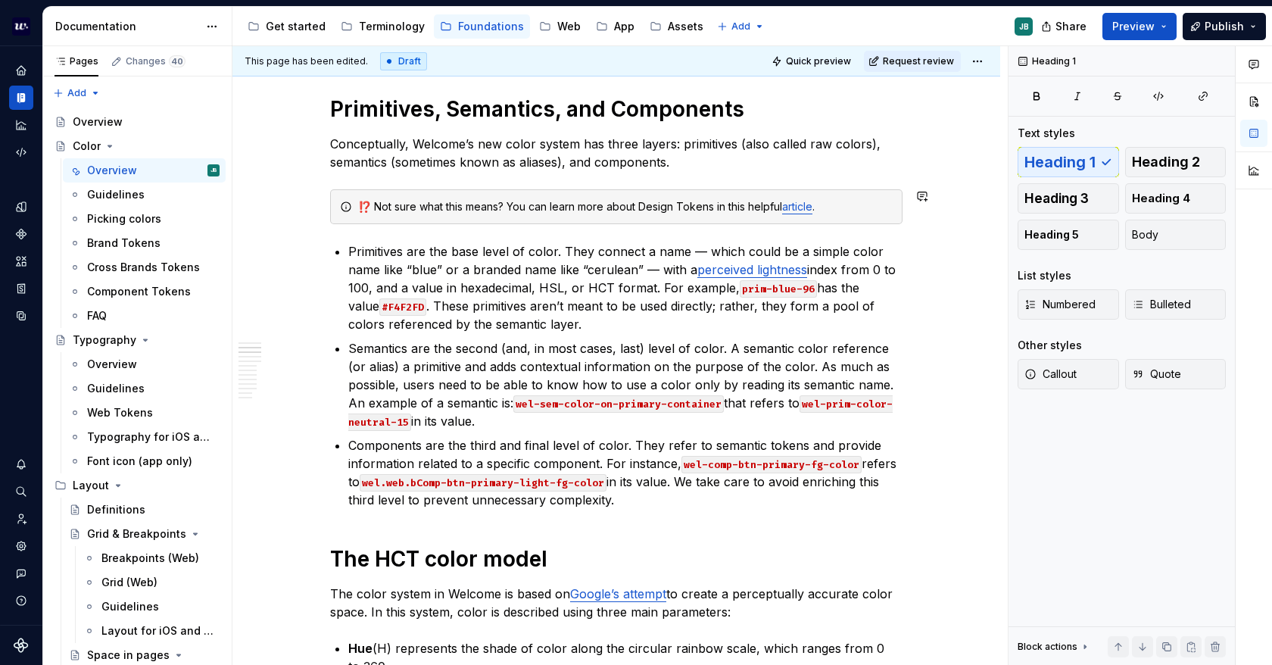
scroll to position [0, 0]
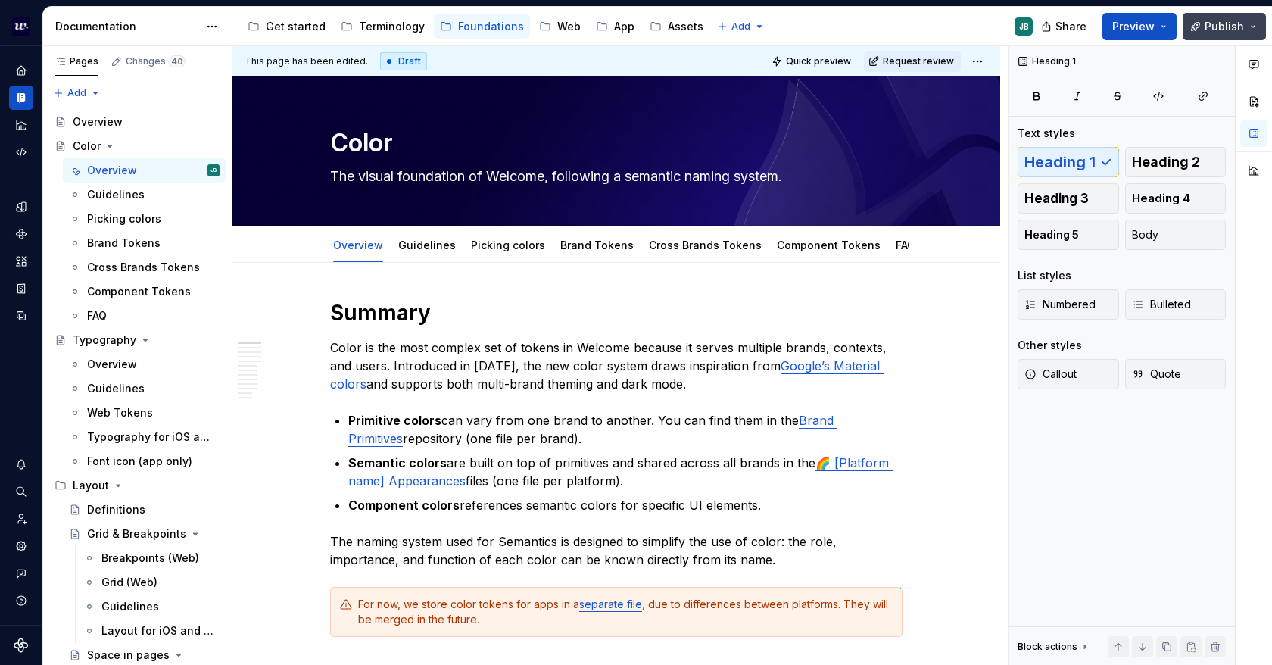
click at [1204, 21] on button "Publish" at bounding box center [1224, 26] width 83 height 27
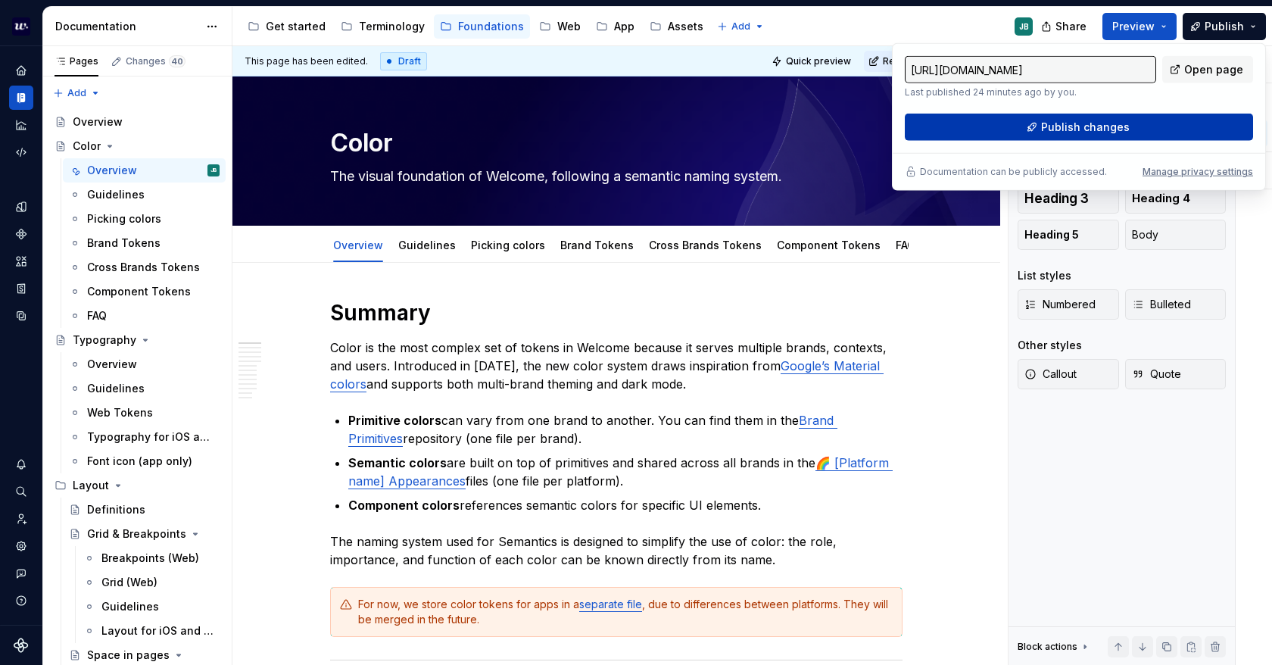
click at [1027, 125] on button "Publish changes" at bounding box center [1079, 127] width 348 height 27
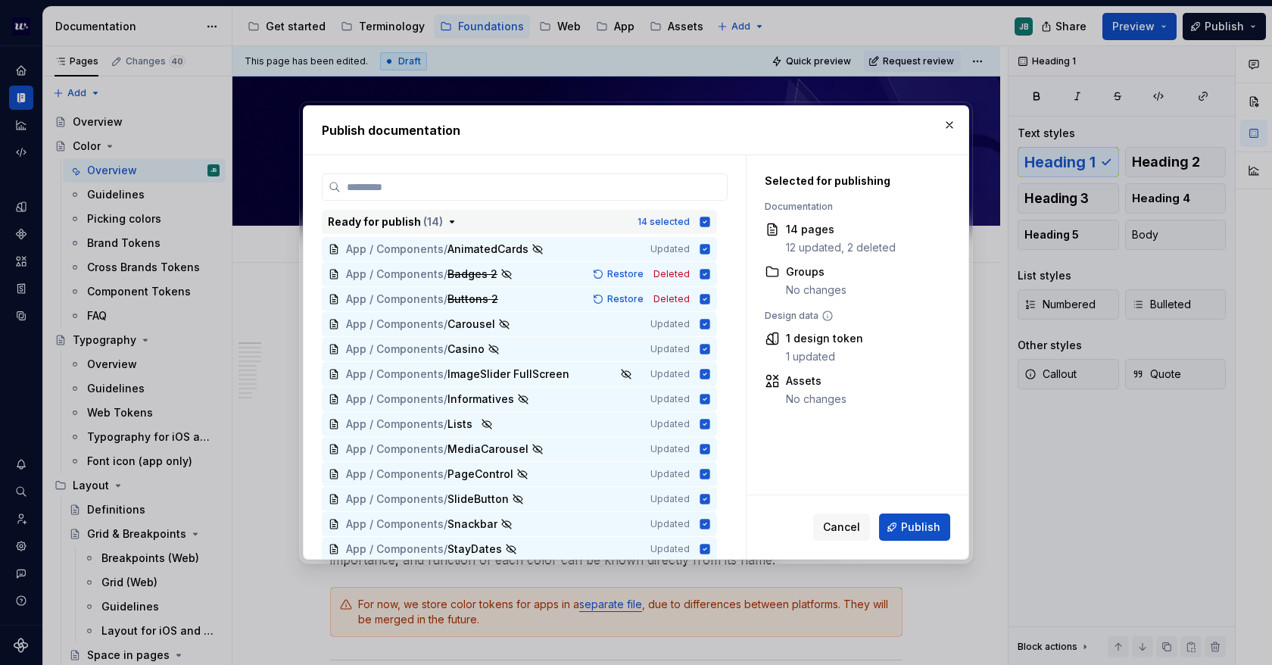
click at [702, 219] on icon "button" at bounding box center [706, 222] width 10 height 10
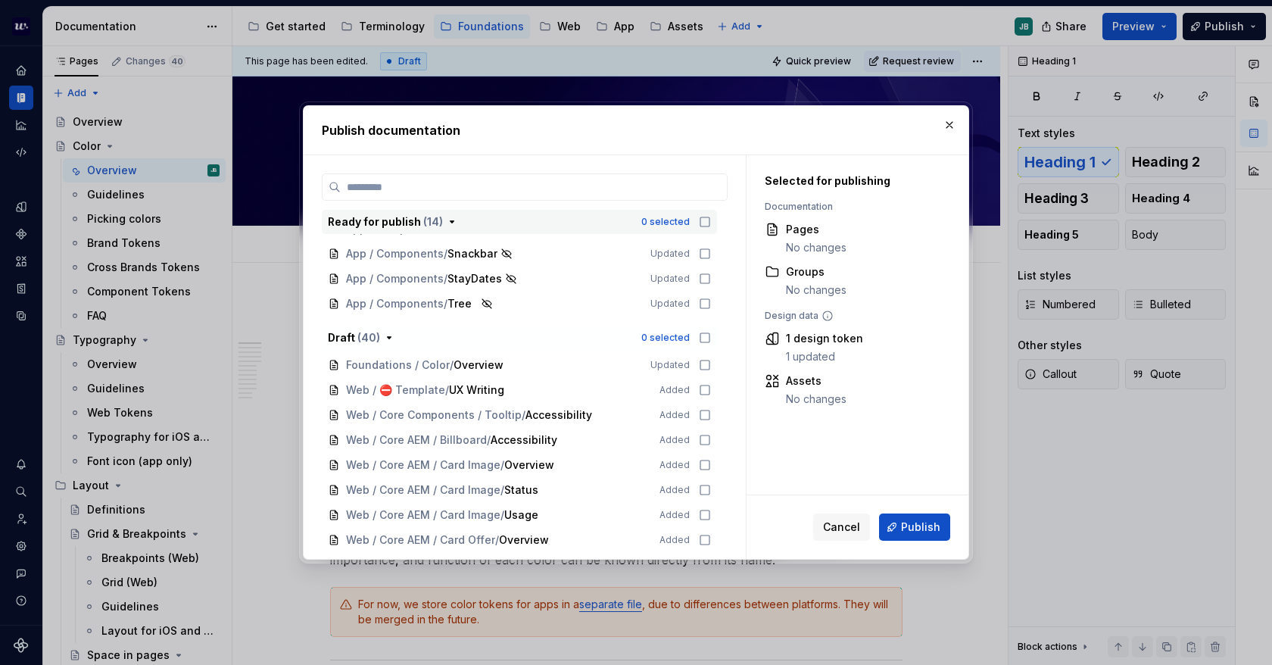
scroll to position [303, 0]
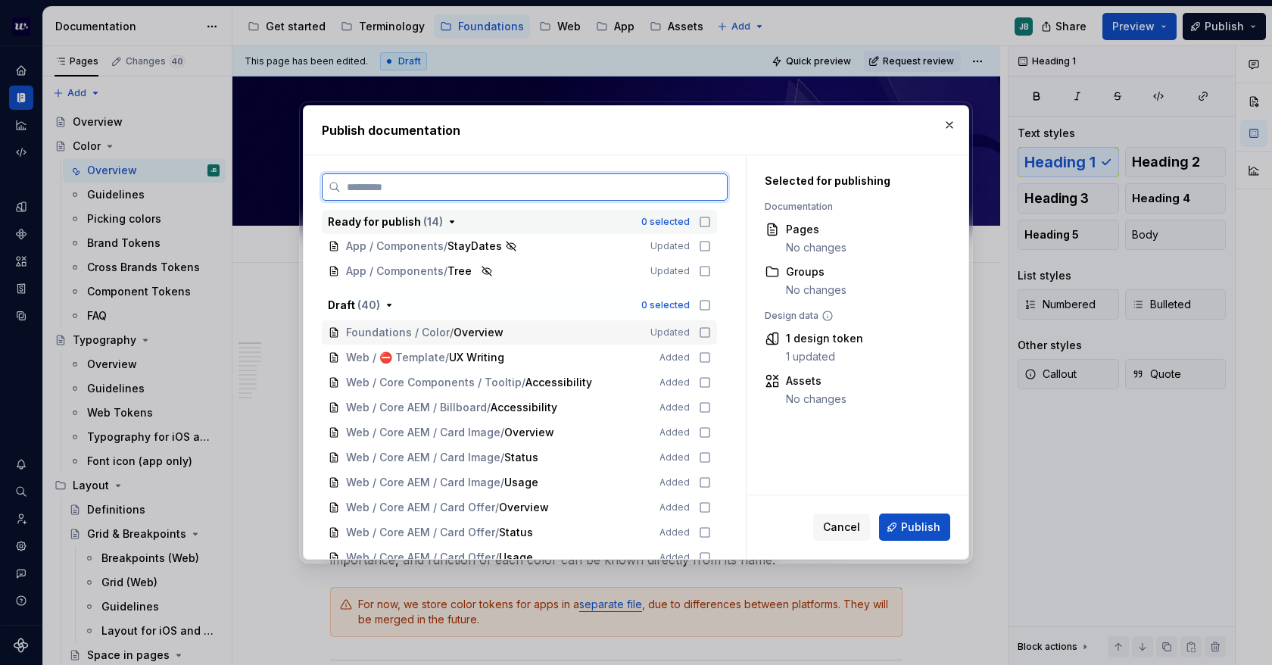
click at [700, 332] on icon at bounding box center [705, 332] width 12 height 12
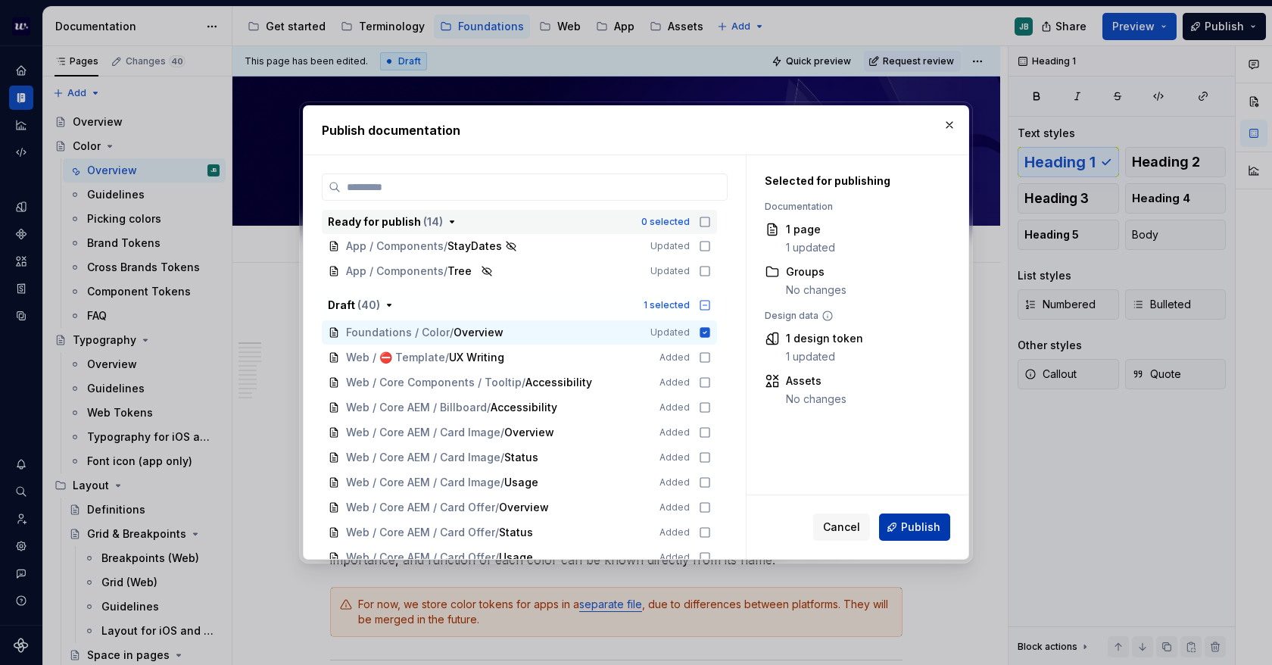
click at [932, 528] on span "Publish" at bounding box center [920, 527] width 39 height 15
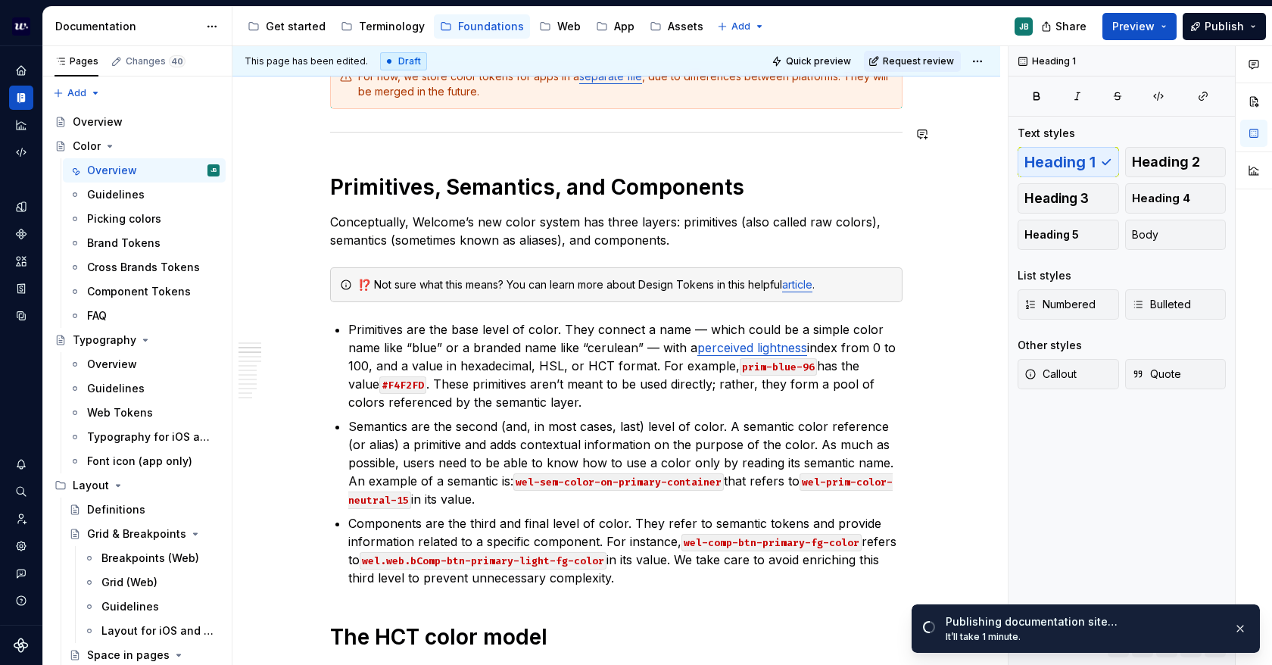
scroll to position [530, 0]
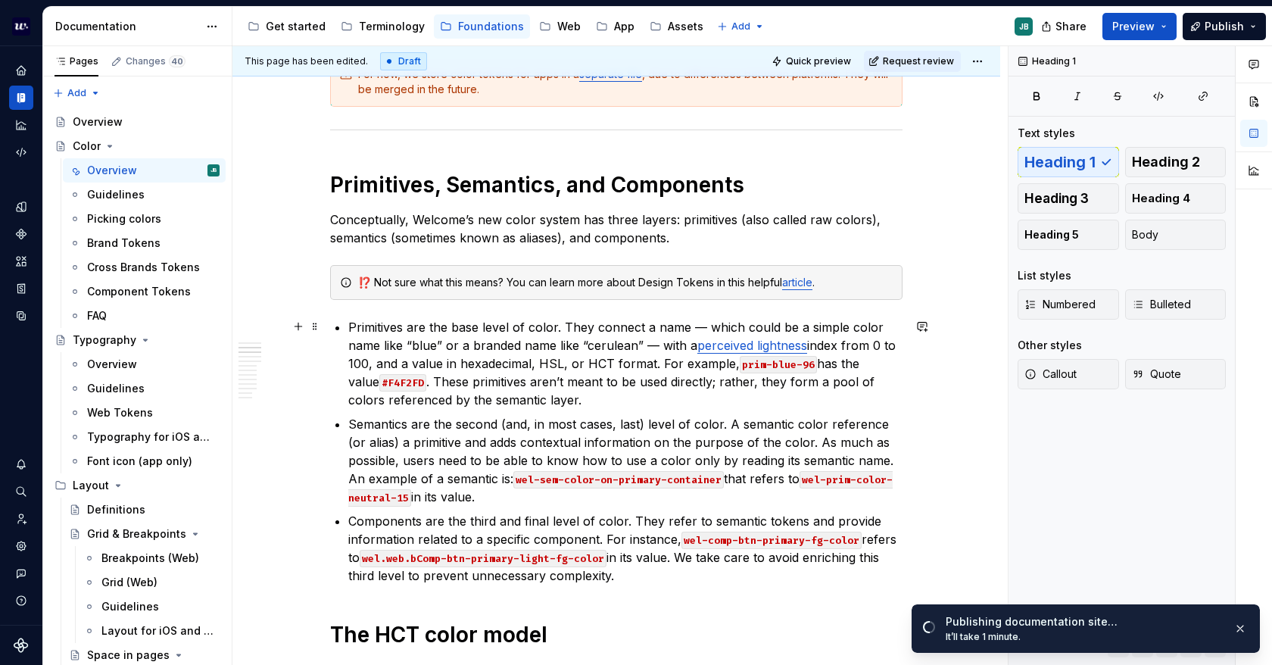
drag, startPoint x: 736, startPoint y: 360, endPoint x: 748, endPoint y: 357, distance: 12.5
click at [740, 359] on code "prim-blue-96" at bounding box center [778, 364] width 77 height 17
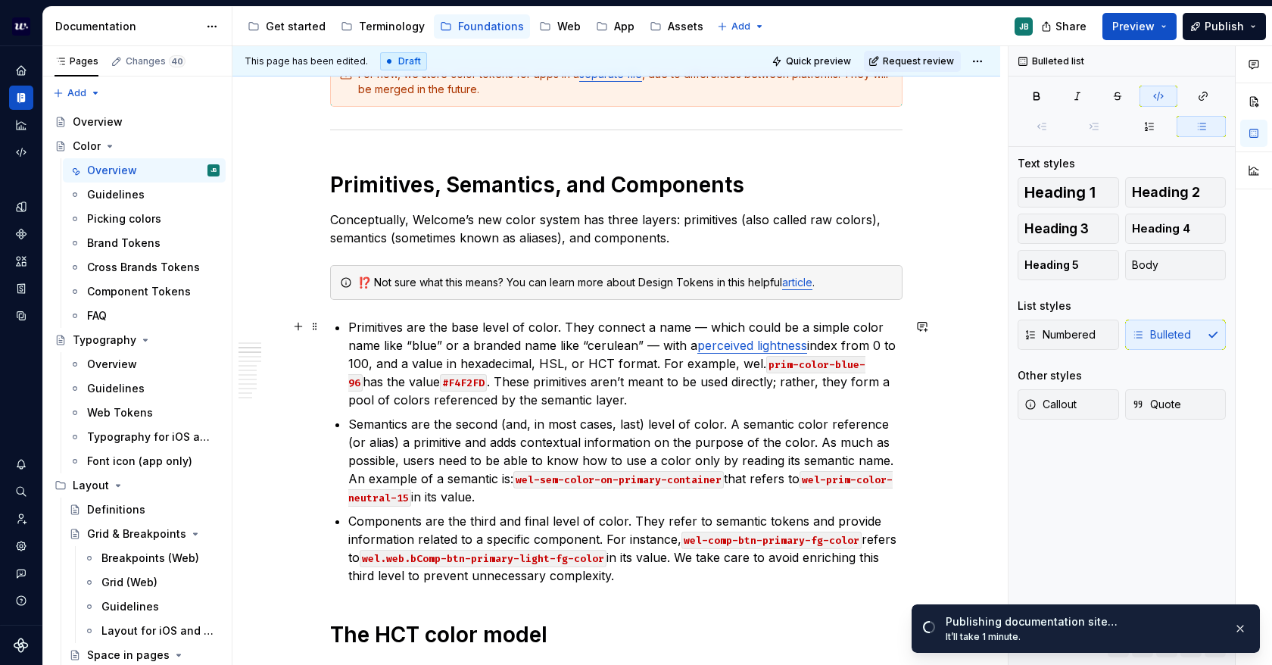
click at [760, 356] on code "prim-color-blue-96" at bounding box center [606, 374] width 517 height 36
click at [1081, 331] on button "button" at bounding box center [1085, 334] width 21 height 21
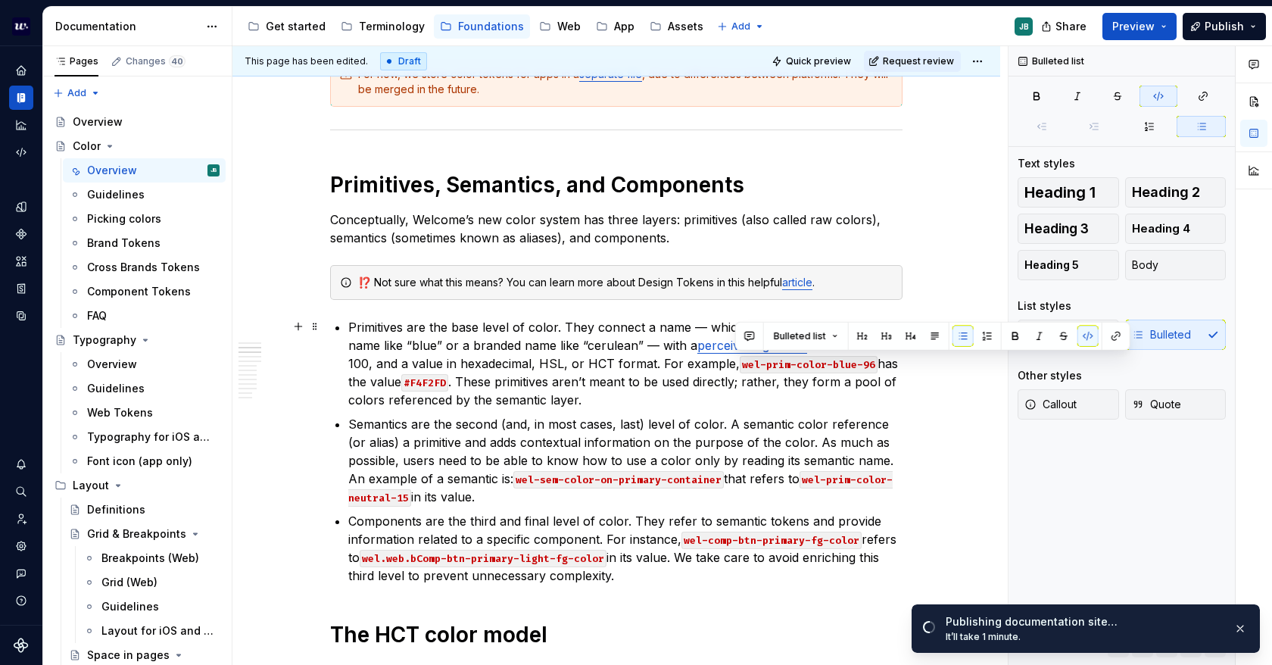
click at [808, 392] on p "Primitives are the base level of color. They connect a name — which could be a …" at bounding box center [625, 363] width 554 height 91
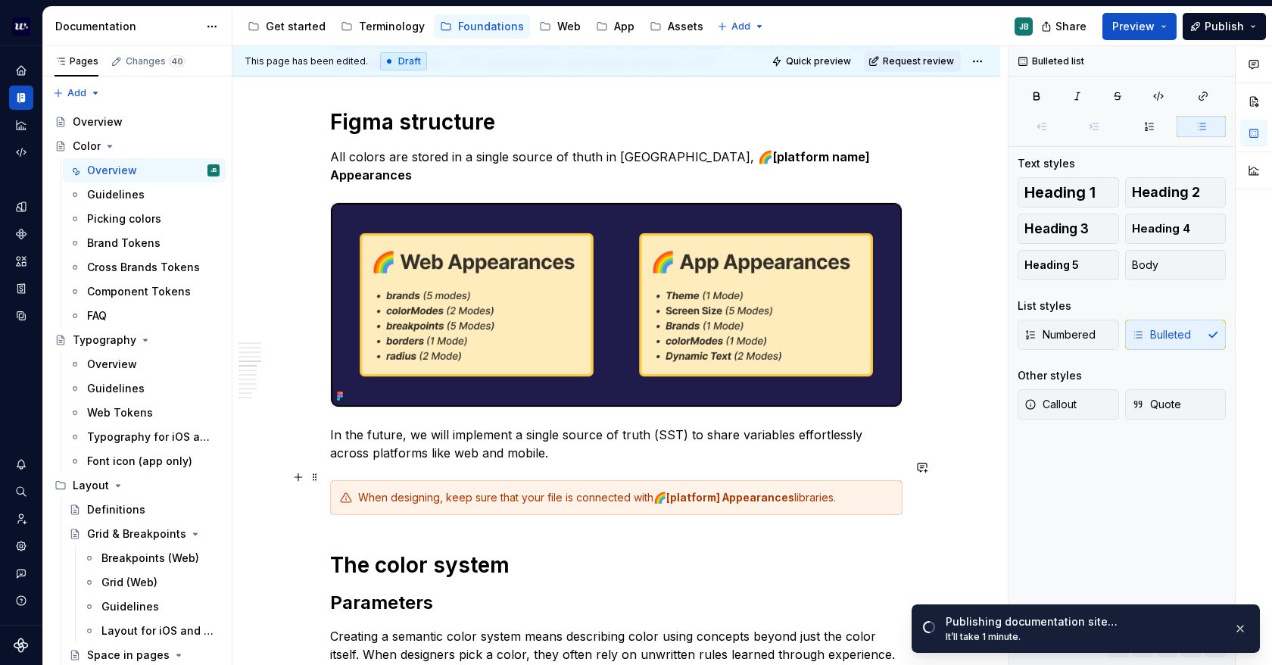
scroll to position [1818, 0]
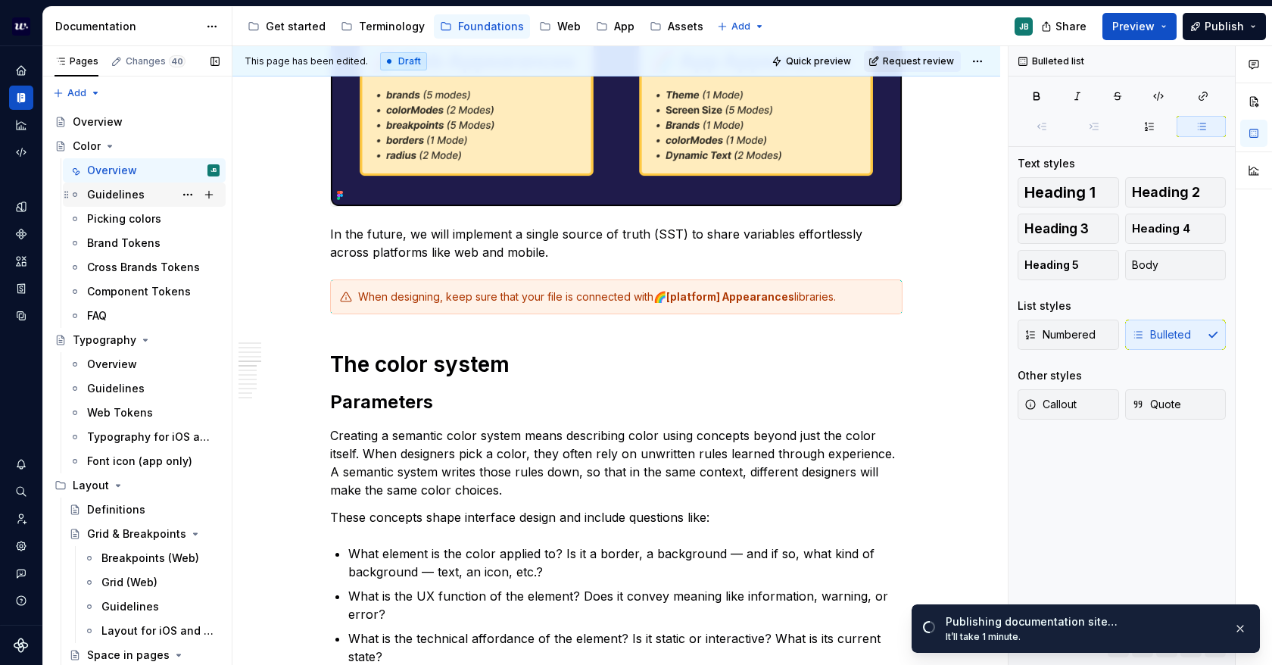
click at [117, 187] on div "Guidelines" at bounding box center [116, 194] width 58 height 15
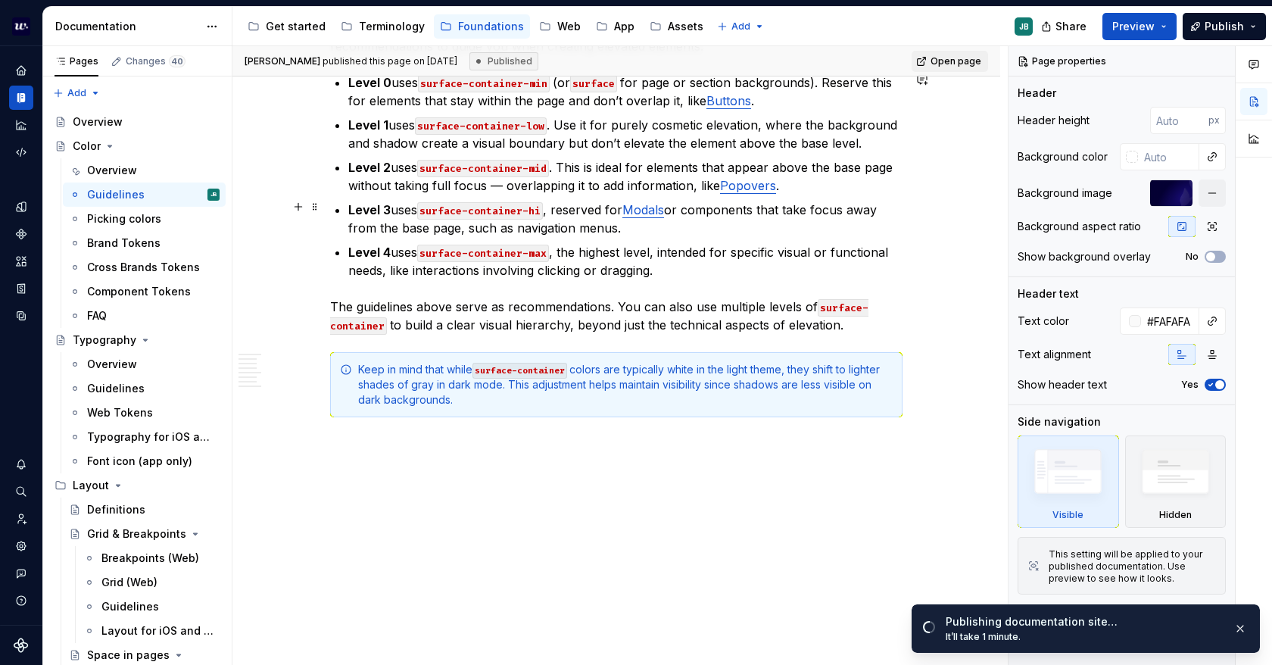
scroll to position [3093, 0]
click at [108, 227] on div "Picking colors" at bounding box center [153, 218] width 133 height 21
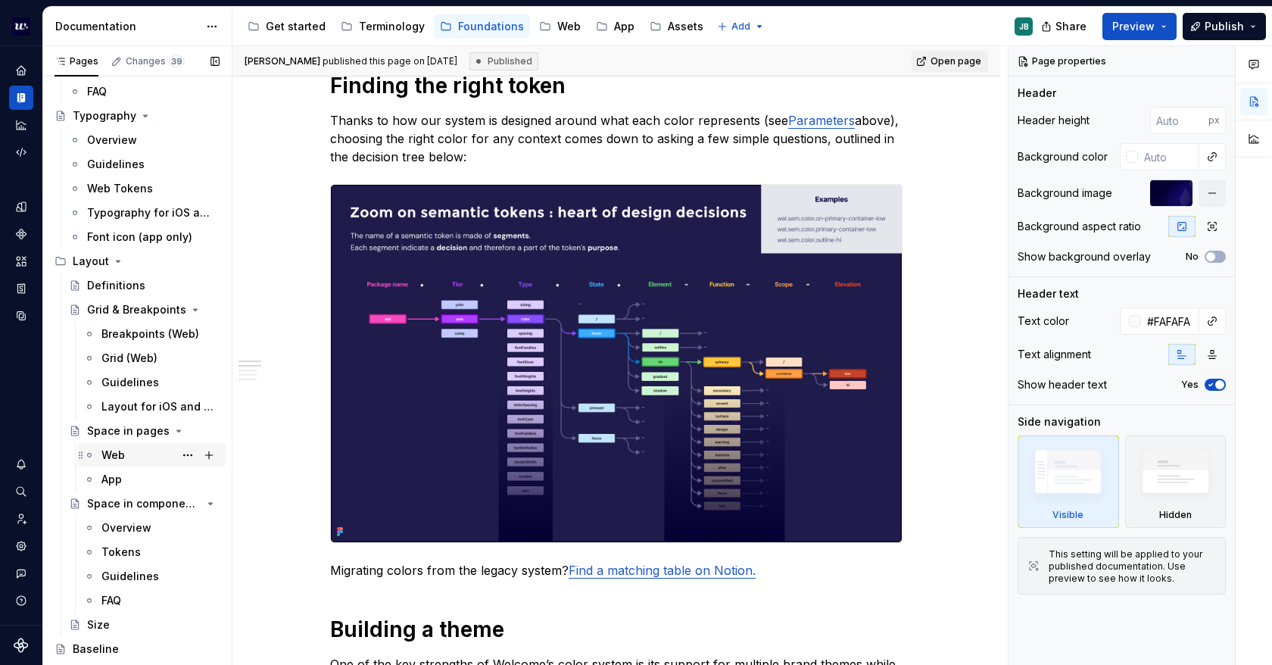
scroll to position [227, 0]
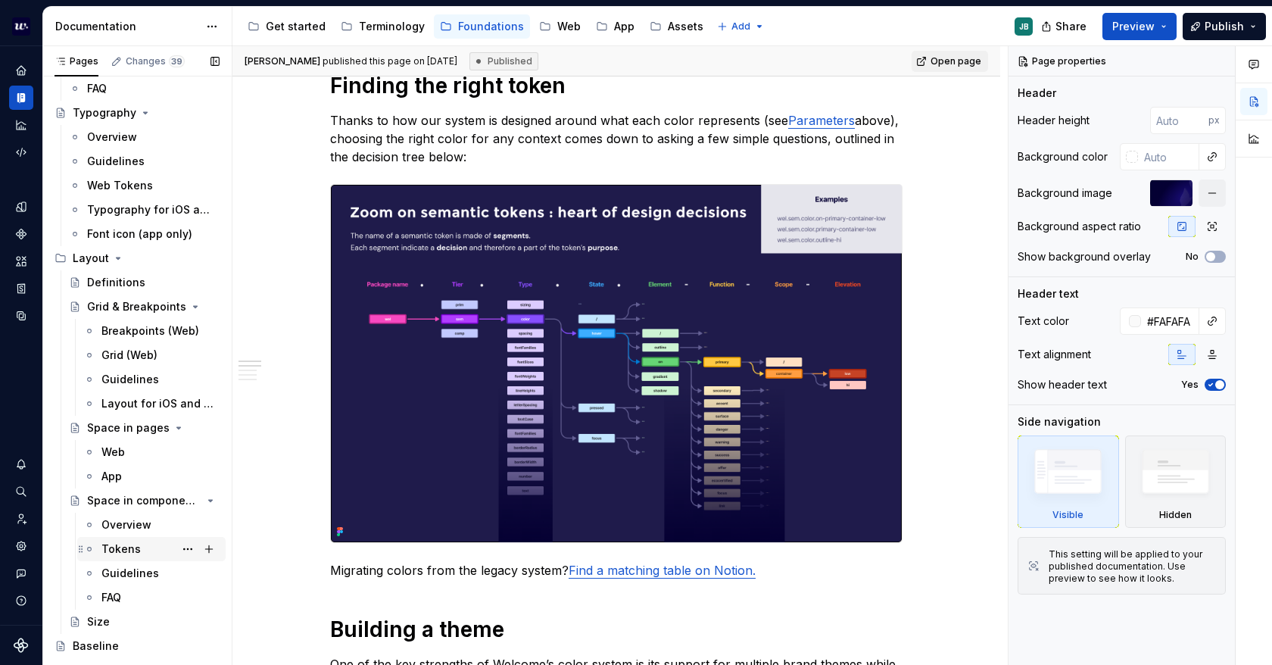
click at [135, 548] on div "Tokens" at bounding box center [120, 549] width 39 height 15
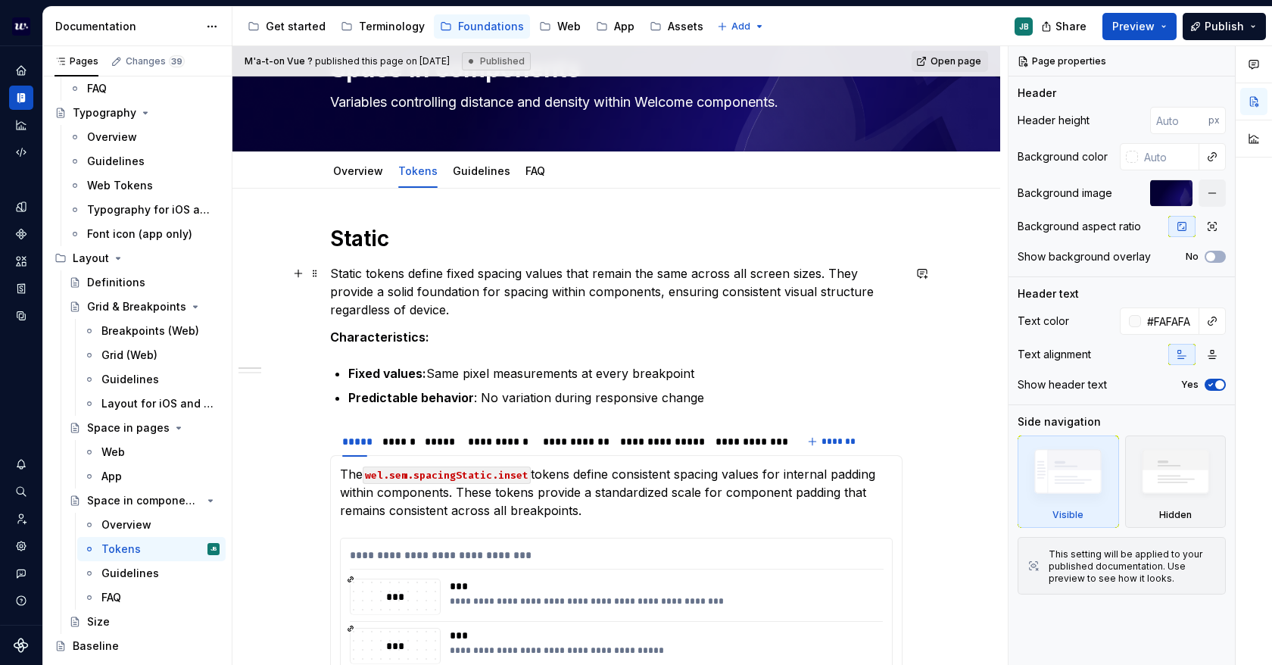
scroll to position [76, 0]
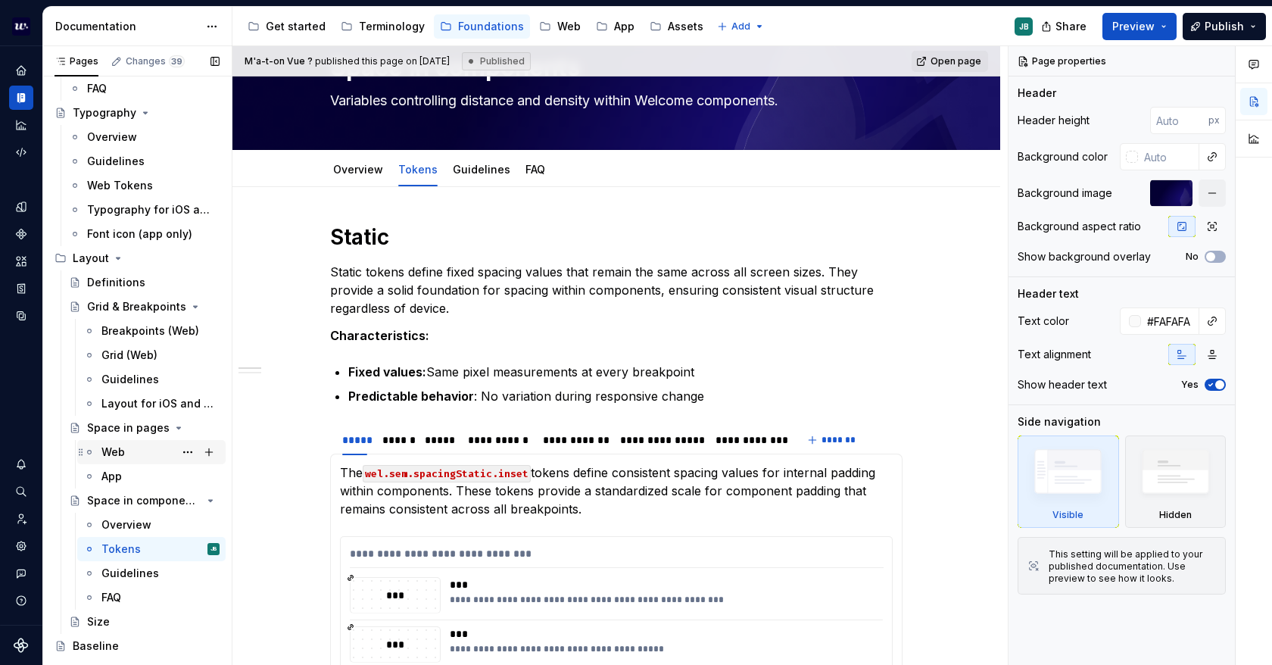
click at [132, 451] on div "Web" at bounding box center [160, 452] width 118 height 21
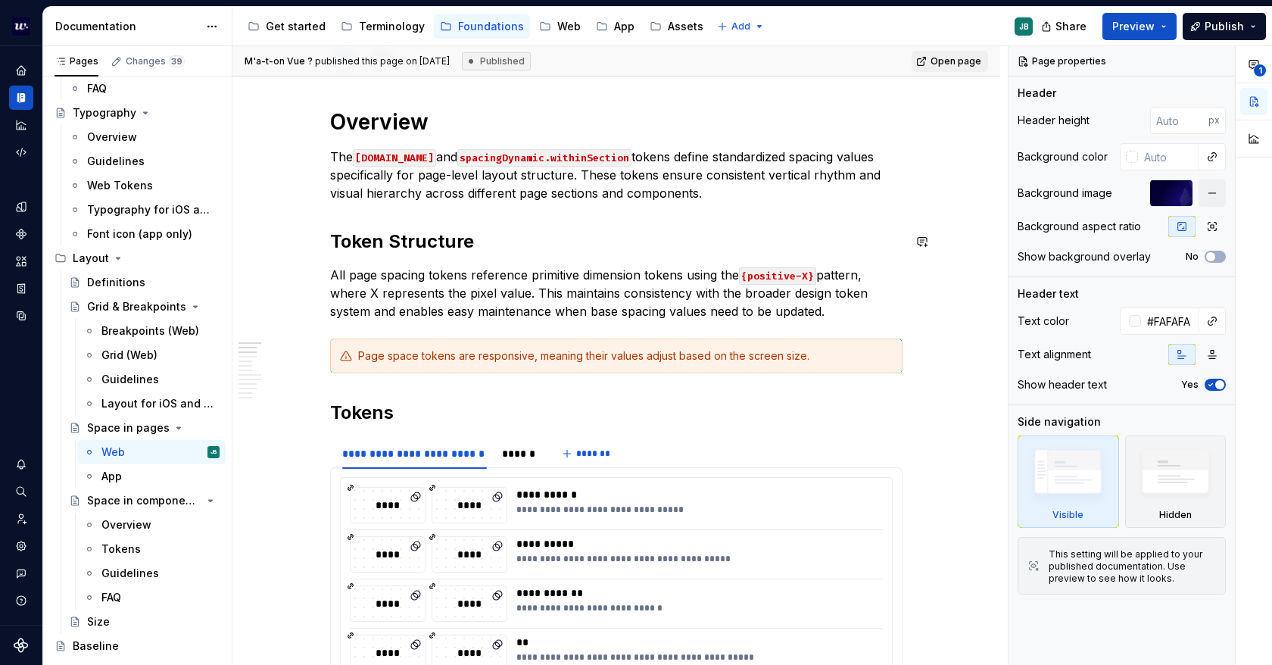
scroll to position [303, 0]
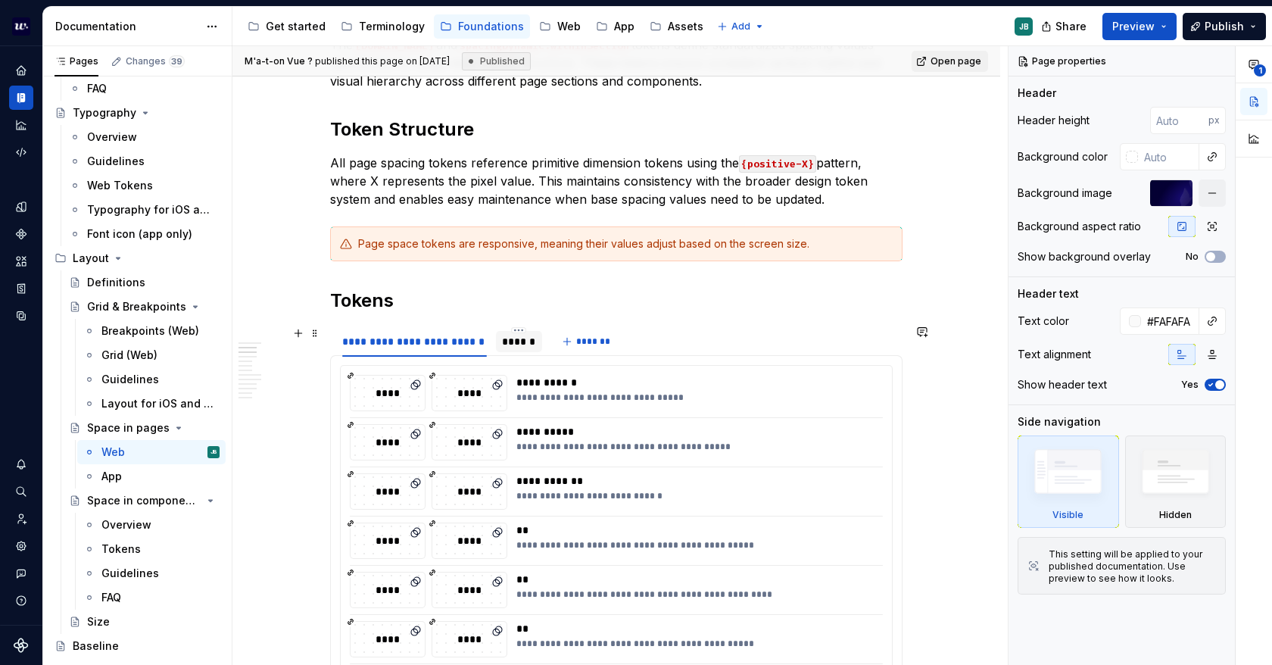
type textarea "*"
click at [513, 336] on div "******" at bounding box center [519, 341] width 34 height 15
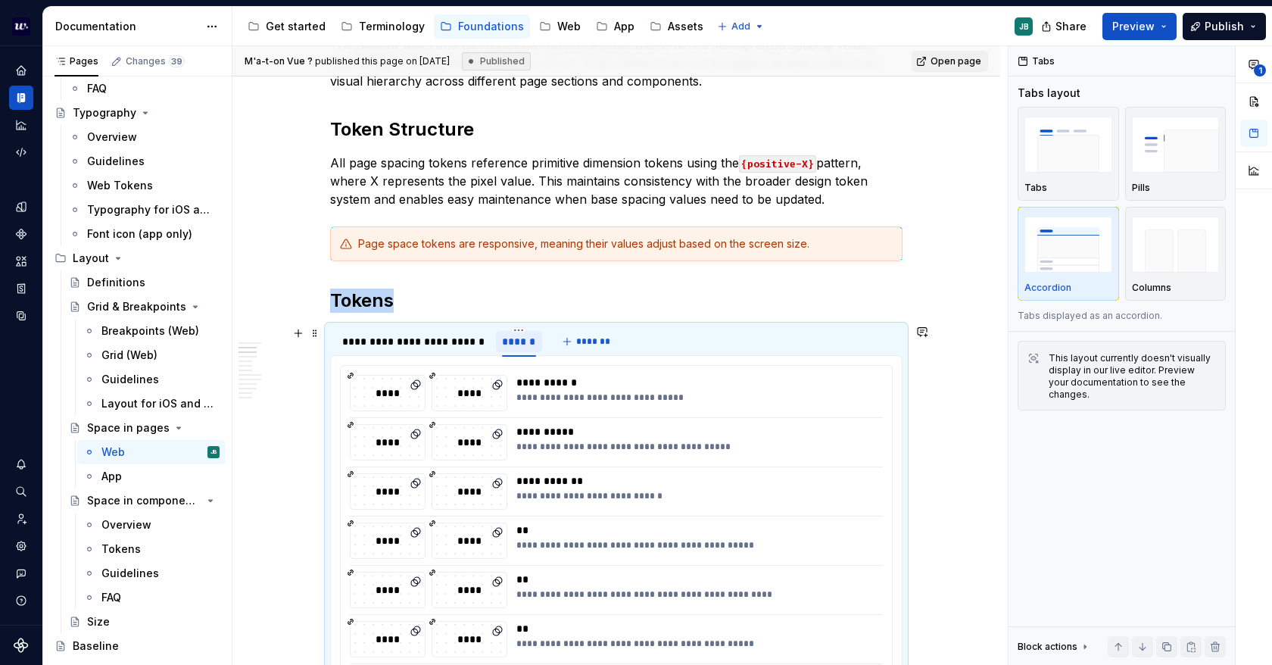
click at [514, 340] on div "******" at bounding box center [519, 341] width 34 height 15
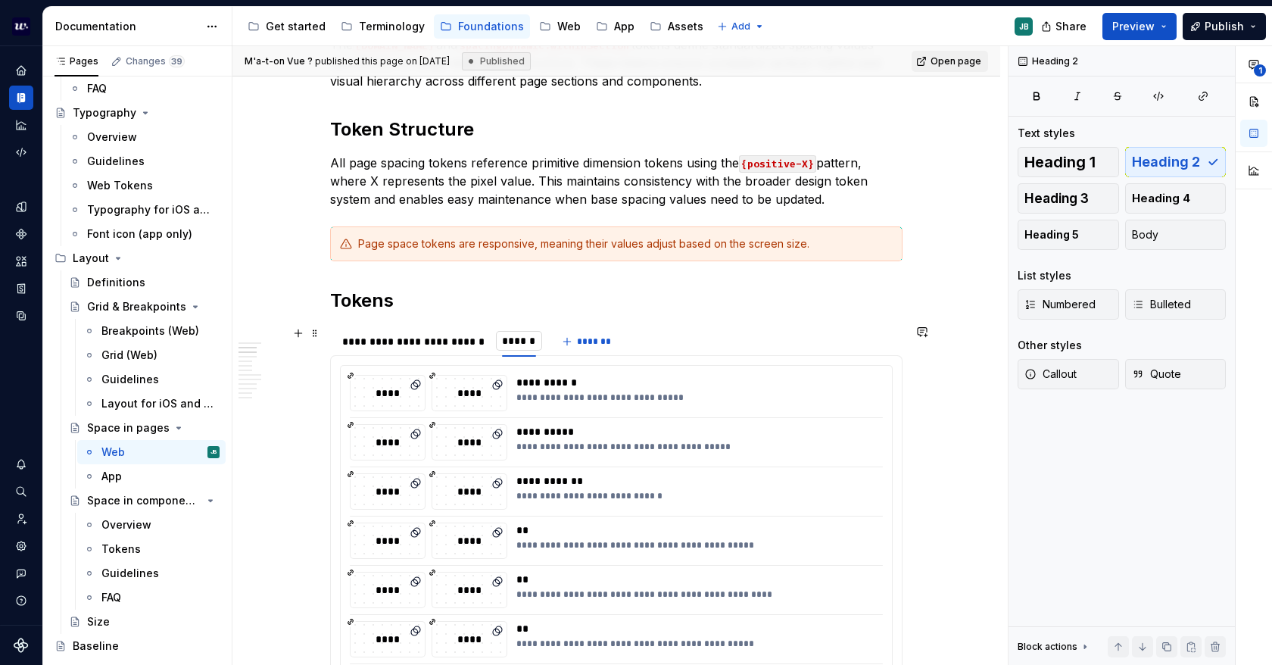
click at [504, 337] on input "******" at bounding box center [519, 340] width 47 height 27
type input "**********"
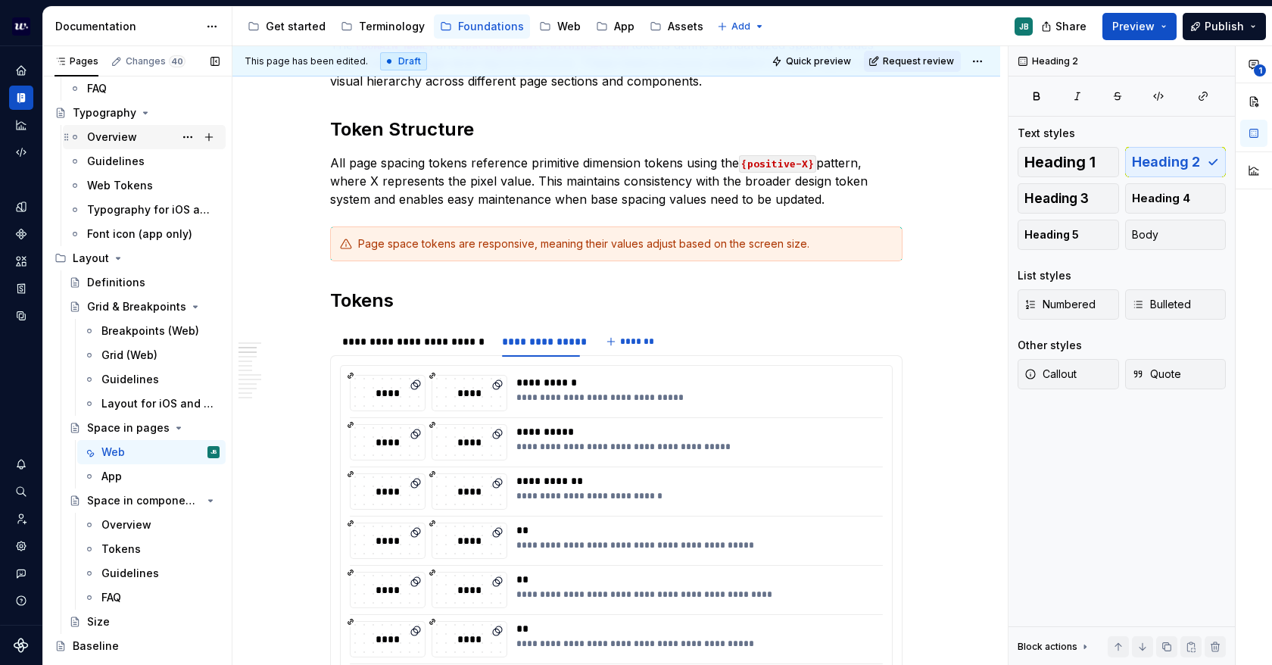
click at [135, 130] on div "Overview" at bounding box center [153, 136] width 133 height 21
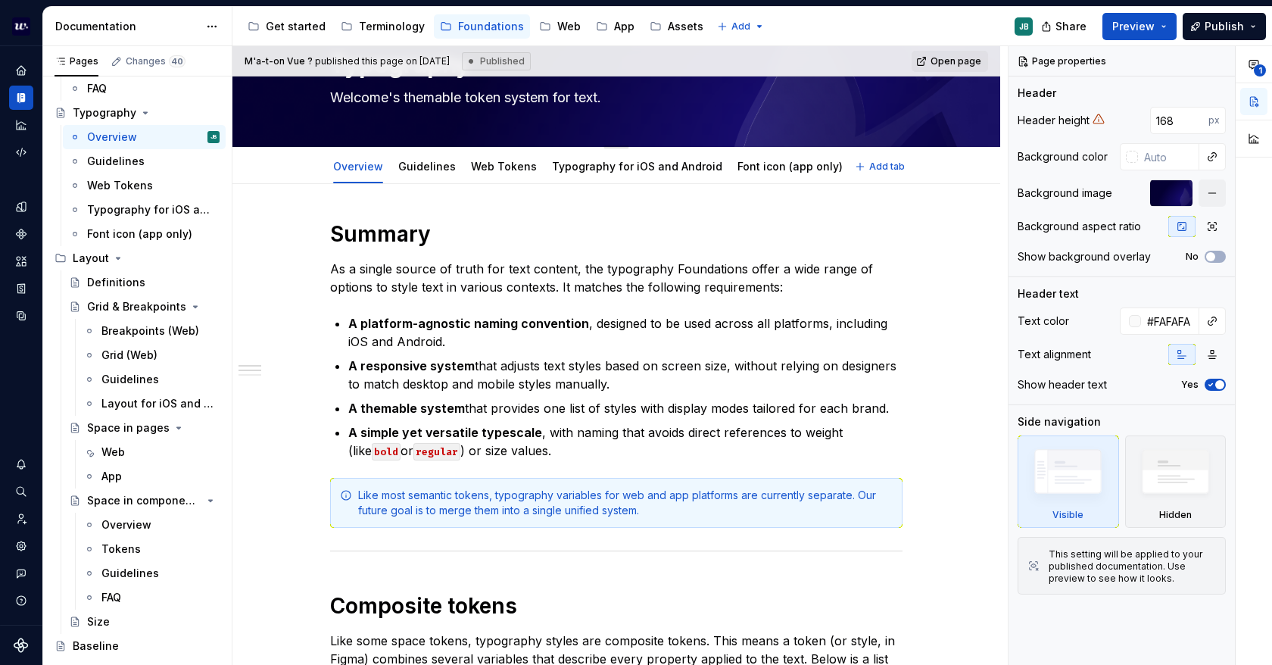
scroll to position [76, 0]
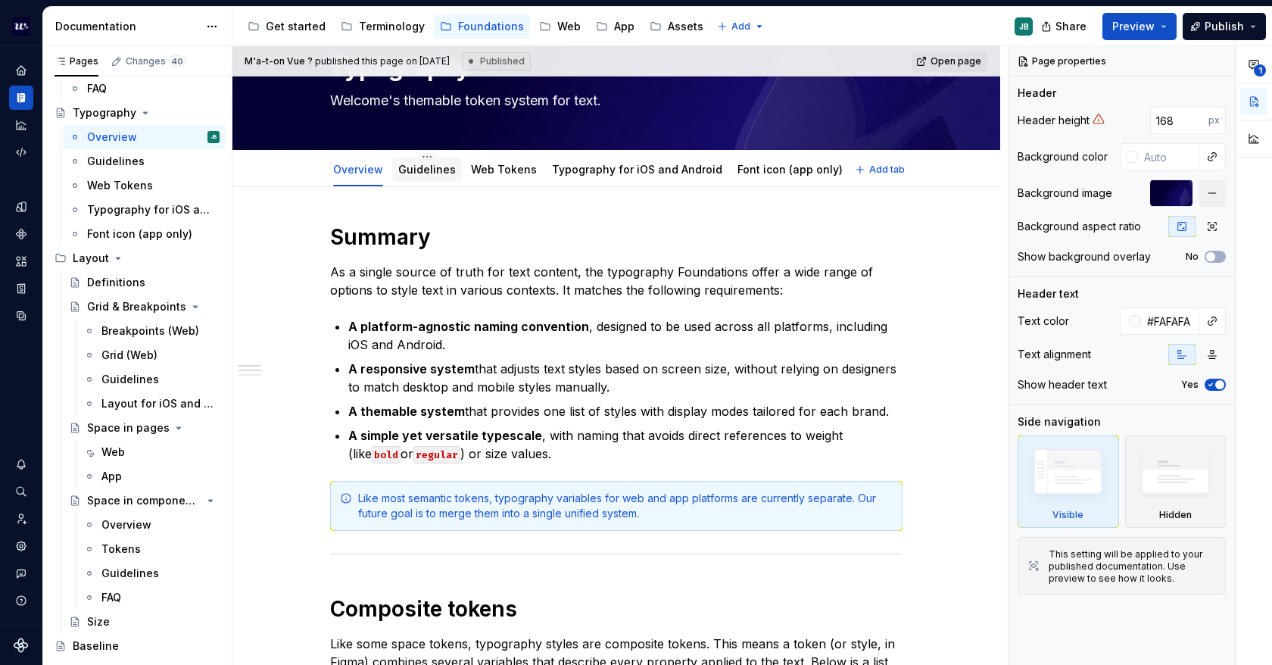
click at [433, 168] on link "Guidelines" at bounding box center [427, 169] width 58 height 13
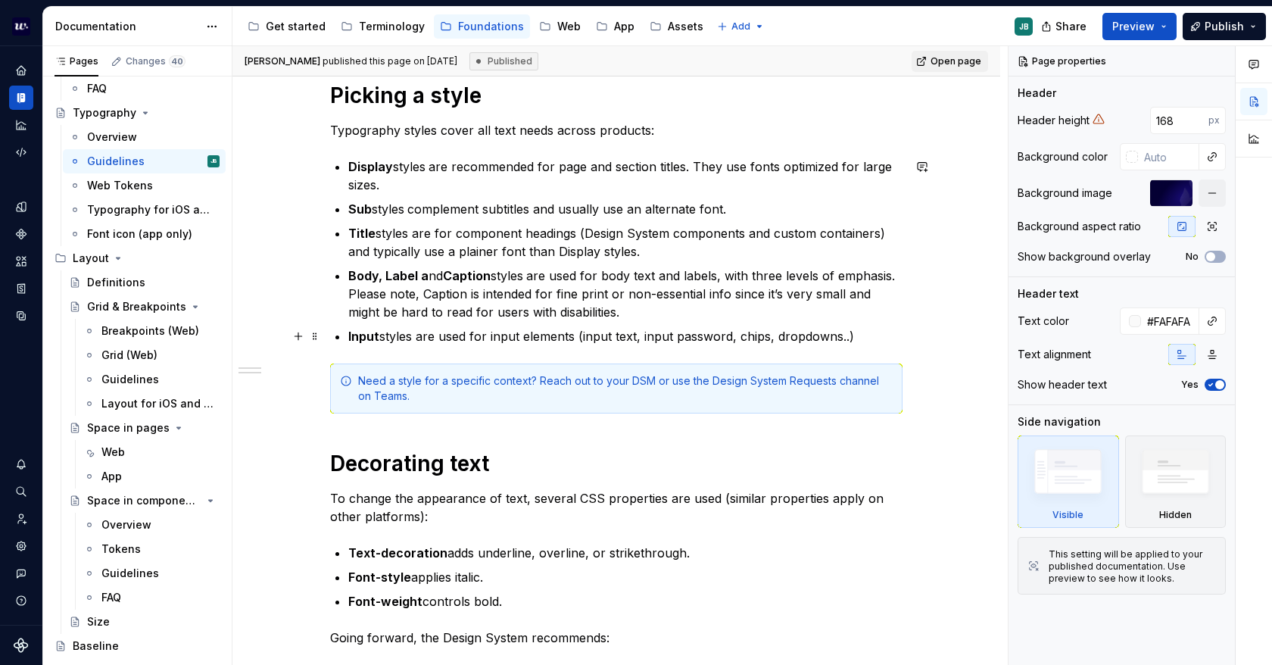
scroll to position [151, 0]
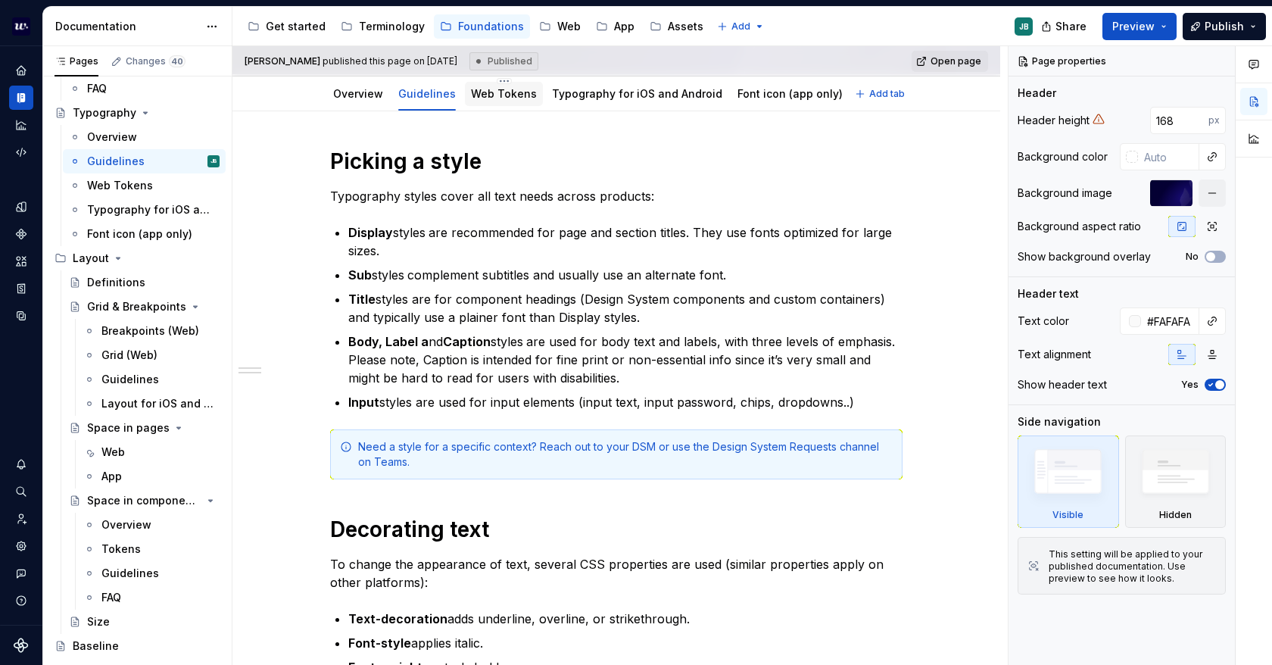
click at [489, 93] on link "Web Tokens" at bounding box center [504, 93] width 66 height 13
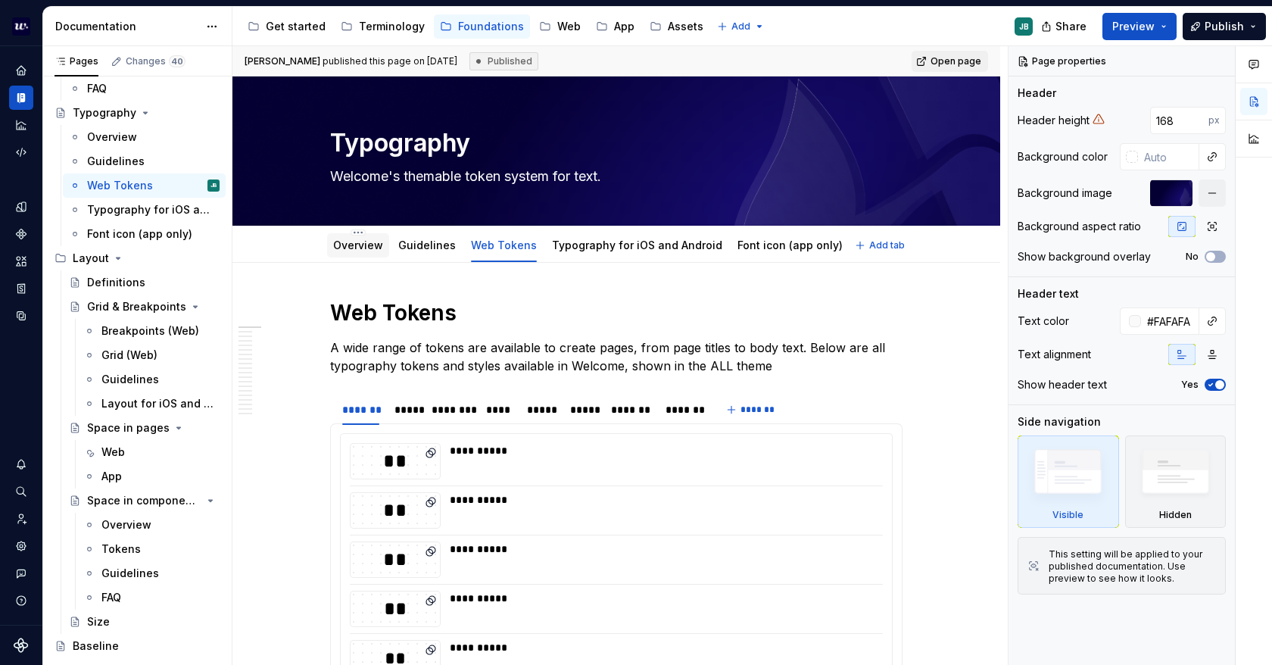
click at [353, 245] on link "Overview" at bounding box center [358, 245] width 50 height 13
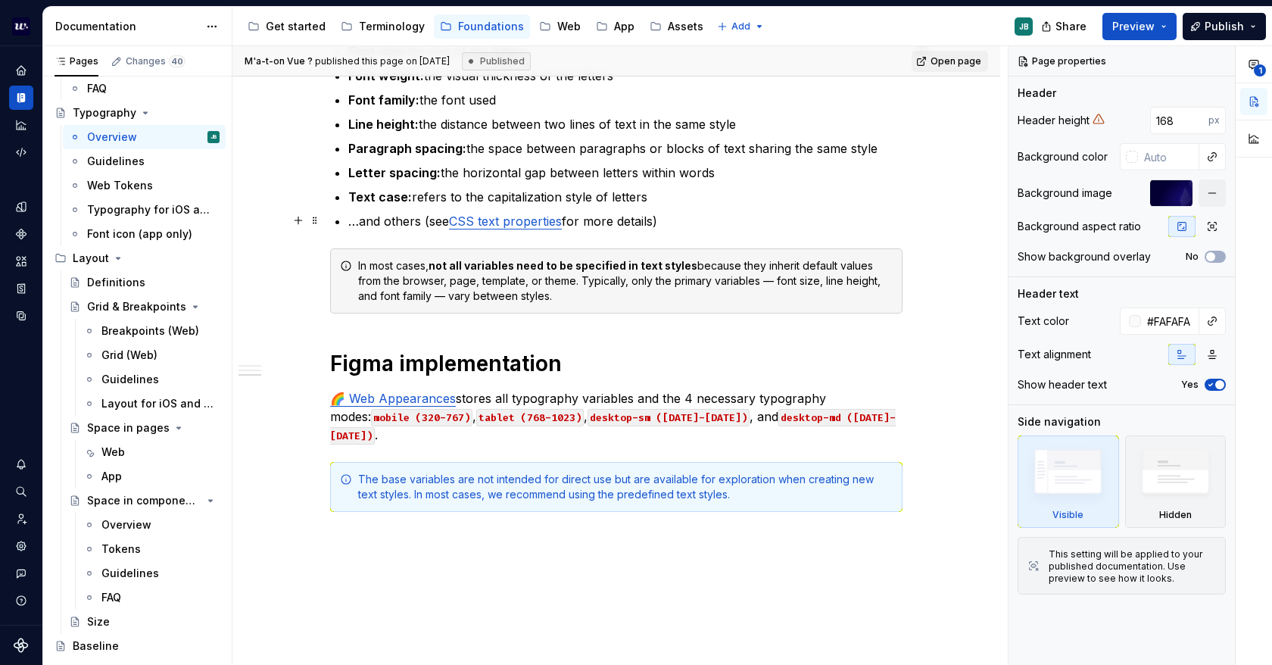
scroll to position [757, 0]
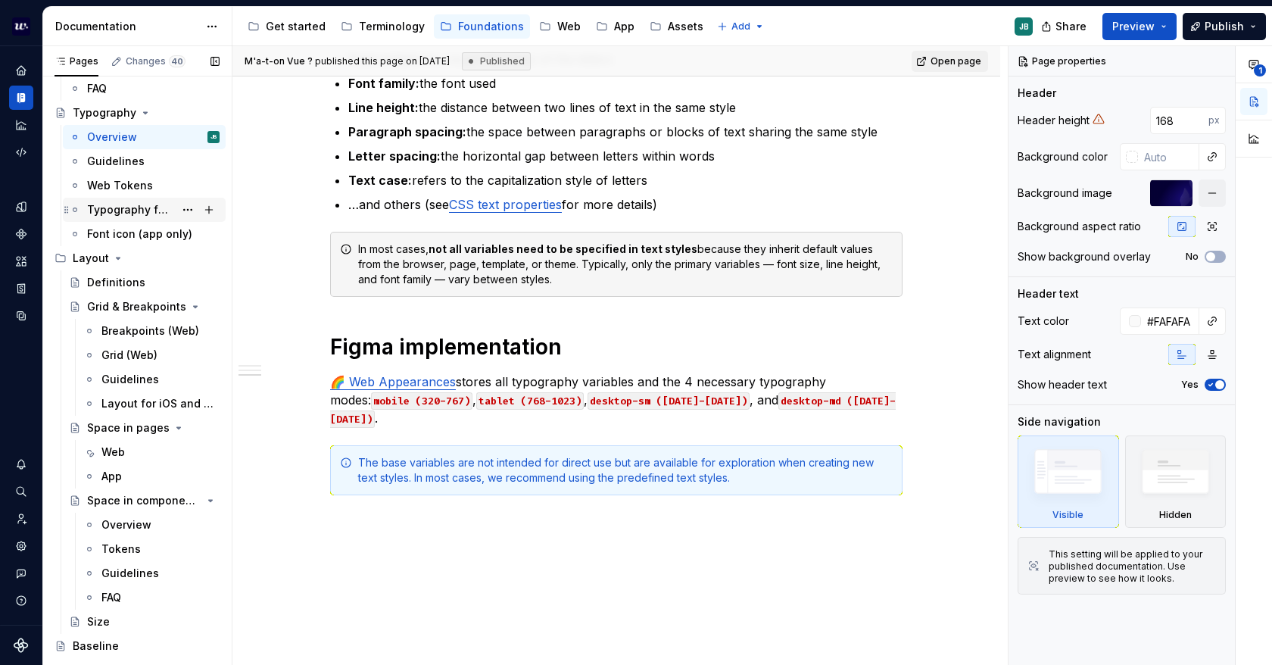
click at [120, 203] on div "Typography for iOS and Android" at bounding box center [130, 209] width 87 height 15
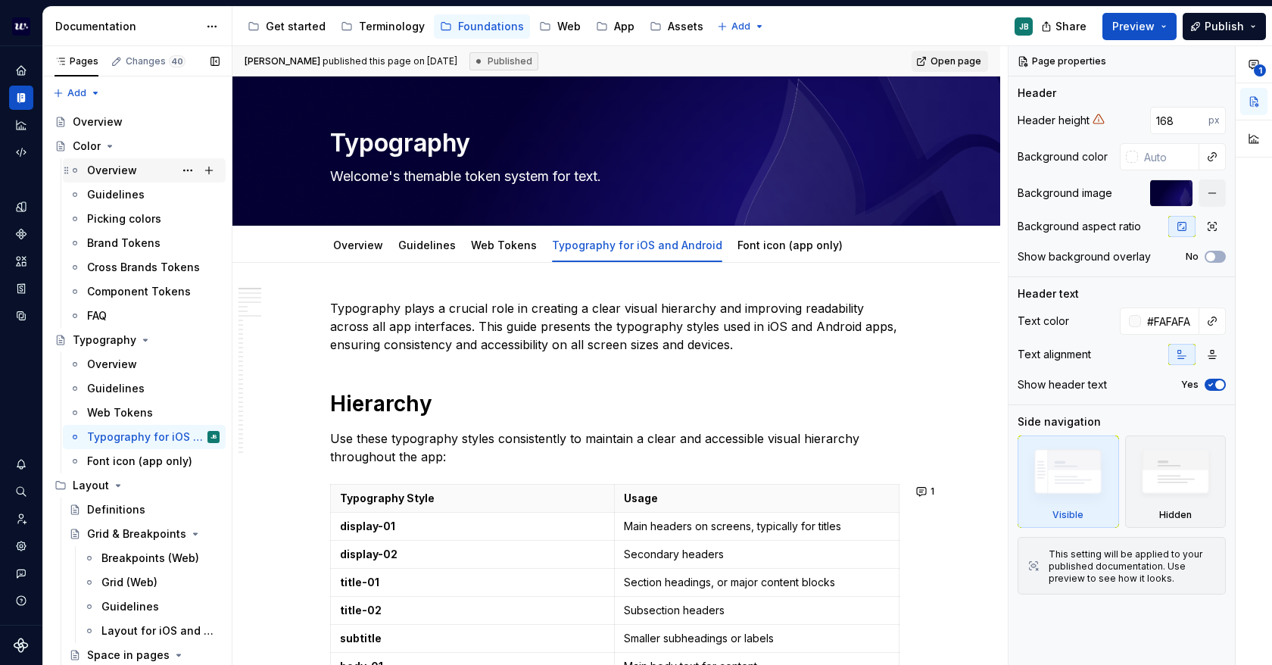
click at [133, 175] on div "Overview" at bounding box center [112, 170] width 50 height 15
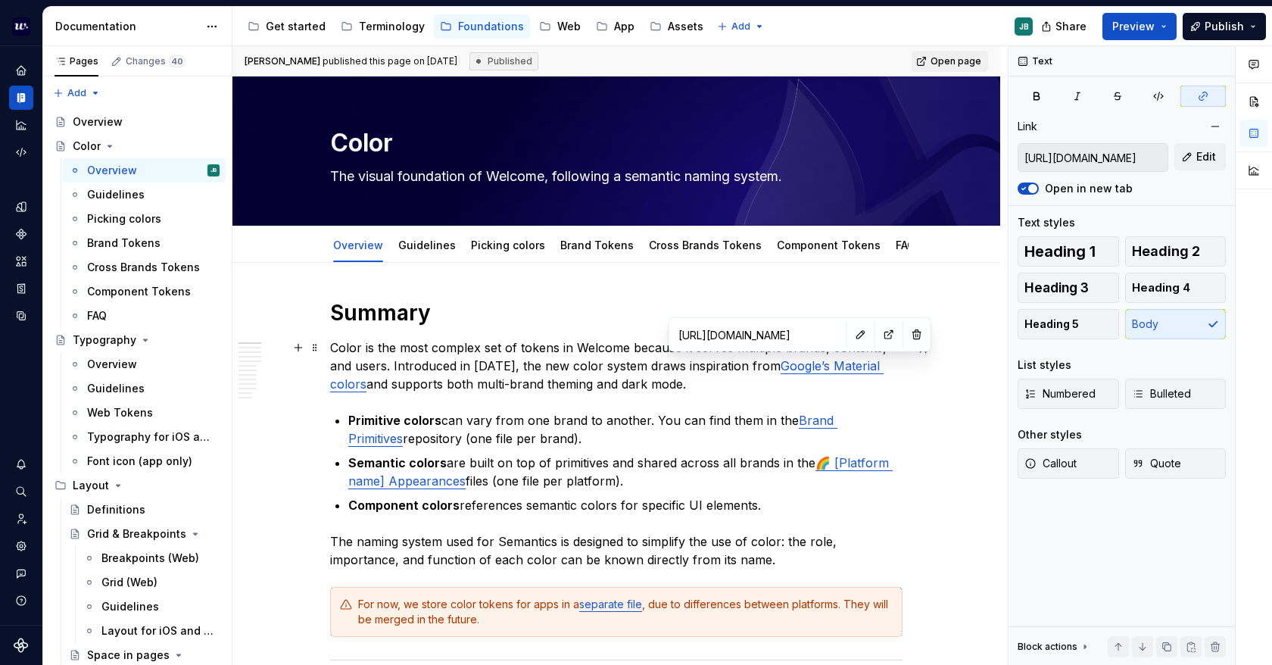
click at [792, 364] on link "Google’s Material colors" at bounding box center [607, 374] width 554 height 33
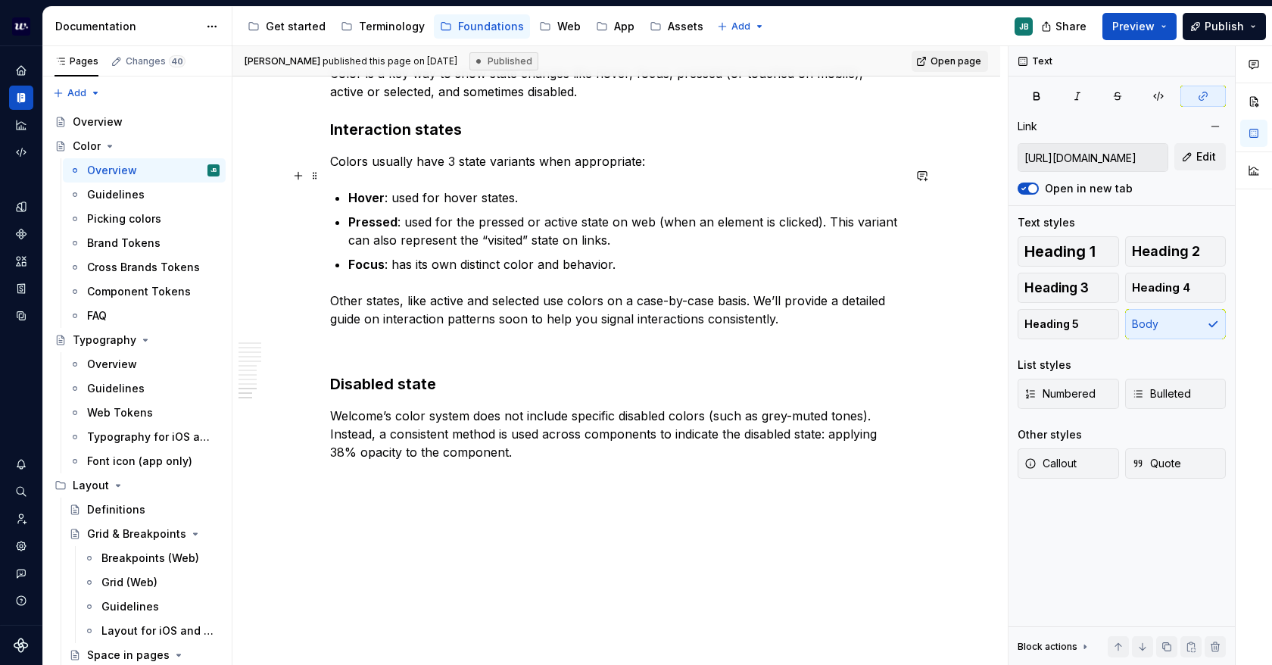
scroll to position [4304, 0]
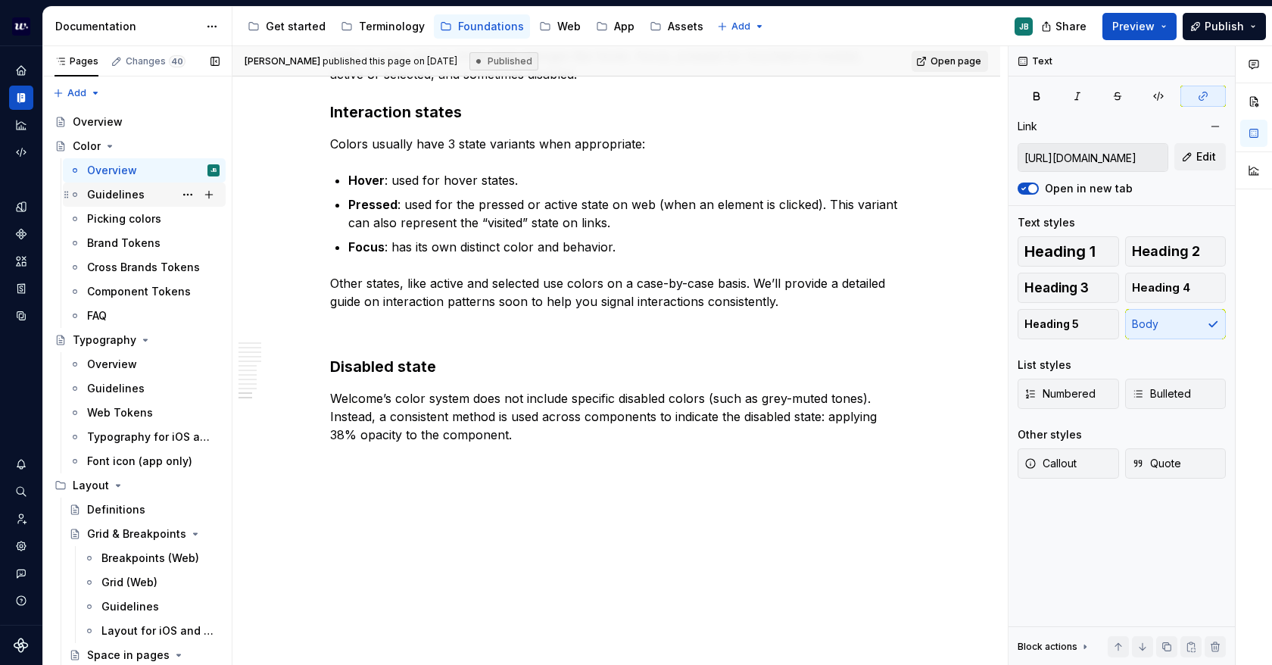
click at [125, 196] on div "Guidelines" at bounding box center [116, 194] width 58 height 15
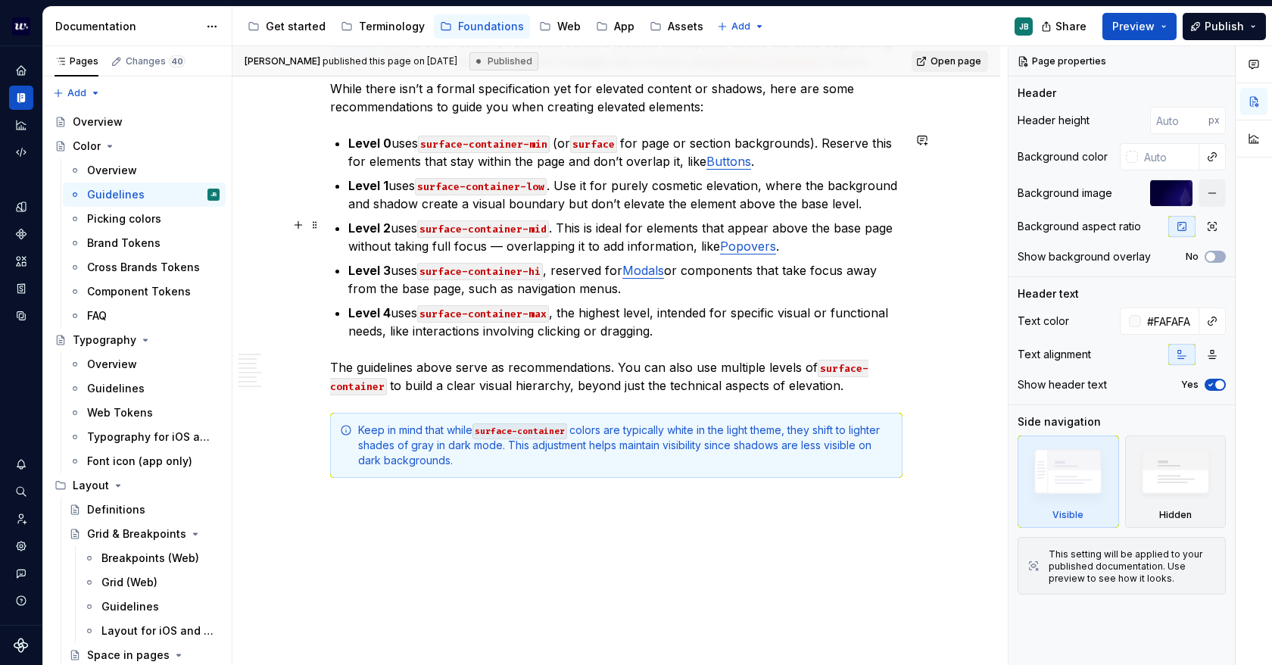
scroll to position [3093, 0]
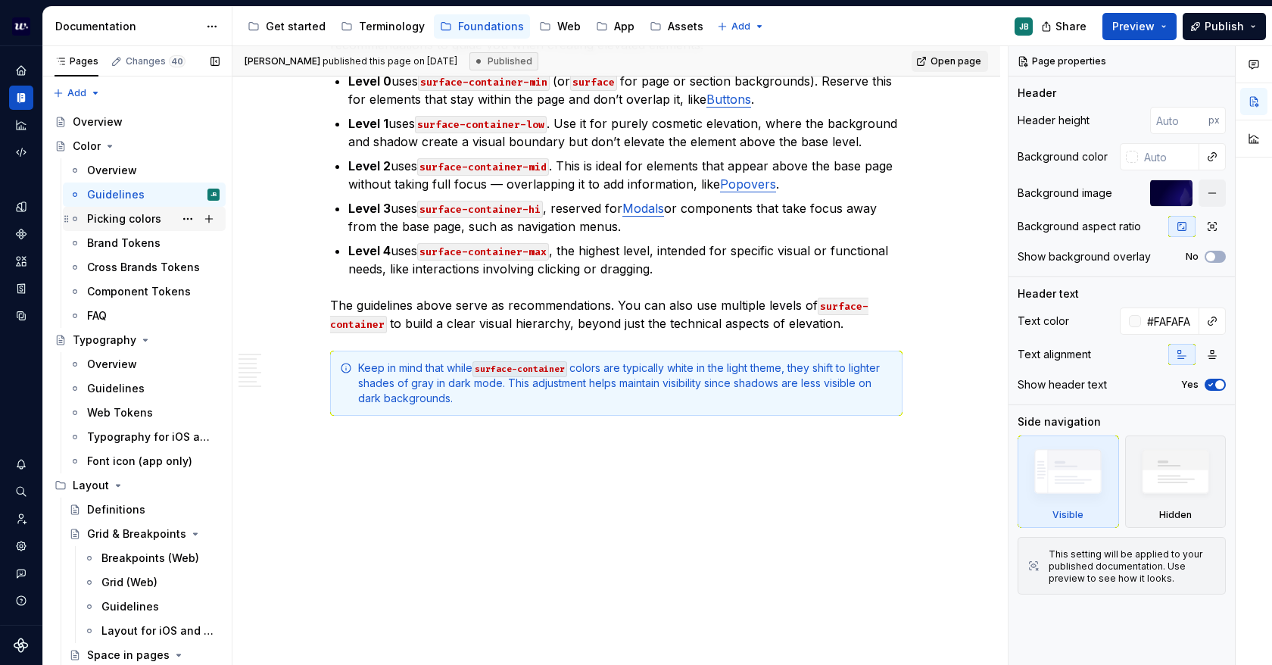
click at [137, 215] on div "Picking colors" at bounding box center [124, 218] width 74 height 15
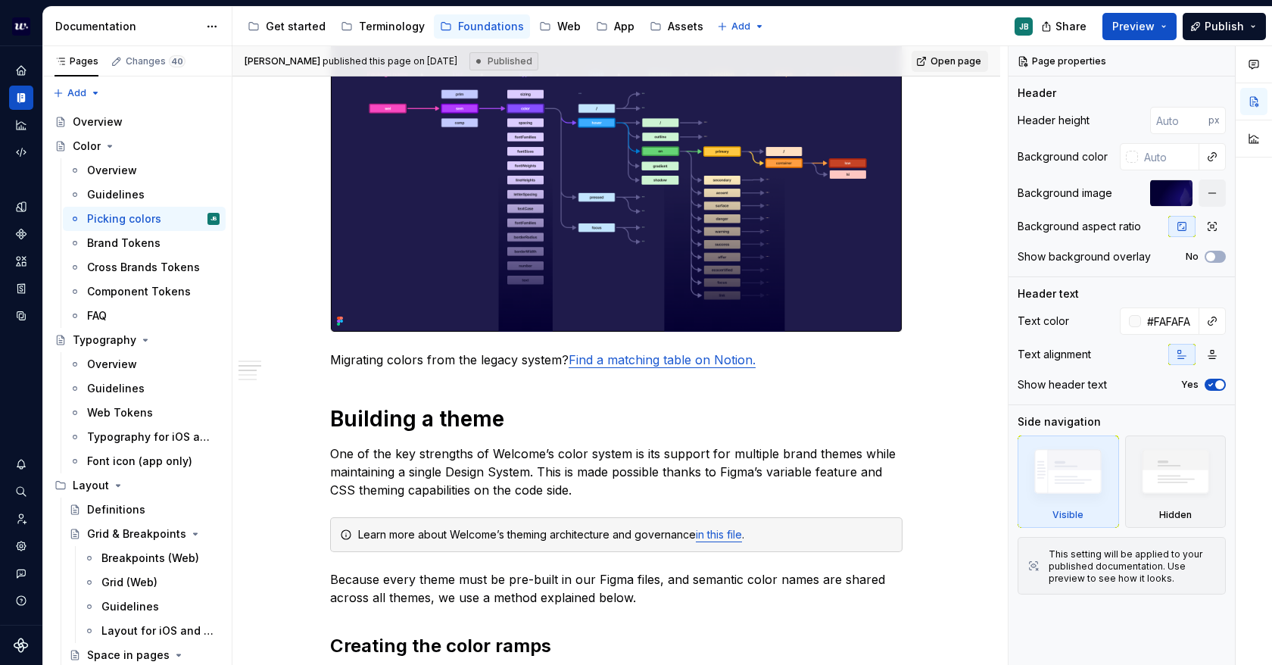
scroll to position [454, 0]
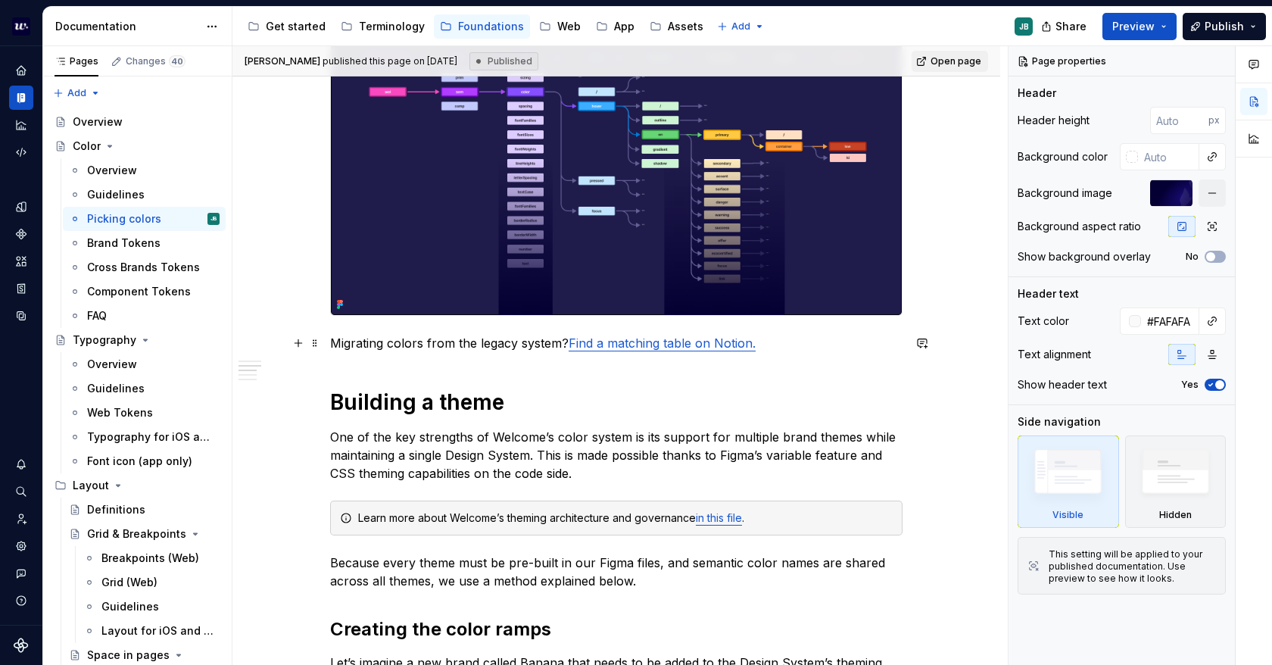
type textarea "*"
click at [605, 342] on link "Find a matching table on Notion." at bounding box center [662, 343] width 187 height 15
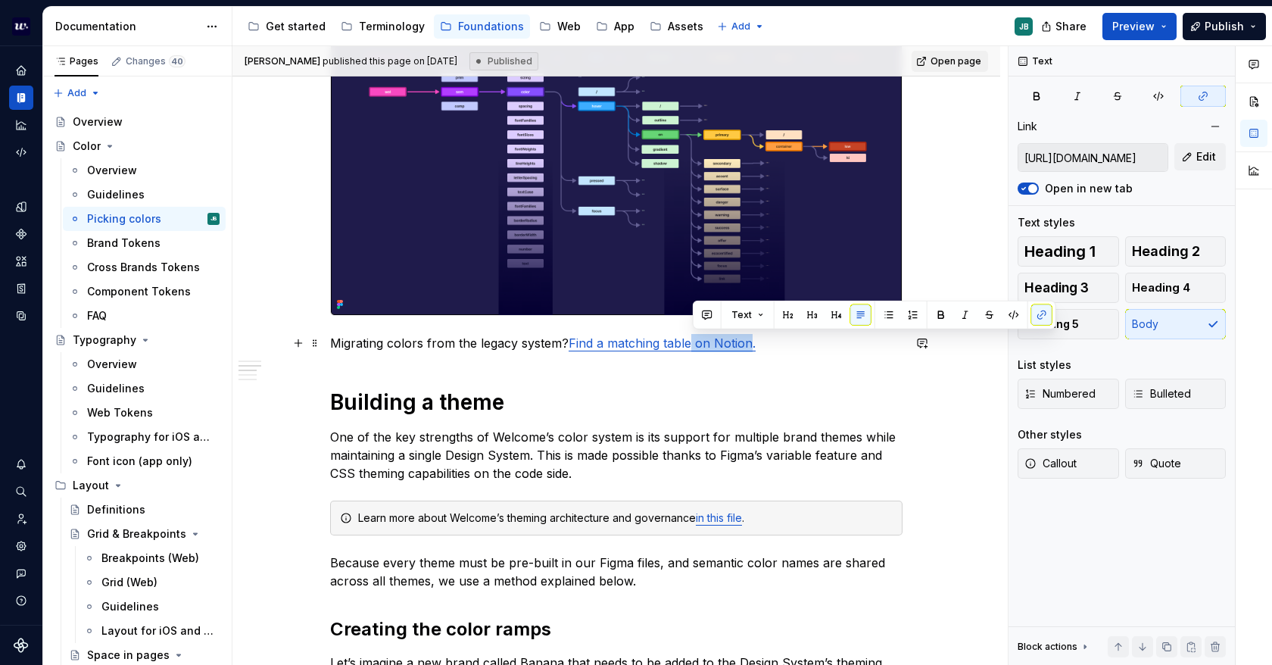
drag, startPoint x: 689, startPoint y: 342, endPoint x: 751, endPoint y: 340, distance: 62.1
click at [751, 340] on link "Find a matching table on Notion." at bounding box center [662, 343] width 187 height 15
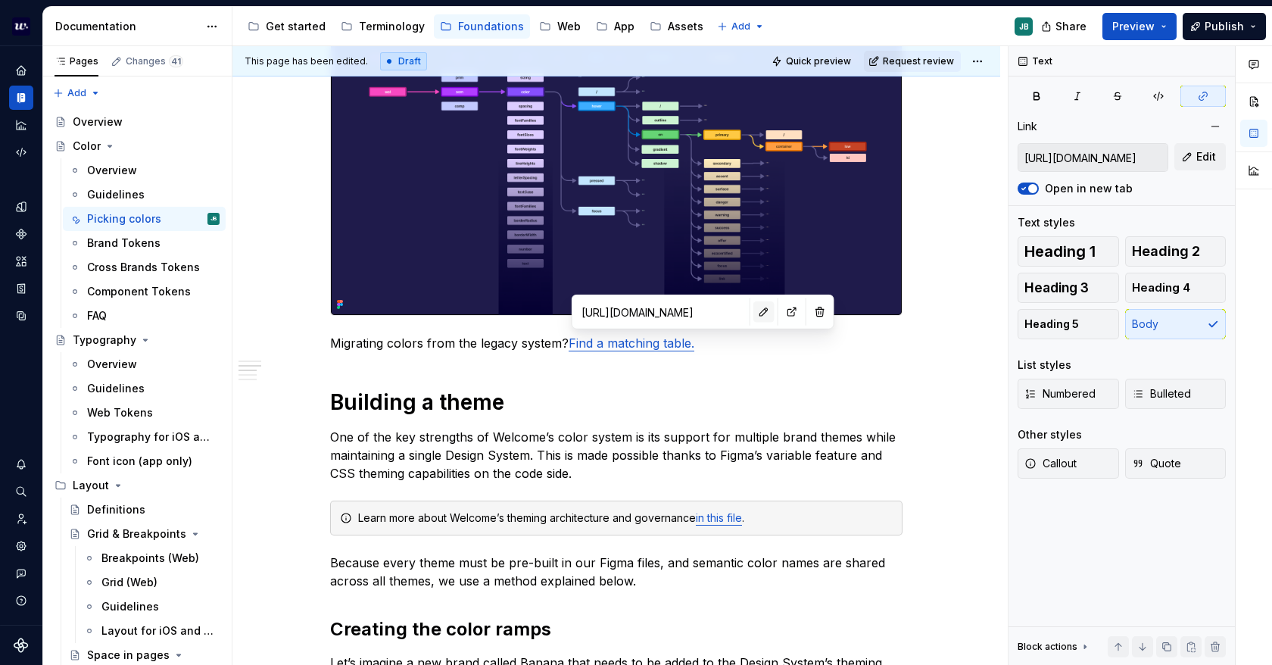
click at [754, 314] on button "button" at bounding box center [764, 311] width 21 height 21
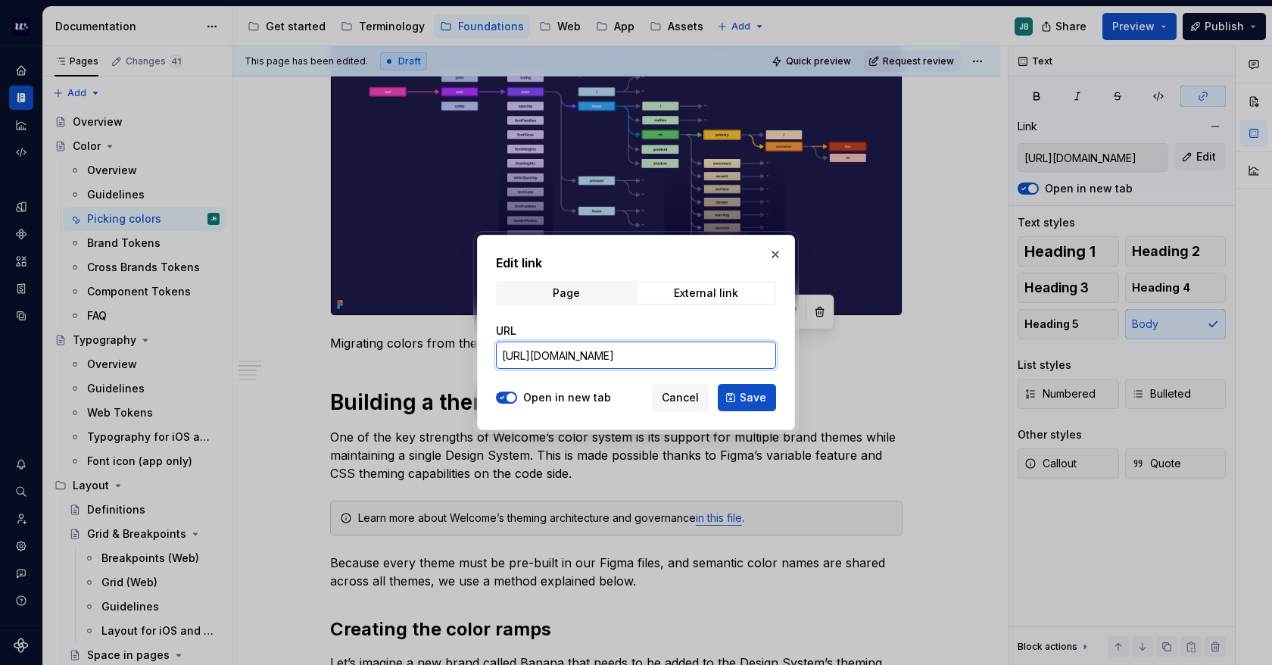
click at [677, 358] on input "[URL][DOMAIN_NAME]" at bounding box center [636, 355] width 280 height 27
paste input "m0uEkZxEsM2zDEXhqrDQCuH1B_Cz_WIrj_OQloaPcUw/edit?gid=358923631#gid=358923631"
type input "[URL][DOMAIN_NAME]"
click at [760, 393] on span "Save" at bounding box center [753, 397] width 27 height 15
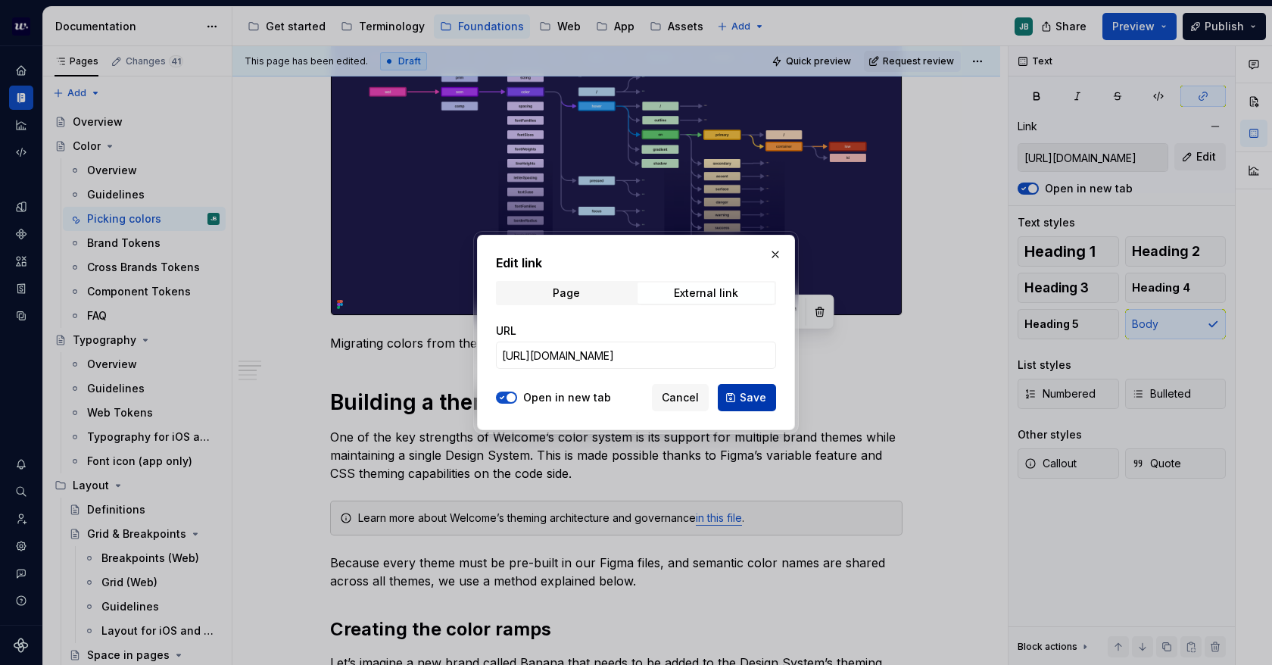
type input "[URL][DOMAIN_NAME]"
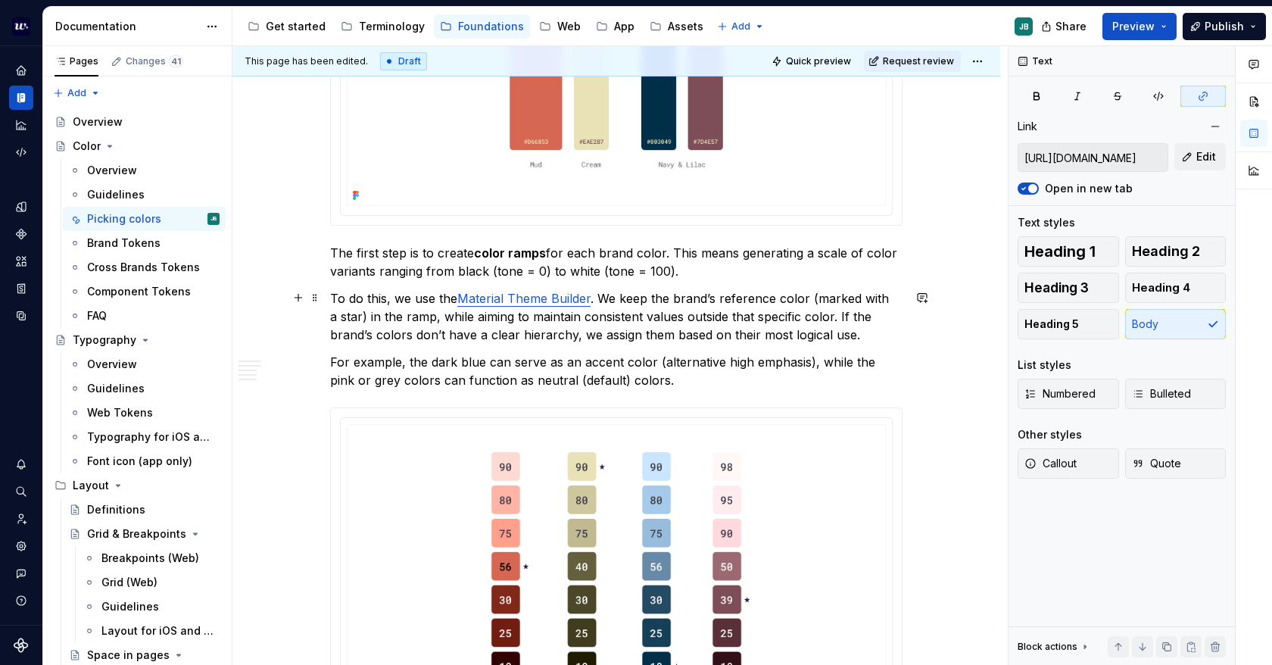
scroll to position [1590, 0]
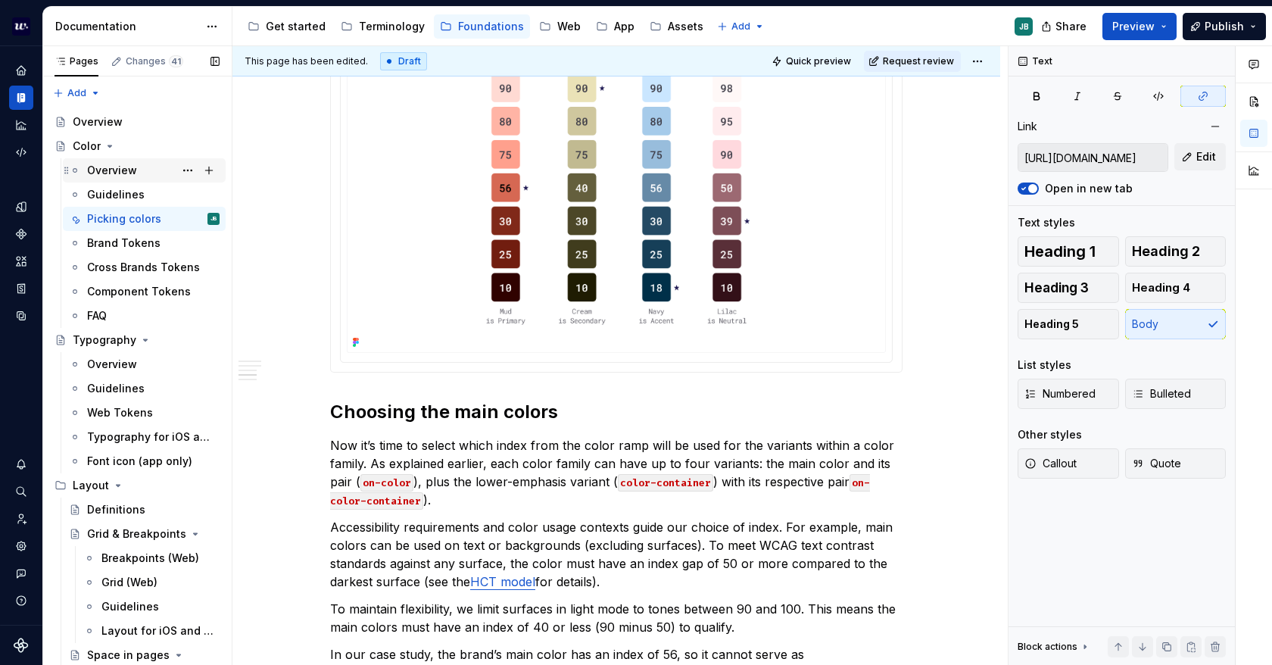
click at [136, 174] on div "Overview" at bounding box center [153, 170] width 133 height 21
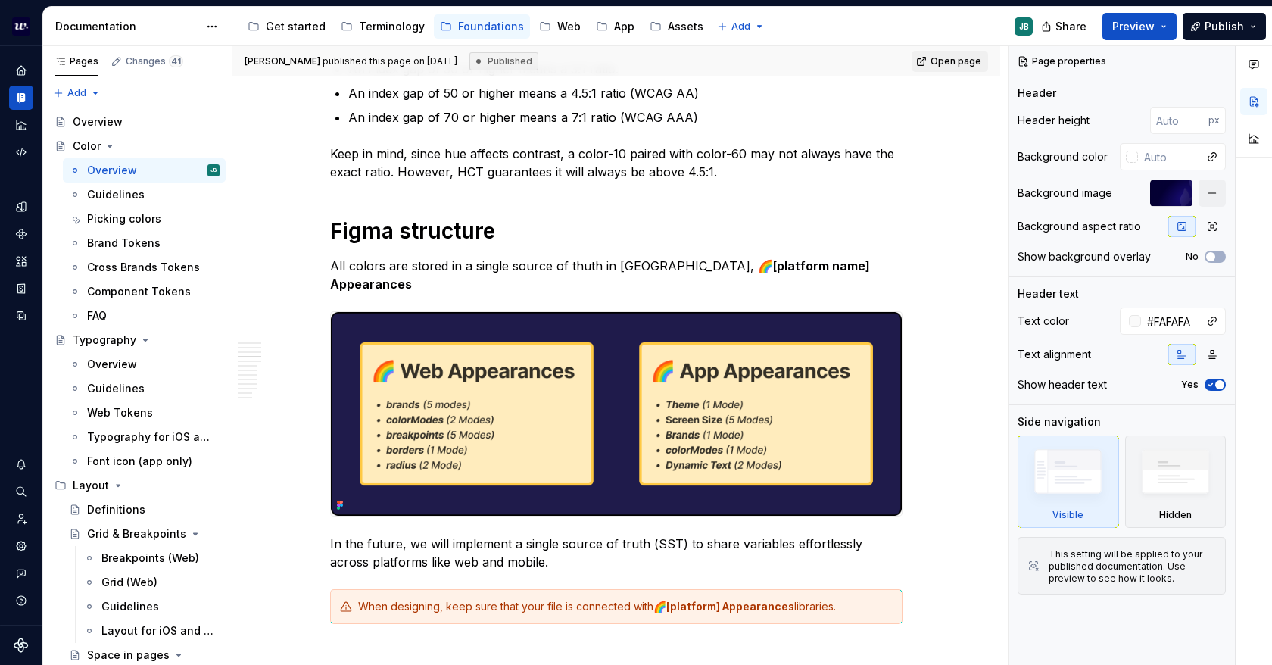
scroll to position [1515, 0]
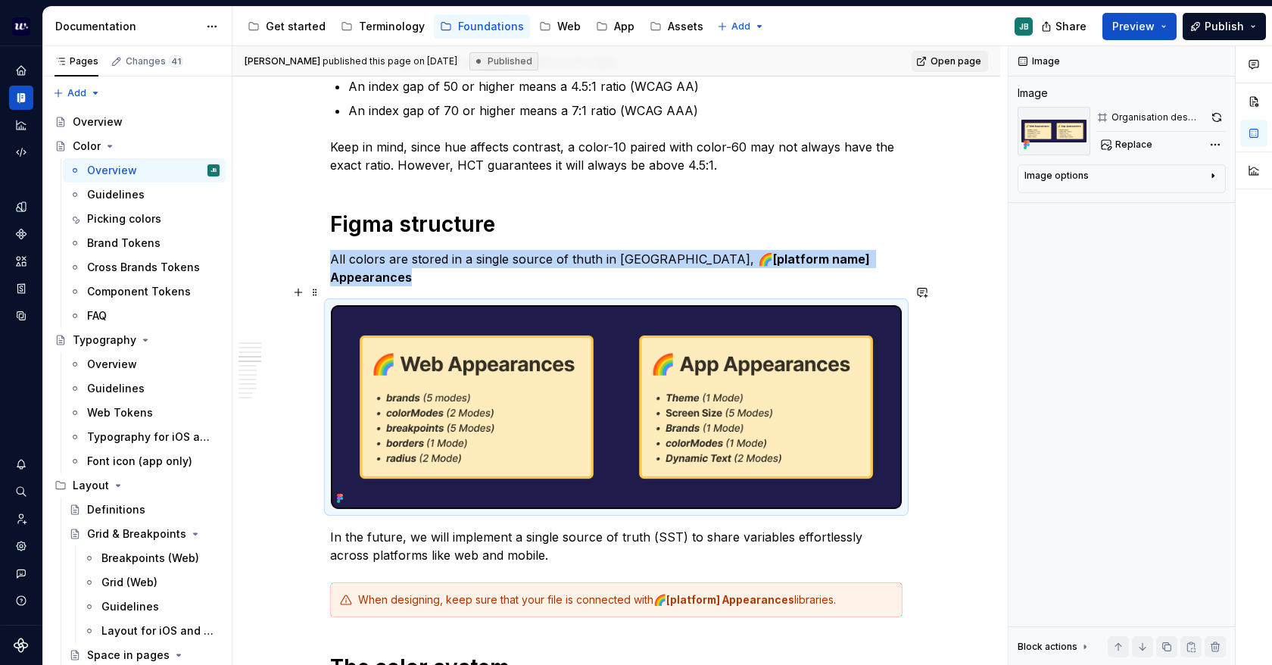
click at [757, 314] on img at bounding box center [616, 407] width 571 height 204
click at [1219, 120] on button "button" at bounding box center [1217, 117] width 18 height 21
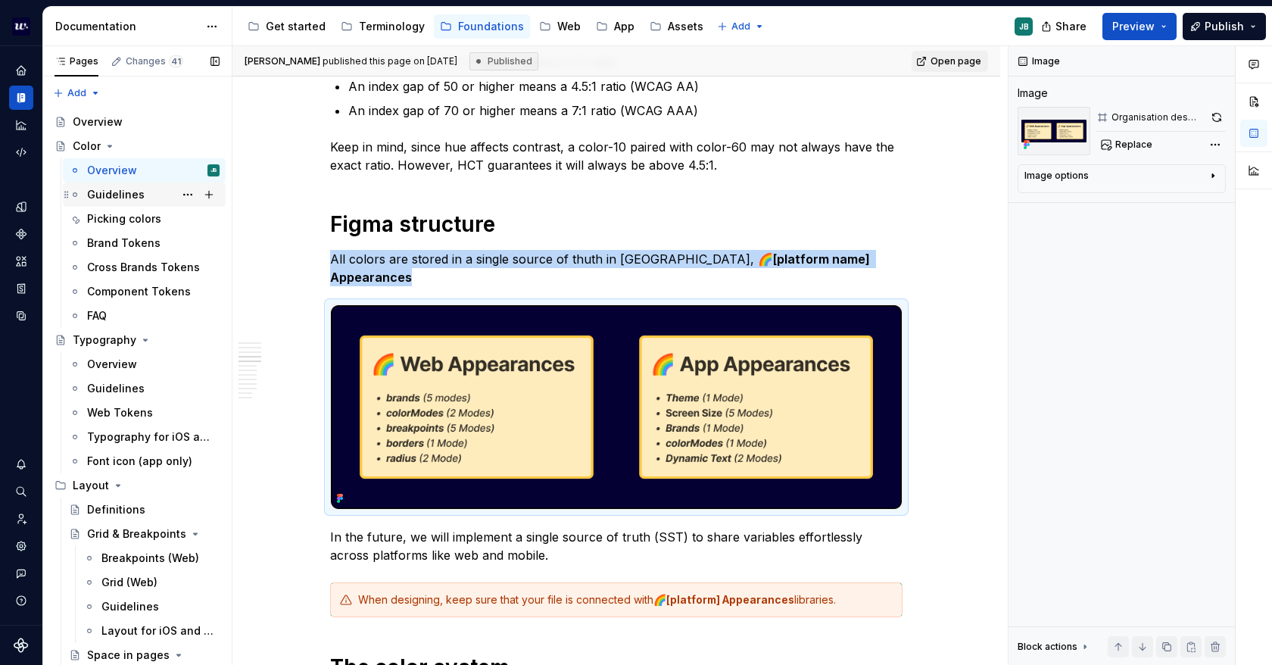
click at [95, 189] on div "Guidelines" at bounding box center [116, 194] width 58 height 15
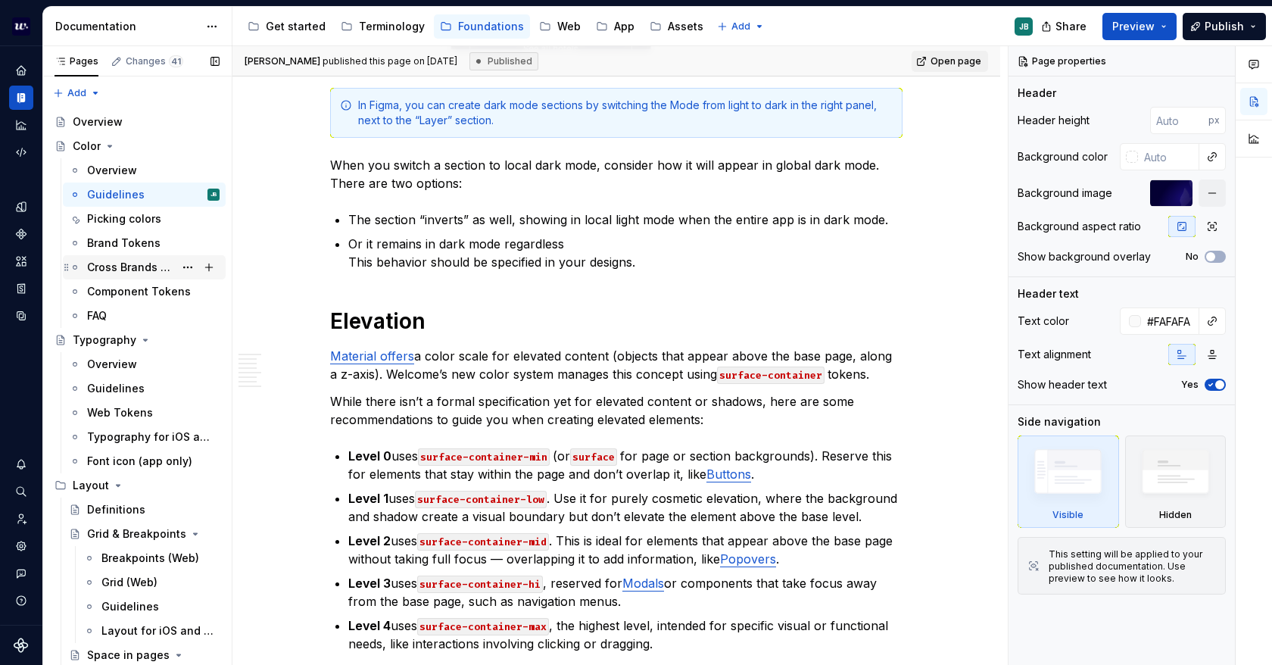
scroll to position [2802, 0]
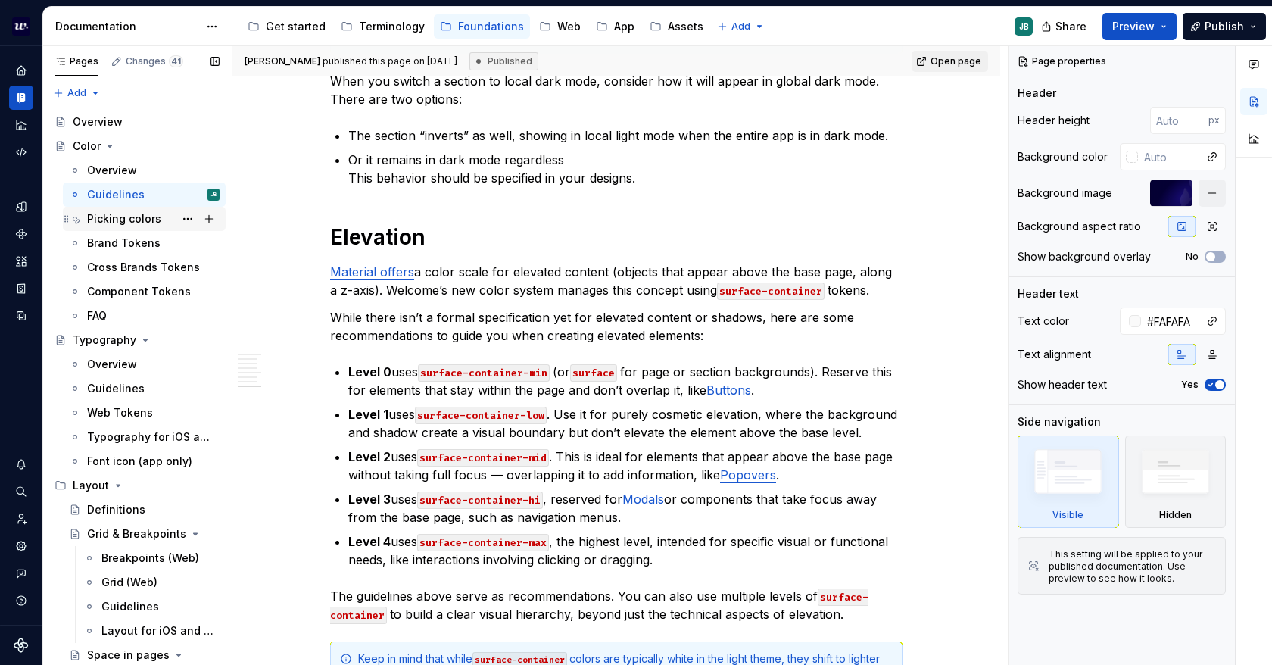
click at [126, 218] on div "Picking colors" at bounding box center [124, 218] width 74 height 15
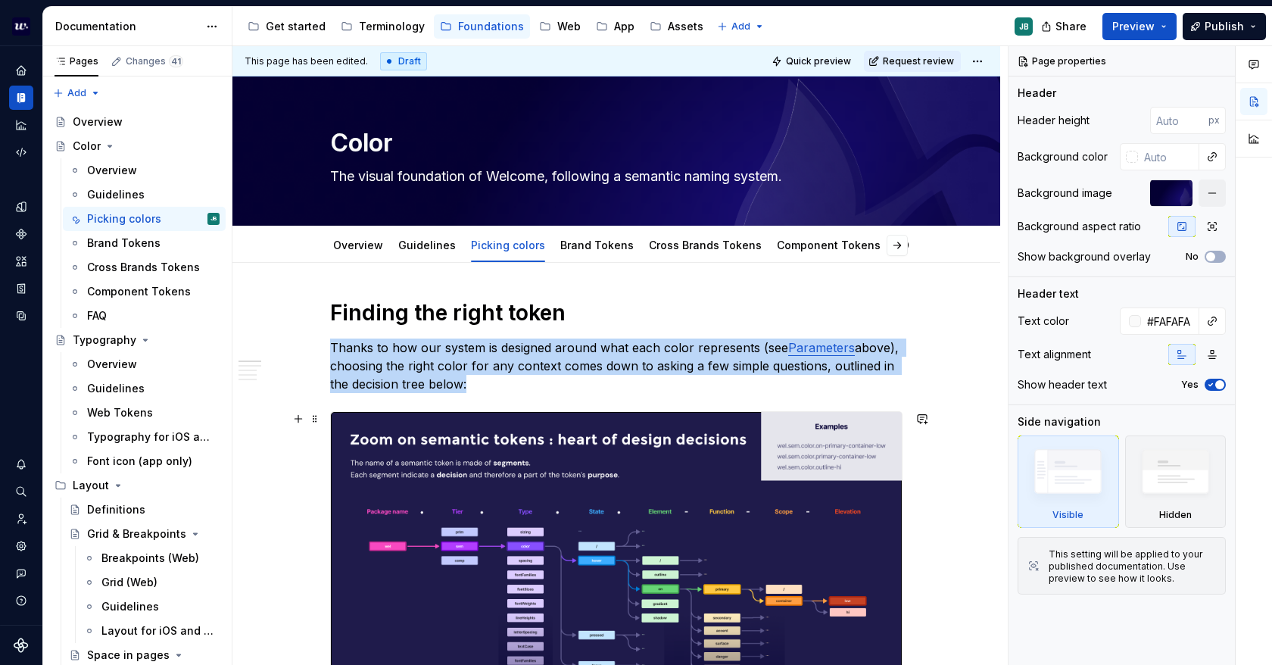
click at [616, 448] on img at bounding box center [616, 590] width 571 height 357
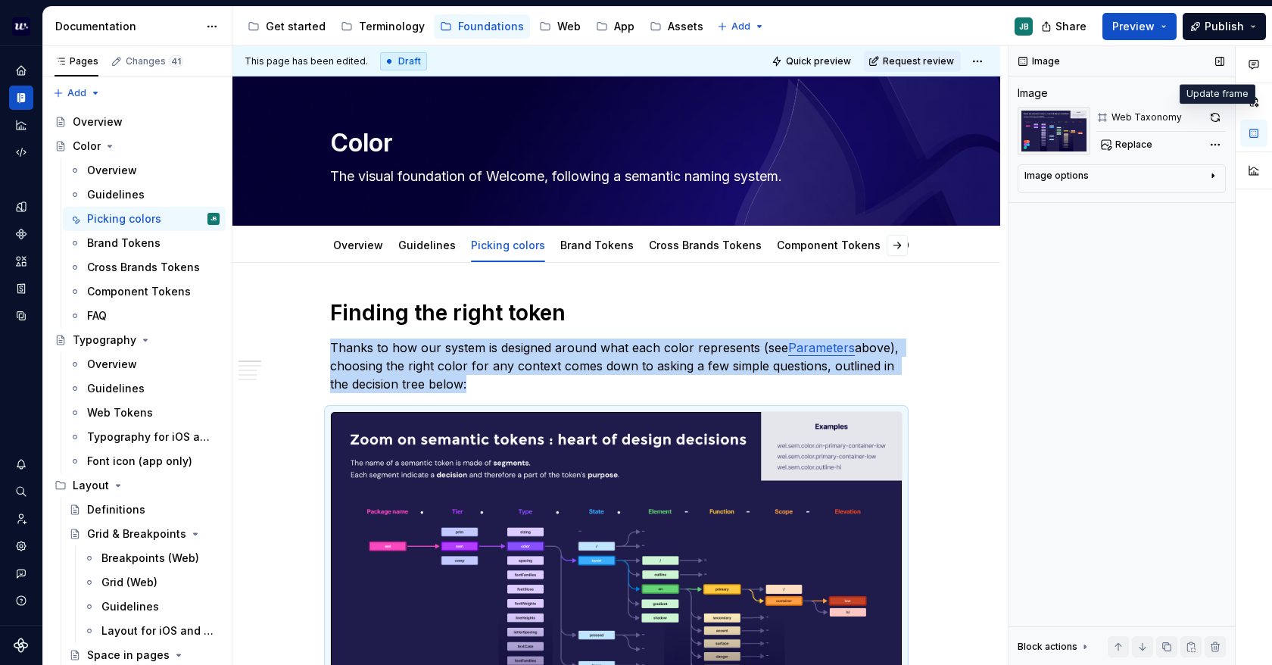
drag, startPoint x: 1218, startPoint y: 118, endPoint x: 1150, endPoint y: 201, distance: 107.1
click at [1218, 117] on button "button" at bounding box center [1215, 117] width 21 height 21
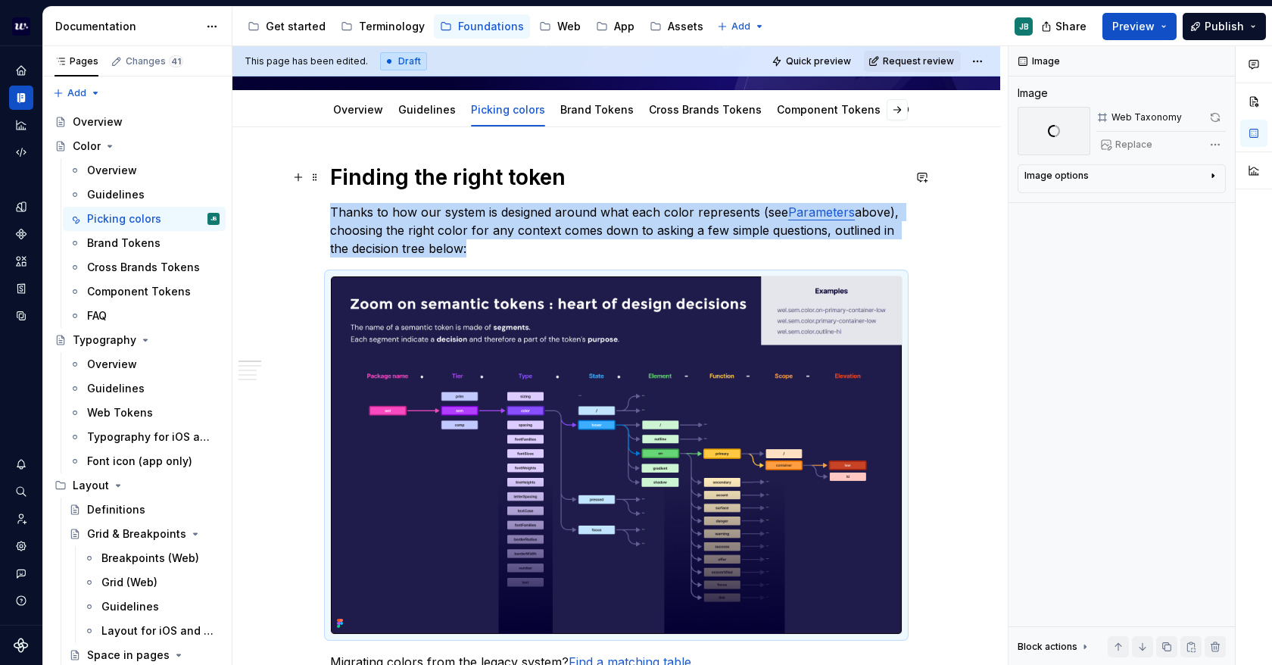
scroll to position [151, 0]
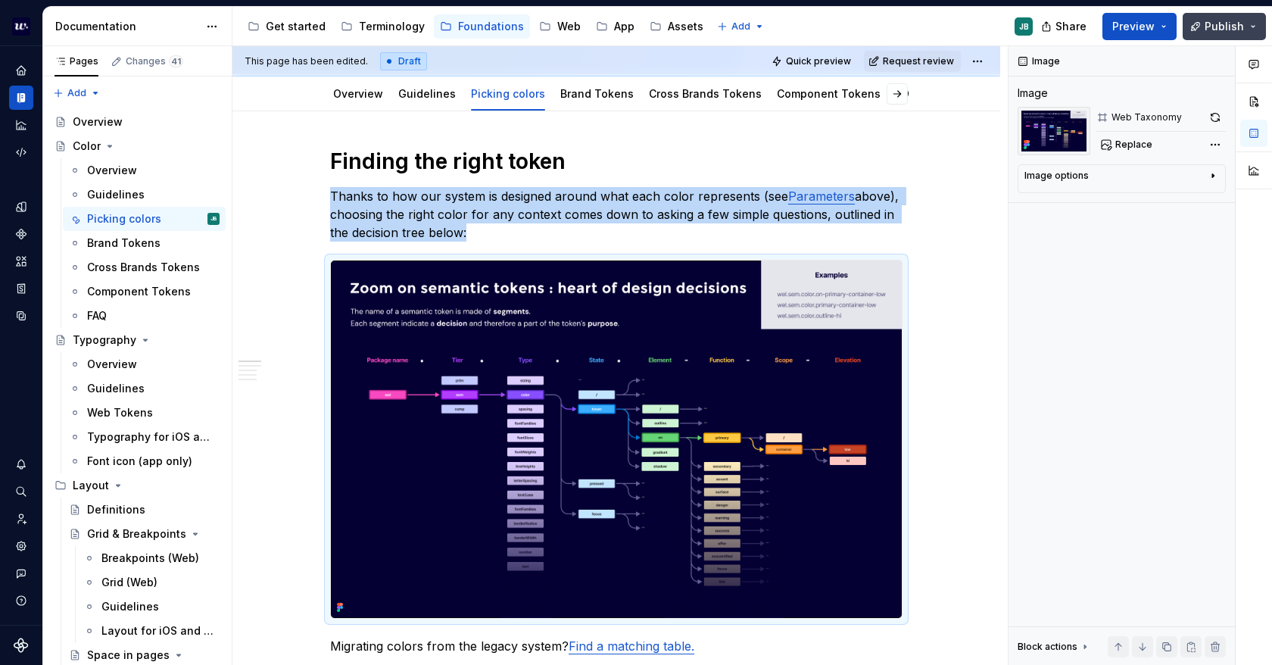
click at [1223, 30] on span "Publish" at bounding box center [1224, 26] width 39 height 15
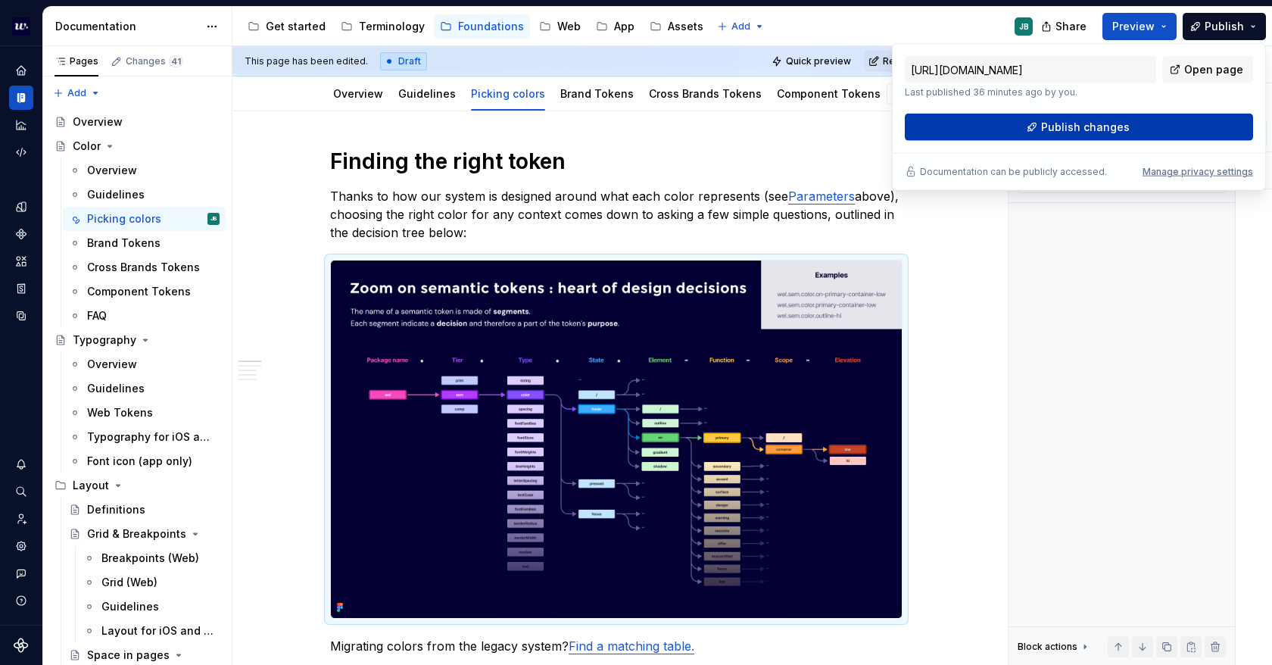
click at [1076, 131] on span "Publish changes" at bounding box center [1085, 127] width 89 height 15
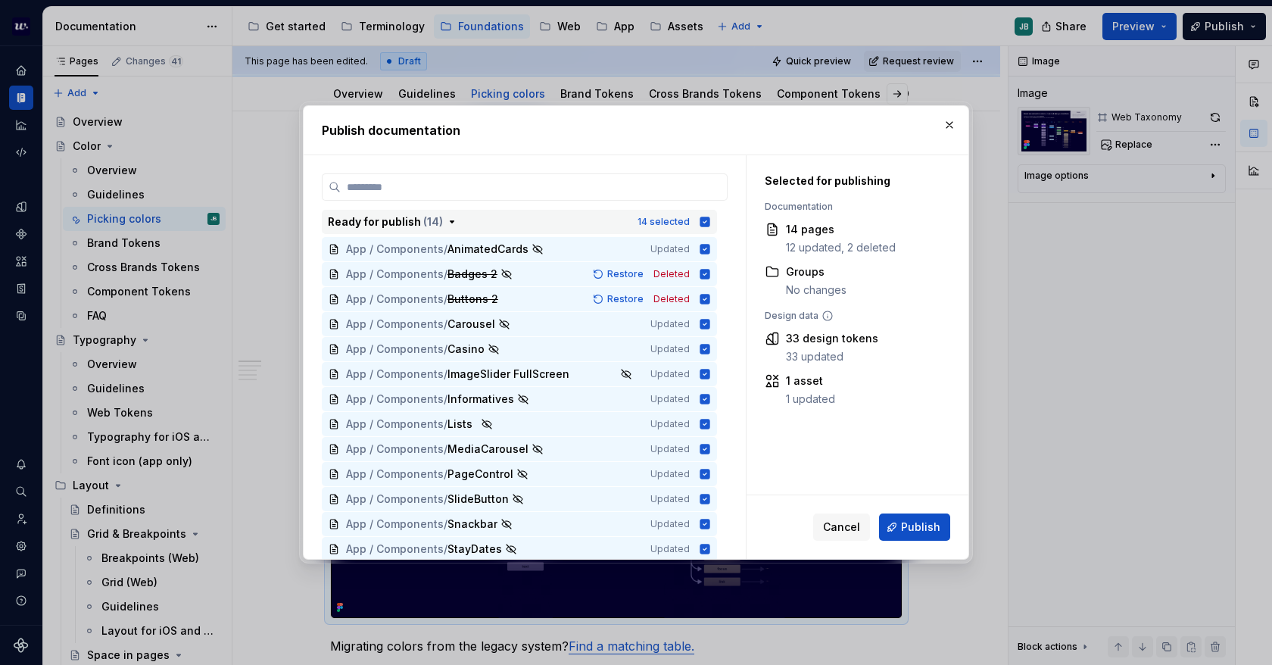
click at [707, 219] on icon "button" at bounding box center [706, 222] width 10 height 10
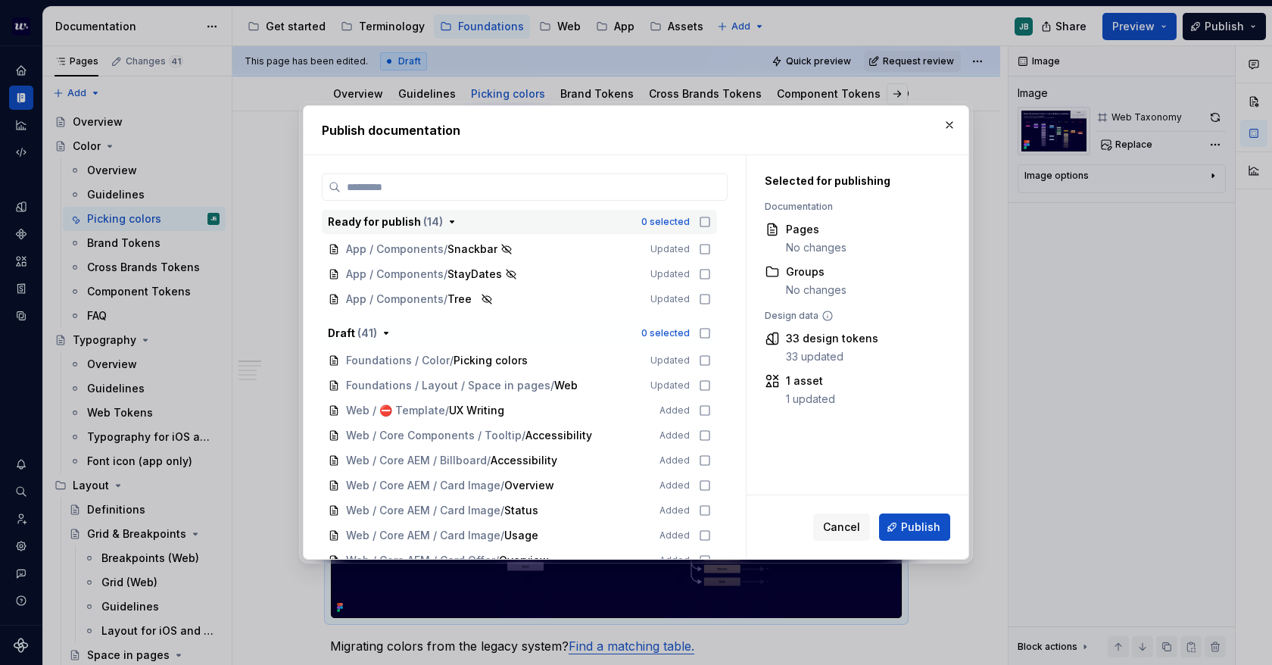
scroll to position [255, 0]
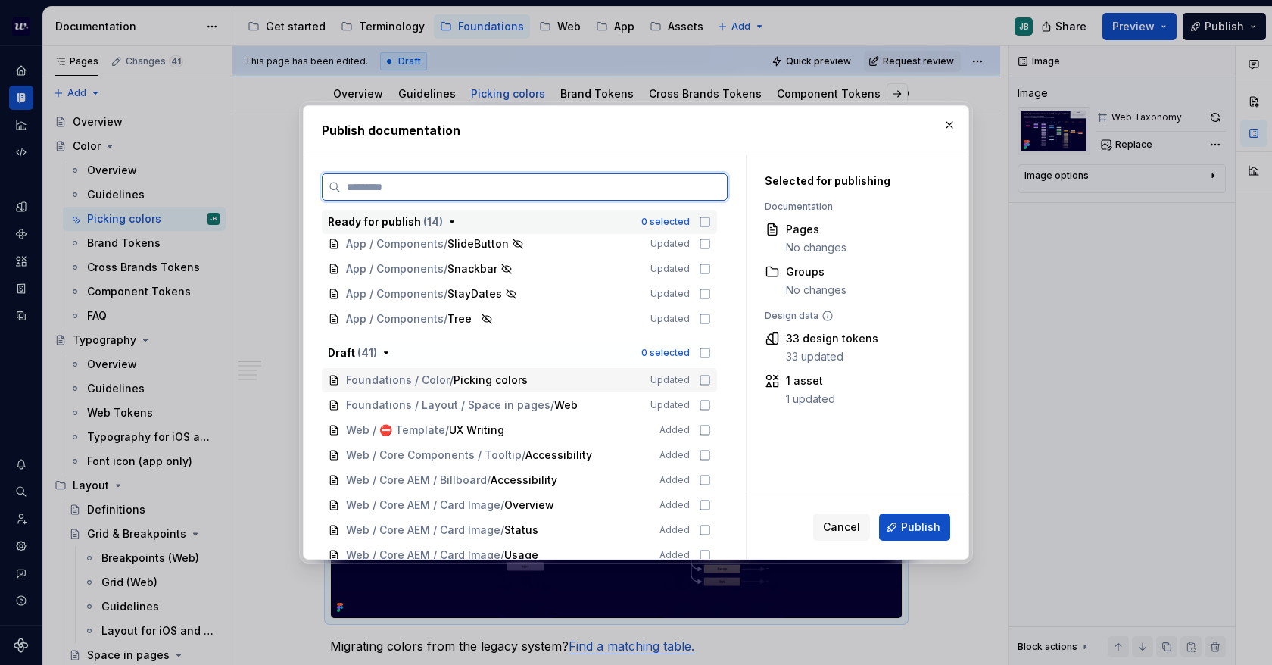
click at [704, 378] on icon at bounding box center [705, 380] width 12 height 12
click at [710, 401] on icon at bounding box center [705, 405] width 12 height 12
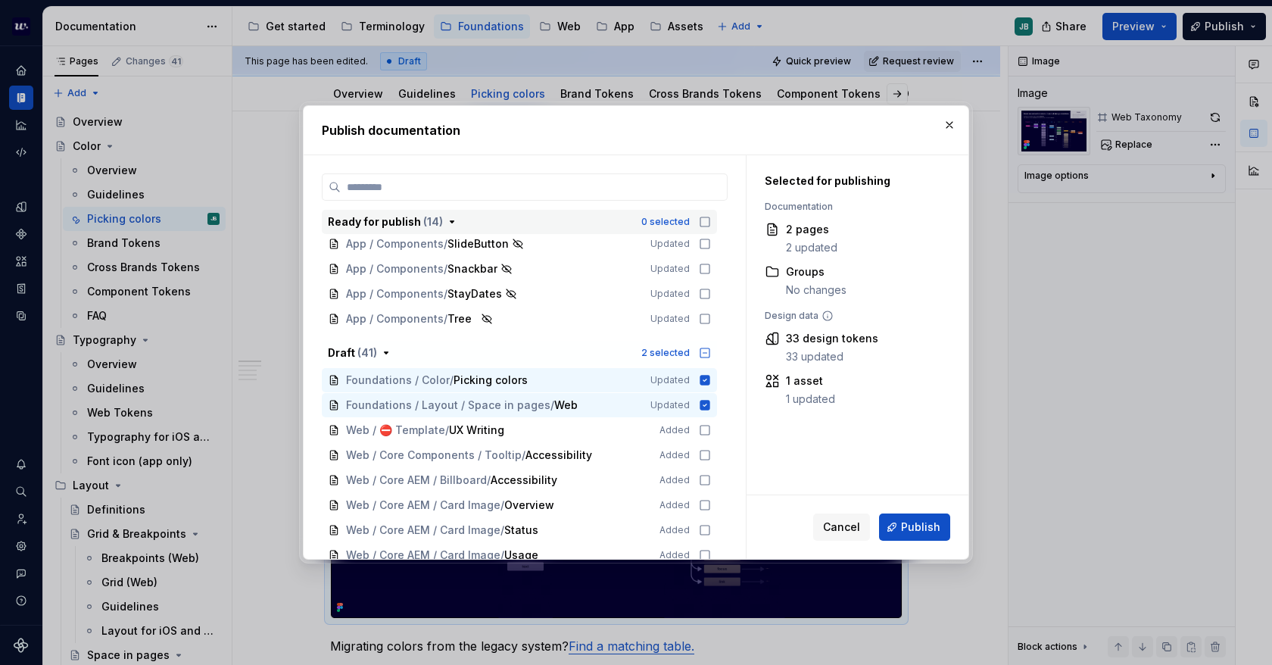
click at [922, 523] on span "Publish" at bounding box center [920, 527] width 39 height 15
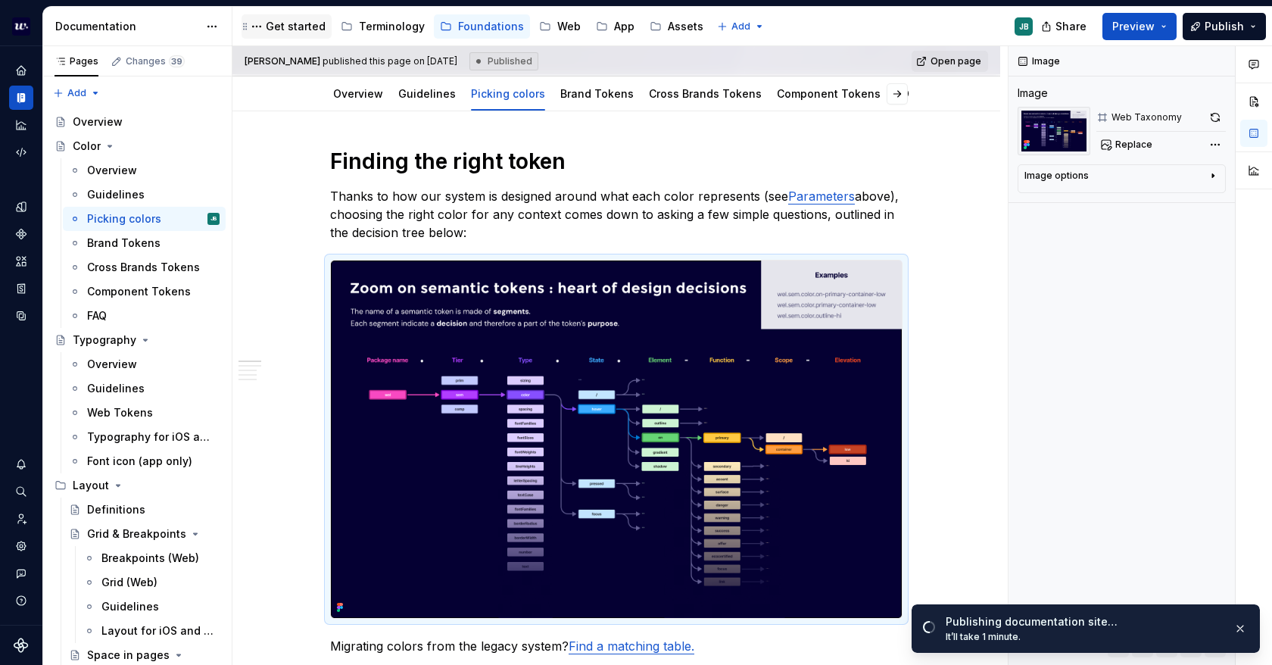
click at [301, 21] on div "Get started" at bounding box center [296, 26] width 60 height 15
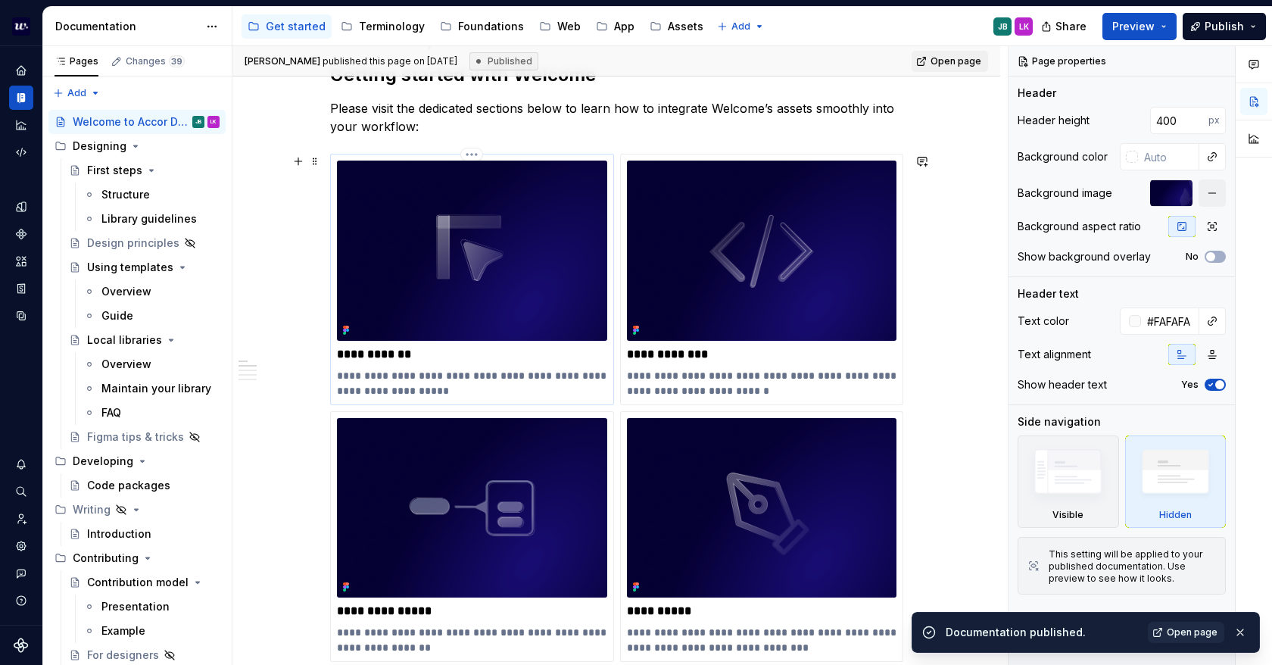
scroll to position [454, 0]
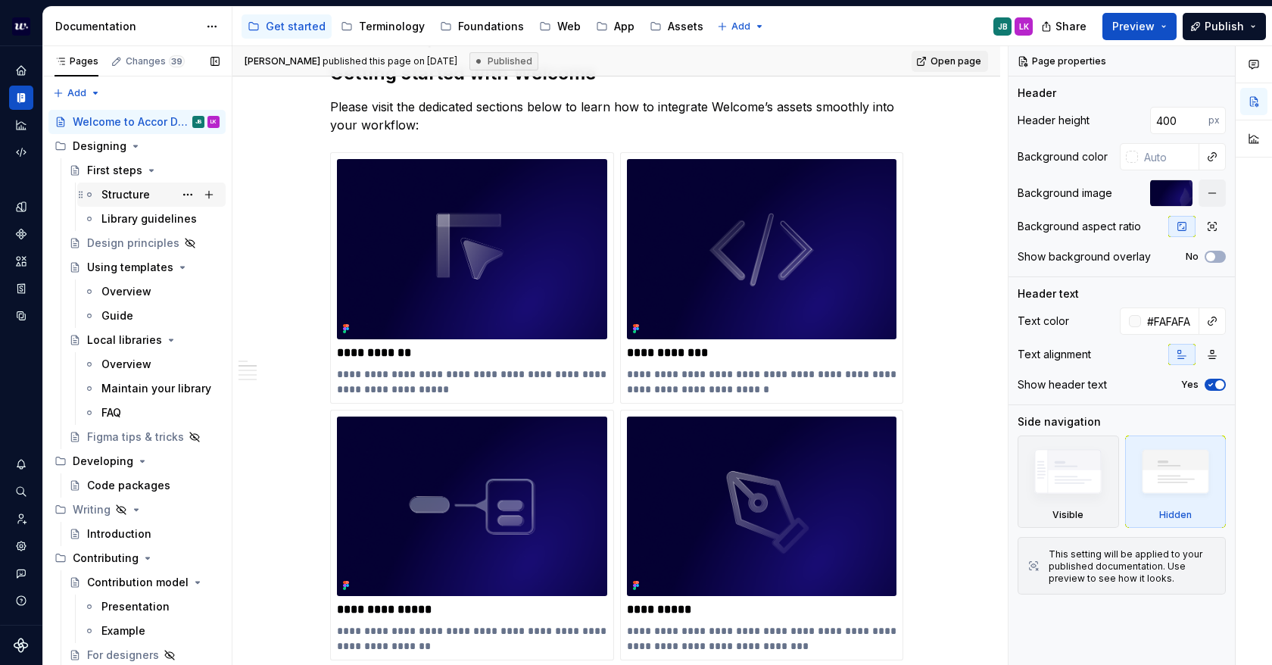
click at [130, 189] on div "Structure" at bounding box center [125, 194] width 48 height 15
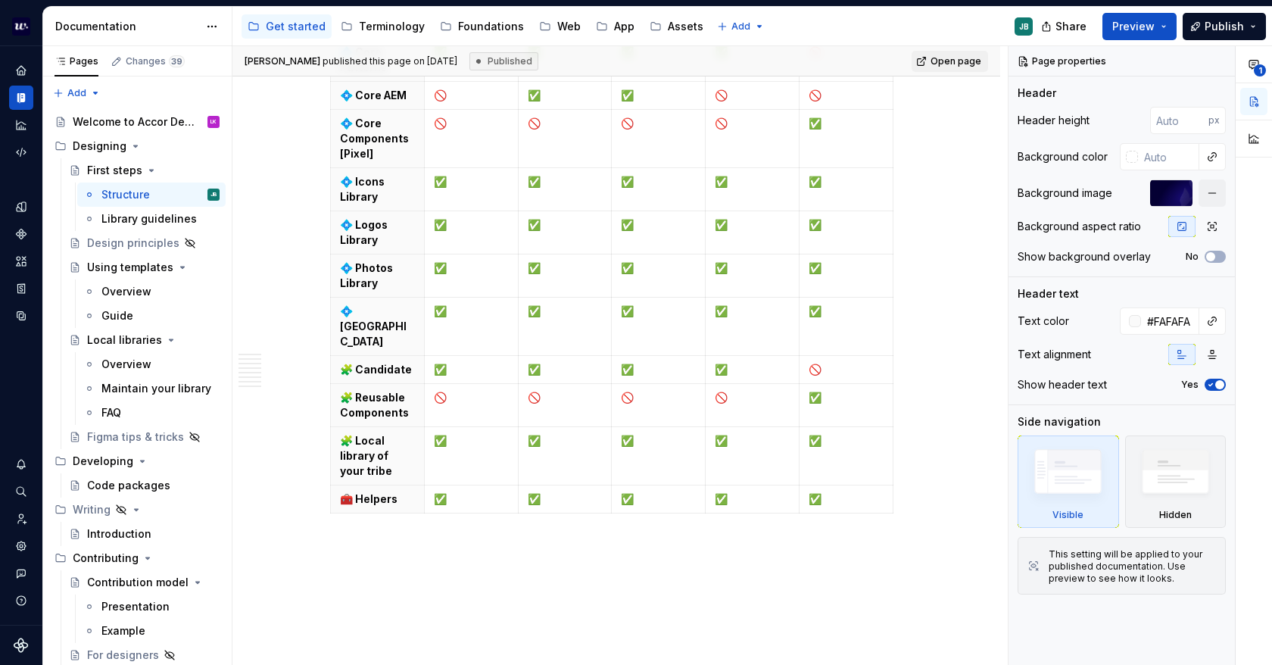
scroll to position [2711, 0]
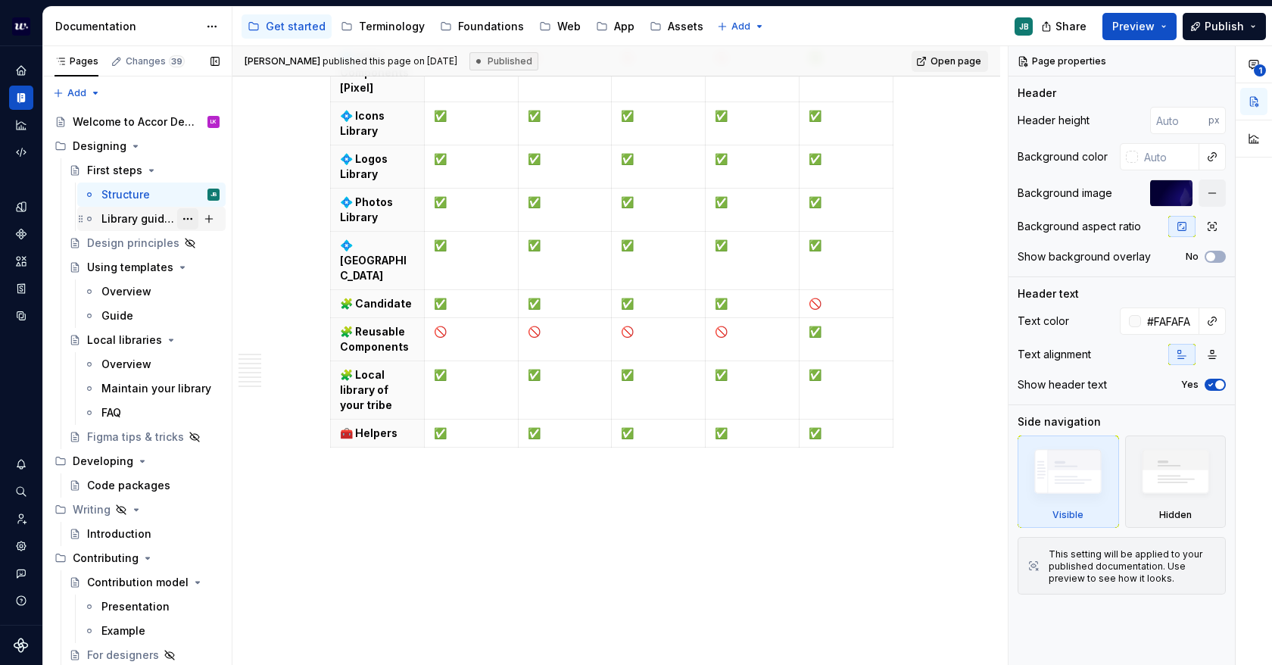
click at [177, 220] on button "Page tree" at bounding box center [187, 218] width 21 height 21
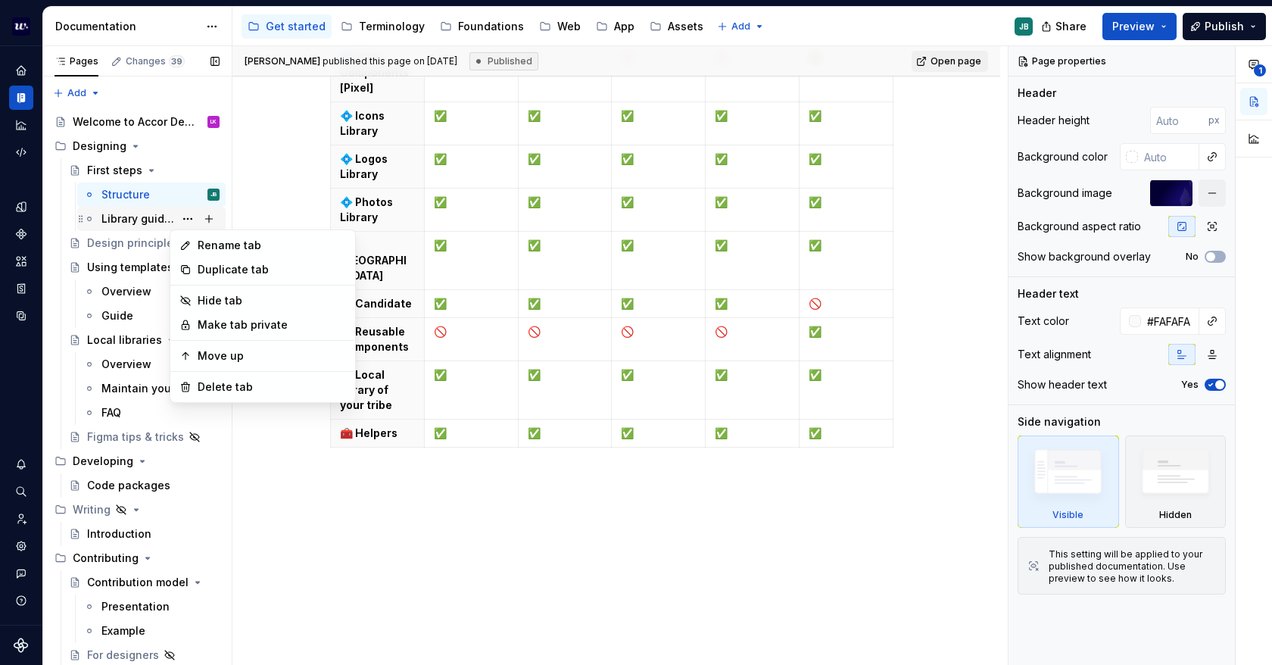
click at [139, 216] on div "Pages Changes 39 Add Accessibility guide for tree Page tree. Navigate the tree …" at bounding box center [136, 359] width 189 height 626
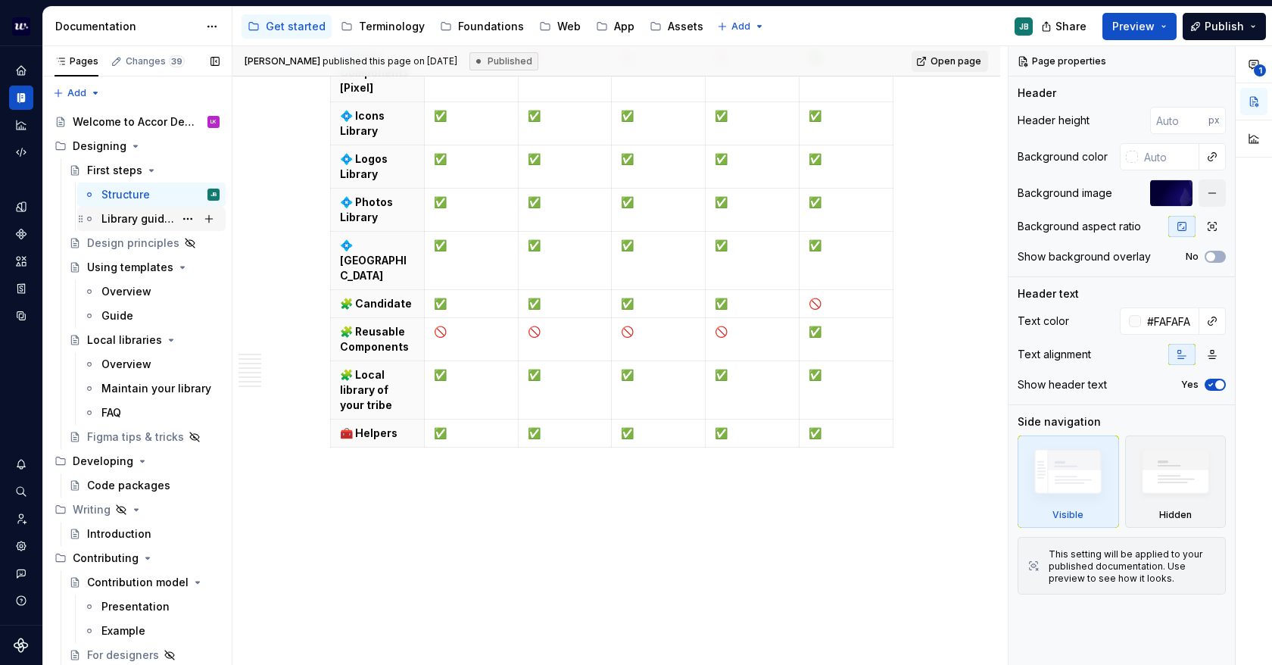
click at [132, 216] on div "Library guidelines" at bounding box center [137, 218] width 73 height 15
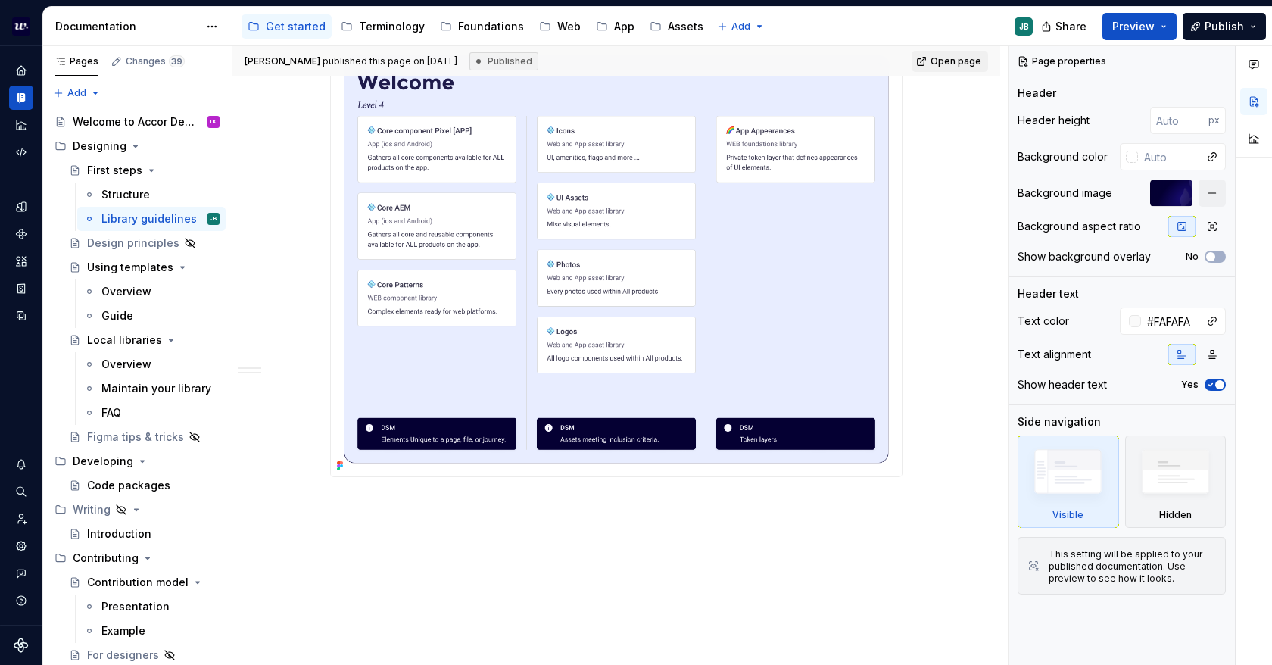
scroll to position [1912, 0]
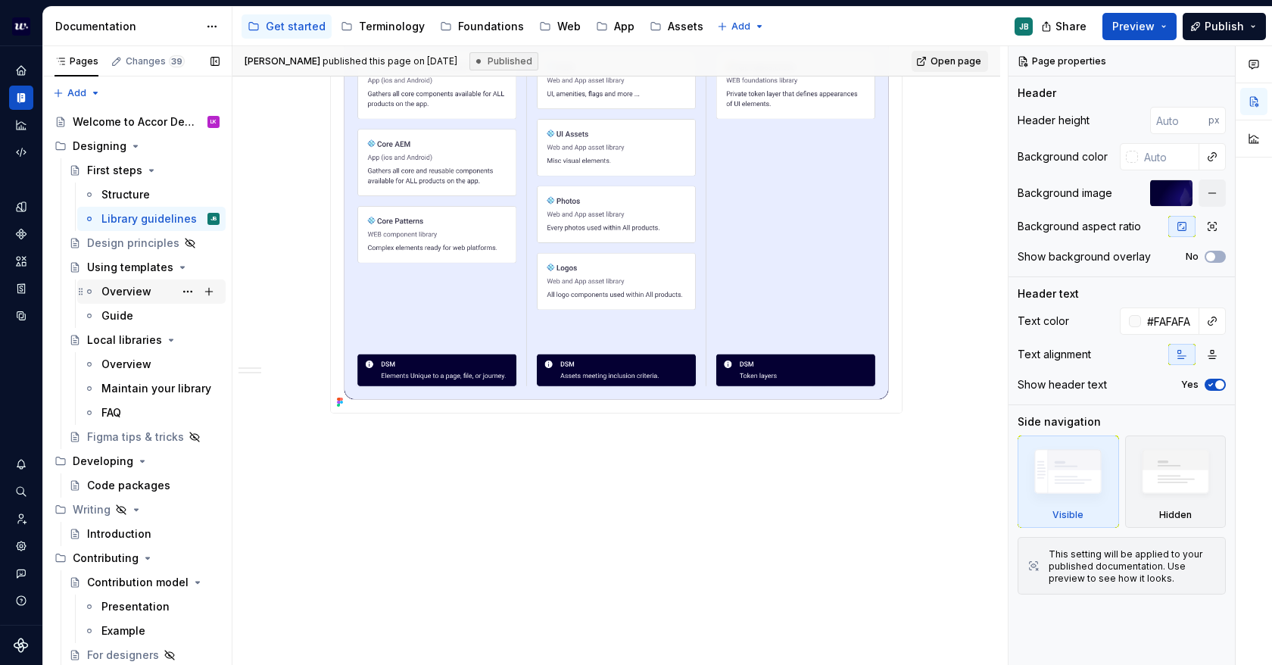
click at [126, 290] on div "Overview" at bounding box center [126, 291] width 50 height 15
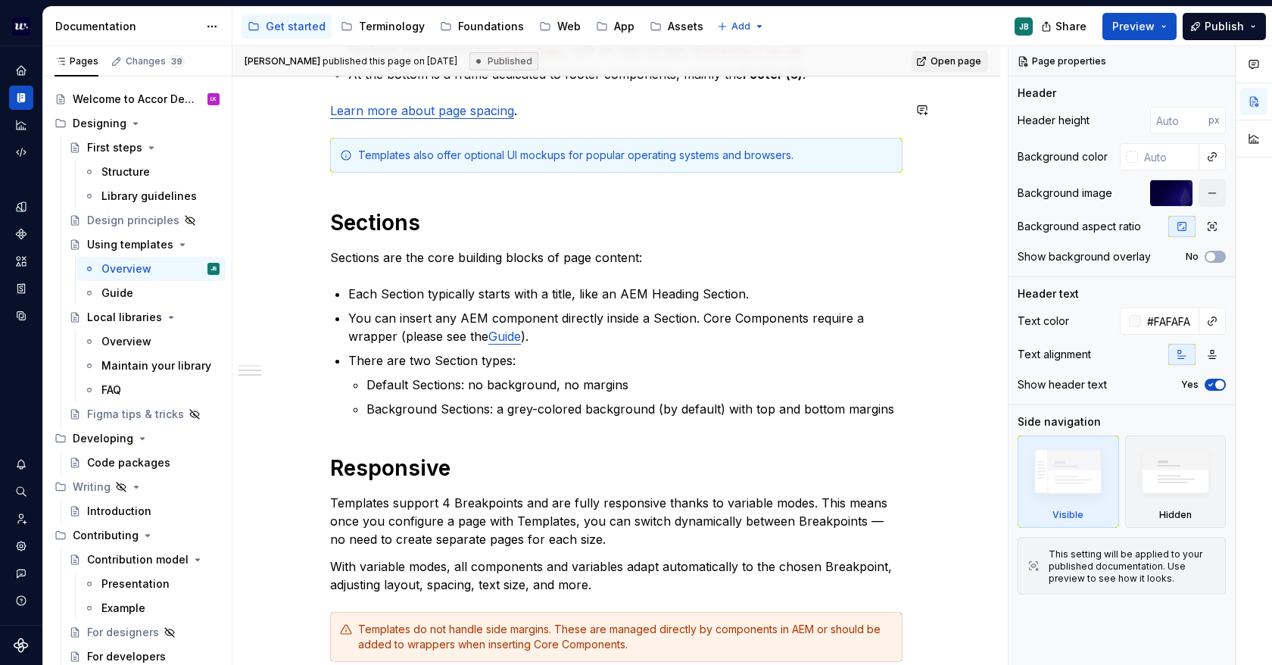
scroll to position [1675, 0]
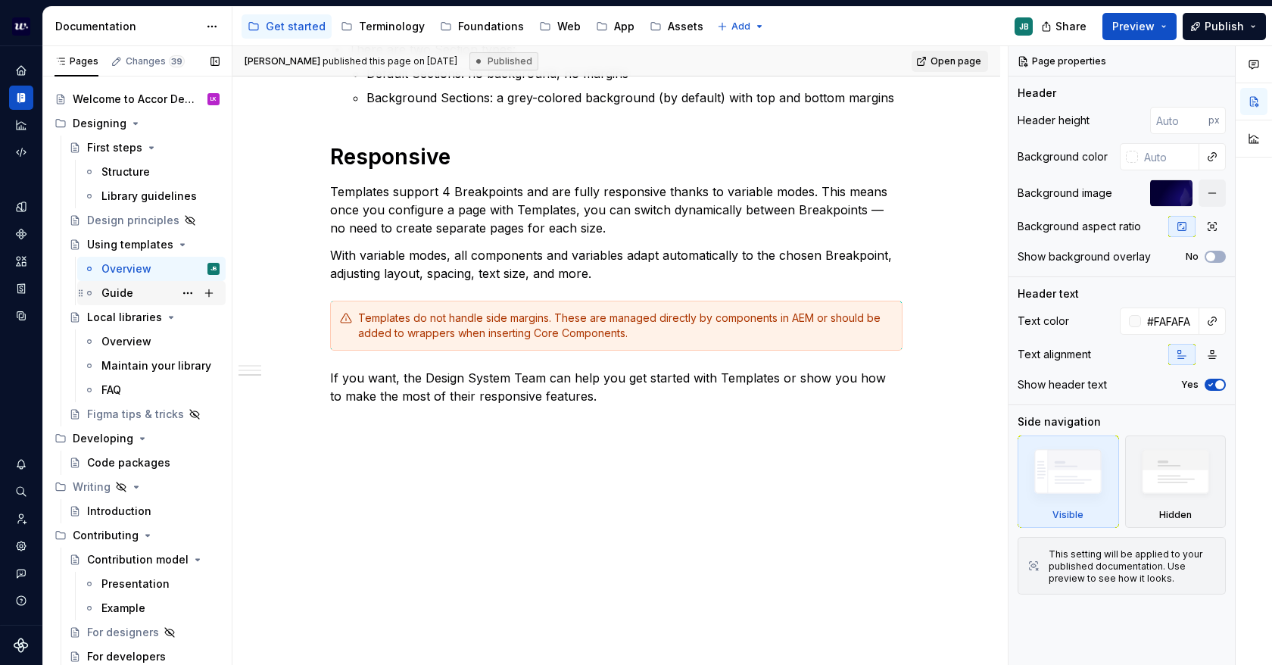
click at [98, 290] on div "Guide" at bounding box center [151, 292] width 136 height 21
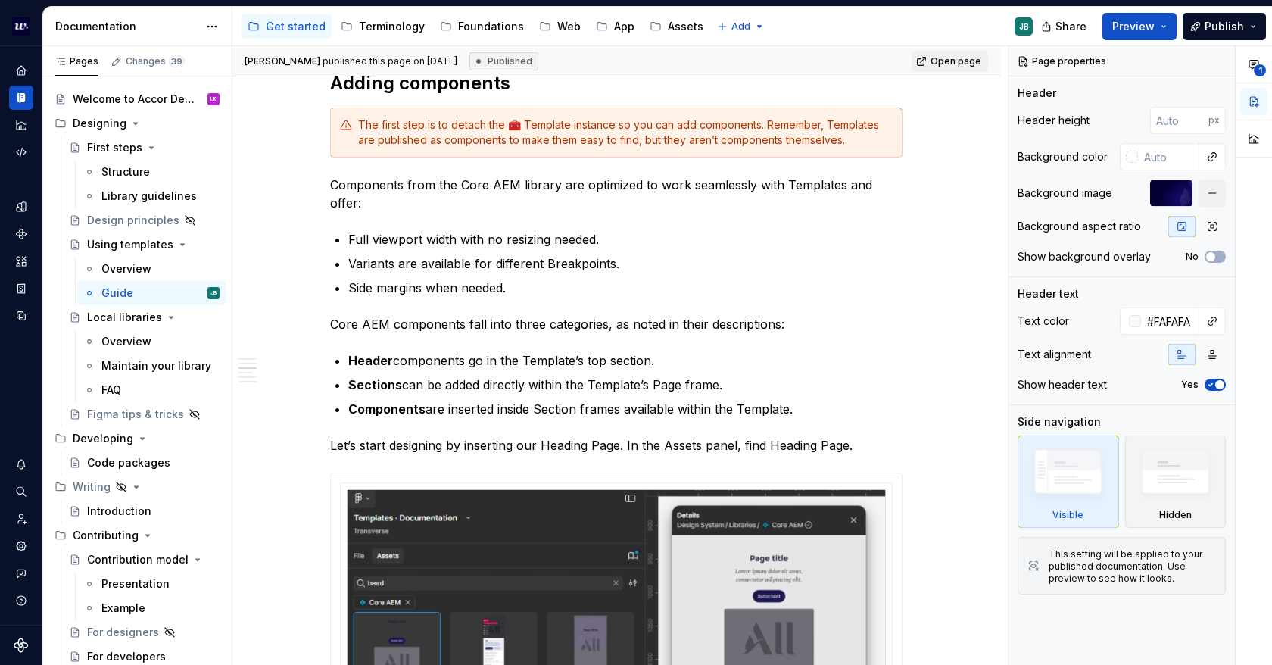
scroll to position [1363, 0]
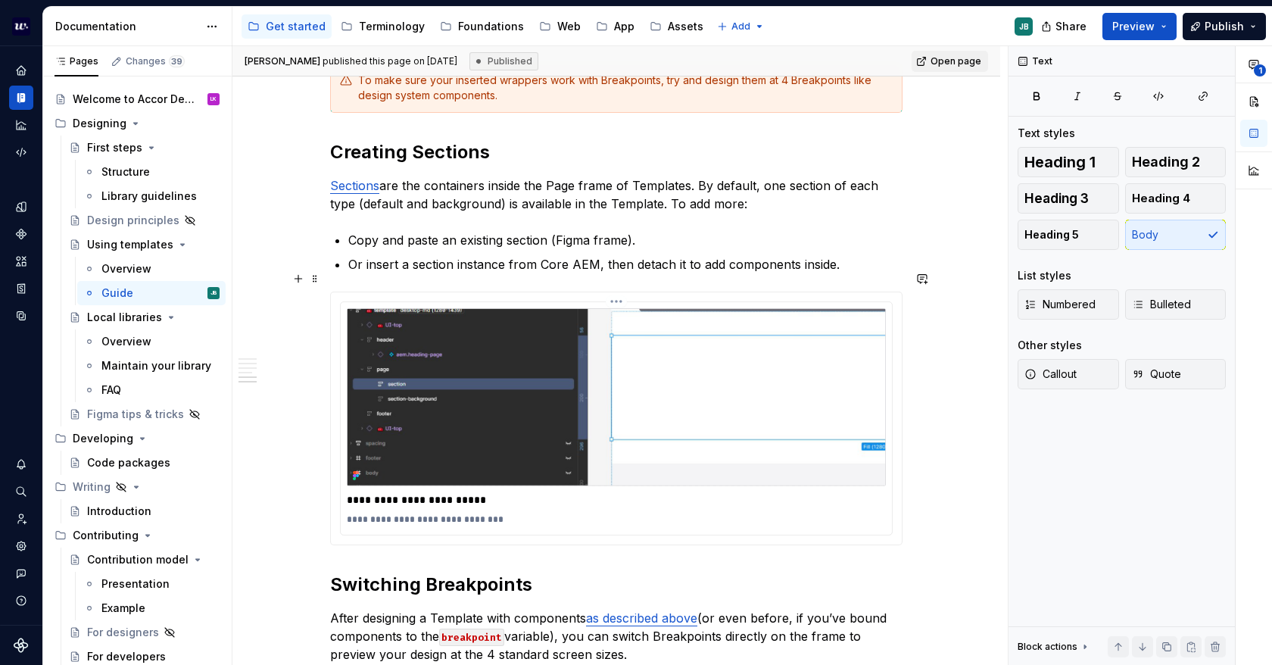
drag, startPoint x: 397, startPoint y: 217, endPoint x: 384, endPoint y: 360, distance: 143.7
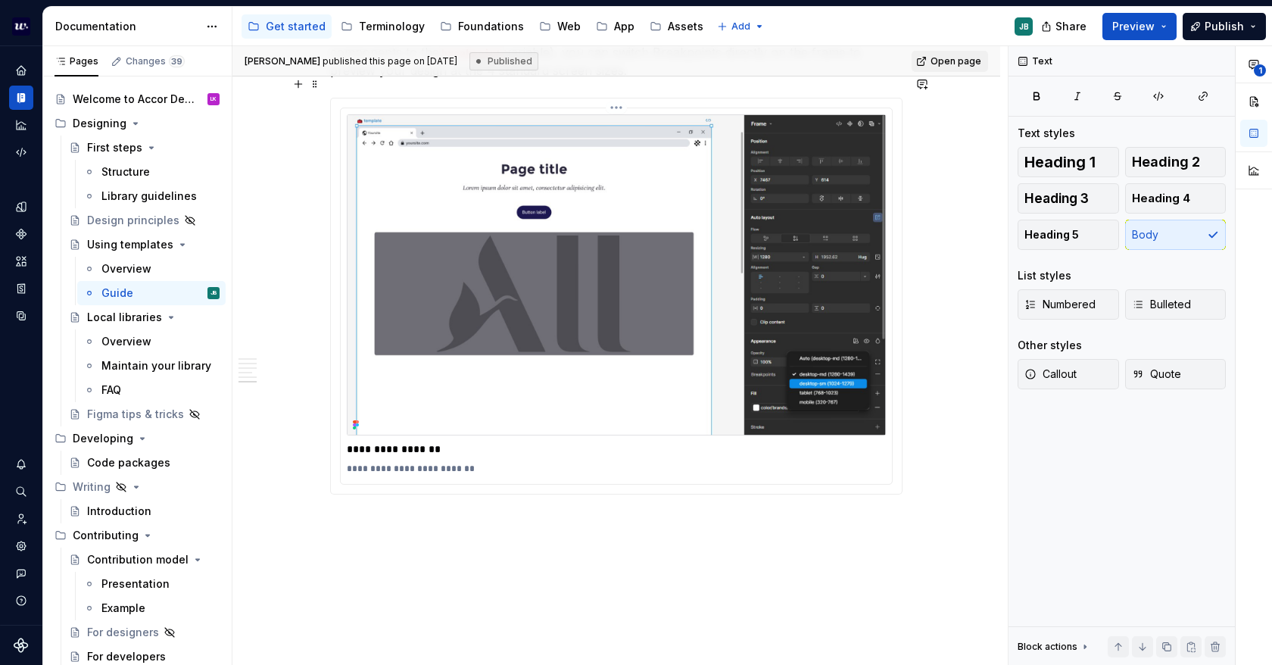
scroll to position [3778, 0]
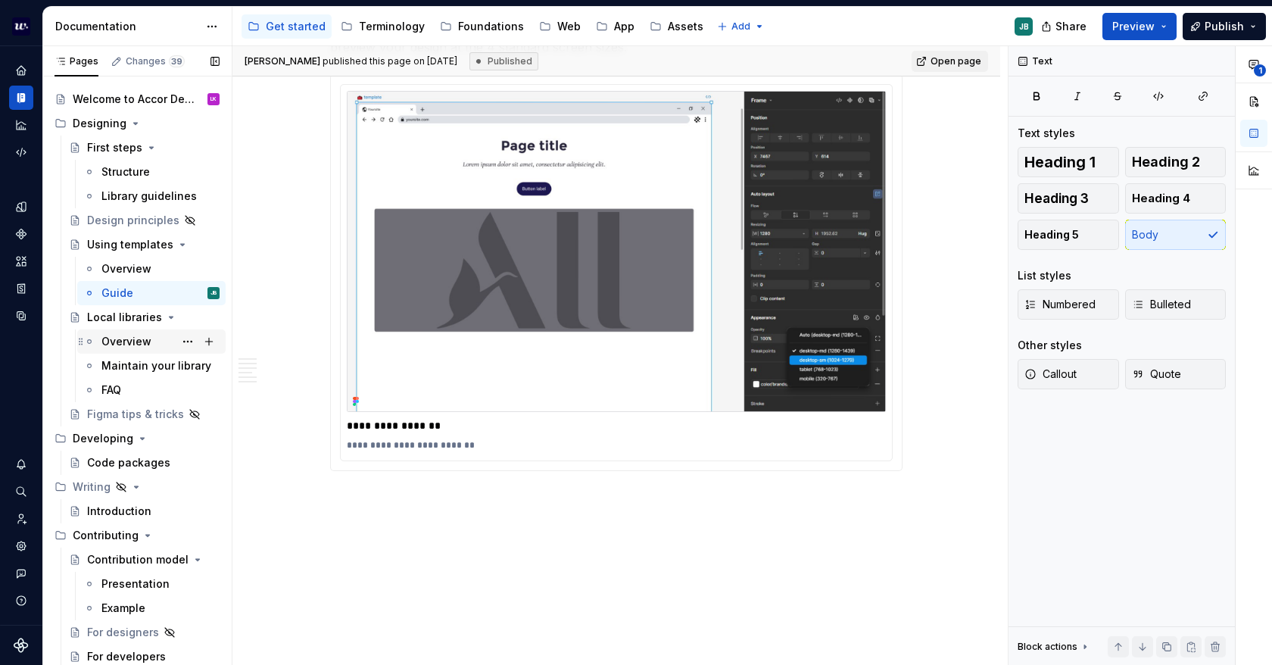
click at [112, 337] on div "Overview" at bounding box center [126, 341] width 50 height 15
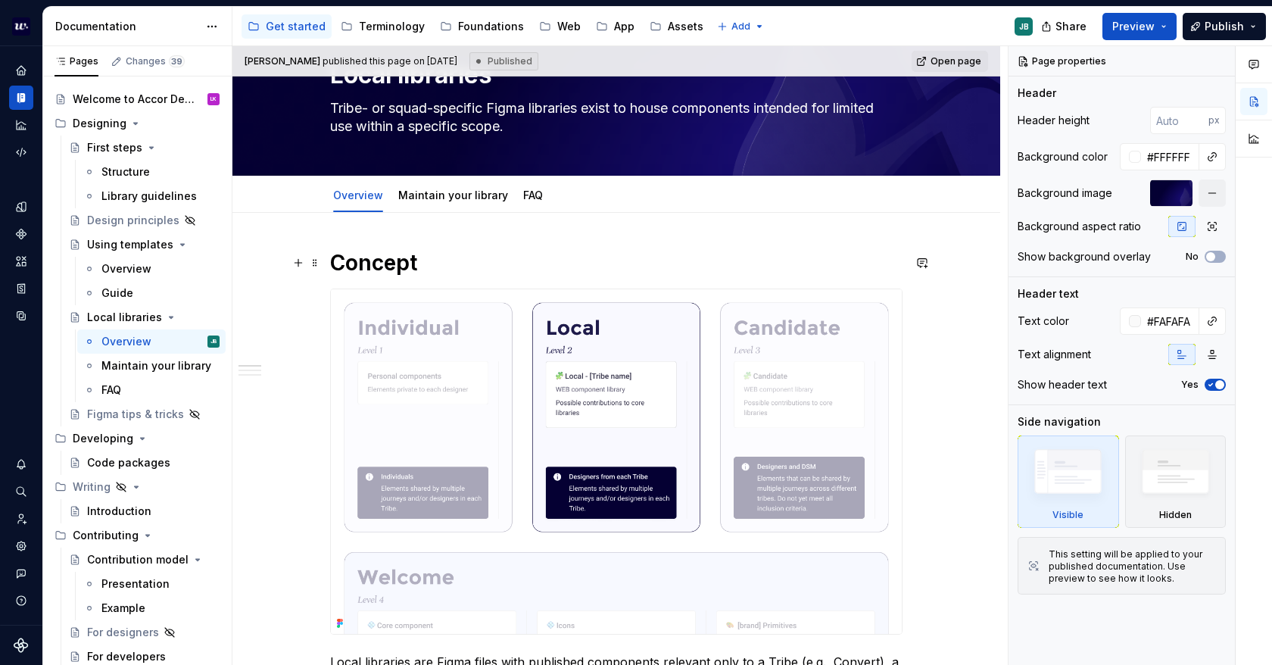
scroll to position [76, 0]
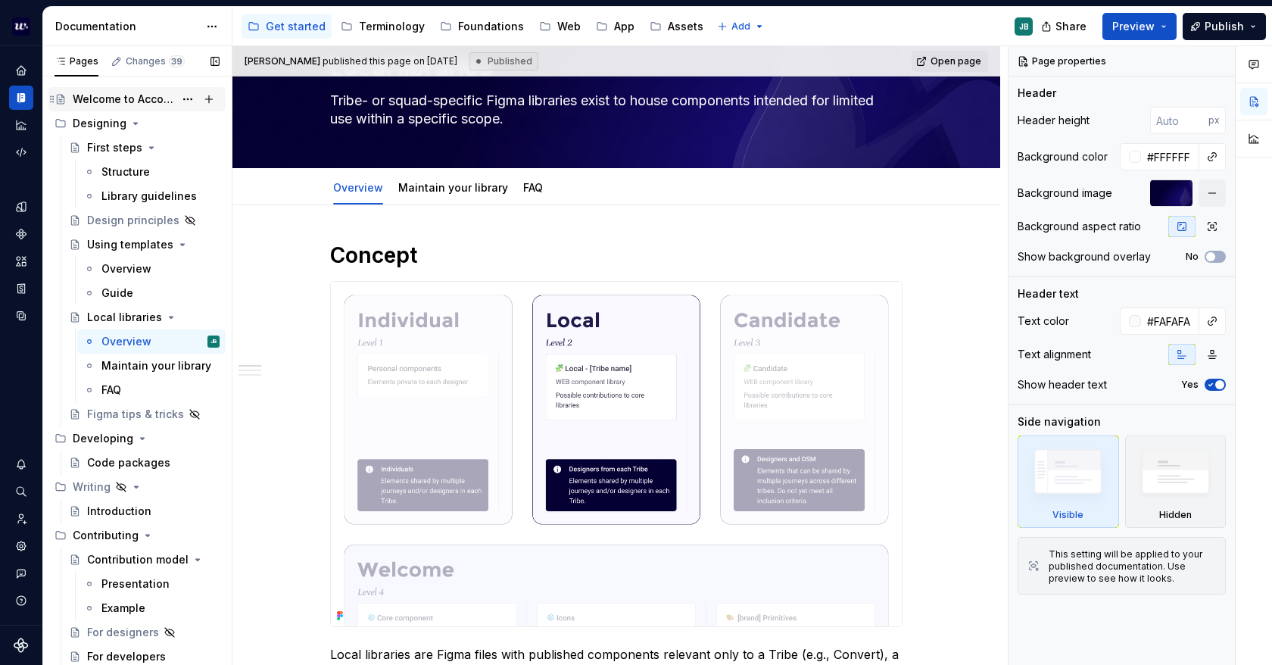
click at [103, 96] on div "Welcome to Accor Design System" at bounding box center [123, 99] width 101 height 15
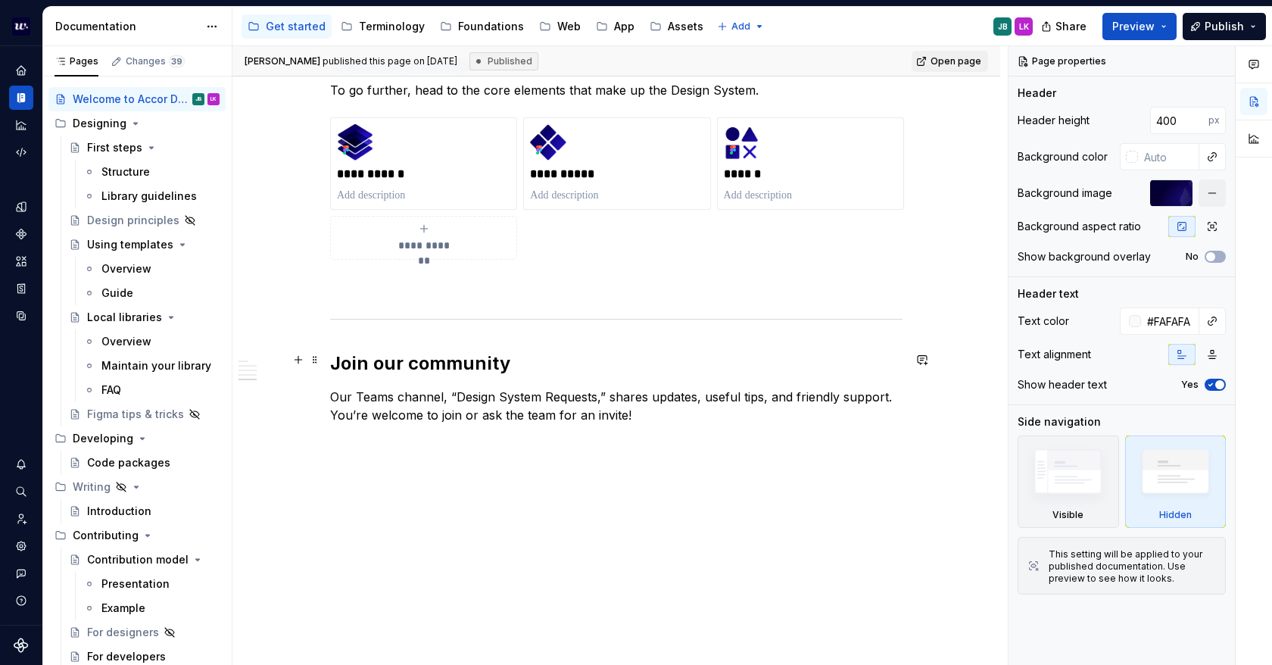
scroll to position [1695, 0]
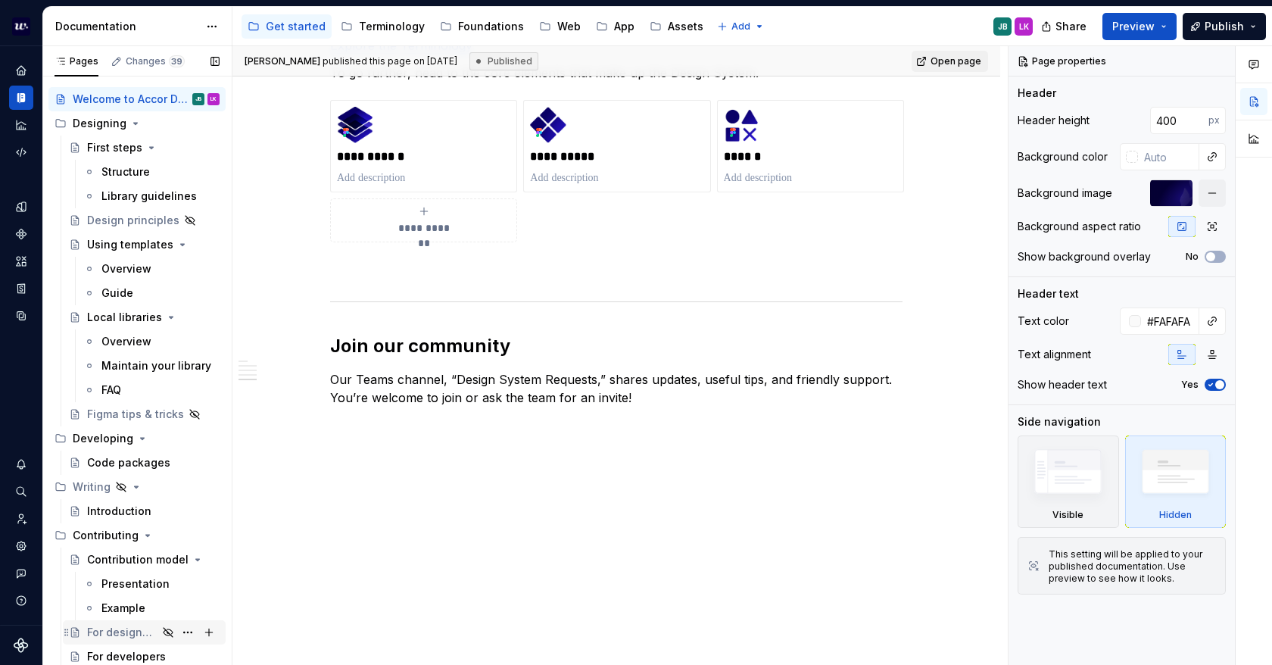
click at [99, 635] on div "For designers" at bounding box center [122, 632] width 70 height 15
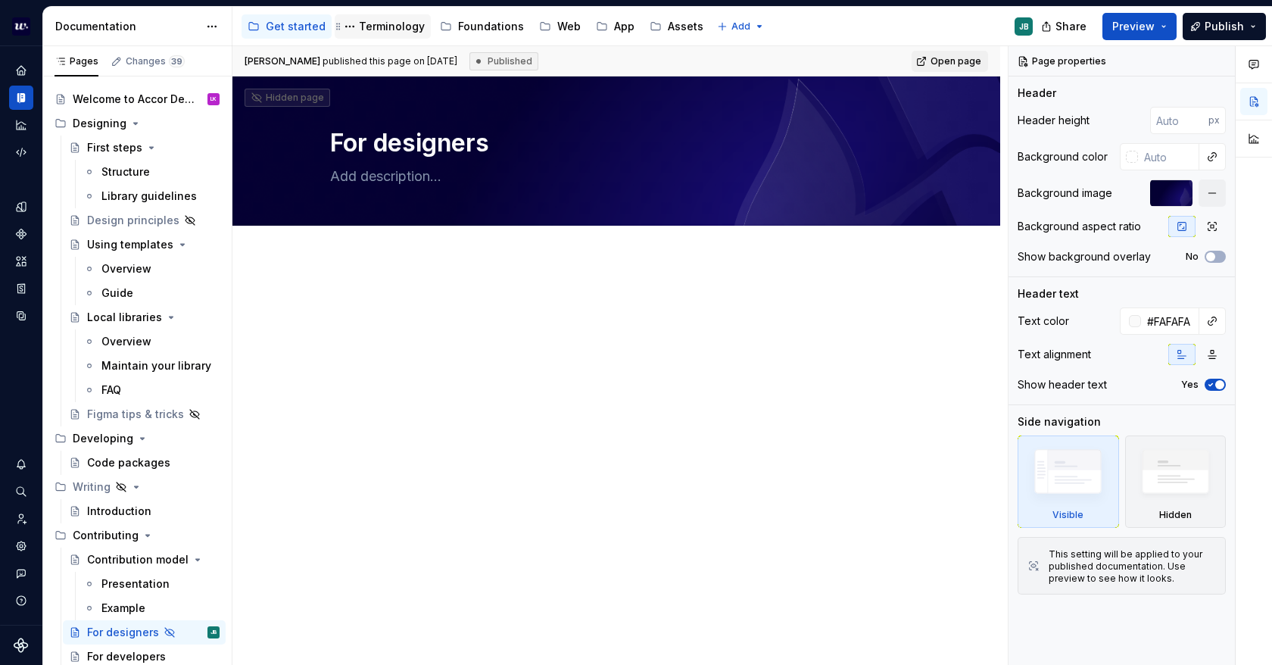
click at [367, 20] on div "Terminology" at bounding box center [392, 26] width 66 height 15
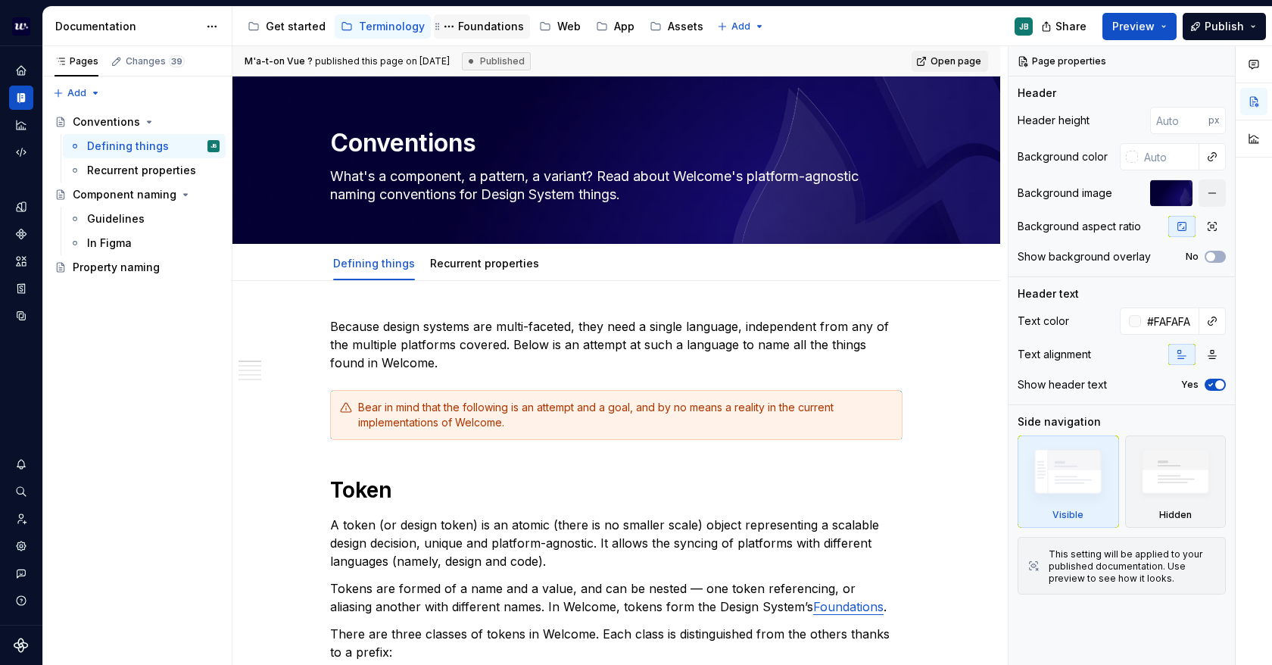
click at [471, 26] on div "Foundations" at bounding box center [491, 26] width 66 height 15
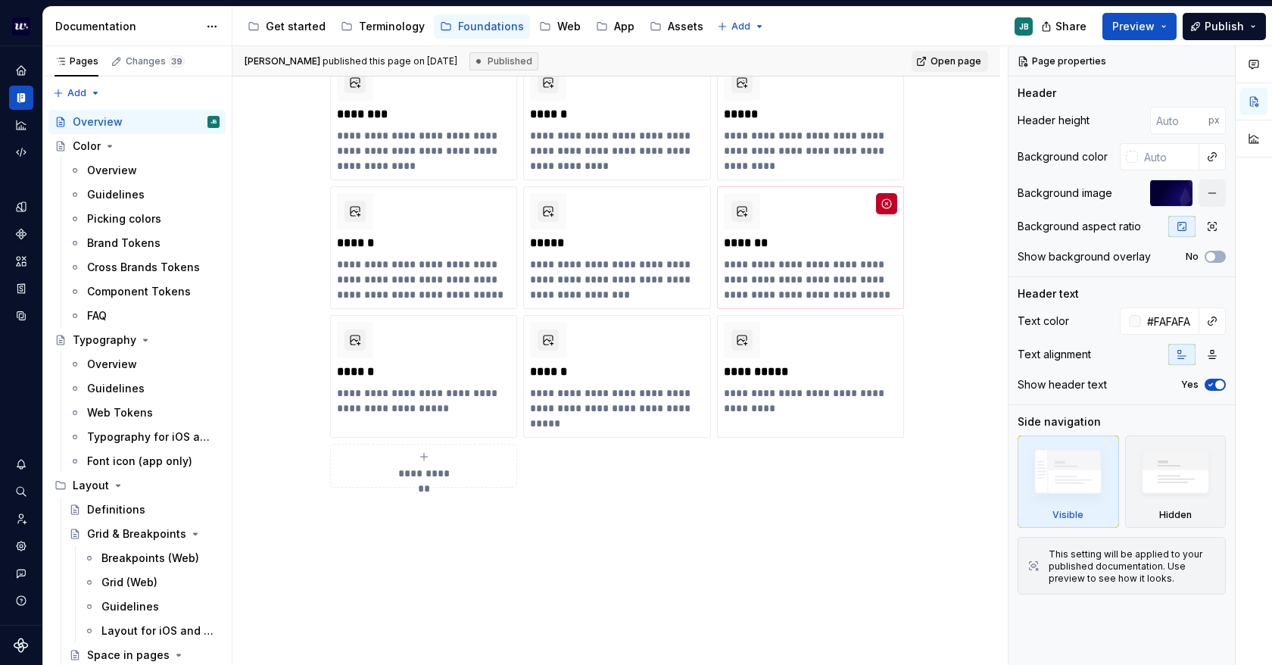
scroll to position [311, 0]
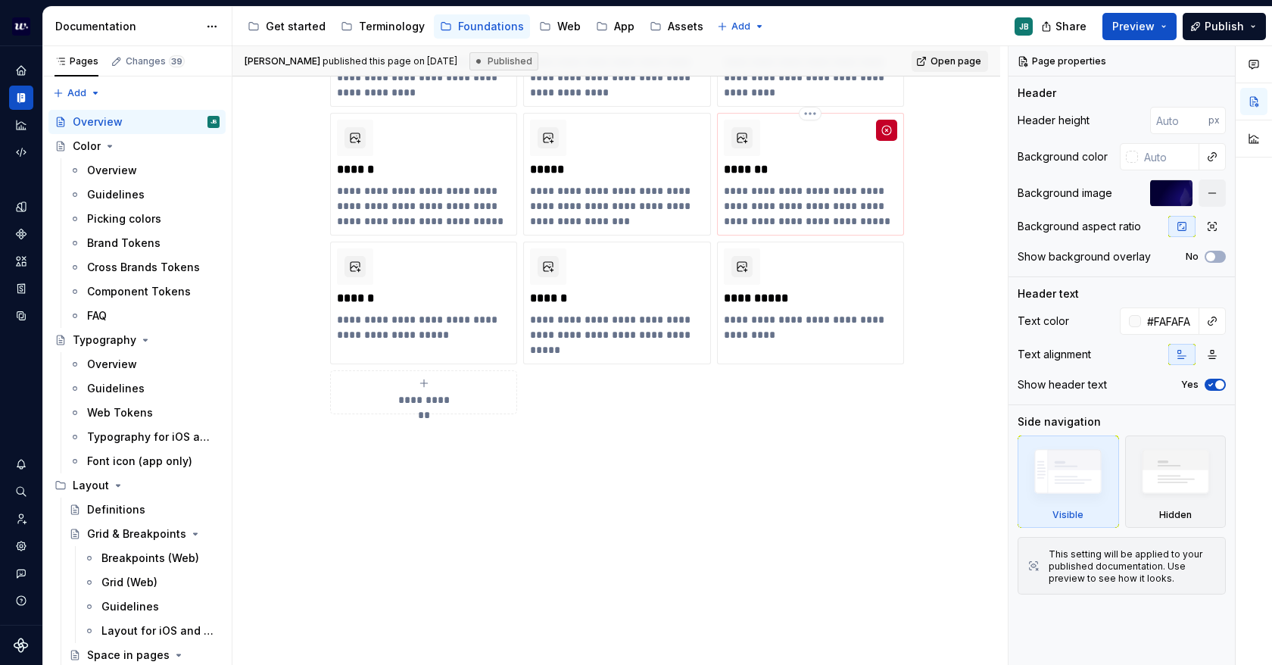
click at [775, 167] on p "*******" at bounding box center [810, 169] width 173 height 15
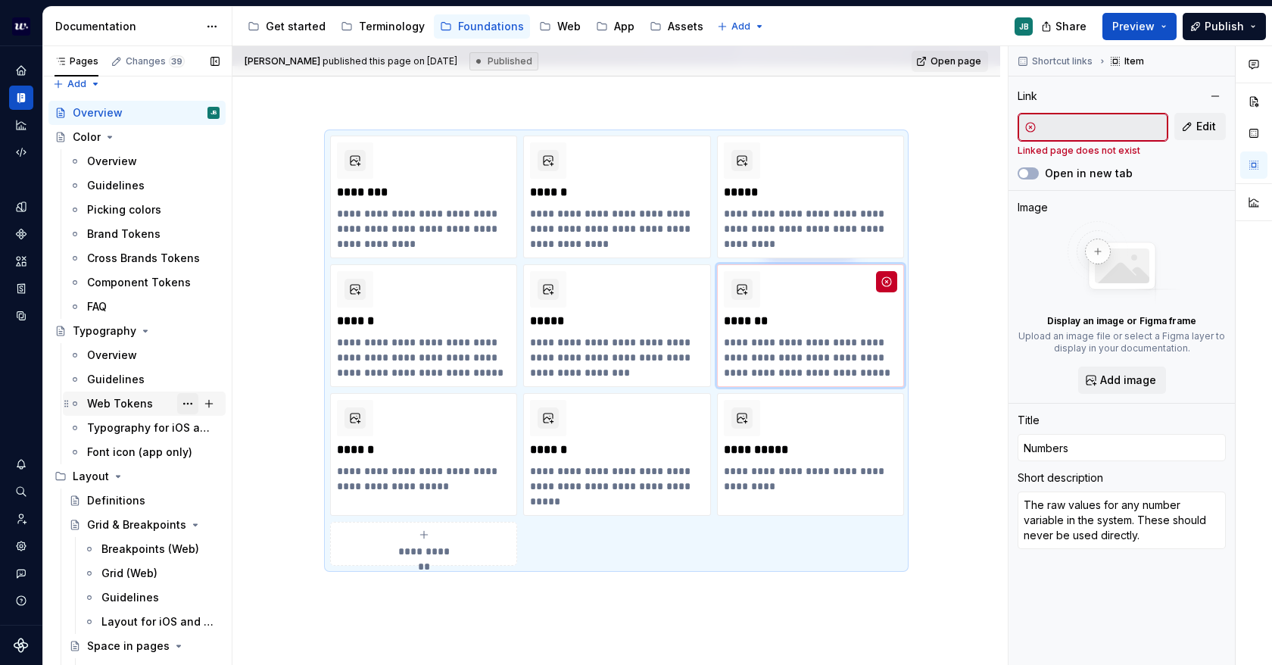
scroll to position [0, 0]
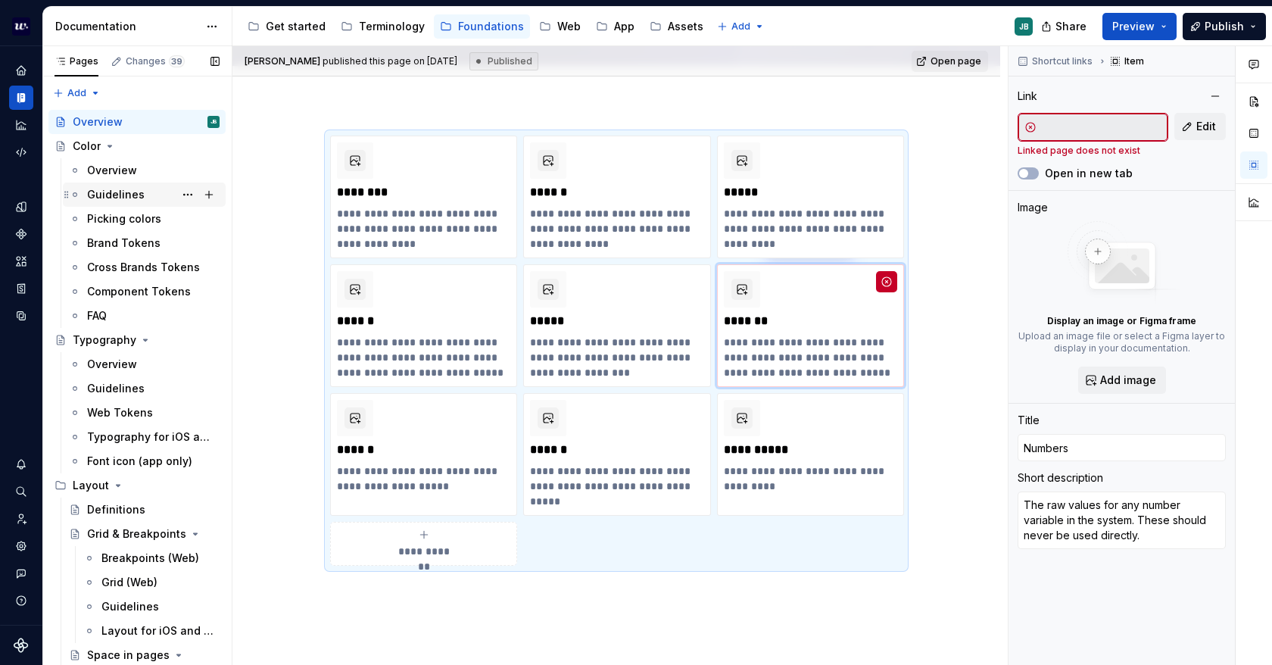
click at [117, 187] on div "Guidelines" at bounding box center [116, 194] width 58 height 15
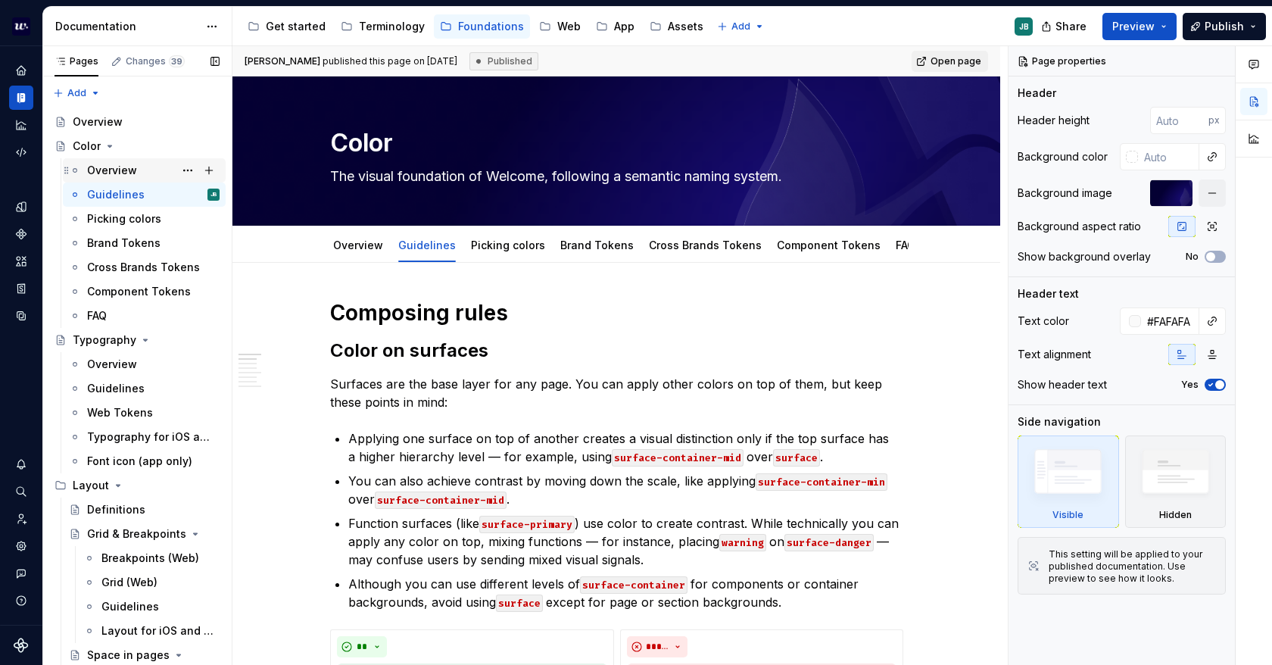
click at [101, 163] on div "Overview" at bounding box center [112, 170] width 50 height 15
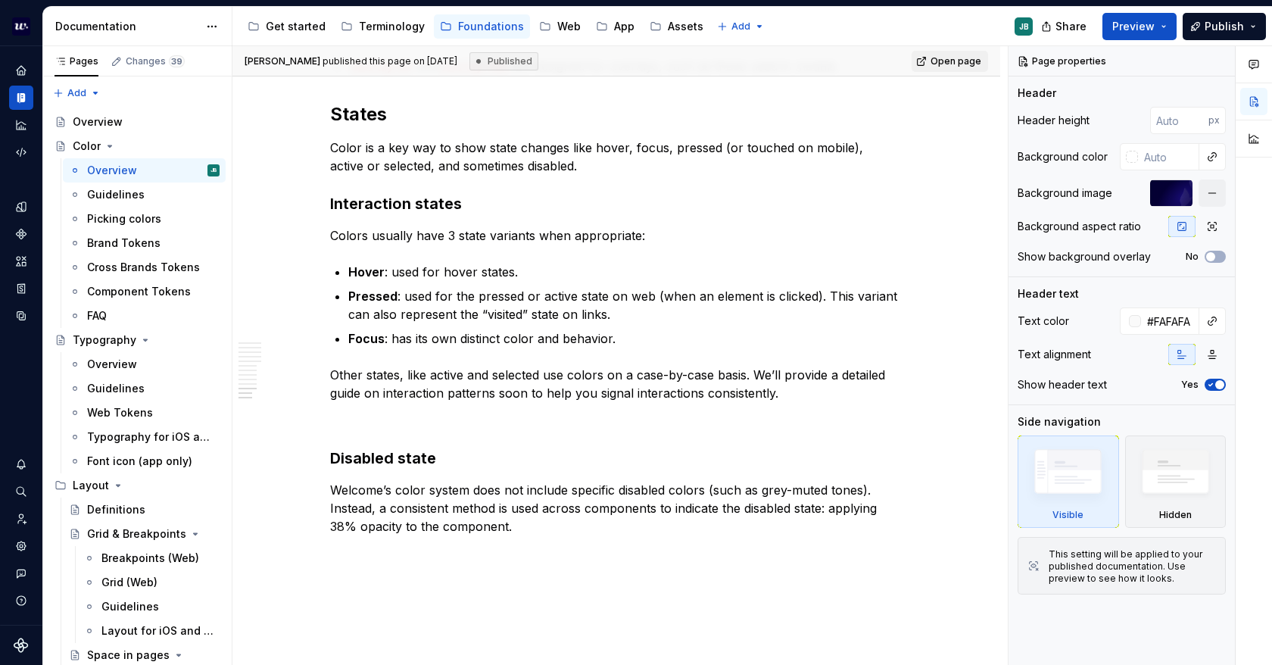
scroll to position [4241, 0]
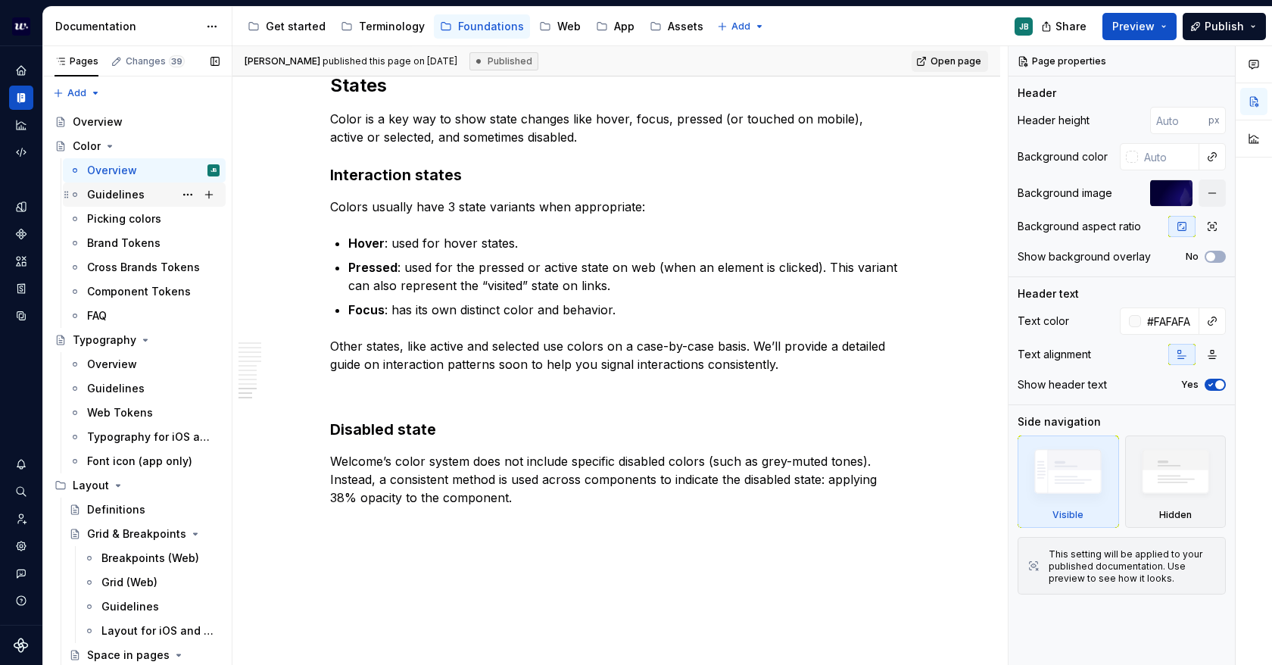
click at [126, 189] on div "Guidelines" at bounding box center [116, 194] width 58 height 15
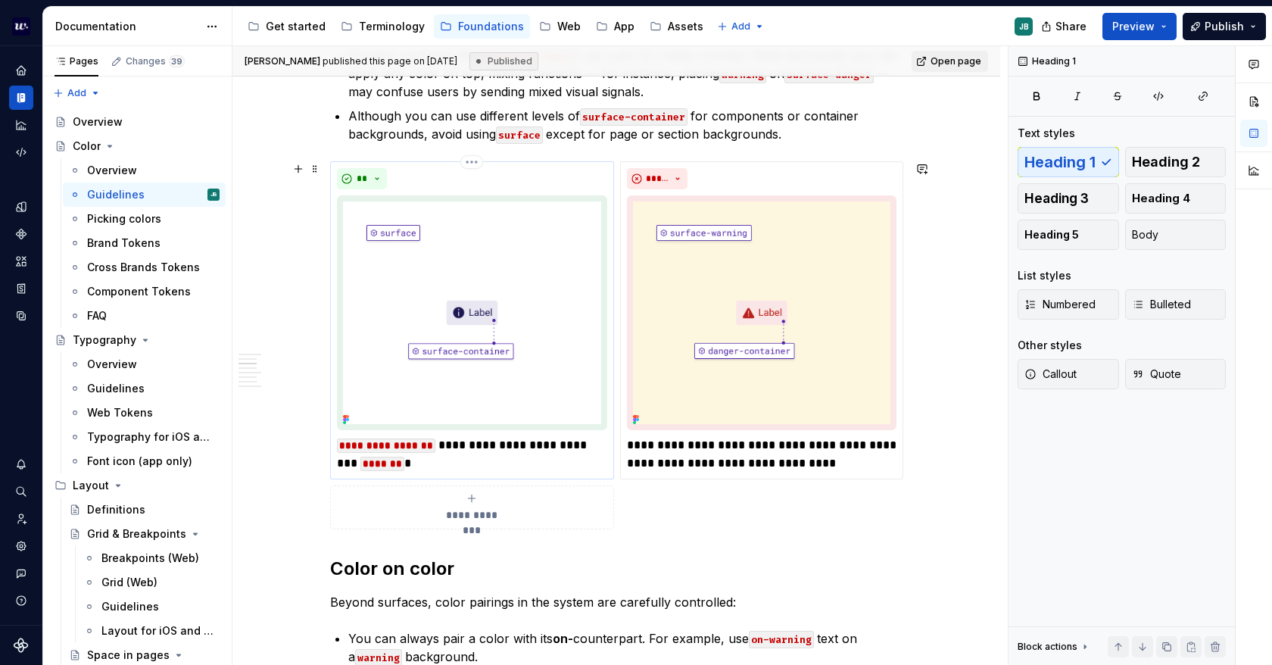
drag, startPoint x: 503, startPoint y: 294, endPoint x: 551, endPoint y: 270, distance: 53.2
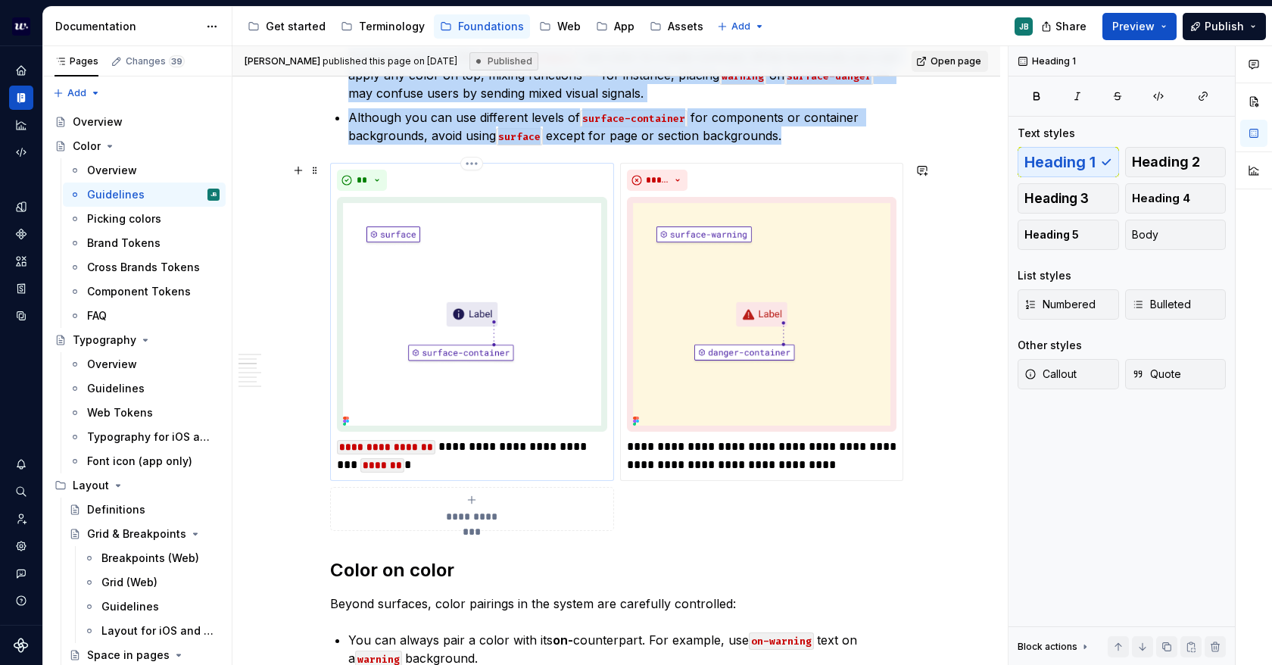
click at [422, 240] on img at bounding box center [472, 314] width 270 height 235
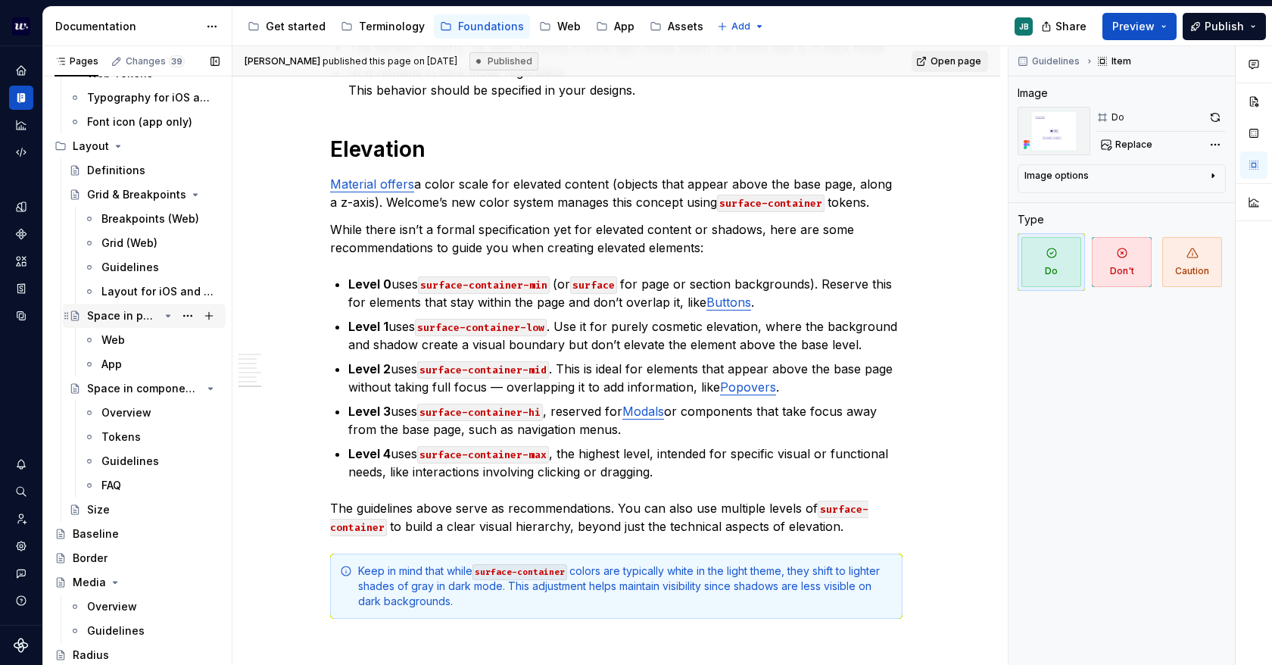
scroll to position [362, 0]
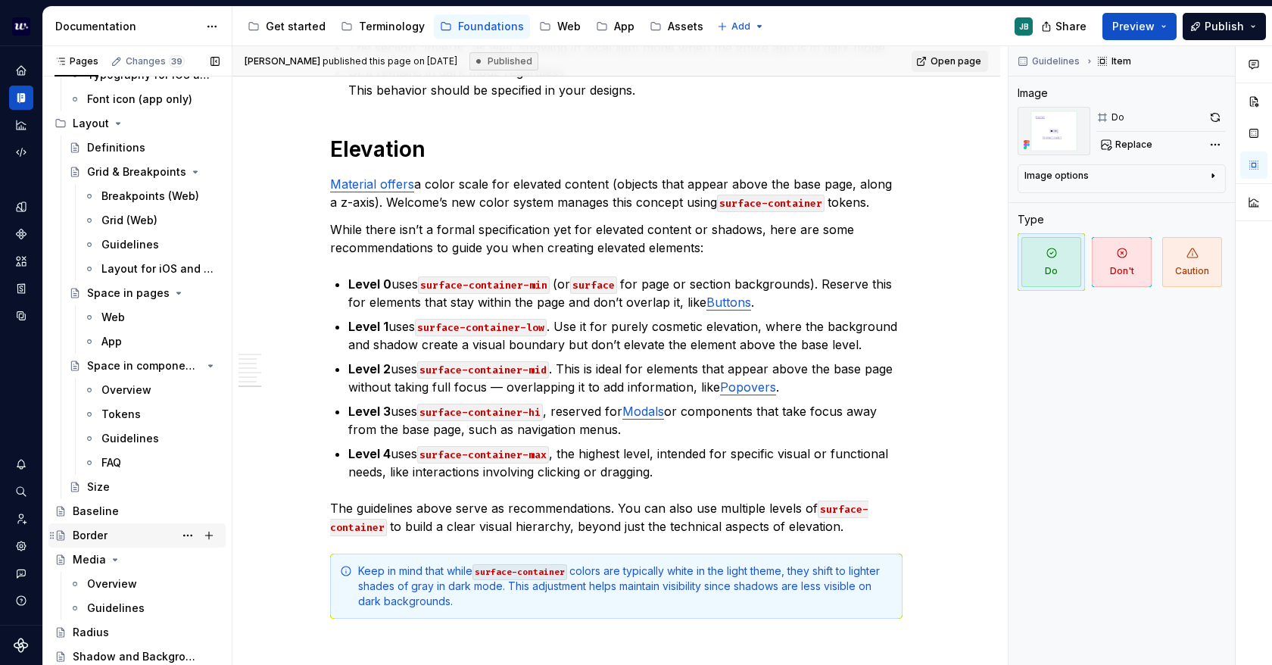
click at [88, 544] on div "Border" at bounding box center [146, 535] width 147 height 21
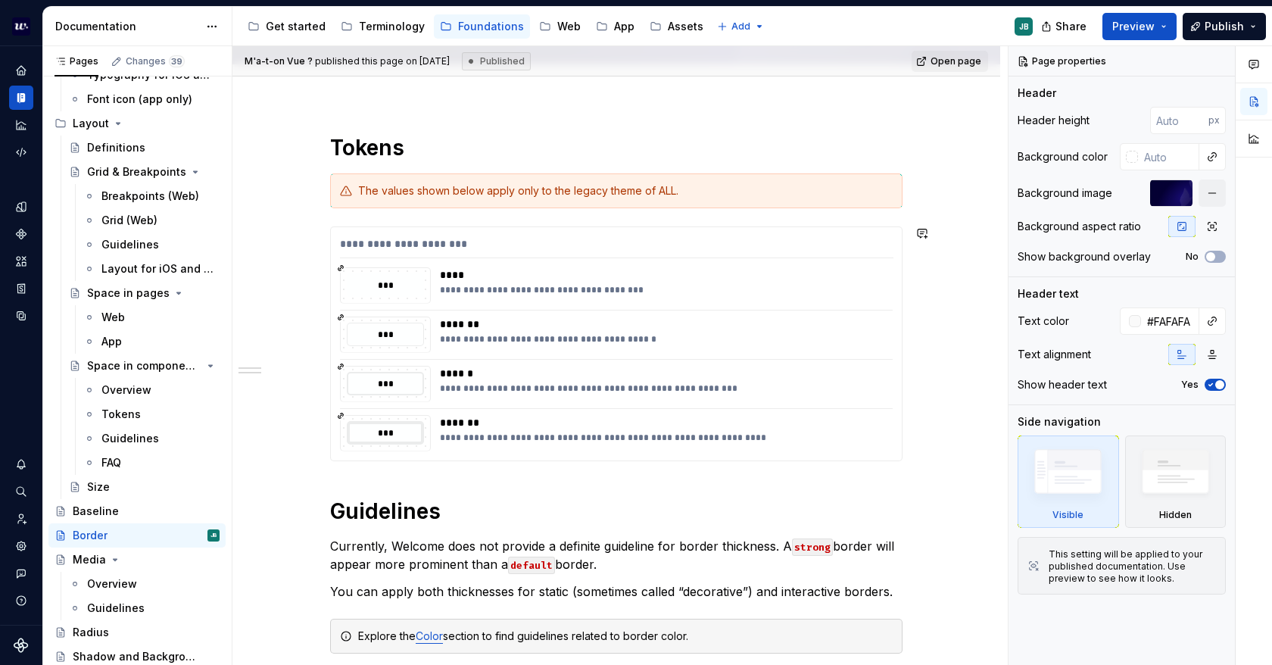
scroll to position [227, 0]
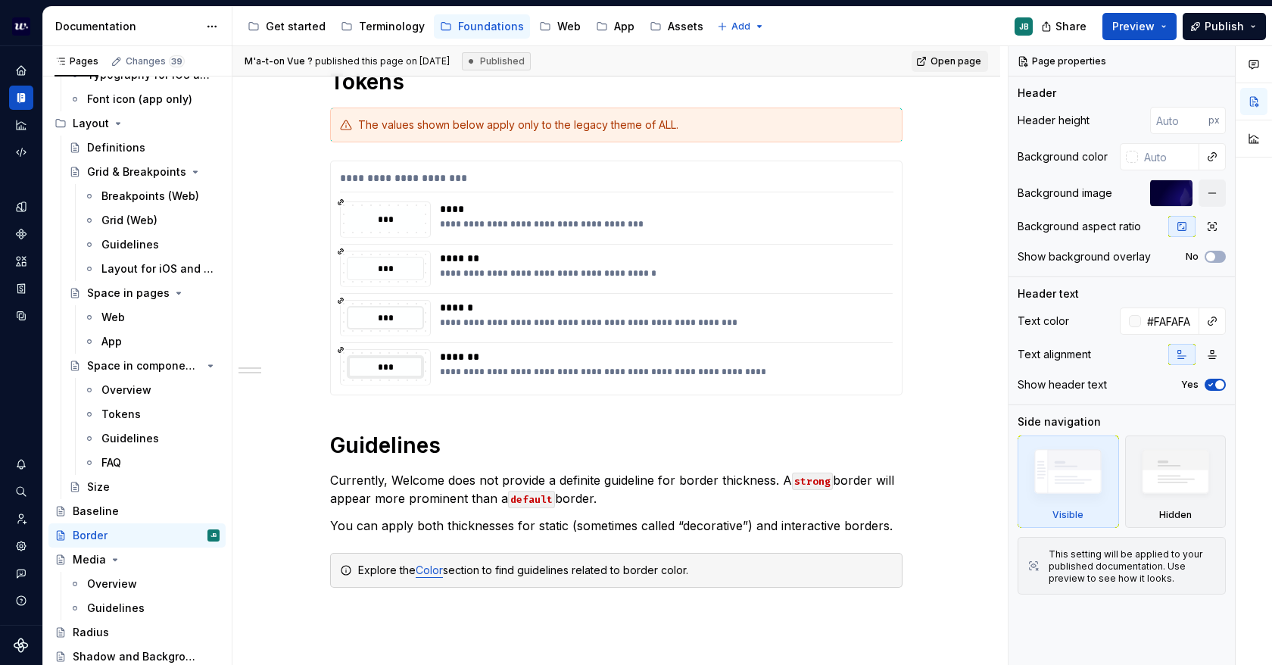
type textarea "*"
